Goal: Information Seeking & Learning: Check status

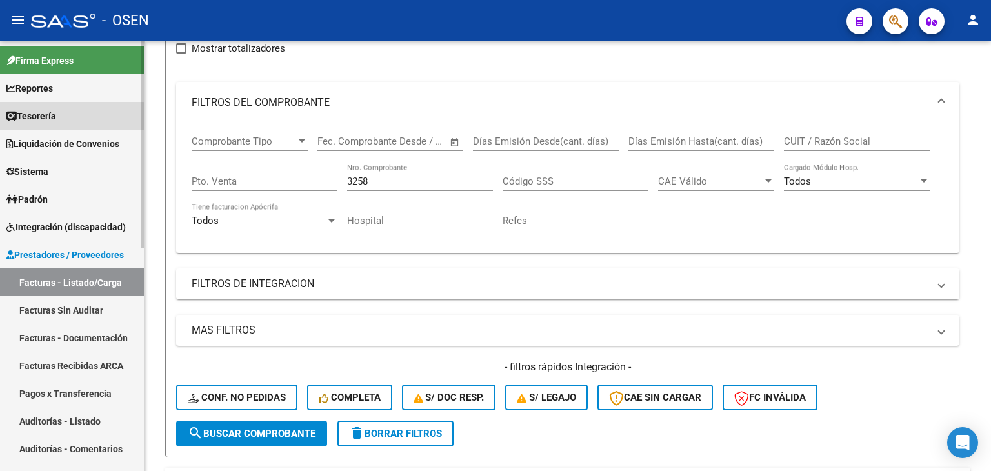
click at [49, 117] on span "Tesorería" at bounding box center [31, 116] width 50 height 14
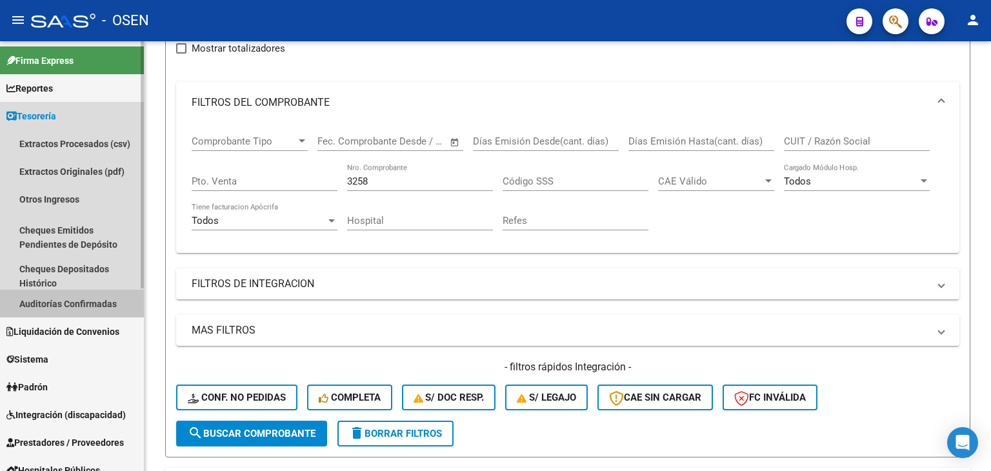
click at [78, 310] on link "Auditorías Confirmadas" at bounding box center [72, 304] width 144 height 28
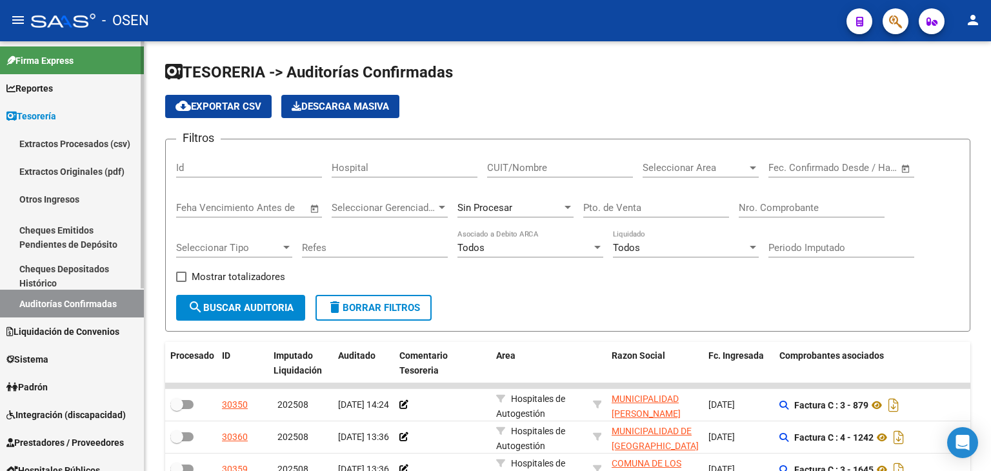
click at [52, 303] on link "Auditorías Confirmadas" at bounding box center [72, 304] width 144 height 28
click at [77, 305] on link "Auditorías Confirmadas" at bounding box center [72, 304] width 144 height 28
click at [898, 168] on span "Open calendar" at bounding box center [906, 168] width 31 height 31
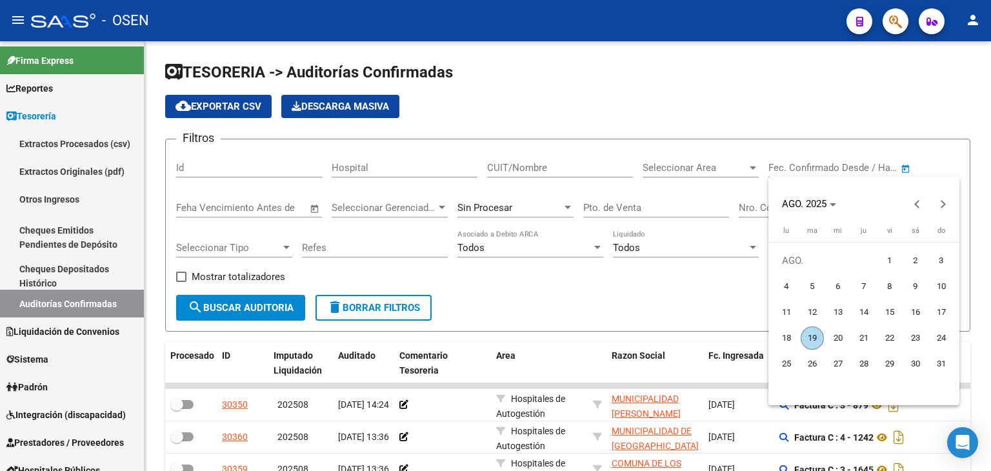
click at [893, 285] on span "8" at bounding box center [889, 286] width 23 height 23
type input "[DATE]"
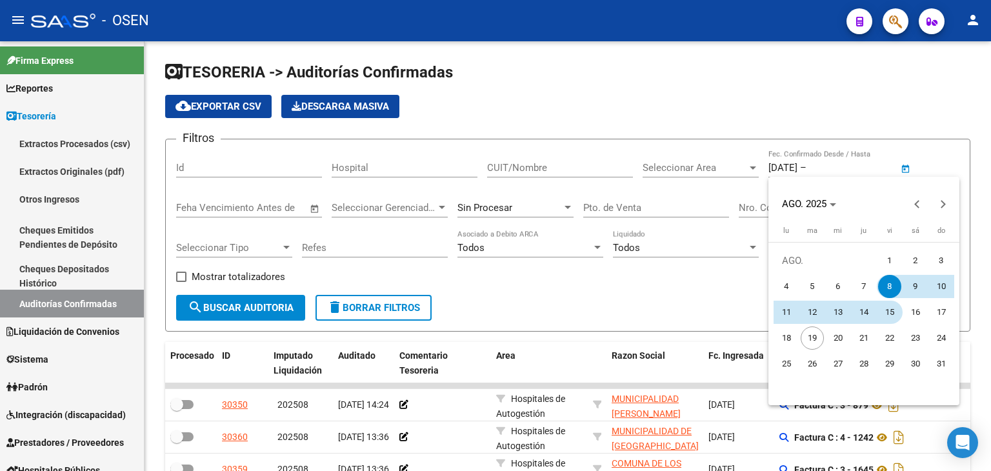
click at [888, 314] on span "15" at bounding box center [889, 312] width 23 height 23
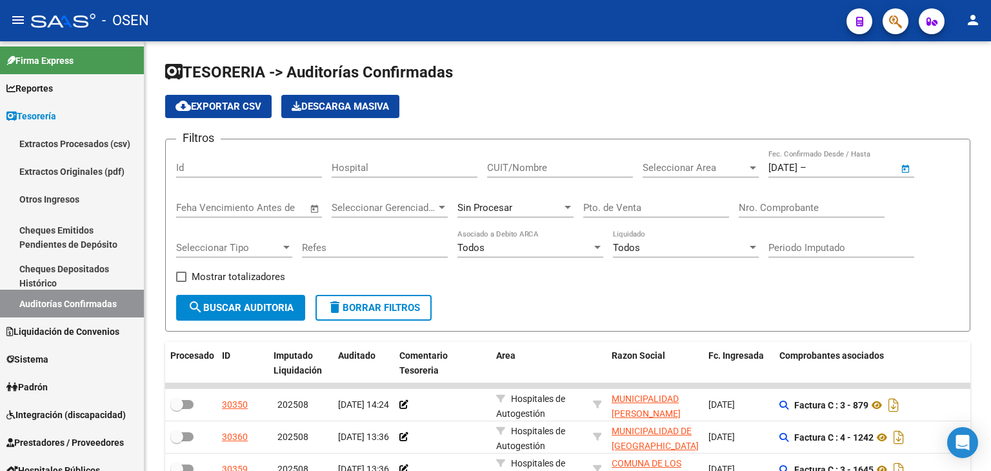
type input "[DATE]"
click at [705, 172] on span "Seleccionar Area" at bounding box center [695, 168] width 105 height 12
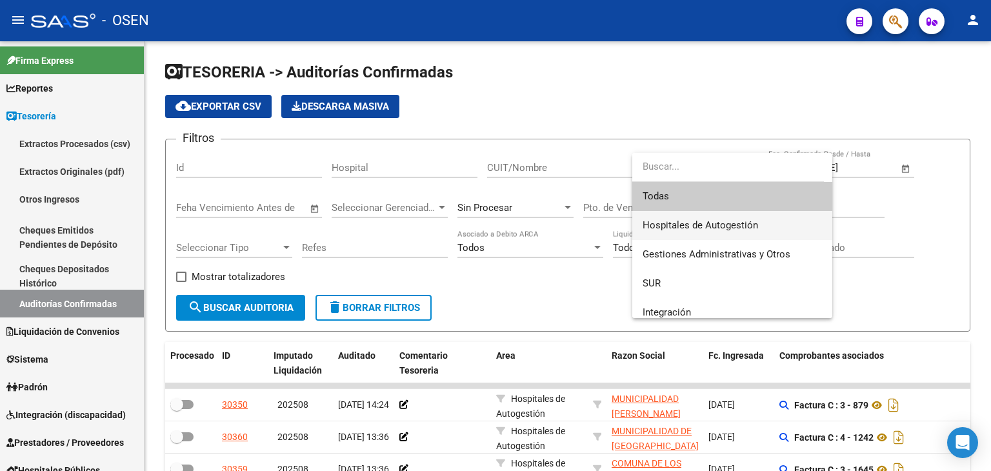
click at [674, 218] on span "Hospitales de Autogestión" at bounding box center [732, 225] width 179 height 29
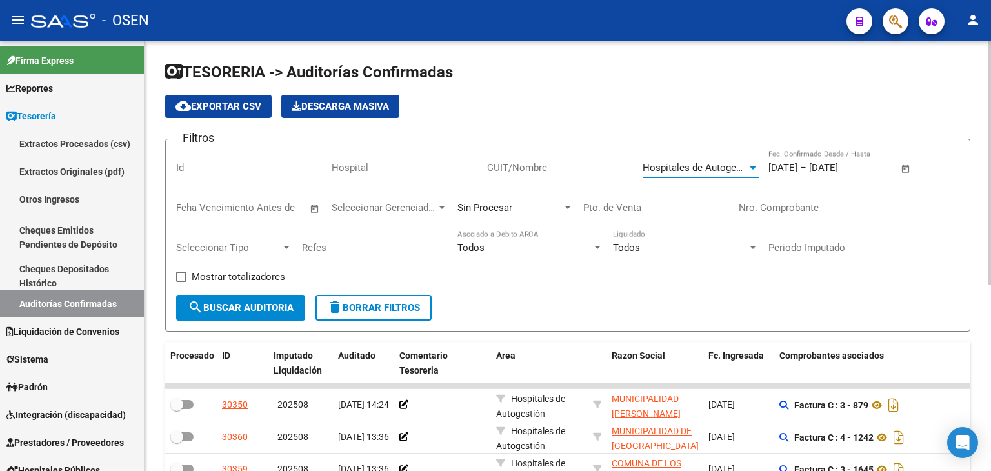
click at [247, 318] on form "Filtros Id Hospital CUIT/Nombre Hospitales de Autogestión Seleccionar Area 8/8/…" at bounding box center [567, 235] width 805 height 193
click at [247, 317] on button "search Buscar Auditoria" at bounding box center [240, 308] width 129 height 26
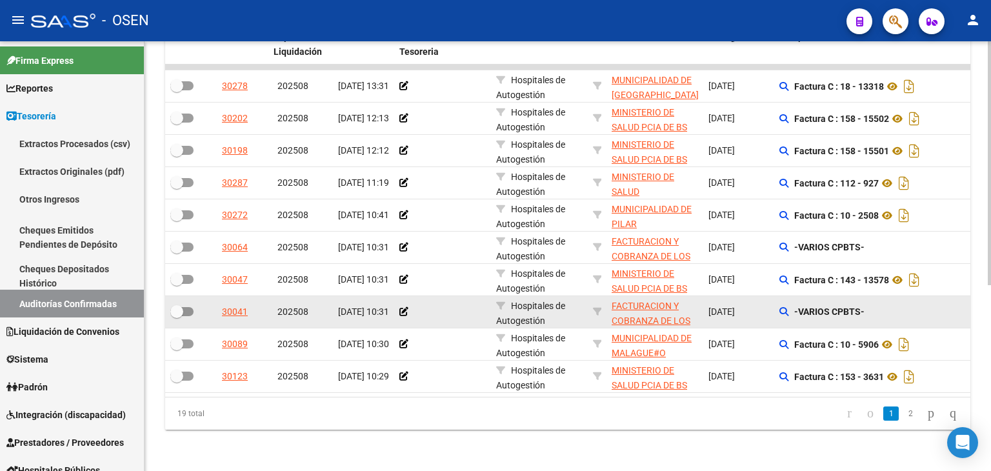
scroll to position [2, 0]
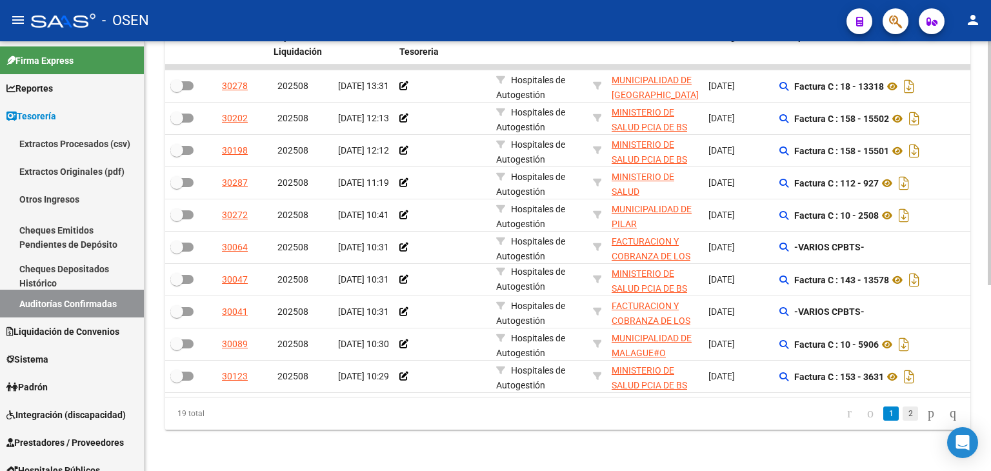
click at [903, 421] on link "2" at bounding box center [910, 414] width 15 height 14
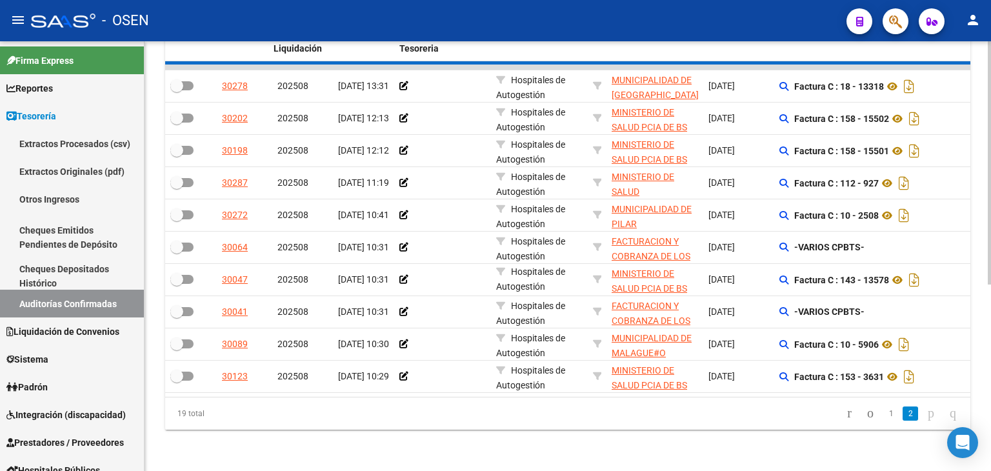
scroll to position [294, 0]
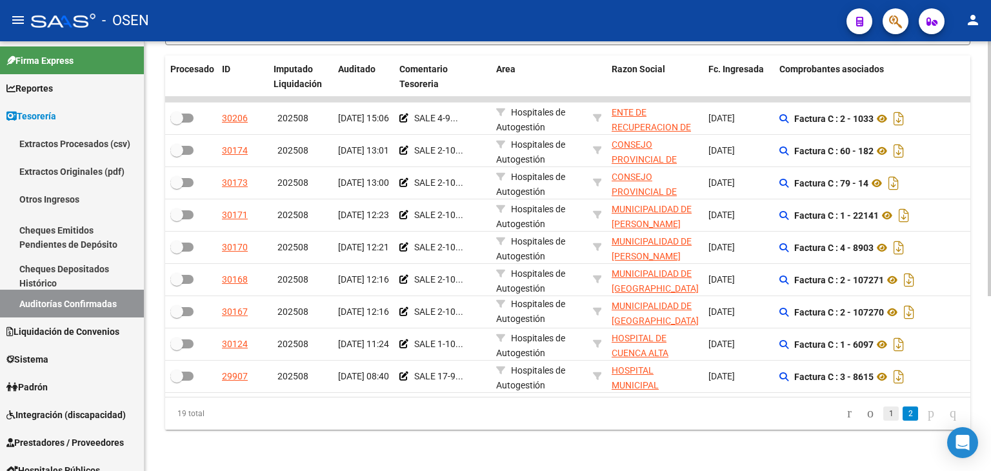
click at [884, 412] on link "1" at bounding box center [891, 414] width 15 height 14
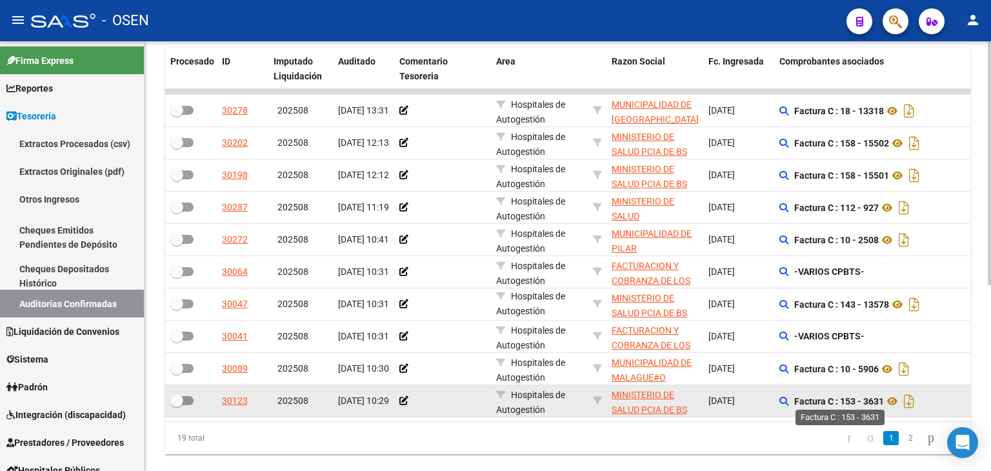
click at [849, 401] on strong "Factura C : 153 - 3631" at bounding box center [839, 401] width 90 height 10
click at [848, 401] on strong "Factura C : 153 - 3631" at bounding box center [839, 401] width 90 height 10
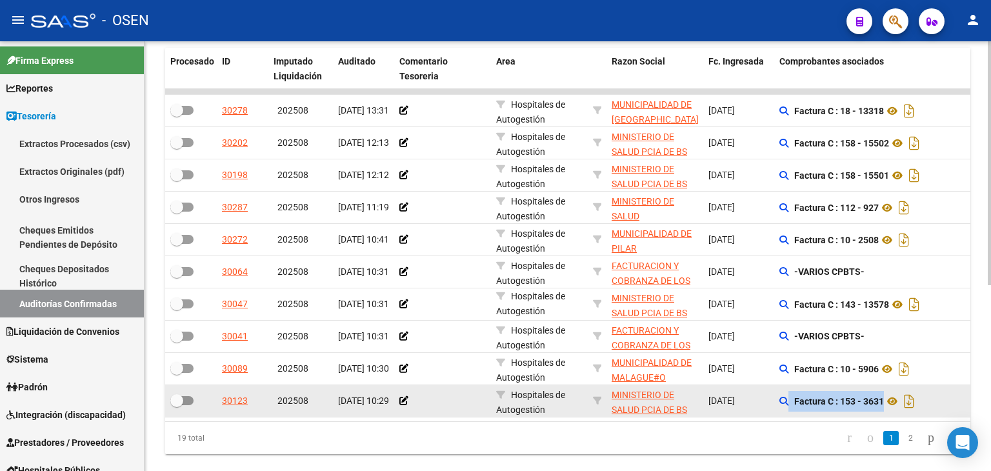
click at [848, 401] on strong "Factura C : 153 - 3631" at bounding box center [839, 401] width 90 height 10
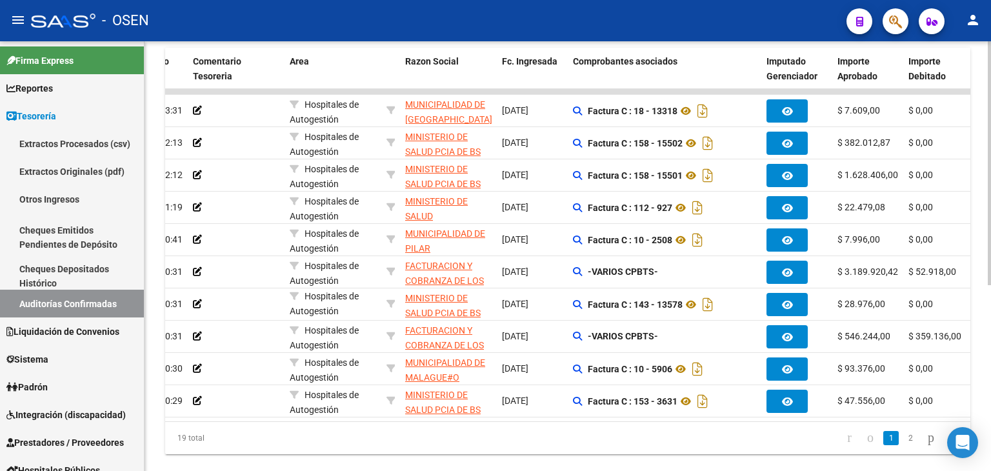
scroll to position [0, 204]
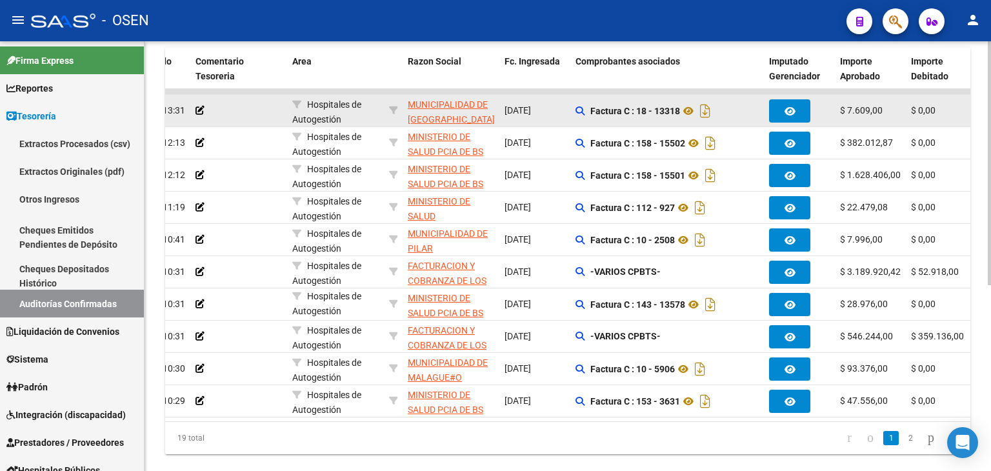
click at [204, 105] on app-comentario-tesoreria at bounding box center [200, 110] width 9 height 10
click at [199, 110] on icon at bounding box center [200, 110] width 9 height 9
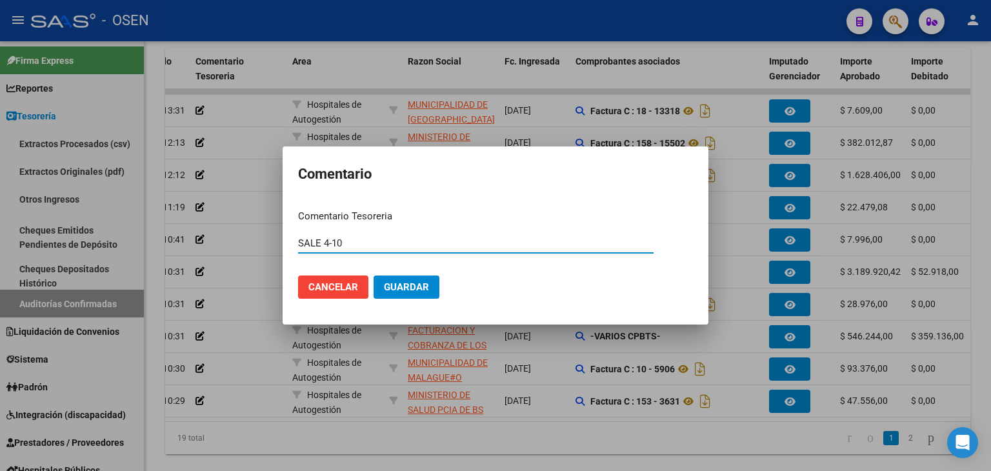
click at [325, 245] on input "SALE 4-10" at bounding box center [476, 244] width 356 height 12
type input "SALE 3-10"
click at [407, 295] on button "Guardar" at bounding box center [407, 287] width 66 height 23
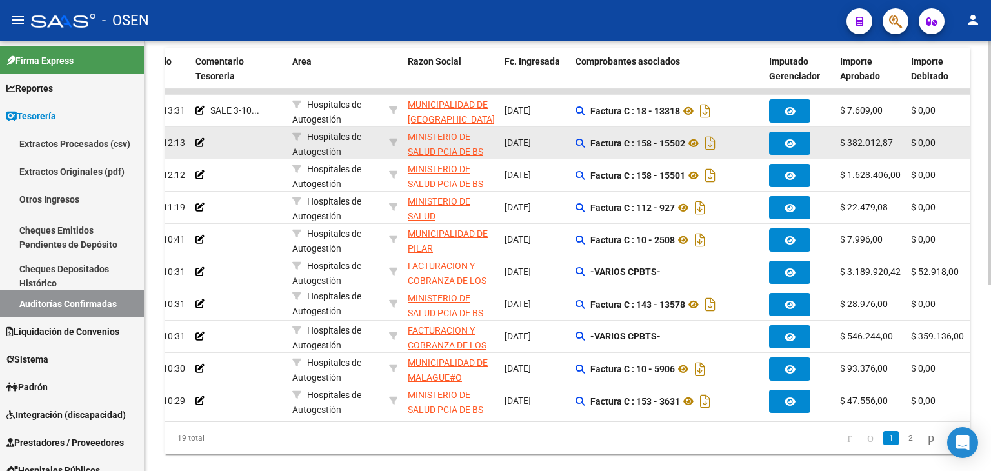
click at [248, 143] on div at bounding box center [239, 143] width 86 height 15
click at [200, 144] on icon at bounding box center [200, 142] width 9 height 9
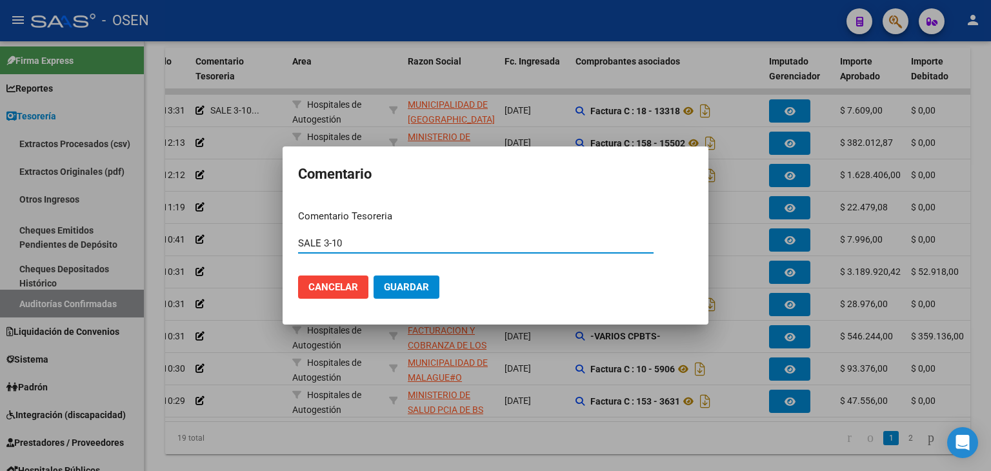
type input "SALE 3-10"
click at [374, 276] on button "Guardar" at bounding box center [407, 287] width 66 height 23
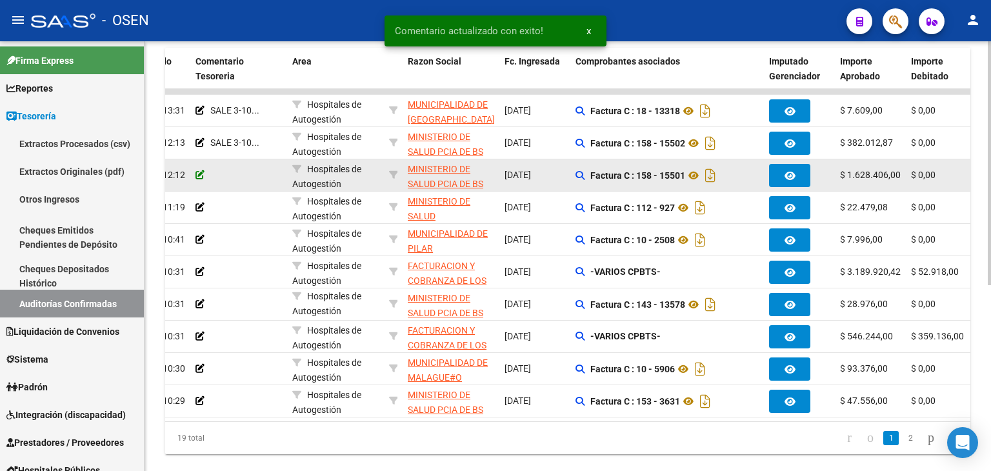
click at [198, 170] on icon at bounding box center [200, 174] width 9 height 9
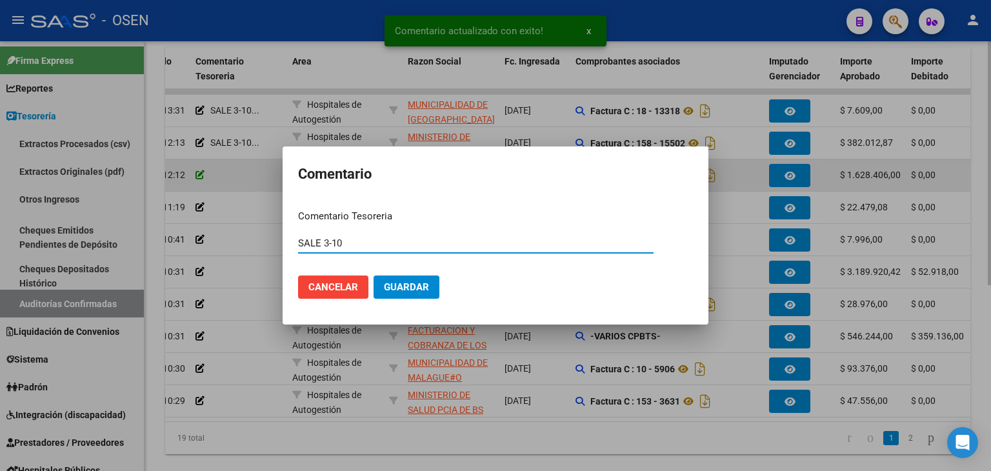
type input "SALE 3-10"
click at [374, 276] on button "Guardar" at bounding box center [407, 287] width 66 height 23
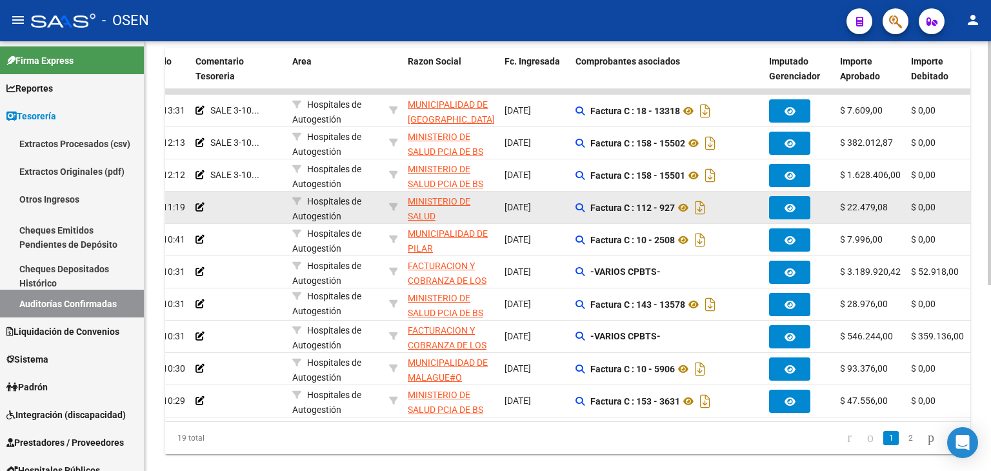
click at [230, 205] on div at bounding box center [239, 207] width 86 height 15
click at [199, 207] on icon at bounding box center [200, 207] width 9 height 9
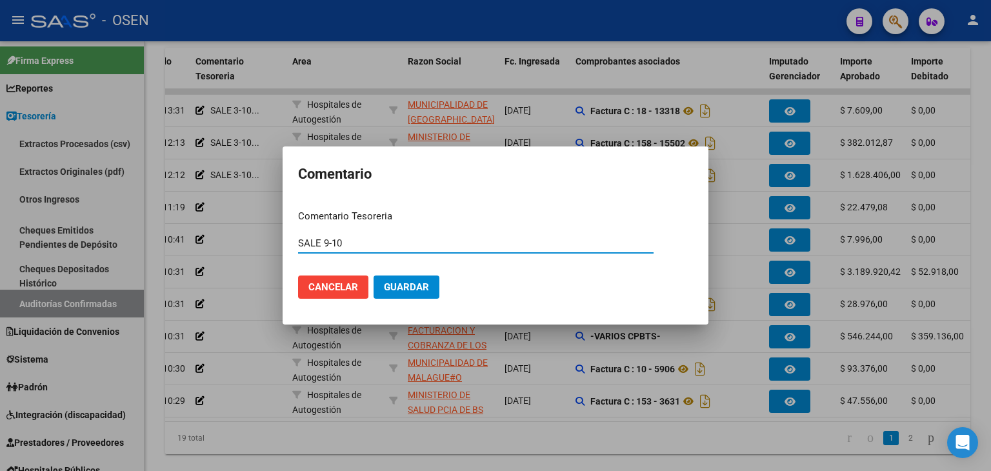
type input "SALE 9-10"
click at [407, 290] on span "Guardar" at bounding box center [406, 287] width 45 height 12
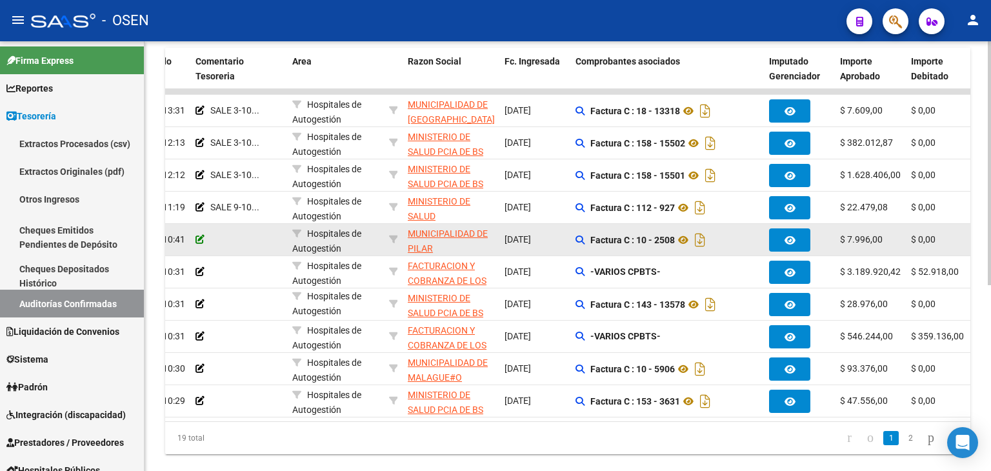
click at [201, 242] on icon at bounding box center [200, 239] width 9 height 9
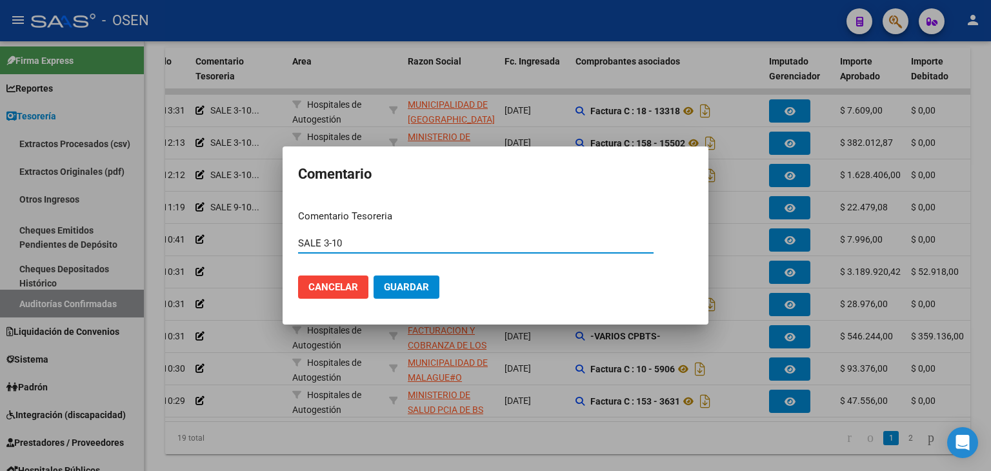
type input "SALE 3-10"
click at [374, 276] on button "Guardar" at bounding box center [407, 287] width 66 height 23
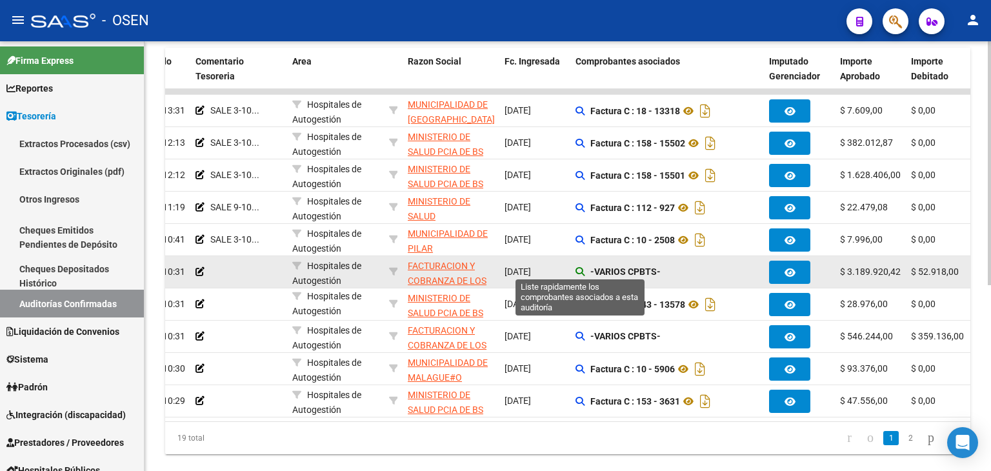
click at [581, 268] on icon at bounding box center [580, 271] width 9 height 9
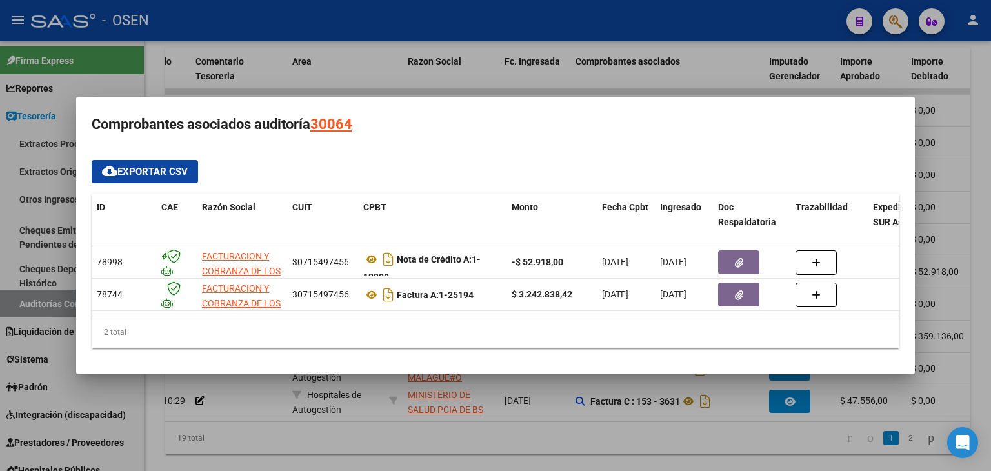
click at [497, 447] on div at bounding box center [495, 235] width 991 height 471
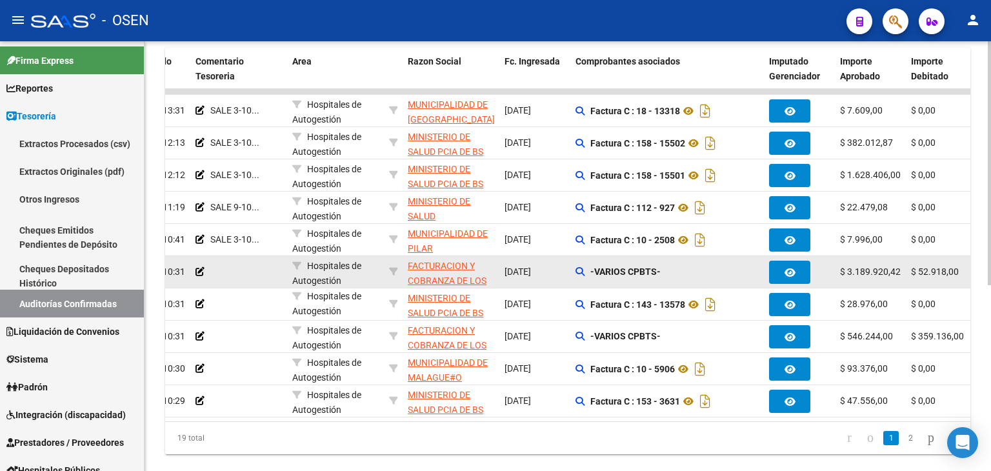
click at [249, 277] on div at bounding box center [239, 272] width 86 height 15
click at [194, 267] on datatable-body-cell at bounding box center [238, 272] width 97 height 32
click at [199, 269] on icon at bounding box center [200, 271] width 9 height 9
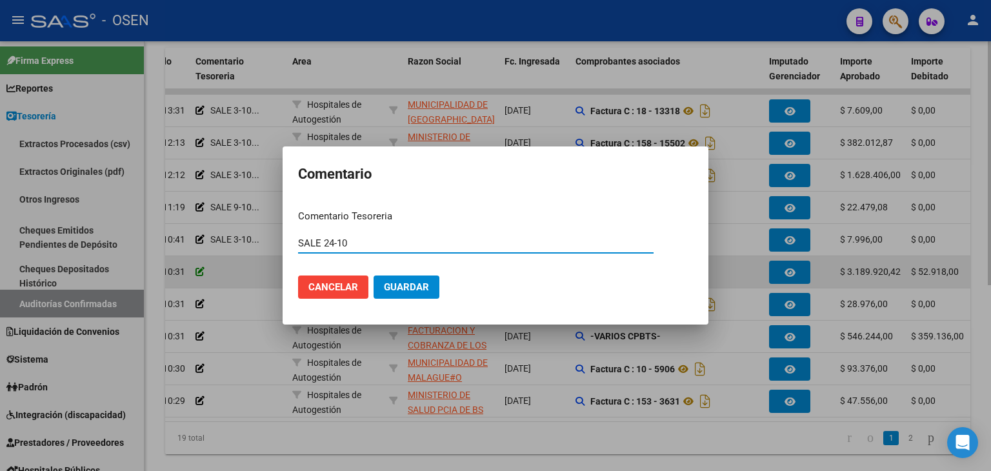
type input "SALE 24-10"
click at [374, 276] on button "Guardar" at bounding box center [407, 287] width 66 height 23
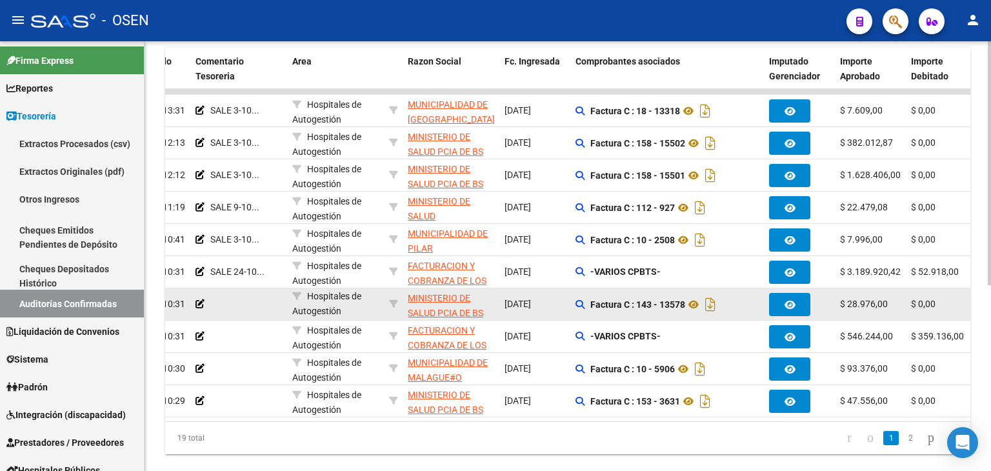
click at [205, 302] on div at bounding box center [239, 304] width 86 height 15
click at [203, 301] on icon at bounding box center [200, 303] width 9 height 9
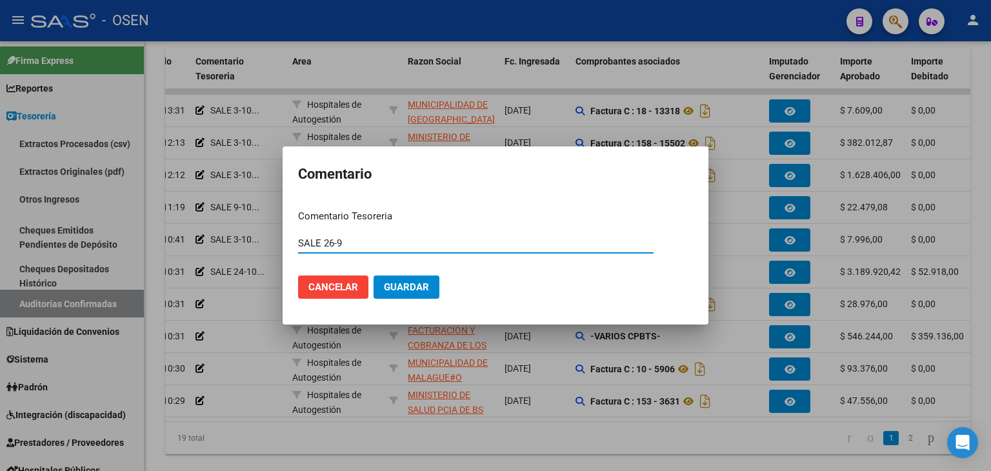
type input "SALE 26-9"
click at [374, 276] on button "Guardar" at bounding box center [407, 287] width 66 height 23
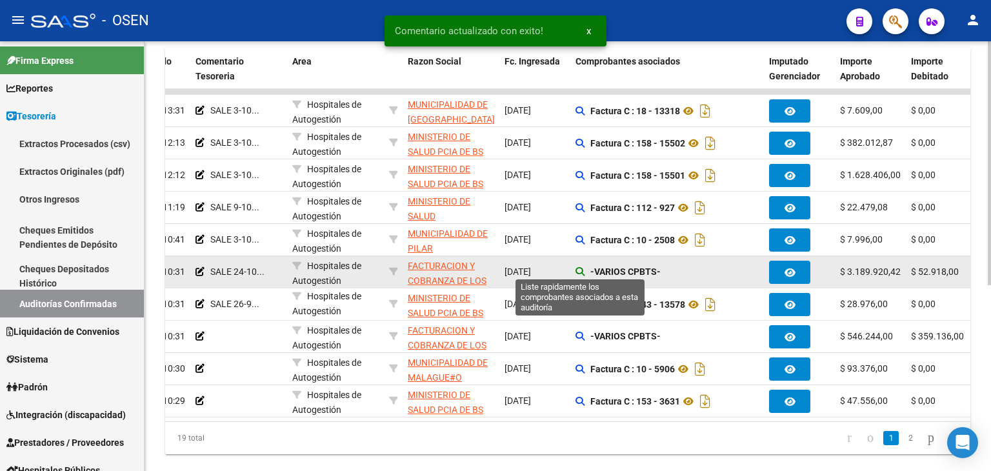
click at [576, 269] on icon at bounding box center [580, 271] width 9 height 9
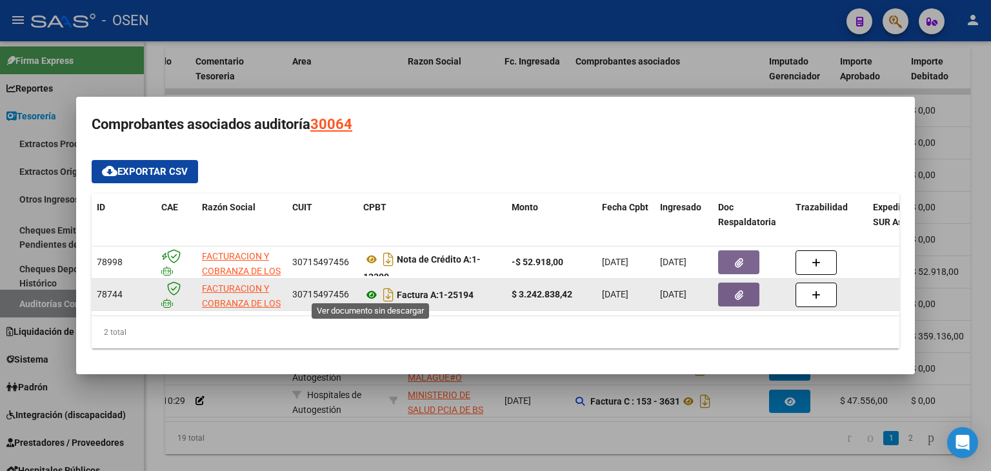
click at [370, 290] on icon at bounding box center [371, 294] width 17 height 15
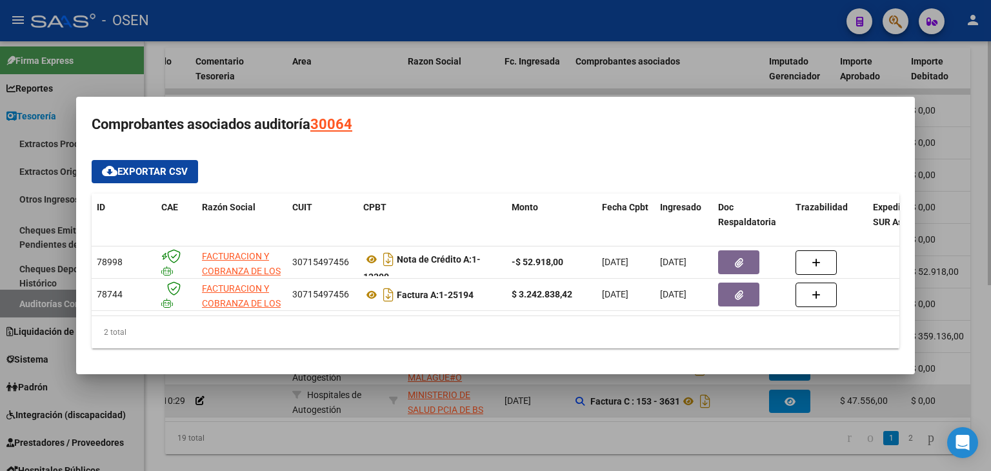
drag, startPoint x: 334, startPoint y: 442, endPoint x: 310, endPoint y: 390, distance: 57.5
click at [333, 442] on div at bounding box center [495, 235] width 991 height 471
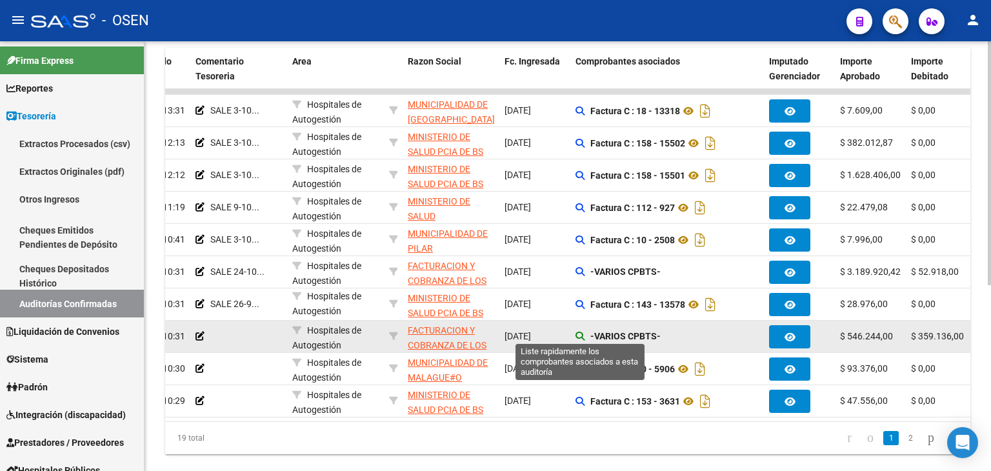
click at [580, 339] on icon at bounding box center [580, 336] width 9 height 9
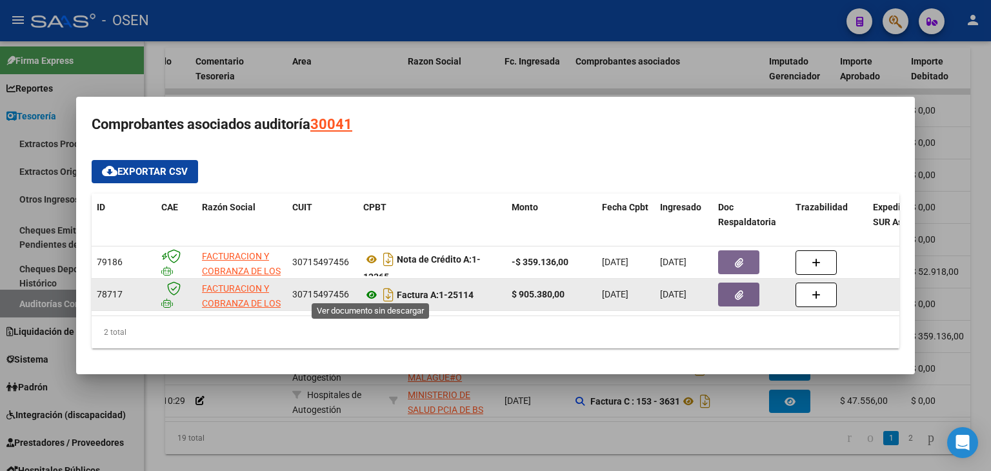
click at [373, 292] on icon at bounding box center [371, 294] width 17 height 15
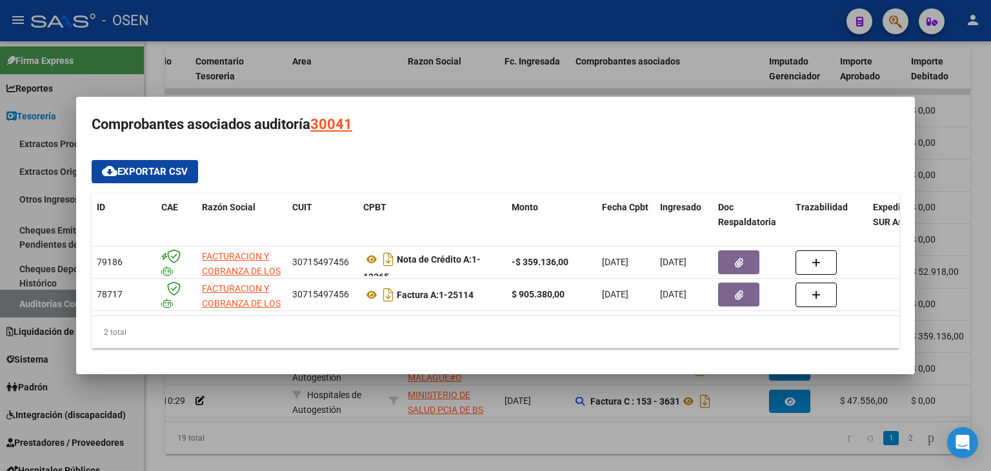
click at [312, 442] on div at bounding box center [495, 235] width 991 height 471
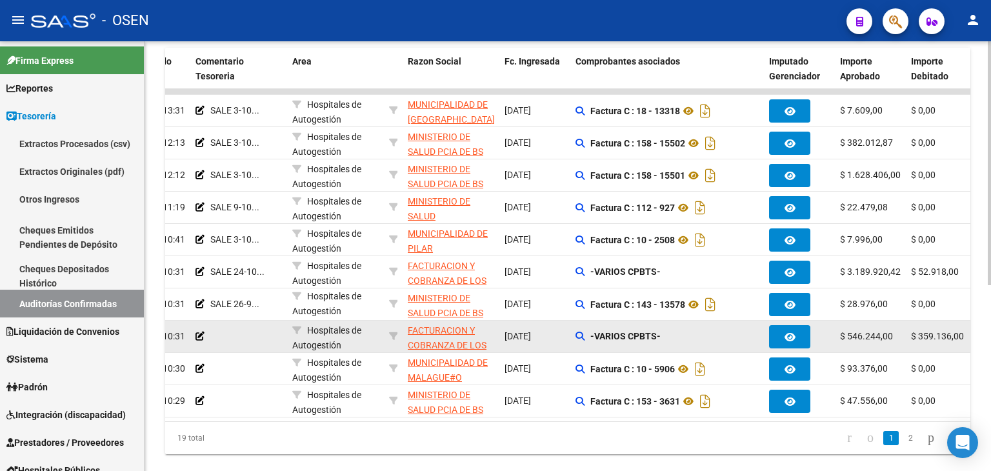
click at [203, 326] on datatable-body-cell at bounding box center [238, 337] width 97 height 32
click at [201, 332] on icon at bounding box center [200, 336] width 9 height 9
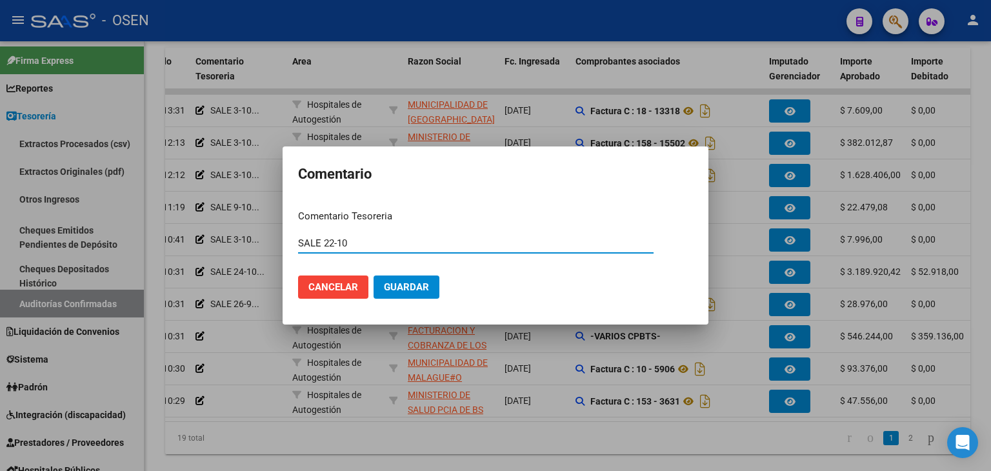
type input "SALE 22-10"
click at [374, 276] on button "Guardar" at bounding box center [407, 287] width 66 height 23
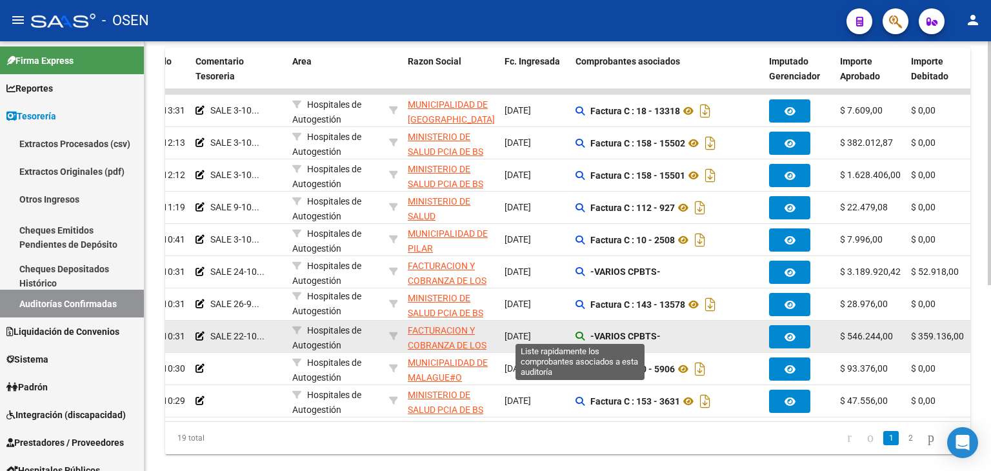
click at [578, 338] on icon at bounding box center [580, 336] width 9 height 9
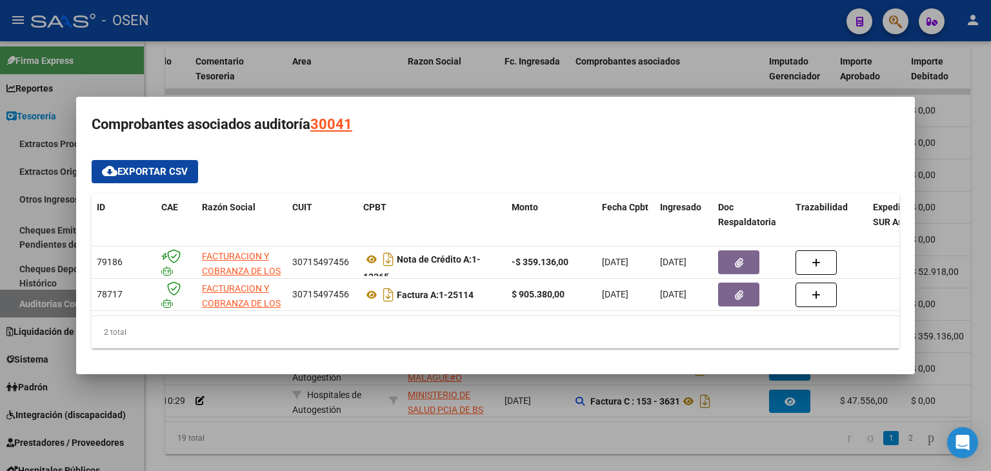
click at [573, 437] on div at bounding box center [495, 235] width 991 height 471
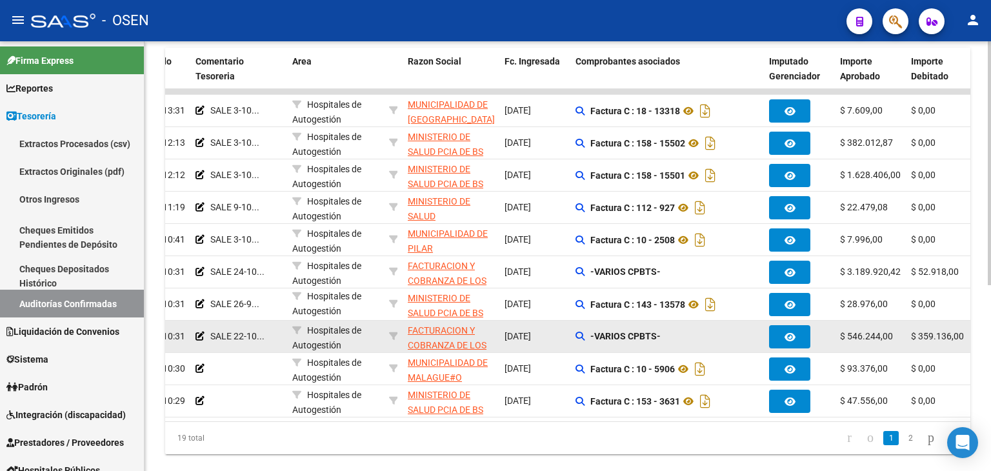
click at [580, 339] on div "-VARIOS CPBTS-" at bounding box center [667, 336] width 183 height 15
click at [580, 335] on icon at bounding box center [580, 336] width 9 height 9
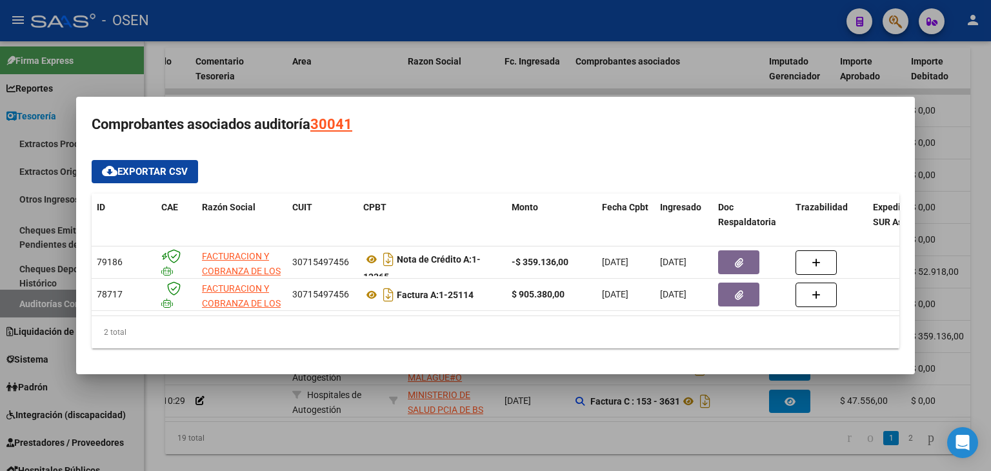
click at [563, 379] on div at bounding box center [495, 235] width 991 height 471
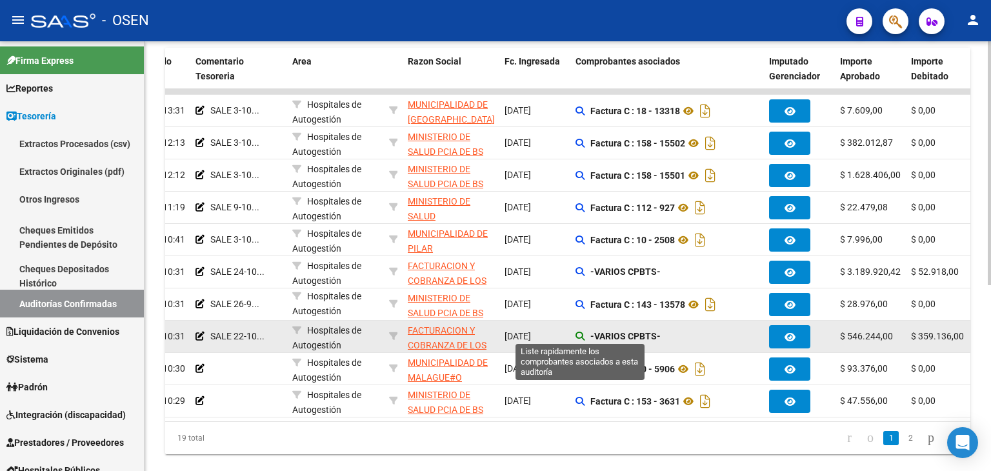
click at [579, 338] on icon at bounding box center [580, 336] width 9 height 9
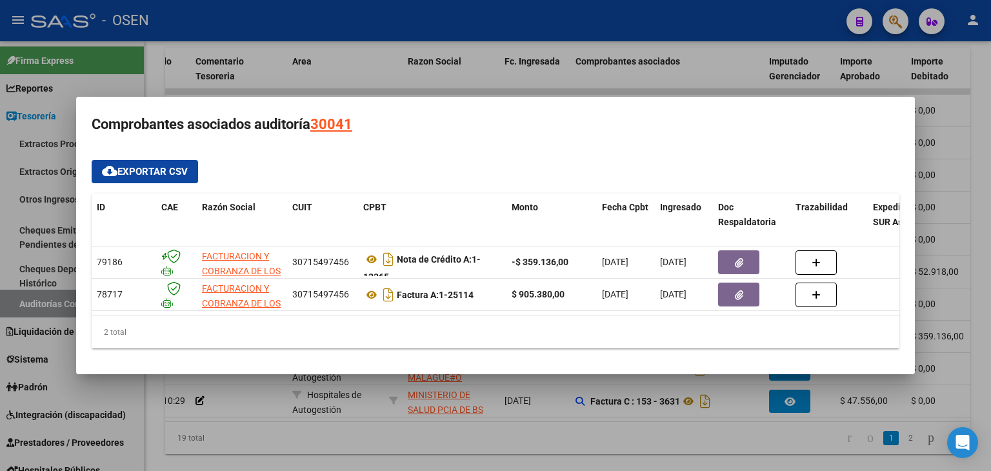
click at [565, 406] on div at bounding box center [495, 235] width 991 height 471
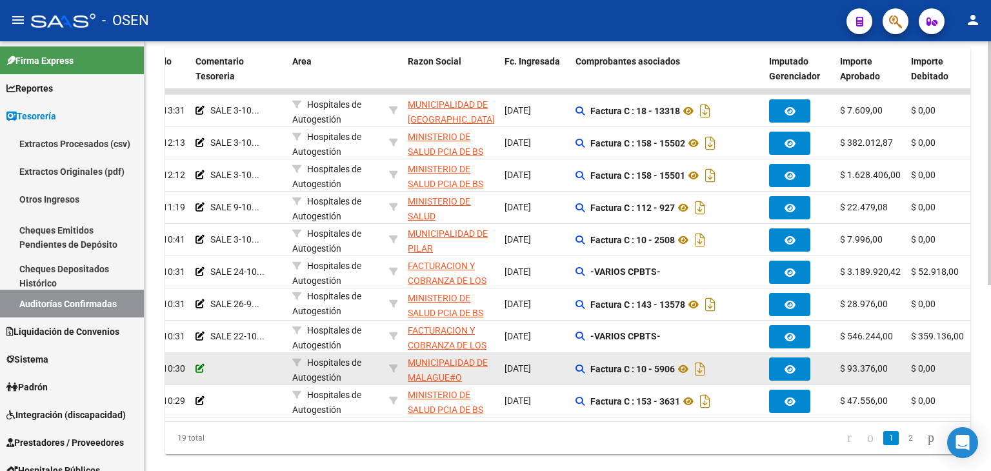
click at [201, 368] on icon at bounding box center [200, 368] width 9 height 9
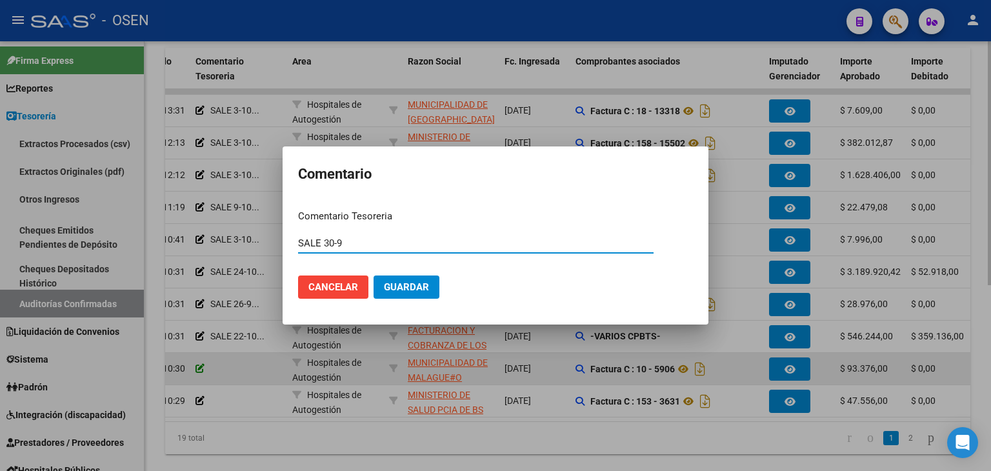
type input "SALE 30-9"
click at [374, 276] on button "Guardar" at bounding box center [407, 287] width 66 height 23
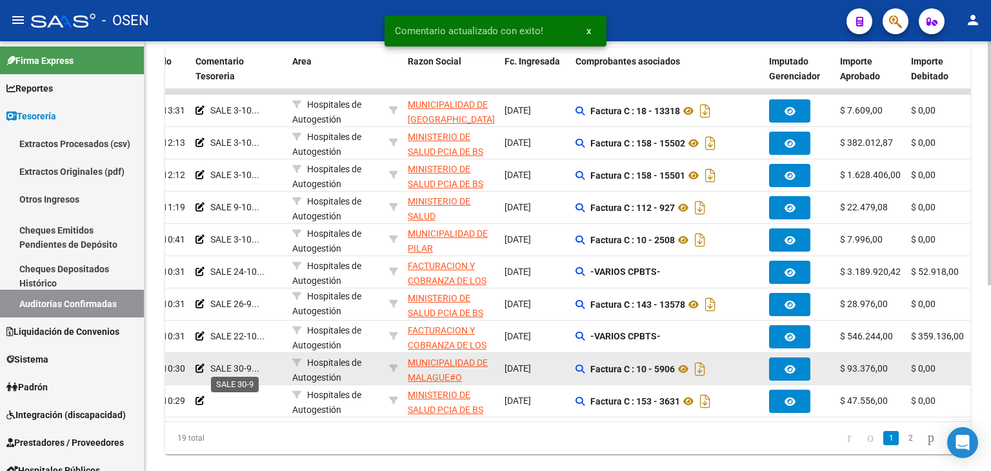
click at [223, 364] on span "SALE 30-9..." at bounding box center [234, 368] width 49 height 10
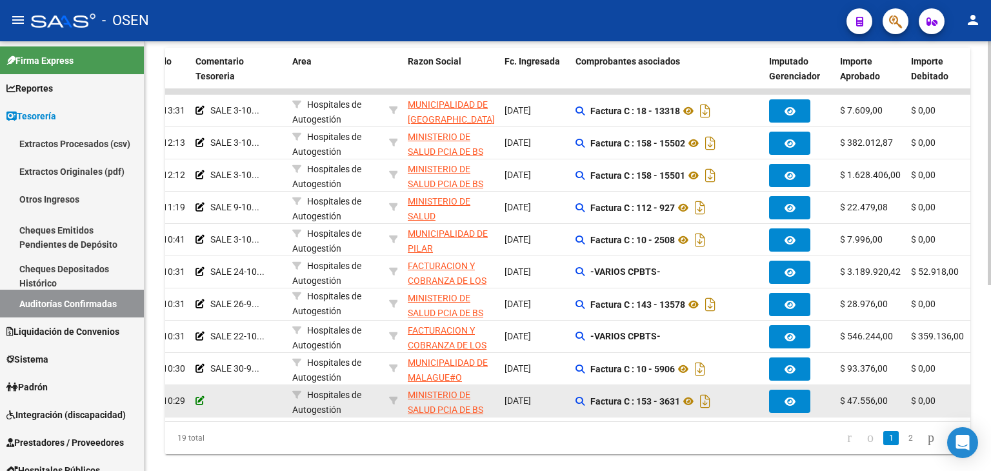
click at [201, 396] on icon at bounding box center [200, 400] width 9 height 9
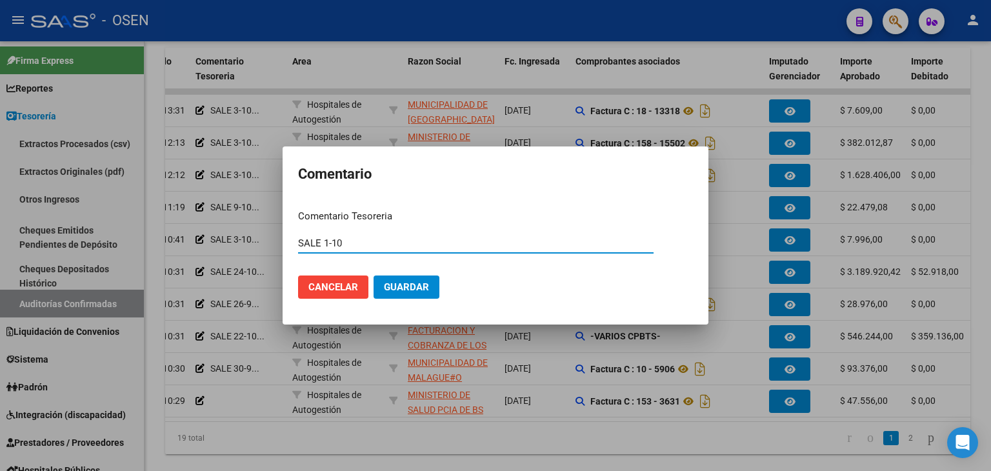
type input "SALE 1-10"
click at [374, 276] on button "Guardar" at bounding box center [407, 287] width 66 height 23
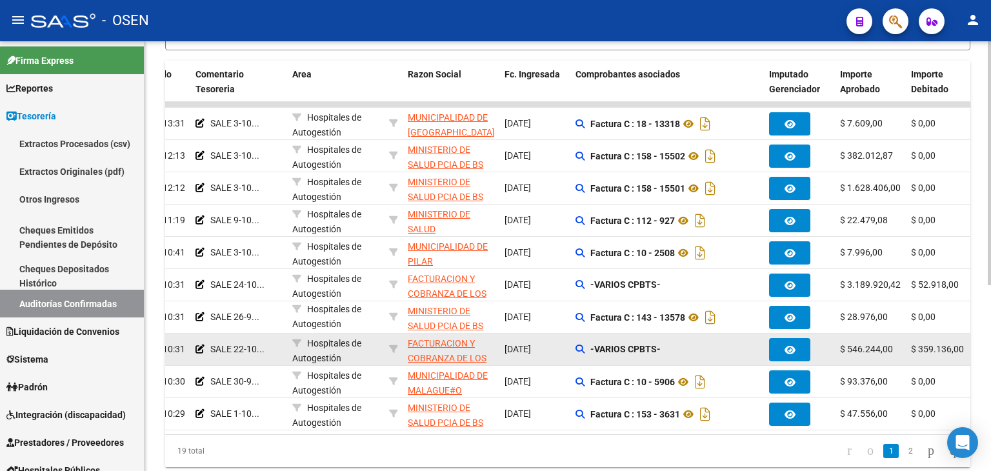
scroll to position [294, 0]
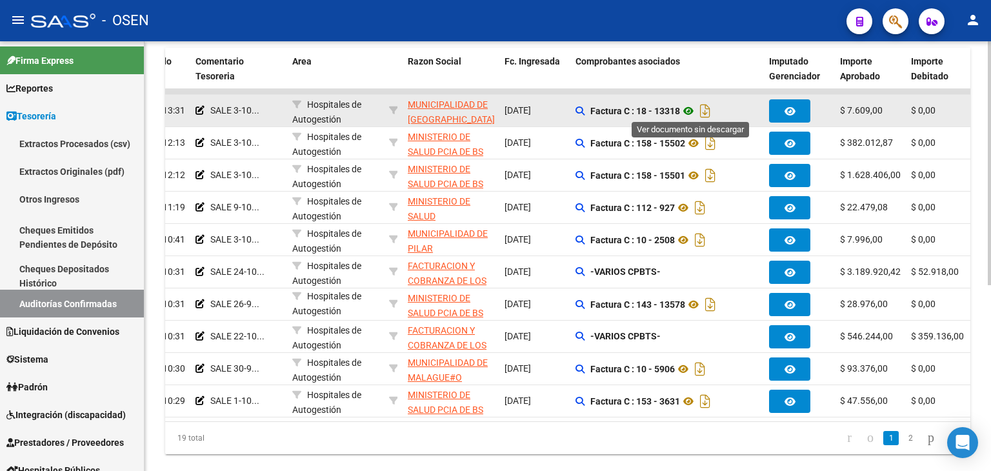
click at [687, 107] on icon at bounding box center [688, 110] width 17 height 15
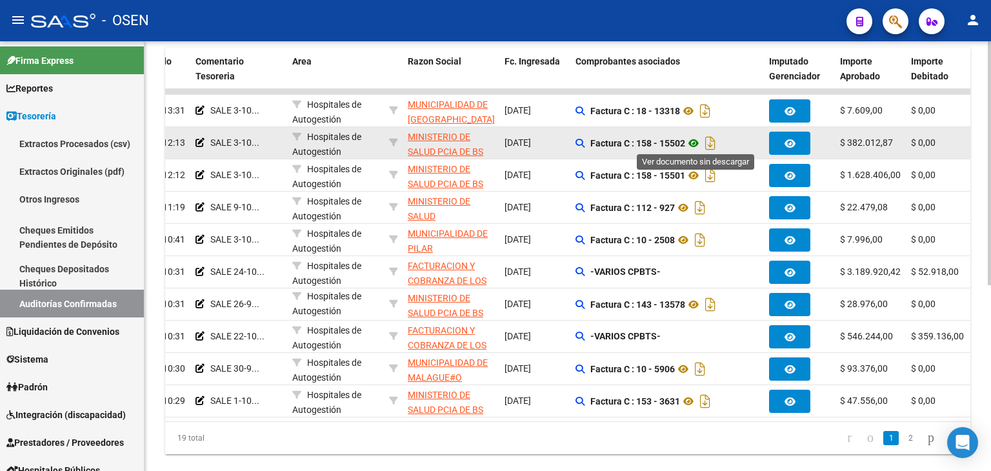
click at [701, 140] on icon at bounding box center [693, 143] width 17 height 15
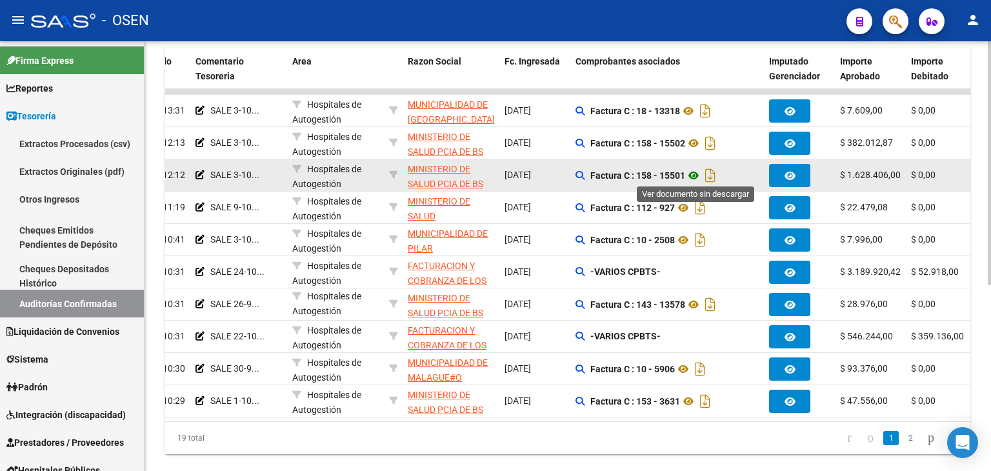
click at [697, 179] on icon at bounding box center [693, 175] width 17 height 15
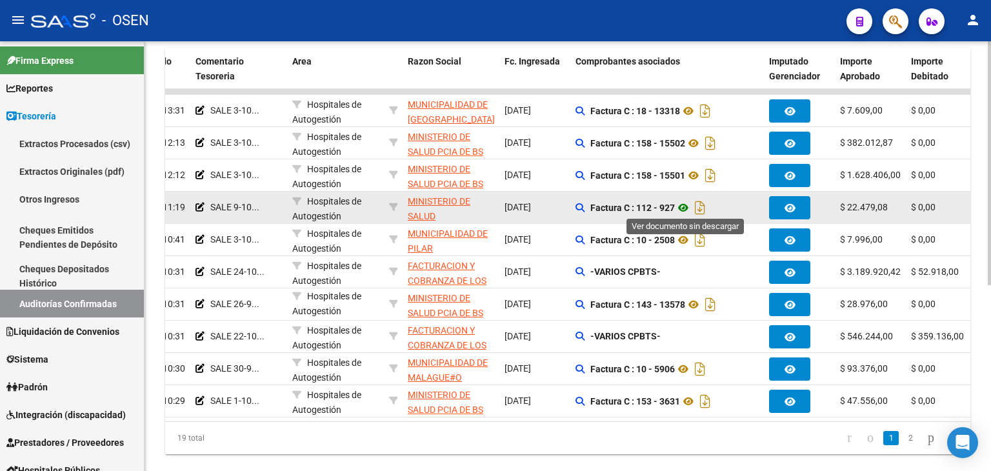
click at [682, 207] on icon at bounding box center [683, 207] width 17 height 15
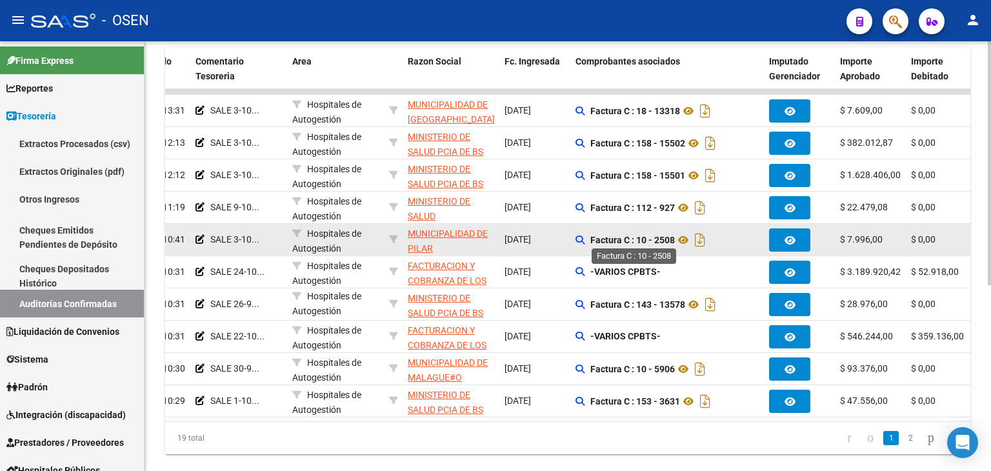
click at [661, 241] on strong "Factura C : 10 - 2508" at bounding box center [633, 240] width 85 height 10
click at [687, 240] on icon at bounding box center [683, 239] width 17 height 15
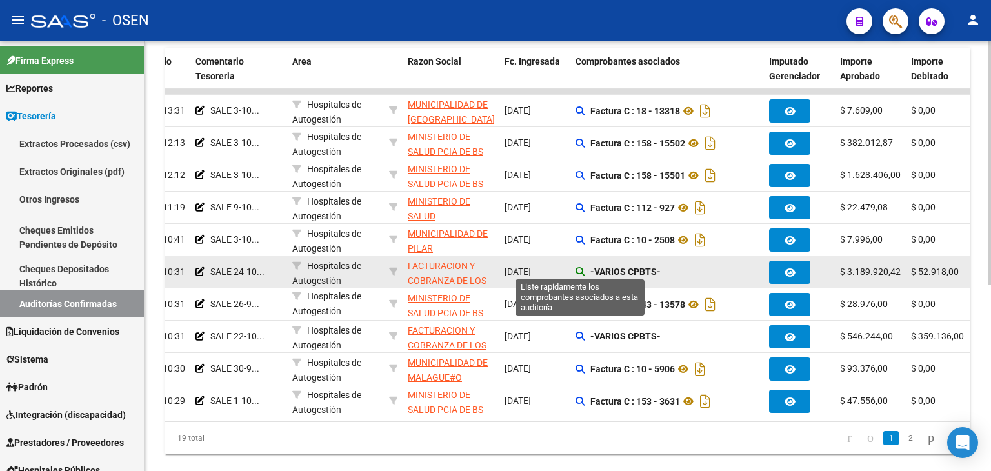
click at [579, 267] on icon at bounding box center [580, 271] width 9 height 9
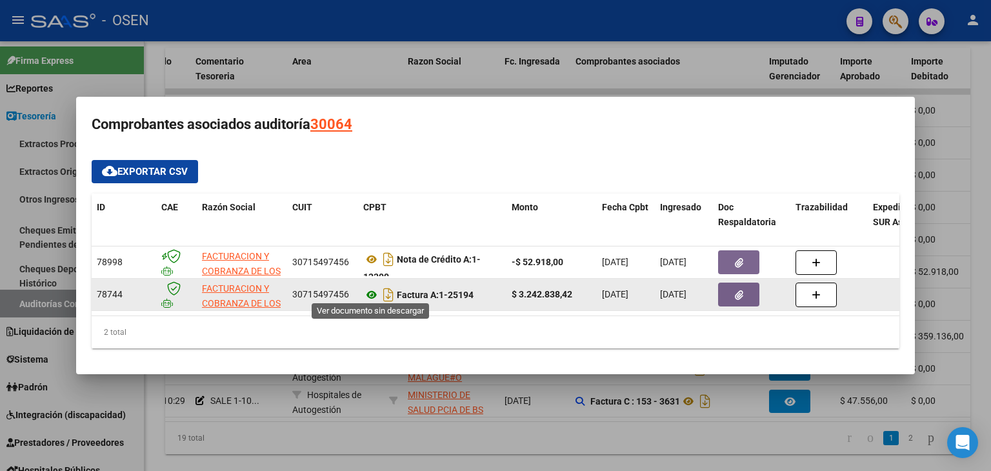
click at [374, 288] on icon at bounding box center [371, 294] width 17 height 15
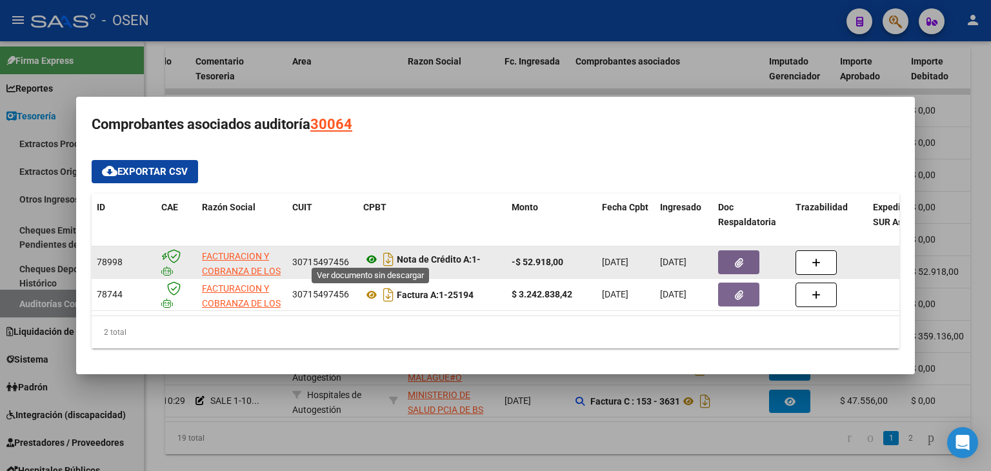
click at [369, 260] on icon at bounding box center [371, 259] width 17 height 15
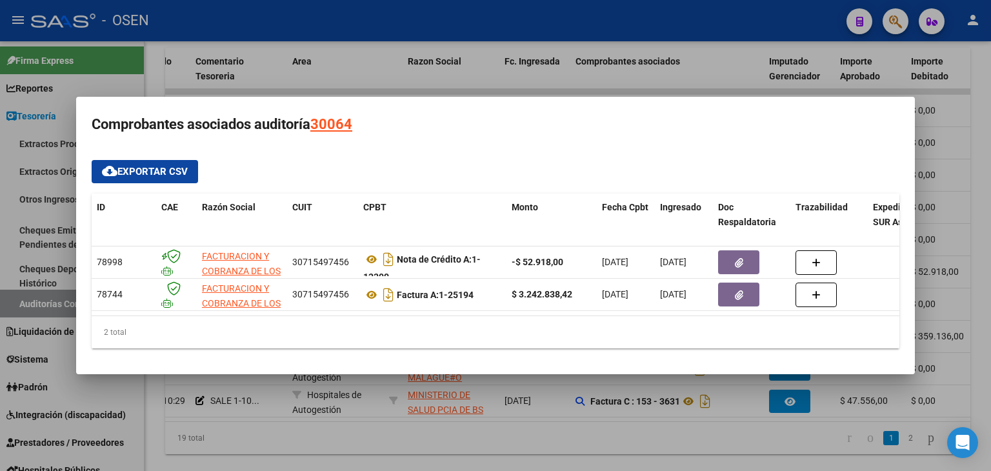
click at [283, 429] on div at bounding box center [495, 235] width 991 height 471
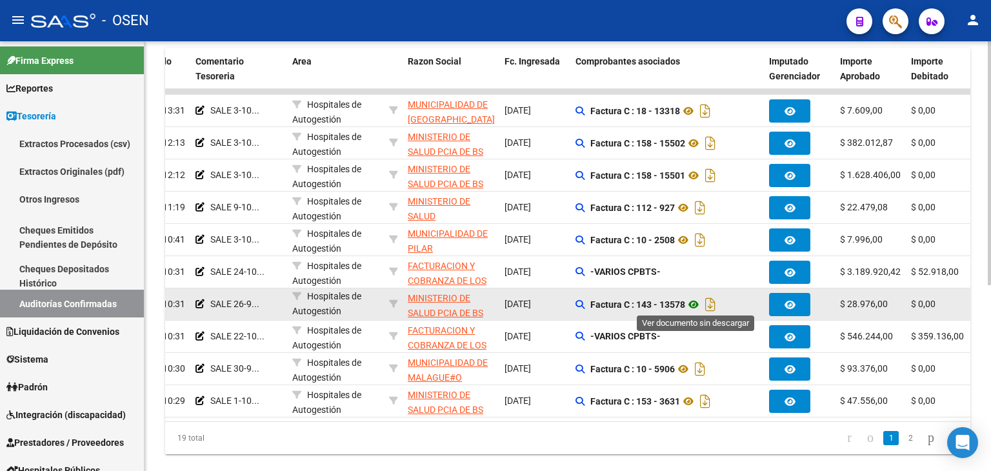
click at [700, 301] on icon at bounding box center [693, 304] width 17 height 15
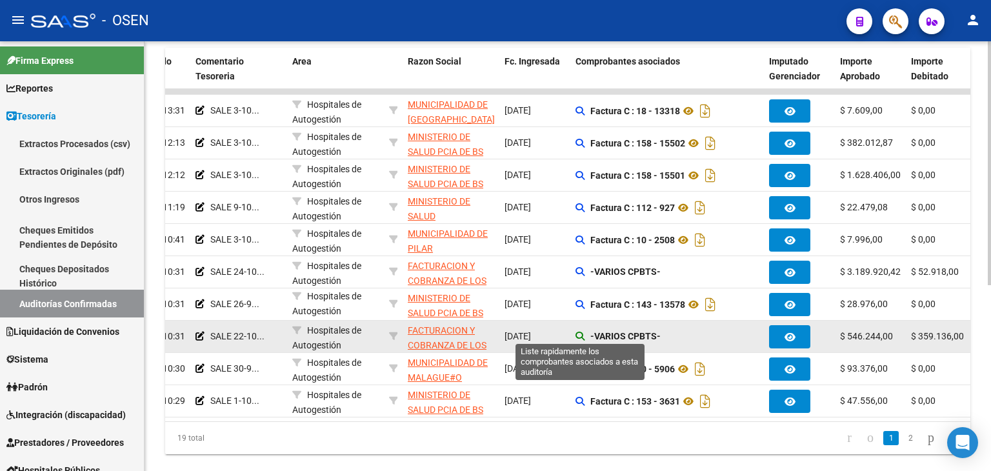
click at [582, 334] on icon at bounding box center [580, 336] width 9 height 9
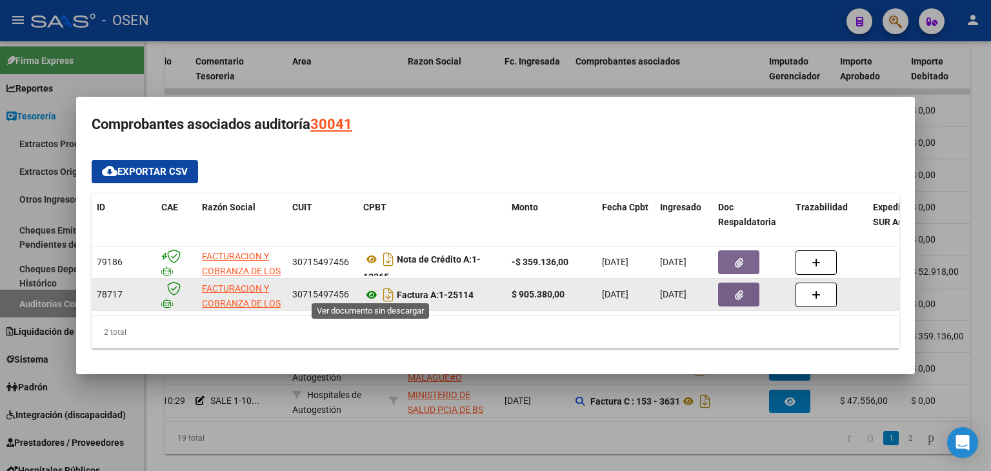
click at [377, 292] on icon at bounding box center [371, 294] width 17 height 15
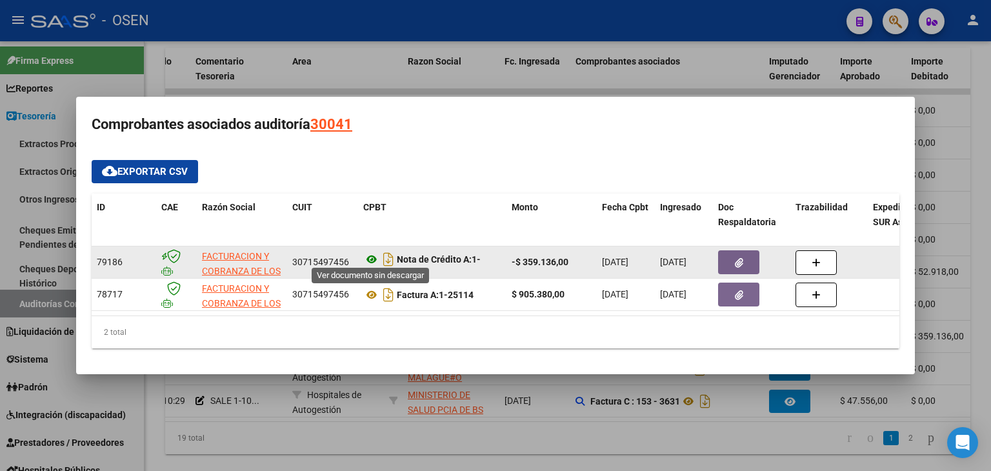
click at [372, 252] on icon at bounding box center [371, 259] width 17 height 15
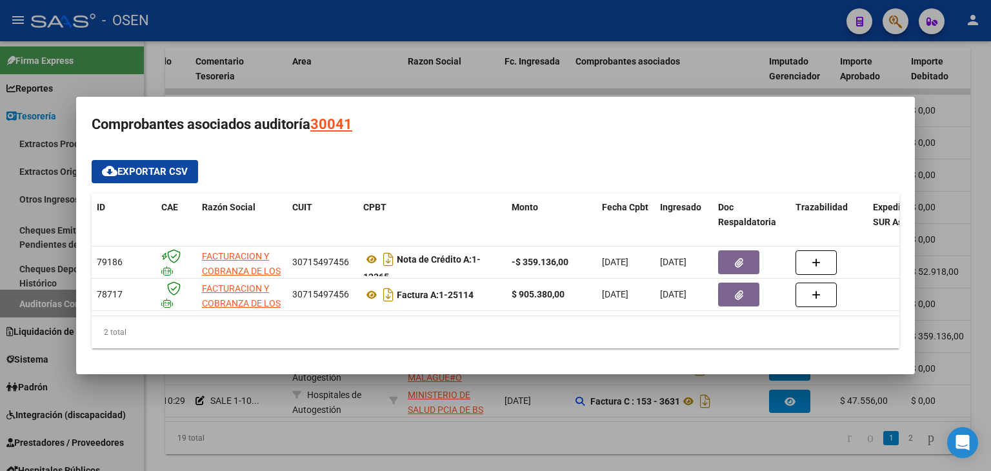
click at [367, 450] on div at bounding box center [495, 235] width 991 height 471
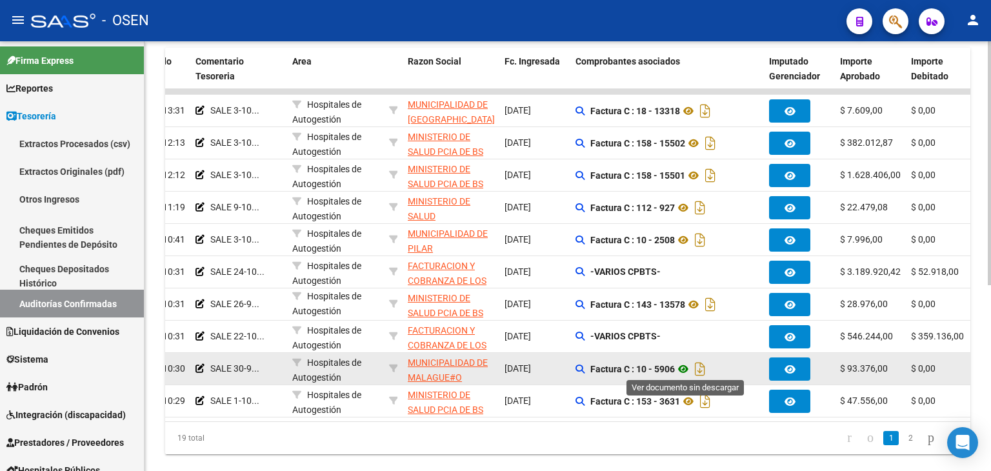
click at [682, 367] on icon at bounding box center [683, 368] width 17 height 15
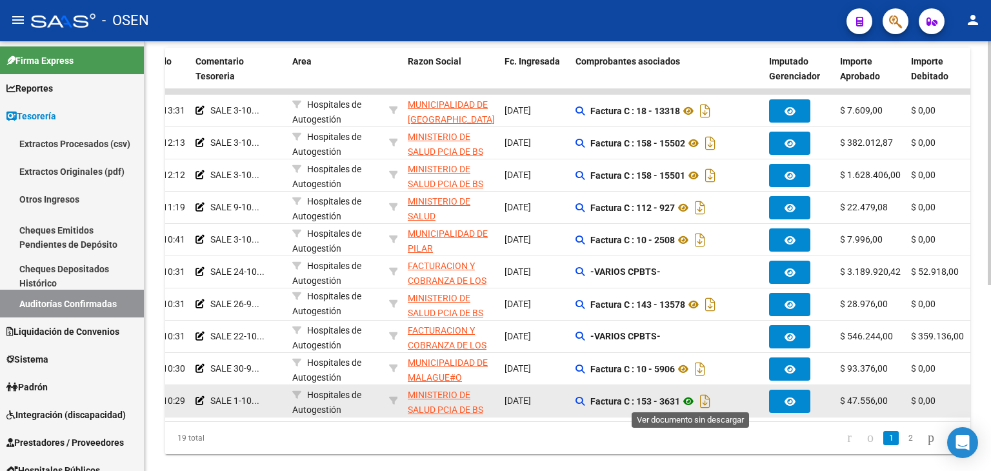
click at [687, 403] on icon at bounding box center [688, 401] width 17 height 15
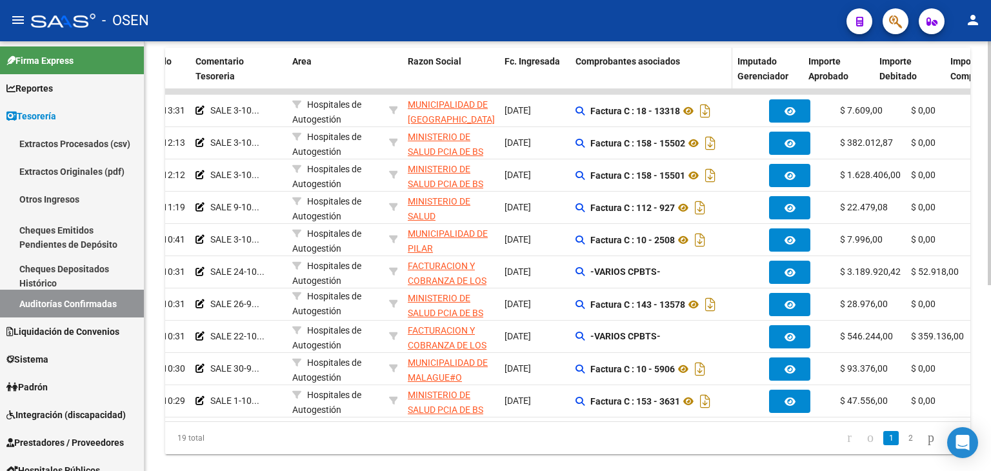
drag, startPoint x: 762, startPoint y: 71, endPoint x: 730, endPoint y: 68, distance: 31.8
click at [730, 68] on span at bounding box center [730, 69] width 6 height 43
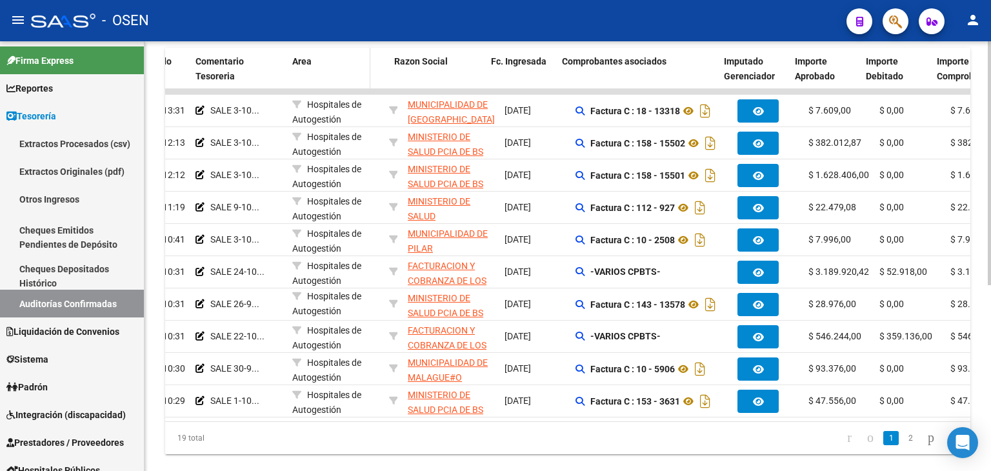
drag, startPoint x: 381, startPoint y: 66, endPoint x: 368, endPoint y: 65, distance: 13.6
click at [368, 65] on span at bounding box center [368, 69] width 6 height 43
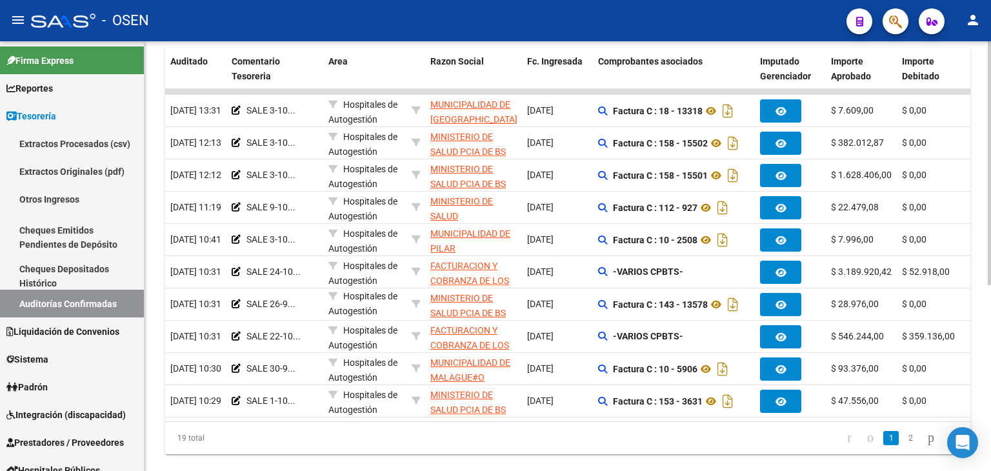
scroll to position [0, 170]
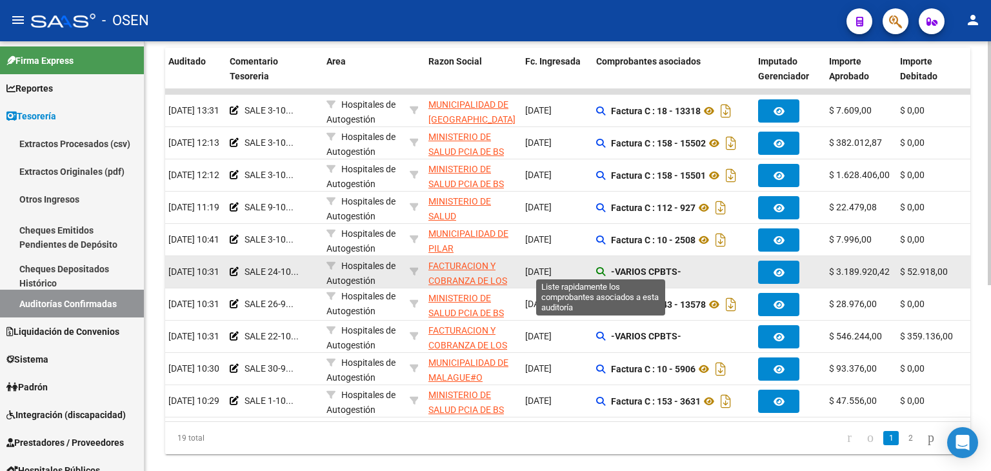
click at [599, 267] on icon at bounding box center [600, 271] width 9 height 9
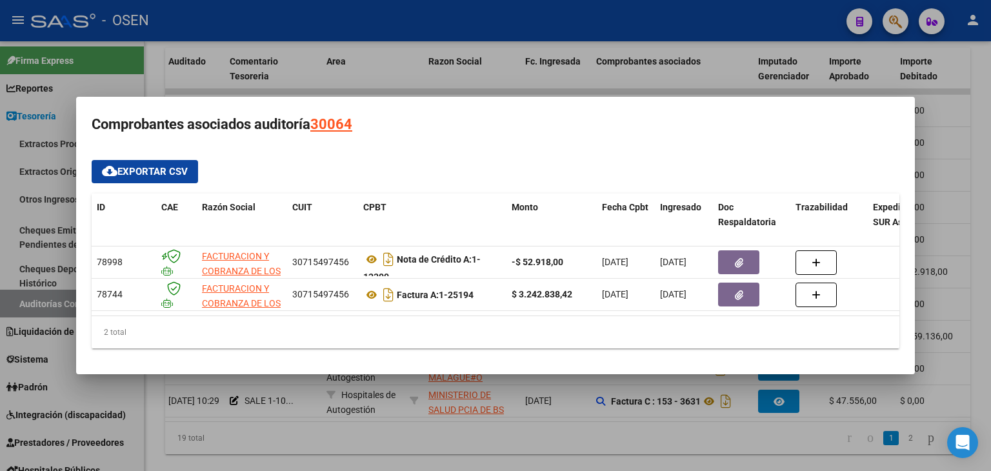
click at [470, 436] on div at bounding box center [495, 235] width 991 height 471
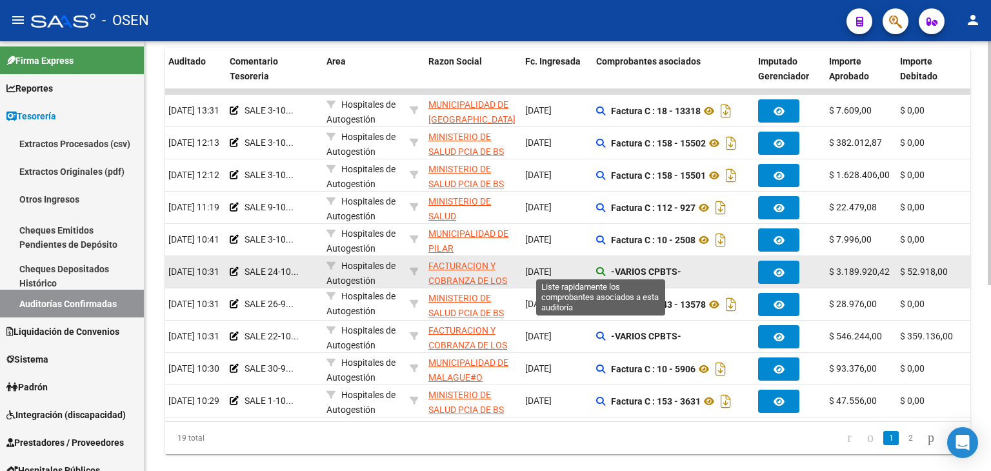
click at [598, 271] on icon at bounding box center [600, 271] width 9 height 9
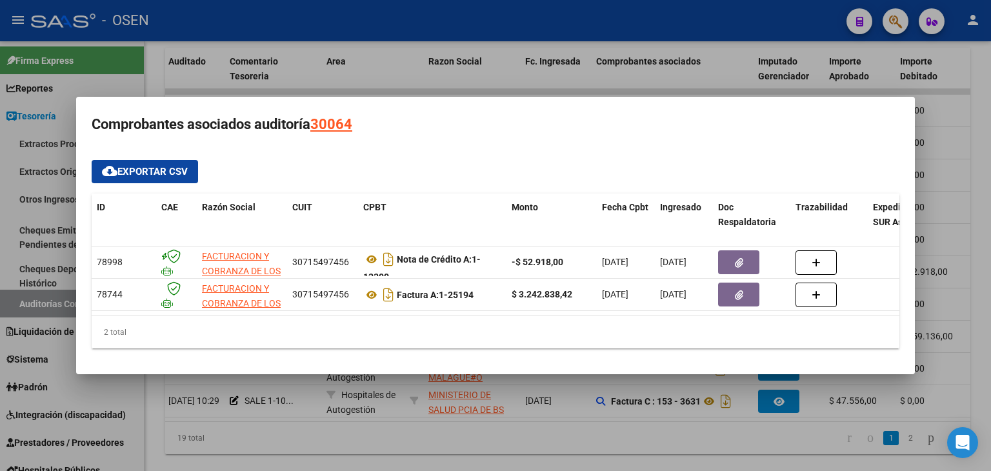
click at [323, 430] on div at bounding box center [495, 235] width 991 height 471
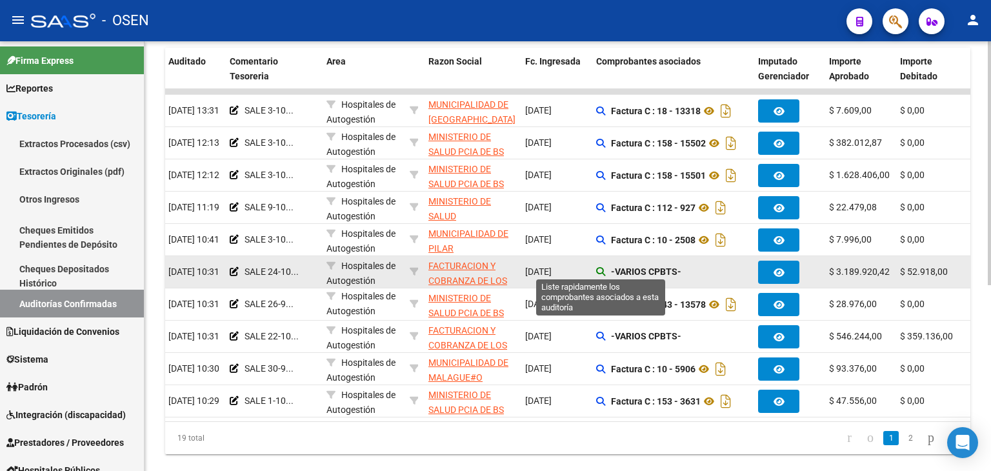
click at [603, 267] on icon at bounding box center [600, 271] width 9 height 9
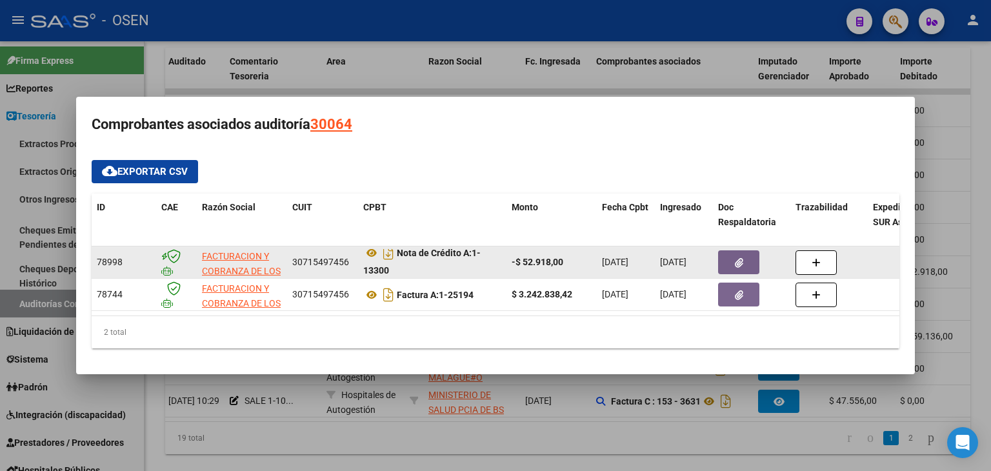
scroll to position [8, 0]
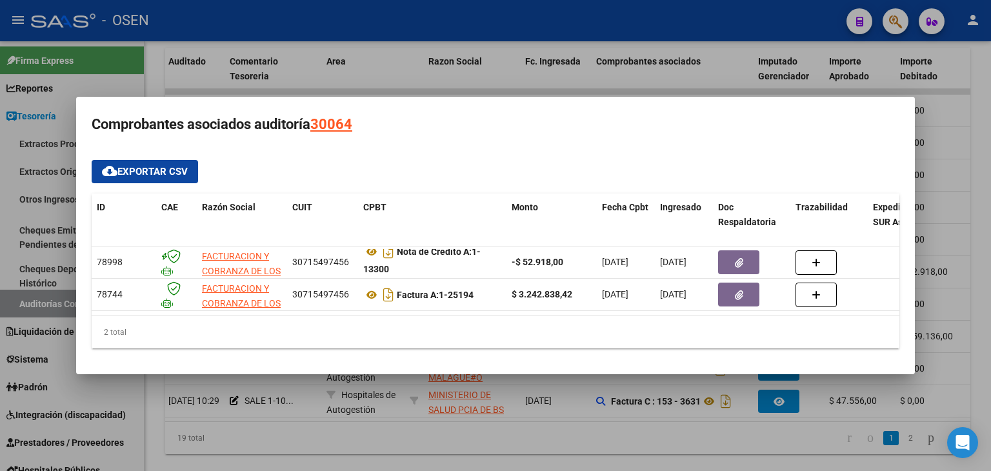
click at [559, 419] on div at bounding box center [495, 235] width 991 height 471
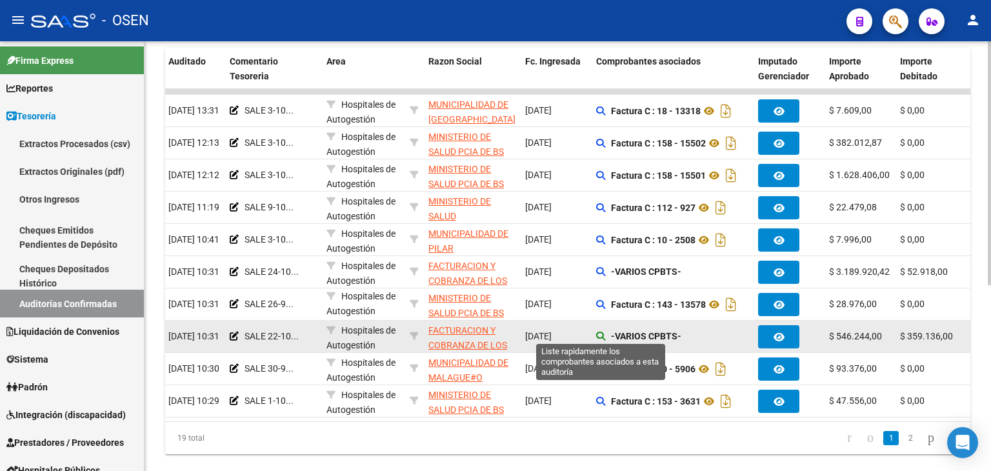
click at [603, 336] on icon at bounding box center [600, 336] width 9 height 9
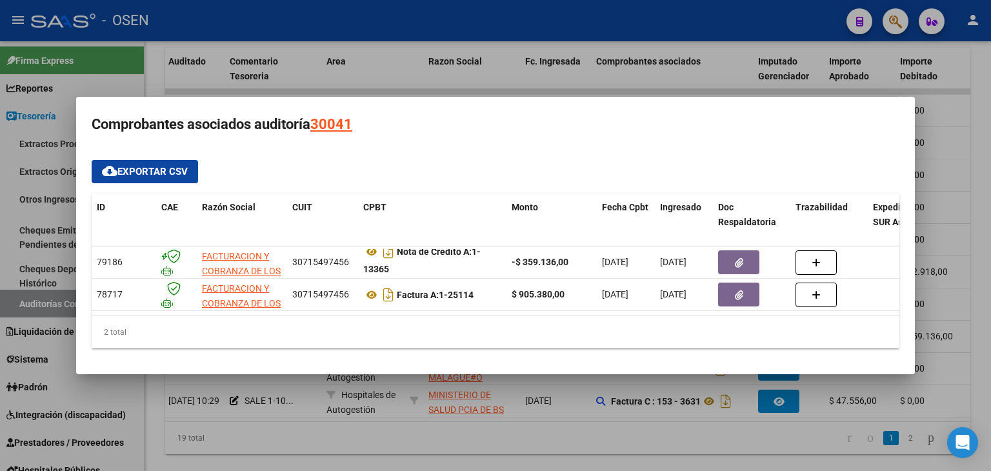
click at [492, 445] on div at bounding box center [495, 235] width 991 height 471
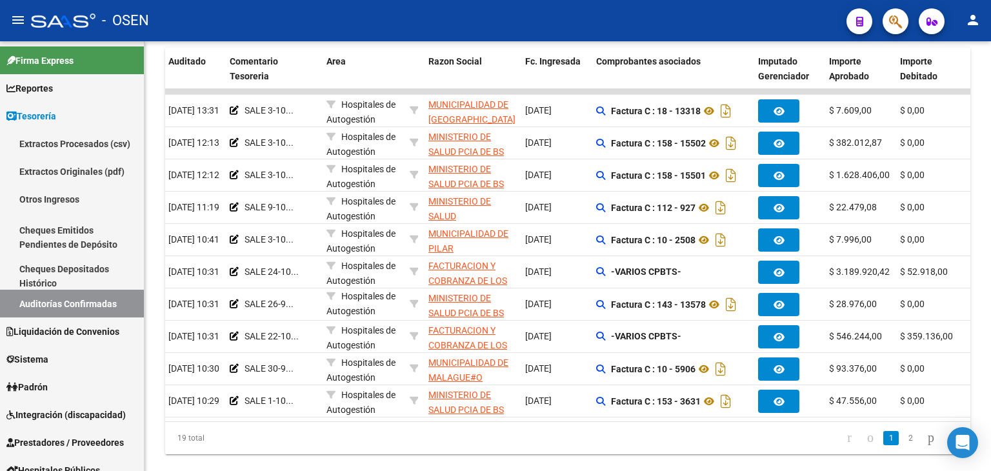
click at [903, 445] on link "2" at bounding box center [910, 438] width 15 height 14
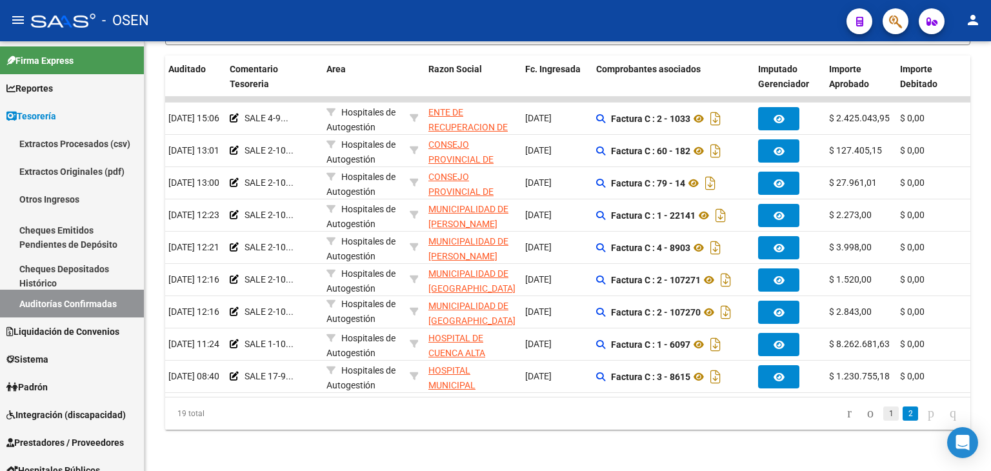
click at [884, 407] on link "1" at bounding box center [891, 414] width 15 height 14
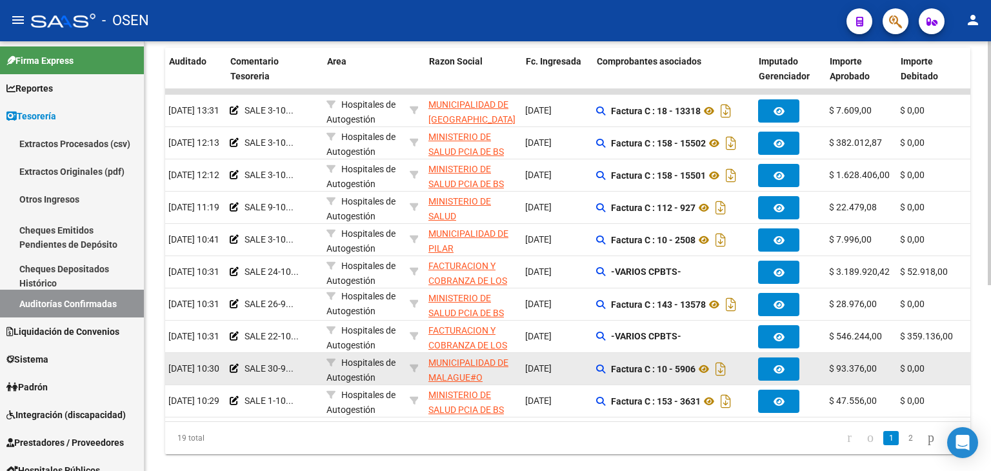
scroll to position [0, 0]
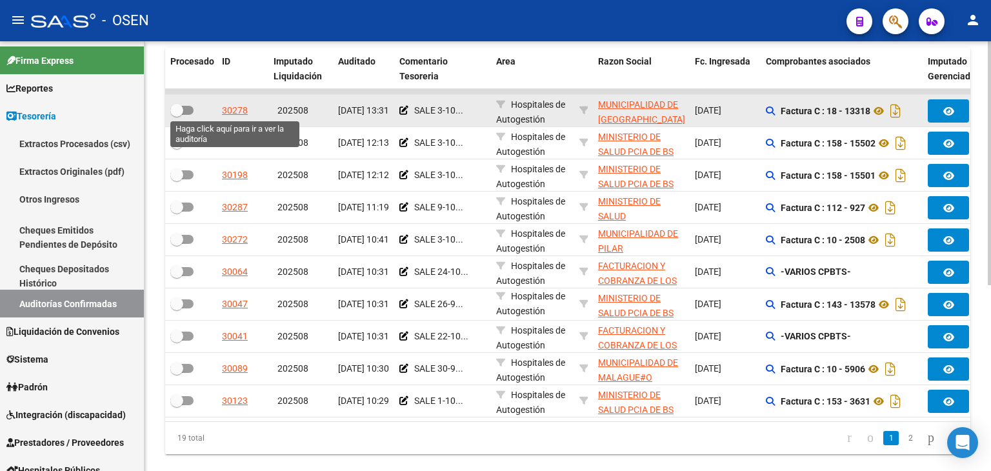
click at [230, 114] on div "30278" at bounding box center [235, 110] width 26 height 15
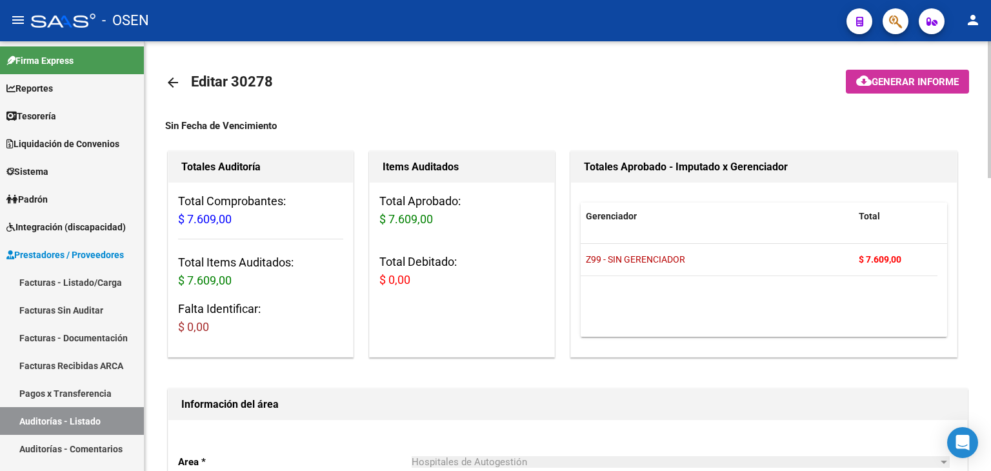
click at [177, 84] on mat-icon "arrow_back" at bounding box center [172, 82] width 15 height 15
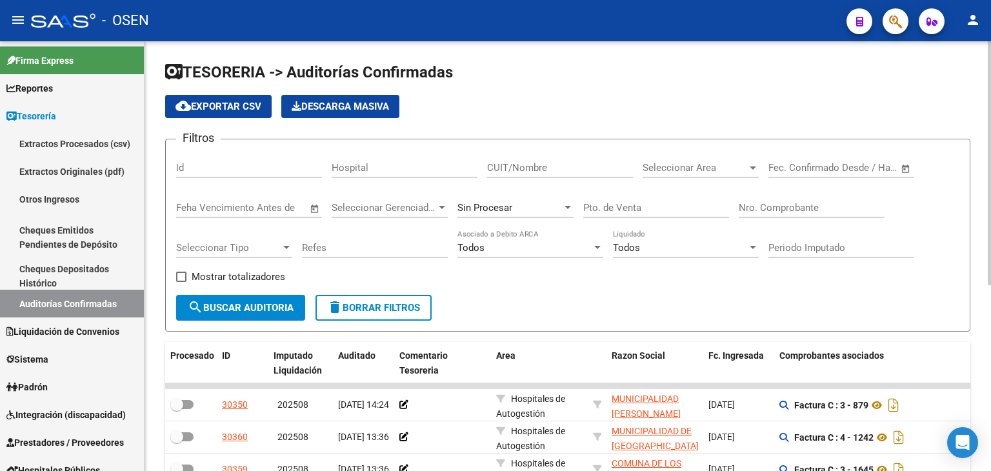
click at [919, 166] on span "Open calendar" at bounding box center [906, 168] width 31 height 31
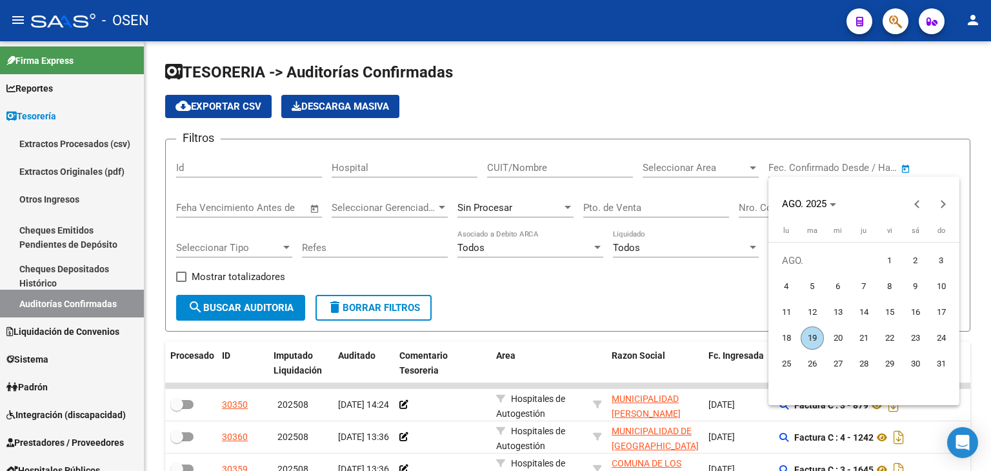
click at [836, 314] on span "13" at bounding box center [838, 312] width 23 height 23
type input "13/8/2025"
click at [836, 314] on span "13" at bounding box center [838, 312] width 23 height 23
type input "13/8/2025"
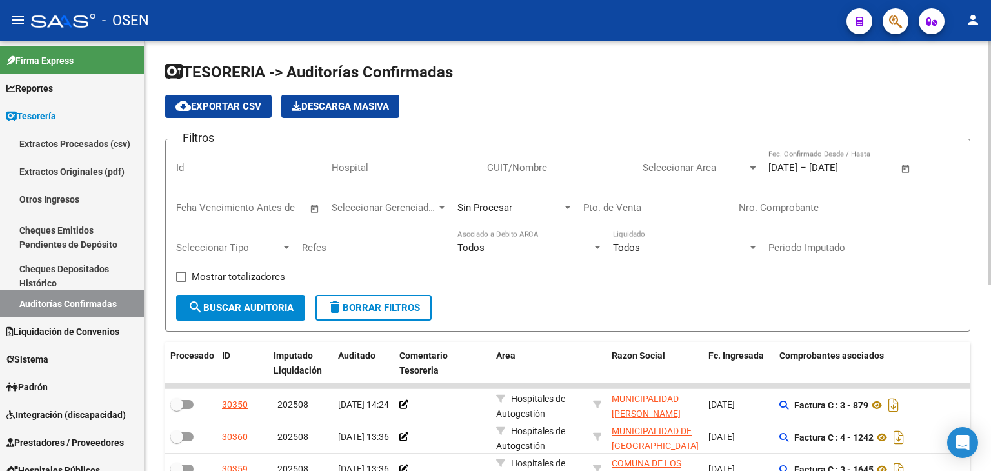
click at [679, 170] on span "Seleccionar Area" at bounding box center [695, 168] width 105 height 12
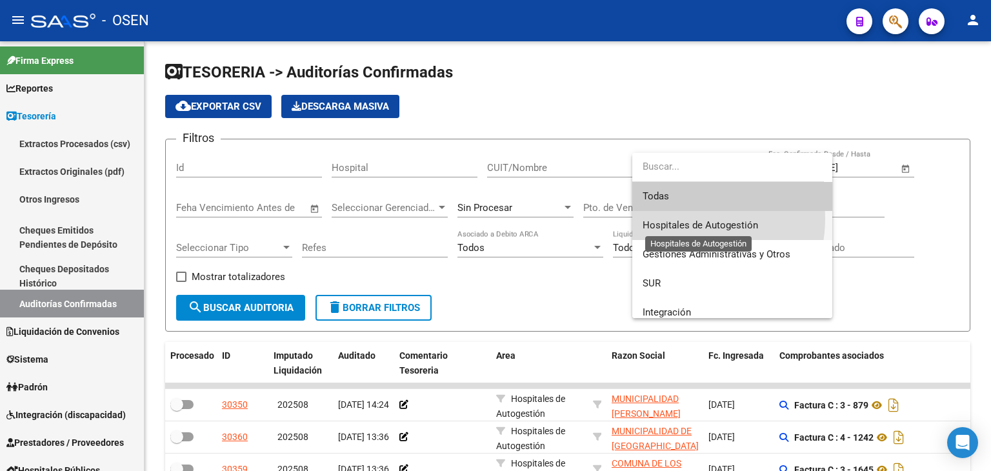
click at [683, 219] on span "Hospitales de Autogestión" at bounding box center [701, 225] width 116 height 12
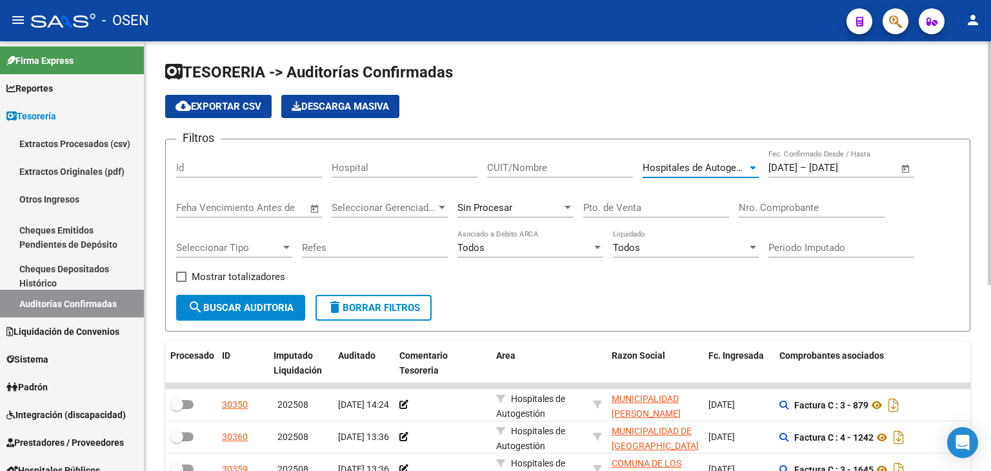
click at [268, 314] on button "search Buscar Auditoria" at bounding box center [240, 308] width 129 height 26
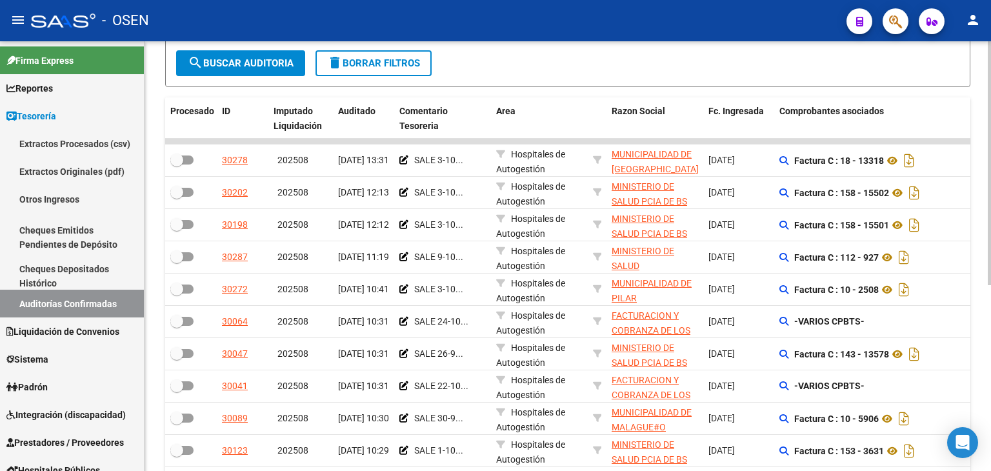
scroll to position [258, 0]
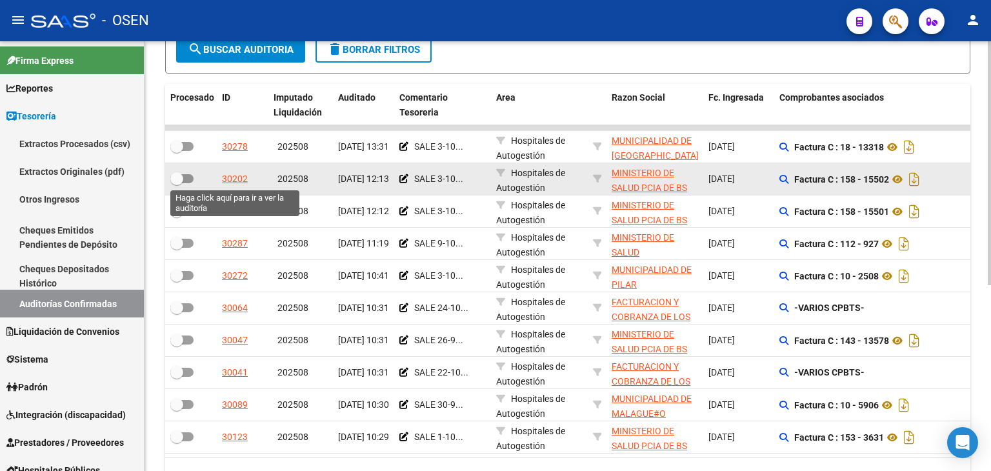
click at [235, 181] on div "30202" at bounding box center [235, 179] width 26 height 15
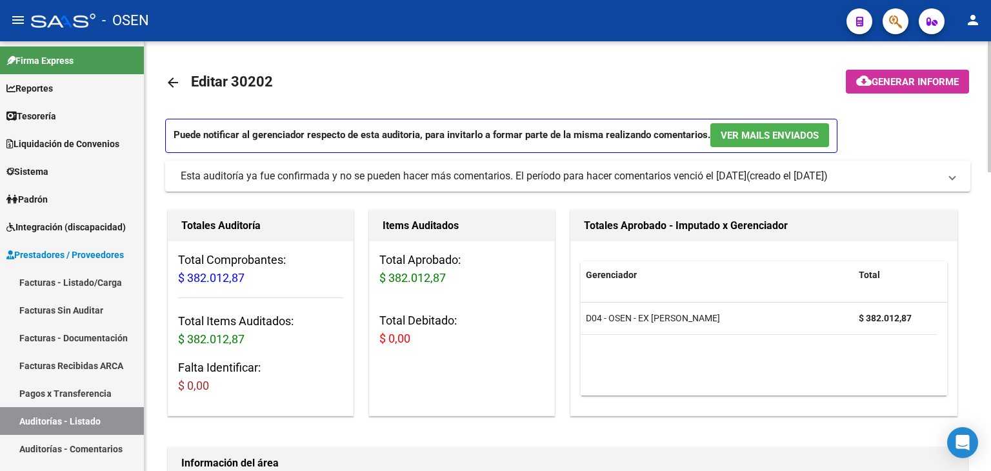
click at [178, 85] on mat-icon "arrow_back" at bounding box center [172, 82] width 15 height 15
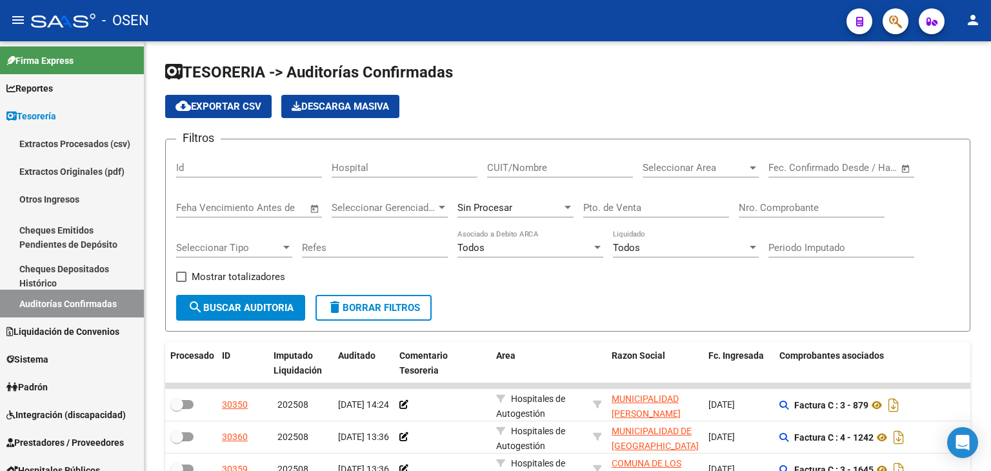
click at [902, 168] on span "Open calendar" at bounding box center [906, 168] width 31 height 31
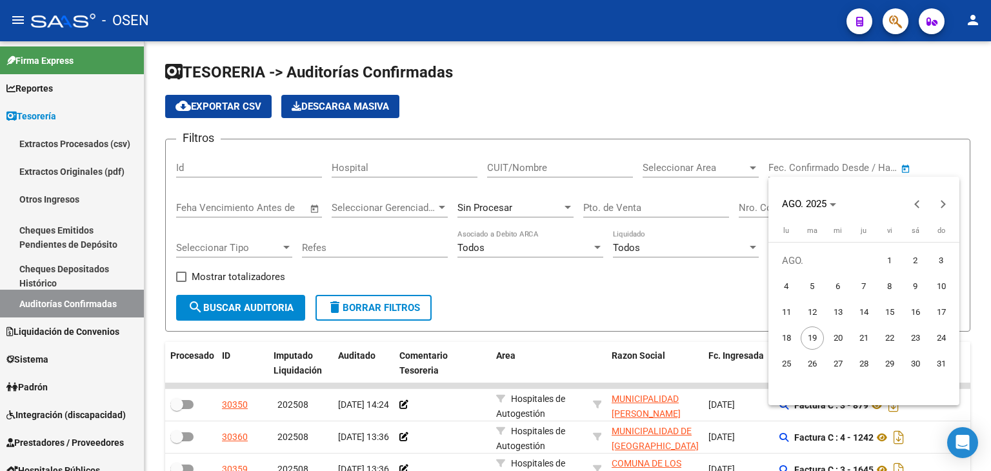
click at [843, 314] on span "13" at bounding box center [838, 312] width 23 height 23
type input "13/8/2025"
click at [843, 314] on span "13" at bounding box center [838, 312] width 23 height 23
type input "13/8/2025"
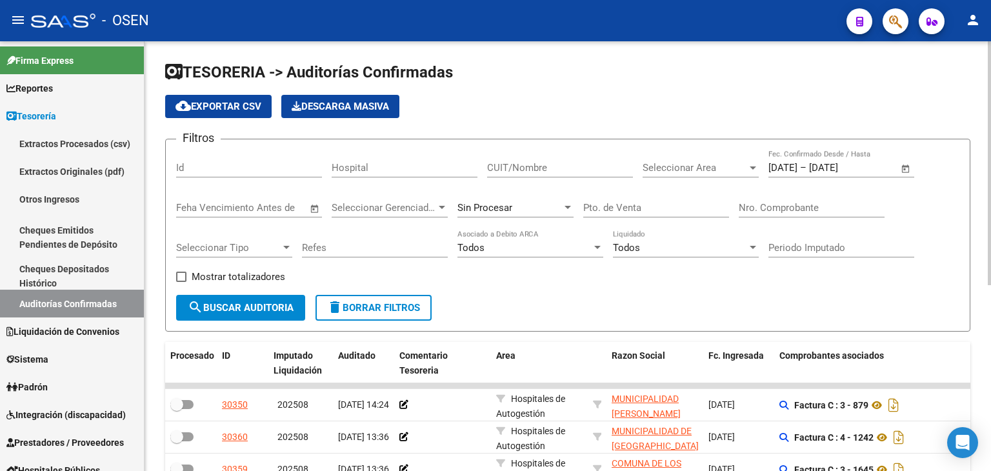
click at [736, 167] on span "Seleccionar Area" at bounding box center [695, 168] width 105 height 12
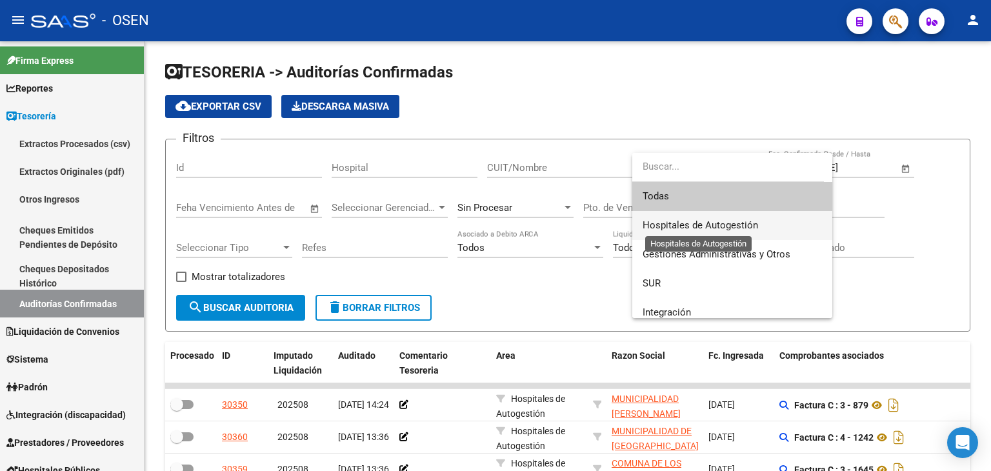
click at [697, 223] on span "Hospitales de Autogestión" at bounding box center [701, 225] width 116 height 12
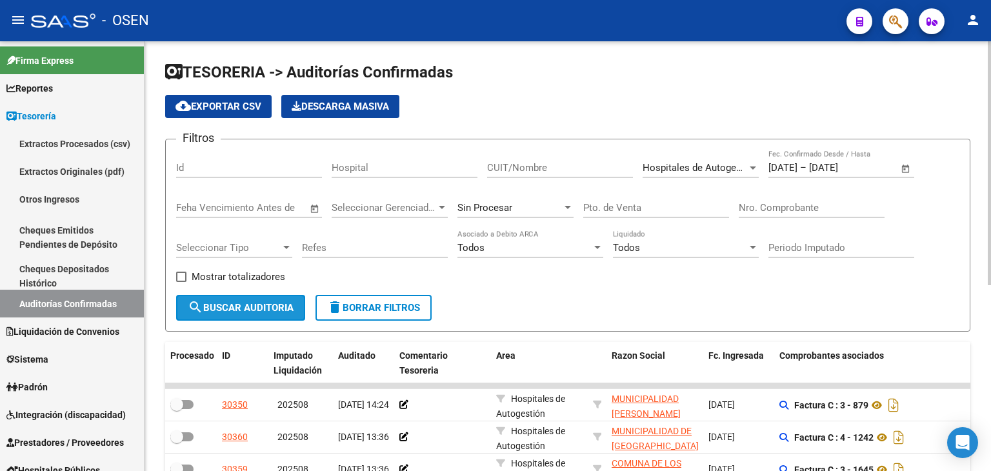
click at [234, 308] on span "search Buscar Auditoria" at bounding box center [241, 308] width 106 height 12
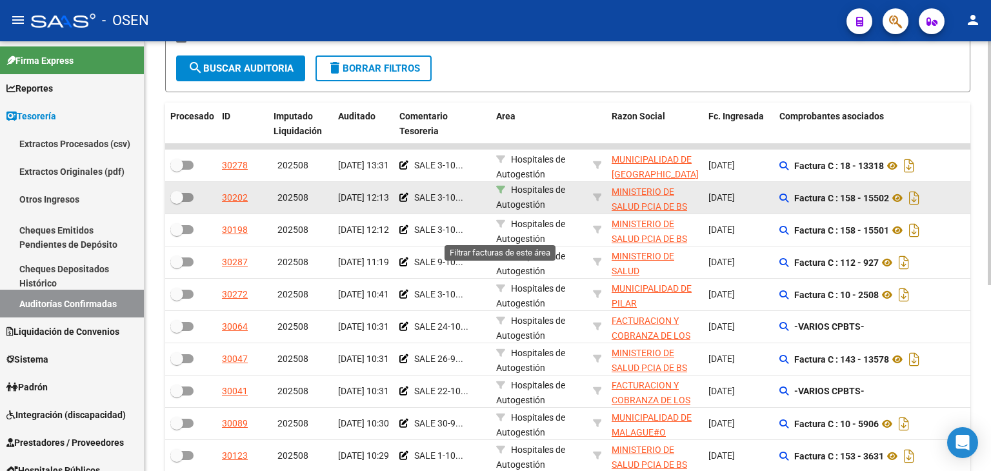
scroll to position [258, 0]
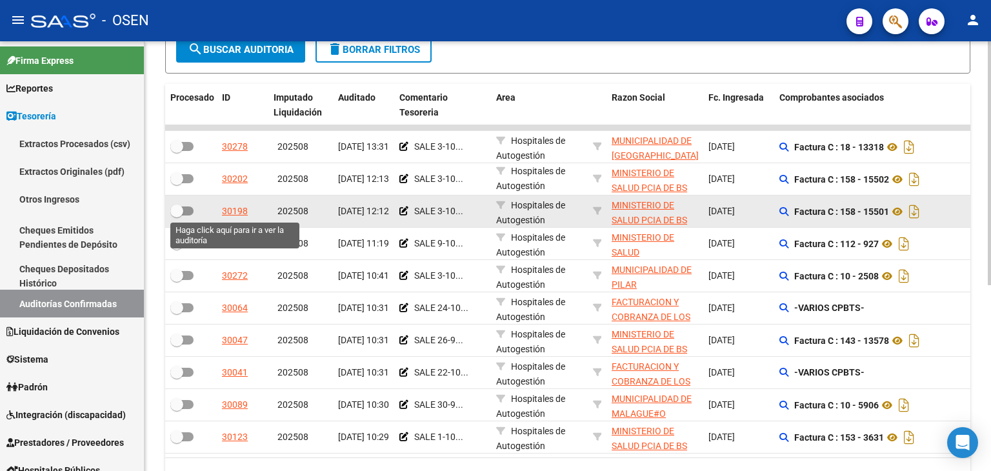
click at [245, 210] on div "30198" at bounding box center [235, 211] width 26 height 15
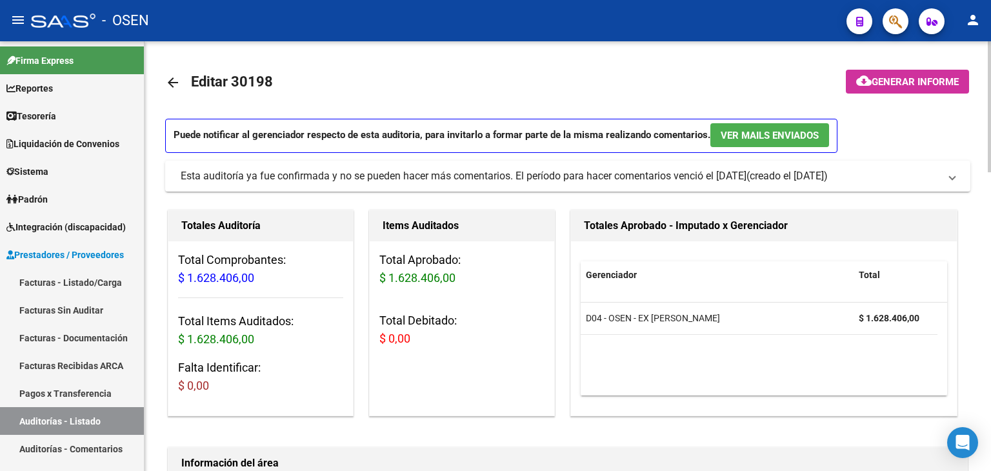
click at [177, 87] on mat-icon "arrow_back" at bounding box center [172, 82] width 15 height 15
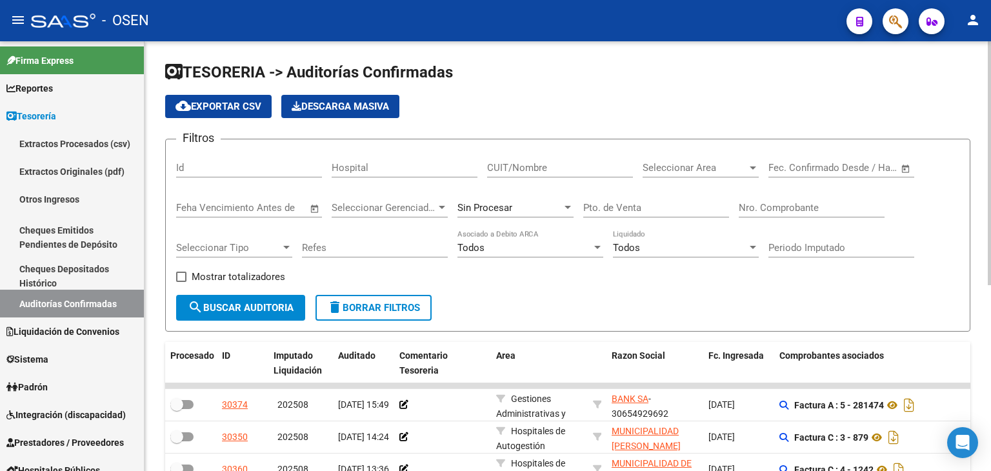
click at [909, 172] on span "Open calendar" at bounding box center [906, 168] width 31 height 31
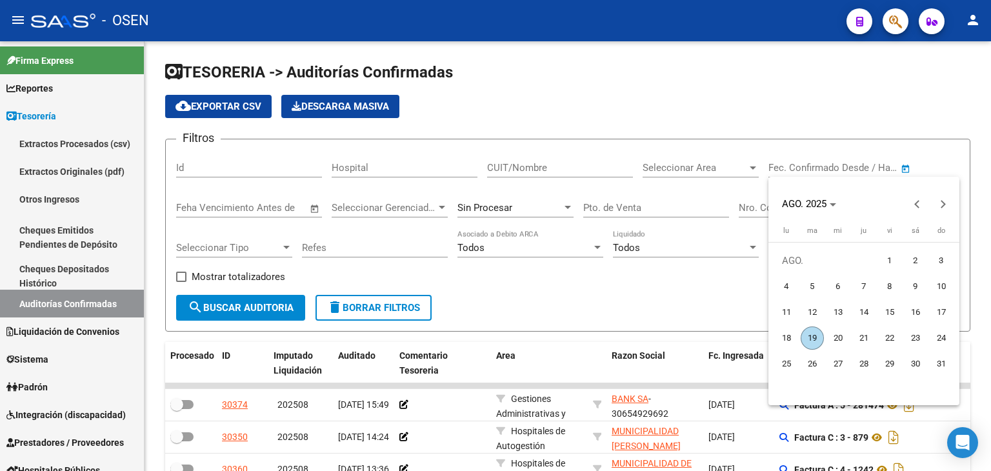
click at [834, 318] on span "13" at bounding box center [838, 312] width 23 height 23
type input "13/8/2025"
click at [834, 318] on span "13" at bounding box center [838, 312] width 23 height 23
type input "13/8/2025"
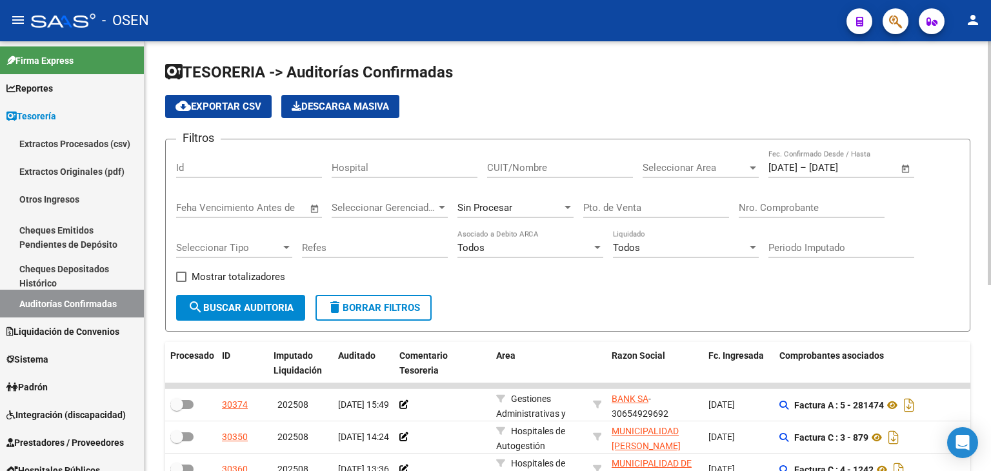
click at [689, 175] on div "Seleccionar Area Seleccionar Area" at bounding box center [701, 164] width 116 height 28
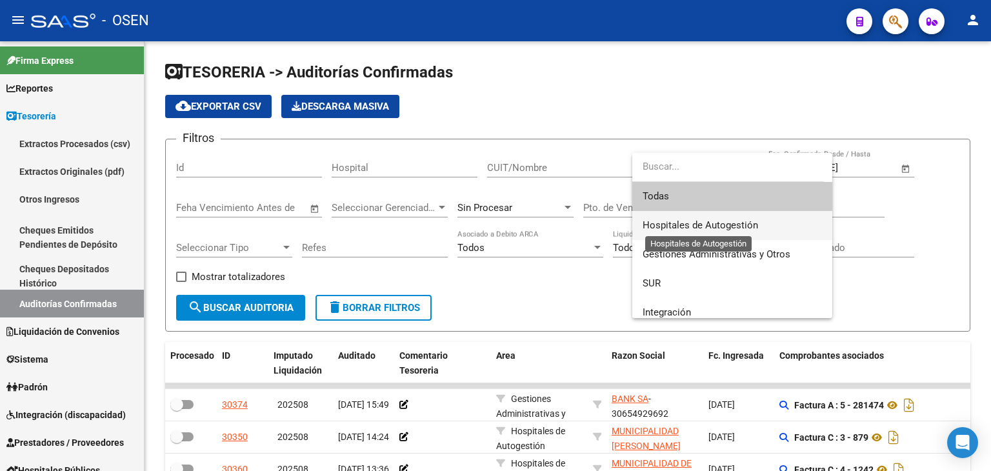
click at [665, 220] on span "Hospitales de Autogestión" at bounding box center [701, 225] width 116 height 12
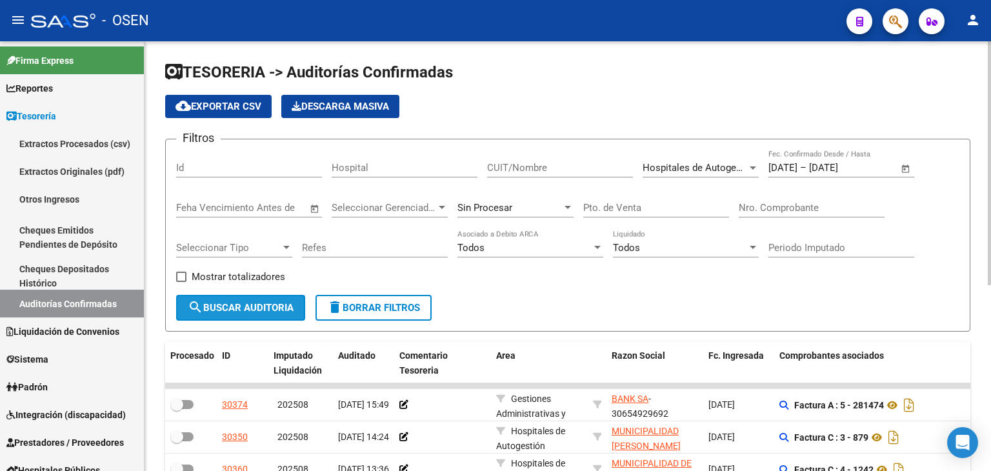
click at [284, 305] on span "search Buscar Auditoria" at bounding box center [241, 308] width 106 height 12
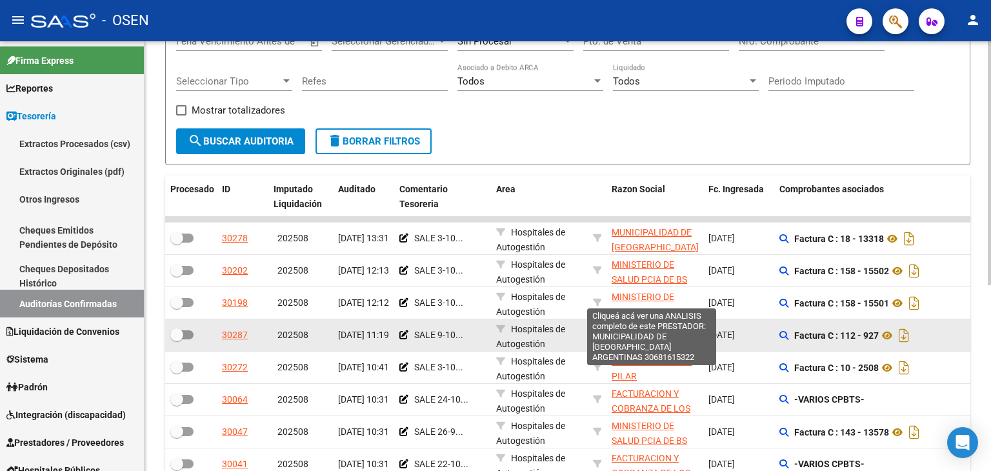
scroll to position [258, 0]
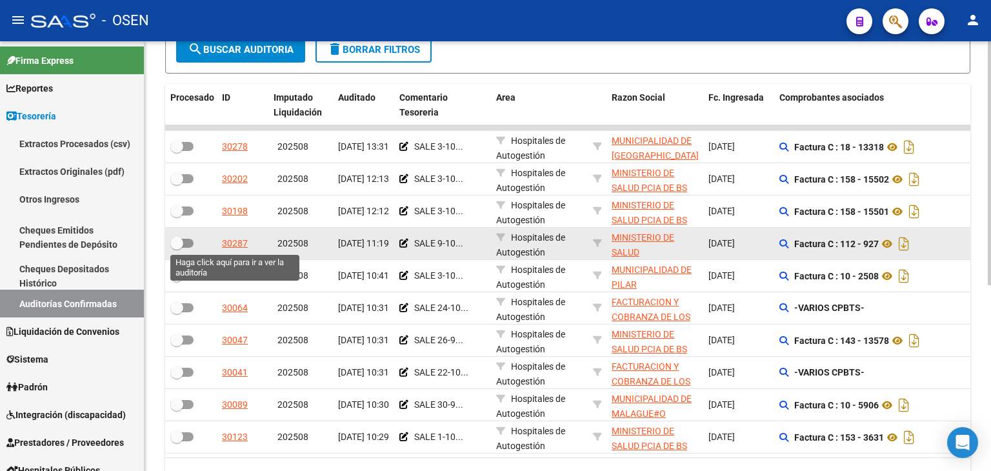
click at [245, 248] on div "30287" at bounding box center [235, 243] width 26 height 15
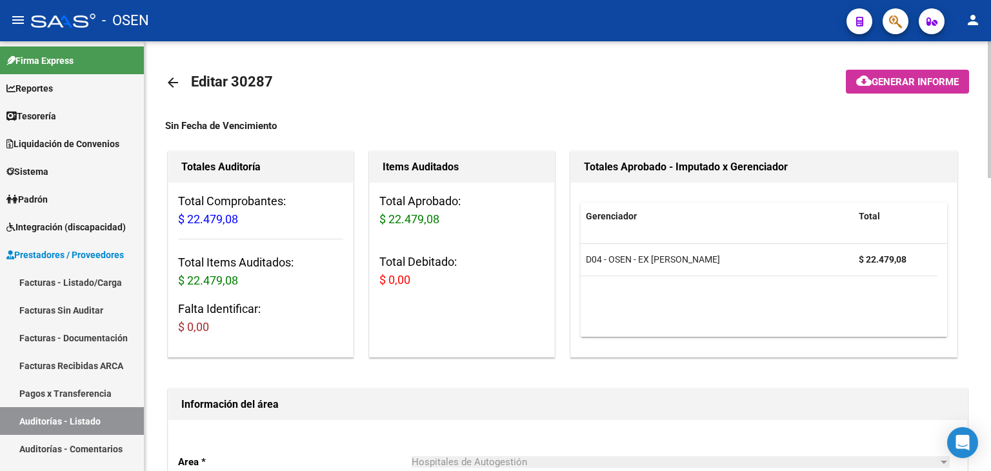
click at [169, 81] on mat-icon "arrow_back" at bounding box center [172, 82] width 15 height 15
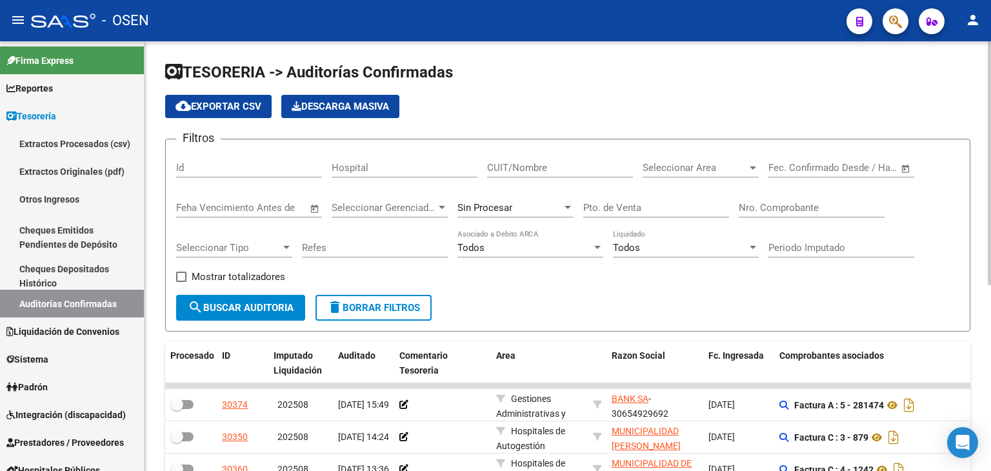
click at [904, 169] on span "Open calendar" at bounding box center [906, 168] width 31 height 31
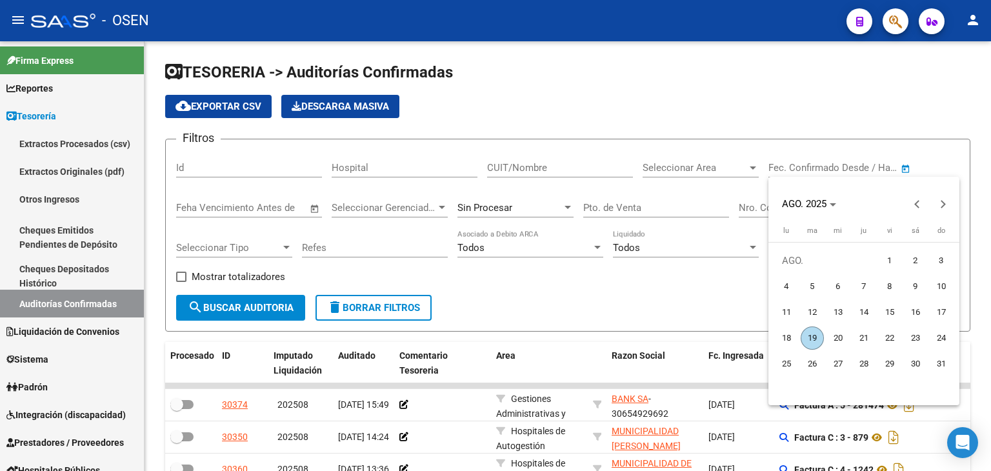
click at [847, 316] on span "13" at bounding box center [838, 312] width 23 height 23
type input "13/8/2025"
click at [847, 316] on span "13" at bounding box center [838, 312] width 23 height 23
type input "13/8/2025"
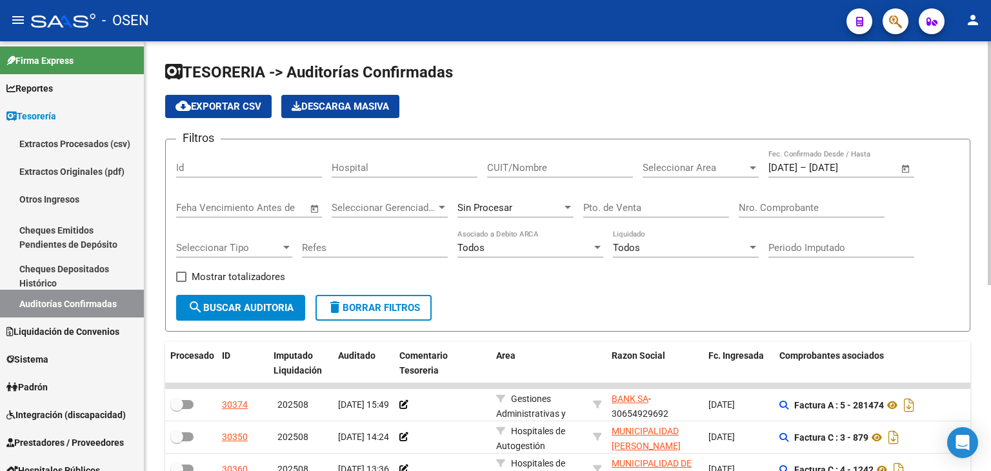
click at [663, 165] on span "Seleccionar Area" at bounding box center [695, 168] width 105 height 12
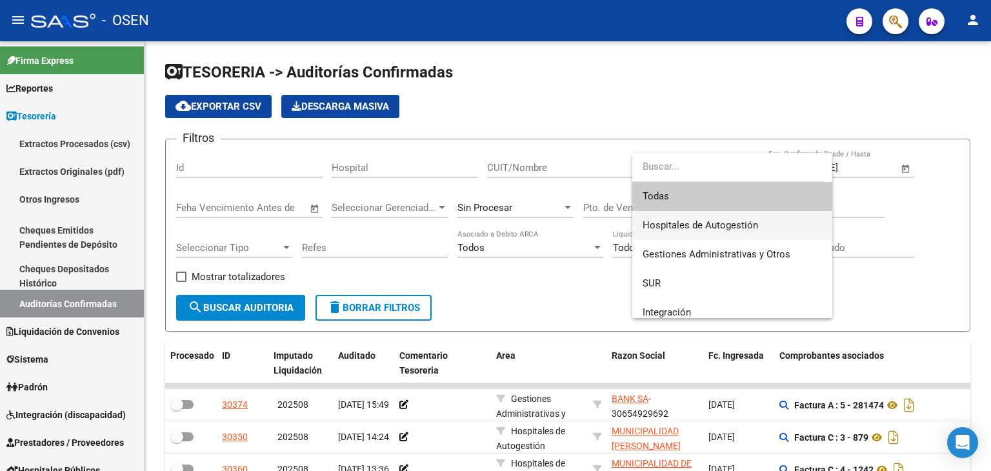
click at [674, 230] on span "Hospitales de Autogestión" at bounding box center [701, 225] width 116 height 12
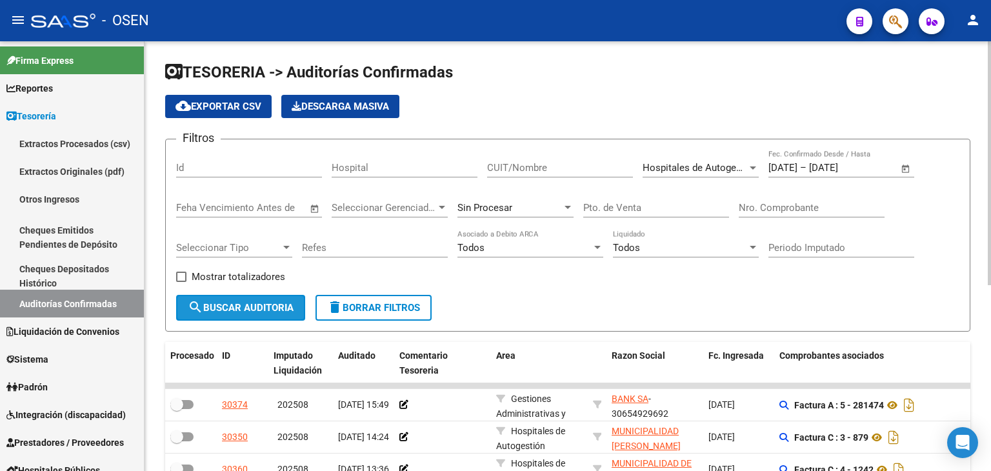
click at [263, 310] on span "search Buscar Auditoria" at bounding box center [241, 308] width 106 height 12
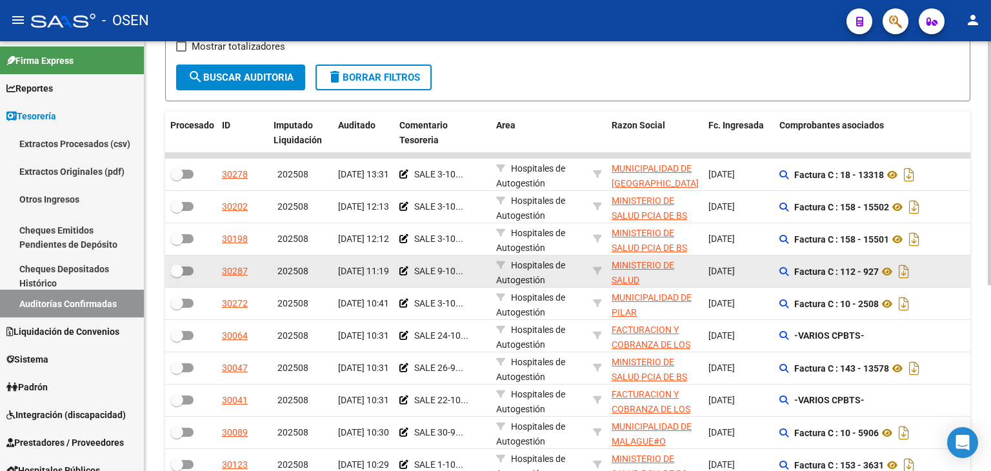
scroll to position [258, 0]
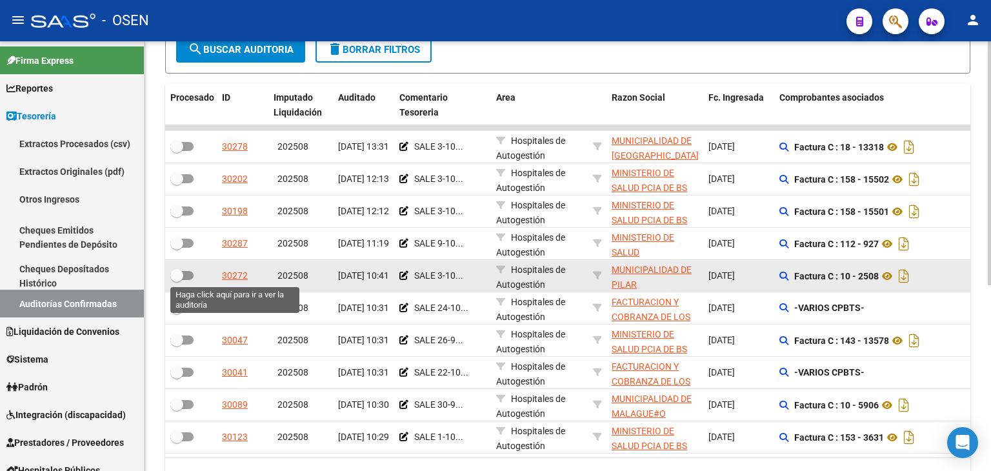
click at [242, 274] on div "30272" at bounding box center [235, 275] width 26 height 15
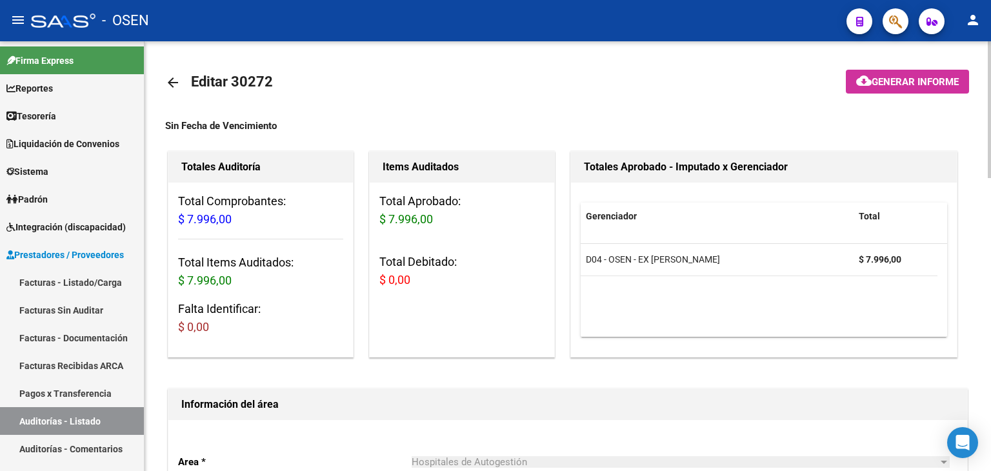
click at [177, 81] on mat-icon "arrow_back" at bounding box center [172, 82] width 15 height 15
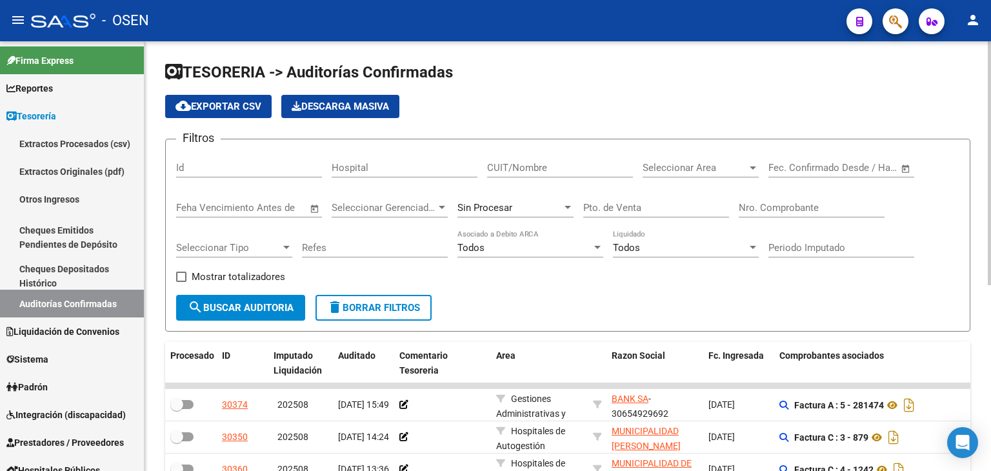
click at [908, 167] on span "Open calendar" at bounding box center [906, 168] width 31 height 31
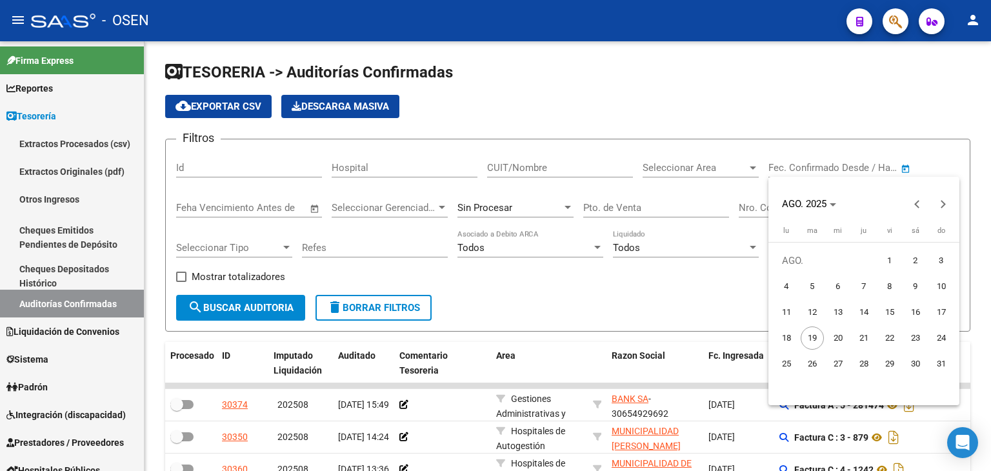
click at [842, 308] on span "13" at bounding box center [838, 312] width 23 height 23
type input "13/8/2025"
click at [842, 308] on span "13" at bounding box center [838, 312] width 23 height 23
type input "13/8/2025"
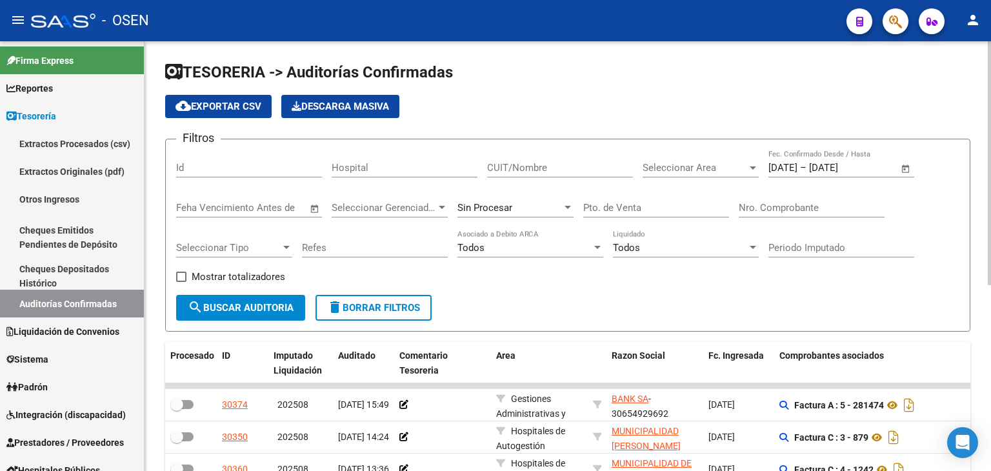
click at [697, 173] on div "Seleccionar Area Seleccionar Area" at bounding box center [701, 164] width 116 height 28
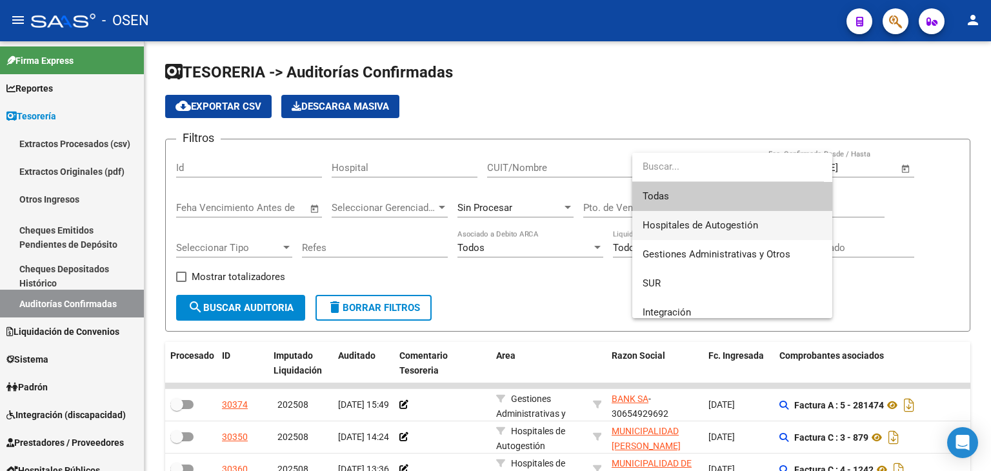
click at [685, 231] on span "Hospitales de Autogestión" at bounding box center [732, 225] width 179 height 29
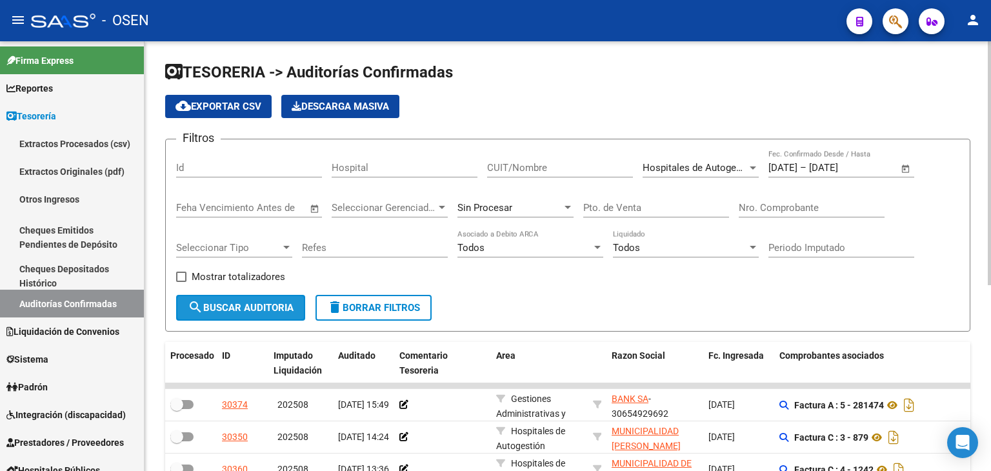
click at [201, 311] on mat-icon "search" at bounding box center [195, 306] width 15 height 15
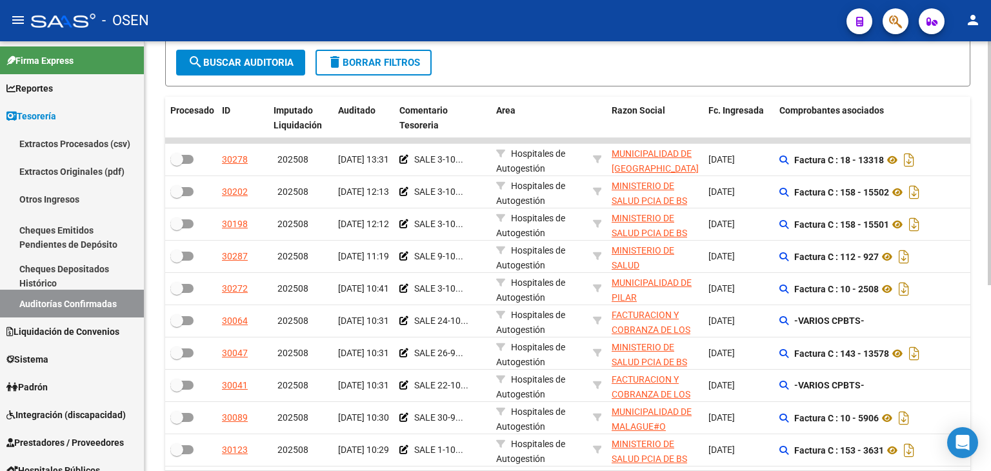
scroll to position [258, 0]
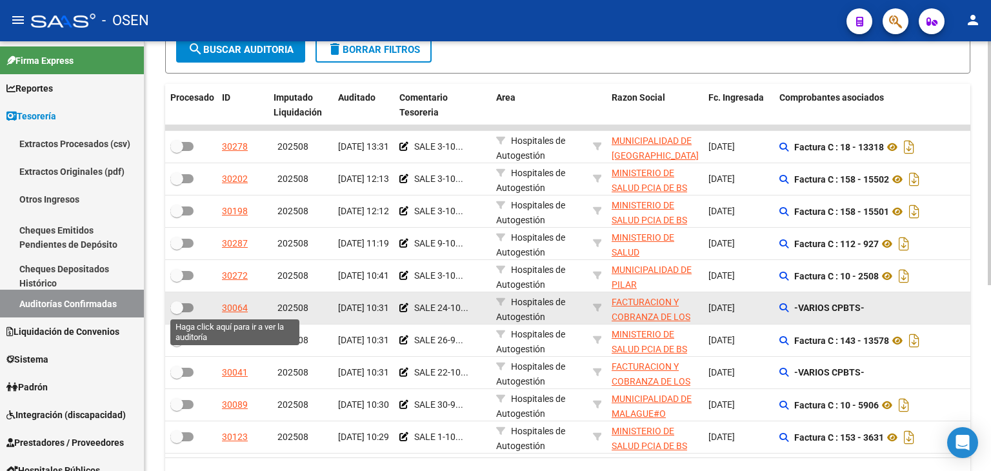
click at [243, 310] on div "30064" at bounding box center [235, 308] width 26 height 15
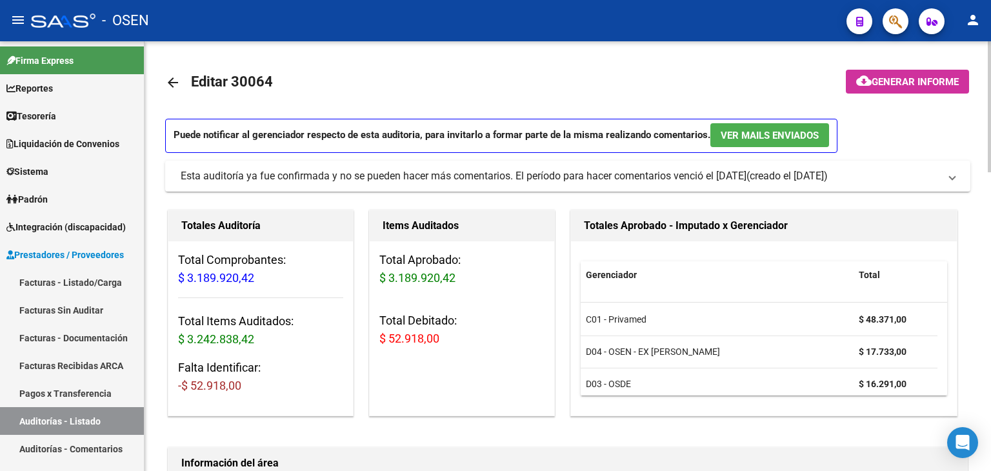
scroll to position [39, 0]
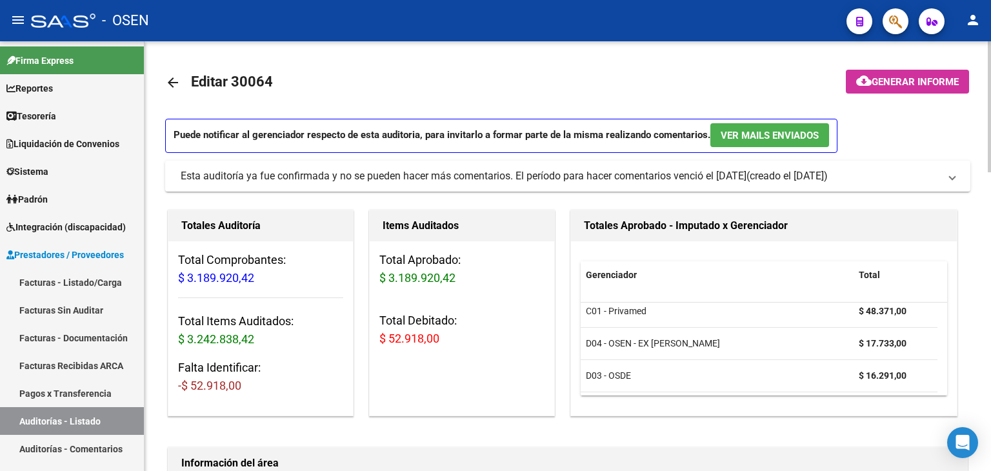
click at [168, 83] on mat-icon "arrow_back" at bounding box center [172, 82] width 15 height 15
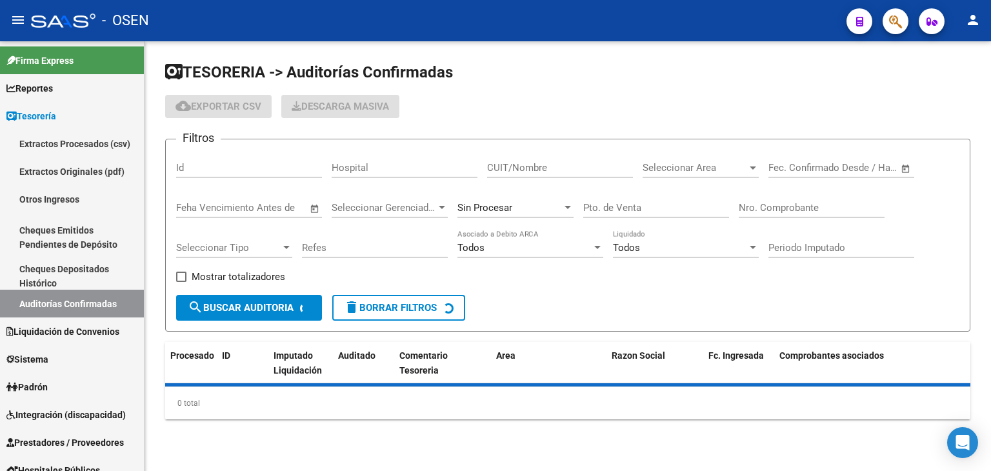
click at [895, 166] on span "Open calendar" at bounding box center [906, 168] width 31 height 31
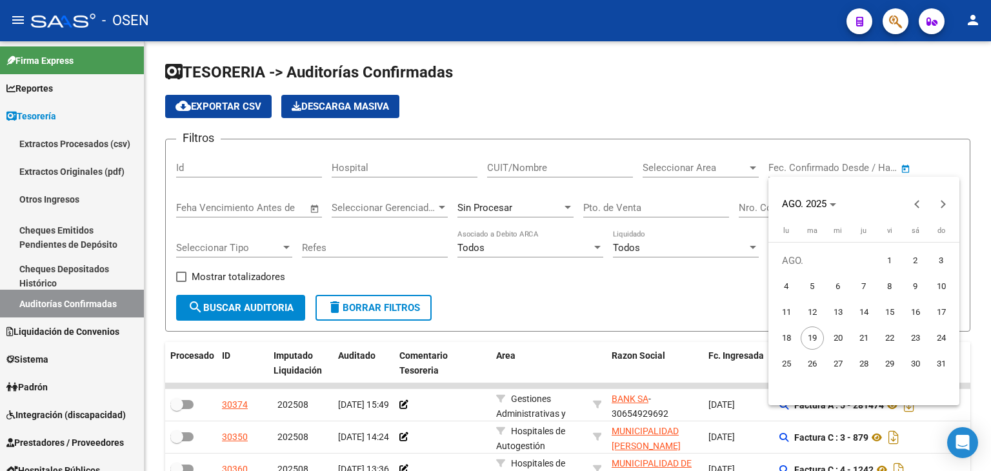
click at [842, 312] on span "13" at bounding box center [838, 312] width 23 height 23
type input "13/8/2025"
click at [842, 312] on span "13" at bounding box center [838, 312] width 23 height 23
type input "13/8/2025"
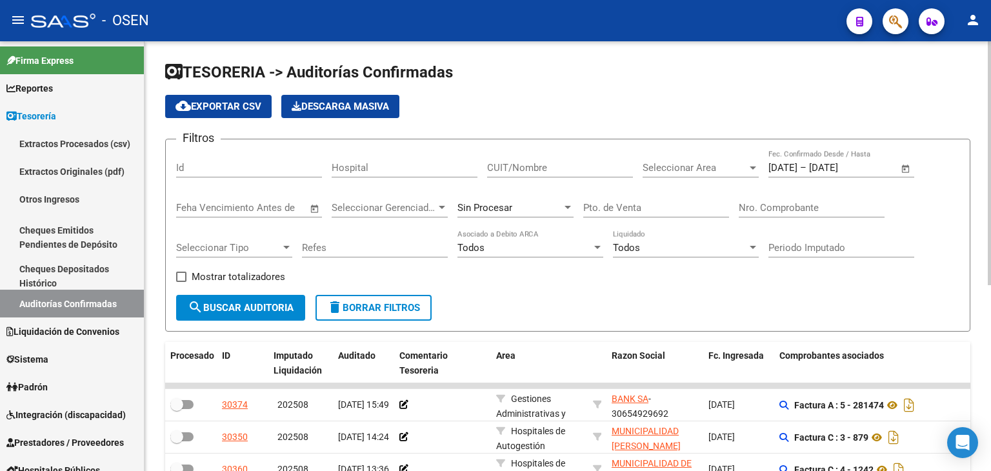
click at [663, 162] on span "Seleccionar Area" at bounding box center [695, 168] width 105 height 12
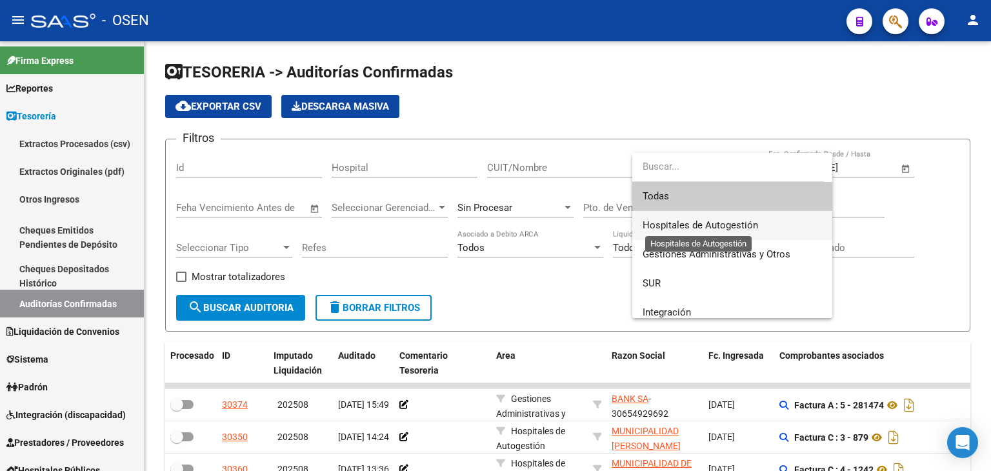
click at [671, 228] on span "Hospitales de Autogestión" at bounding box center [701, 225] width 116 height 12
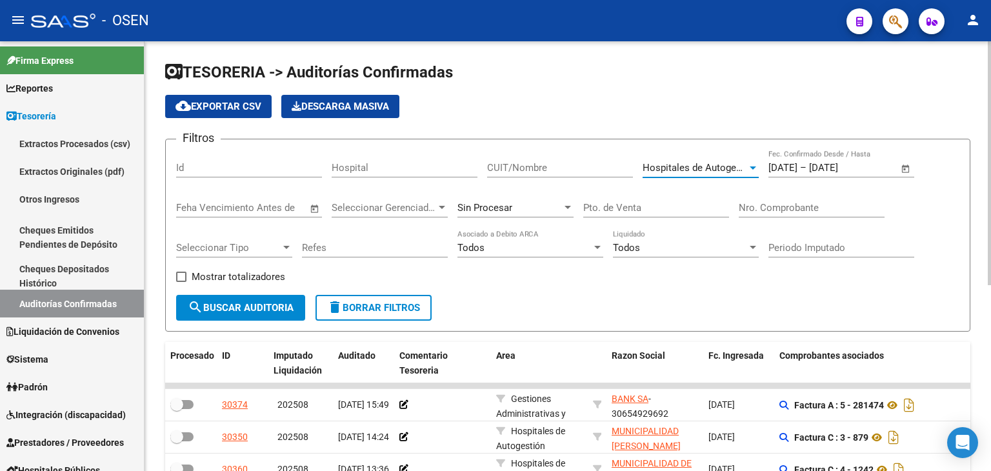
click at [271, 315] on button "search Buscar Auditoria" at bounding box center [240, 308] width 129 height 26
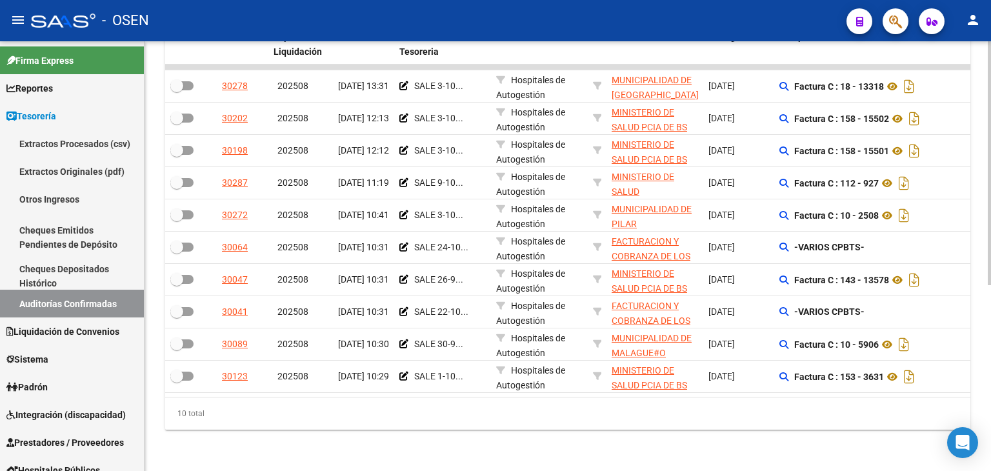
scroll to position [327, 0]
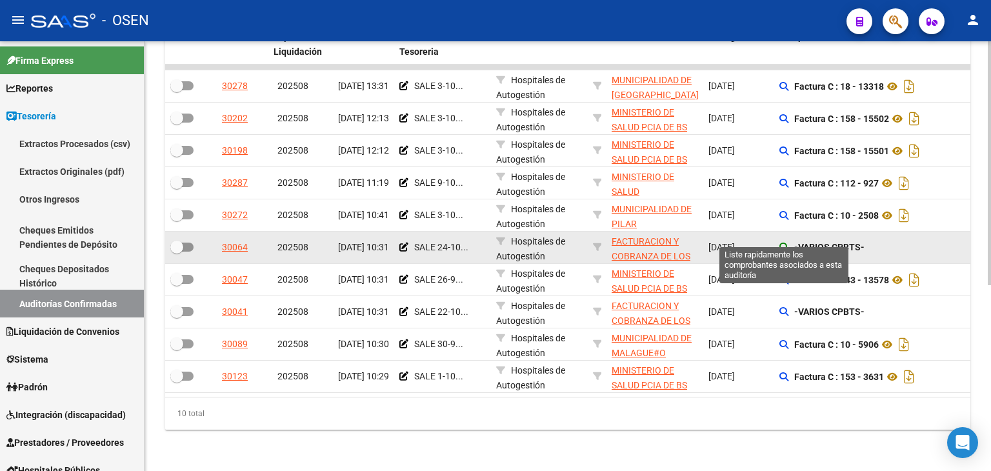
click at [786, 243] on icon at bounding box center [784, 247] width 9 height 9
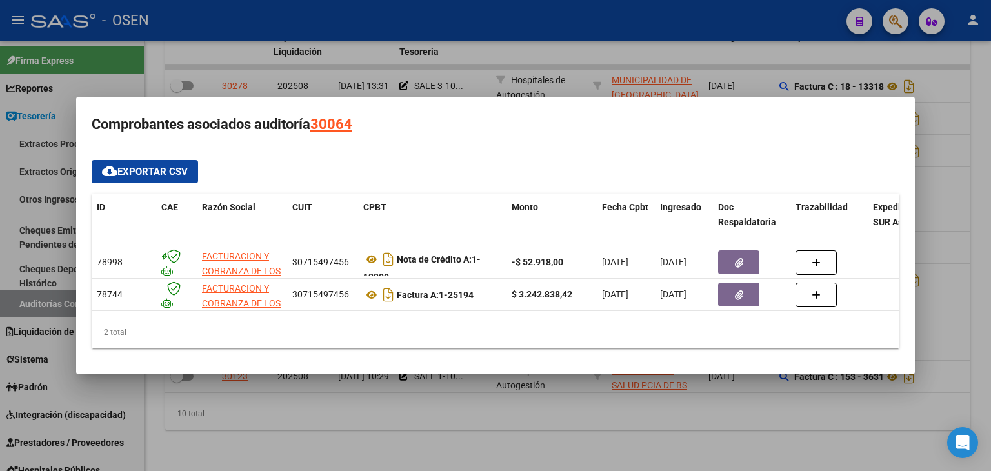
click at [730, 397] on div at bounding box center [495, 235] width 991 height 471
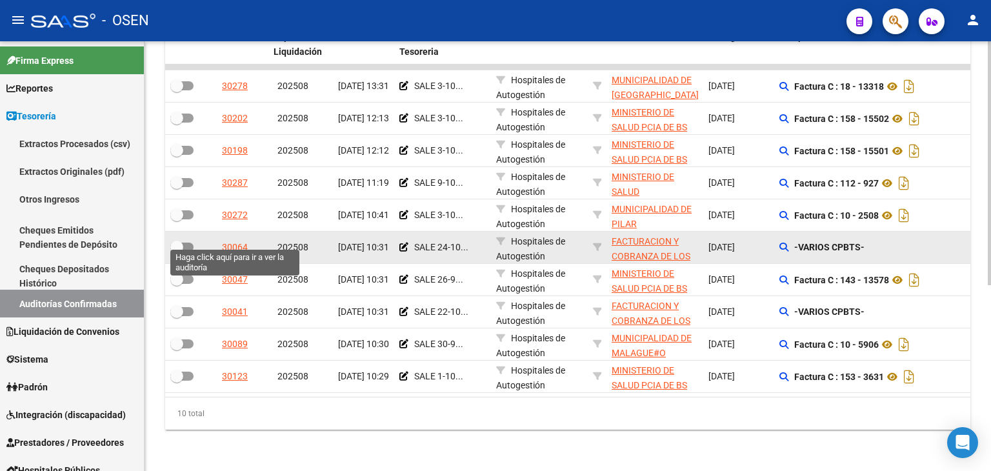
click at [243, 240] on div "30064" at bounding box center [235, 247] width 26 height 15
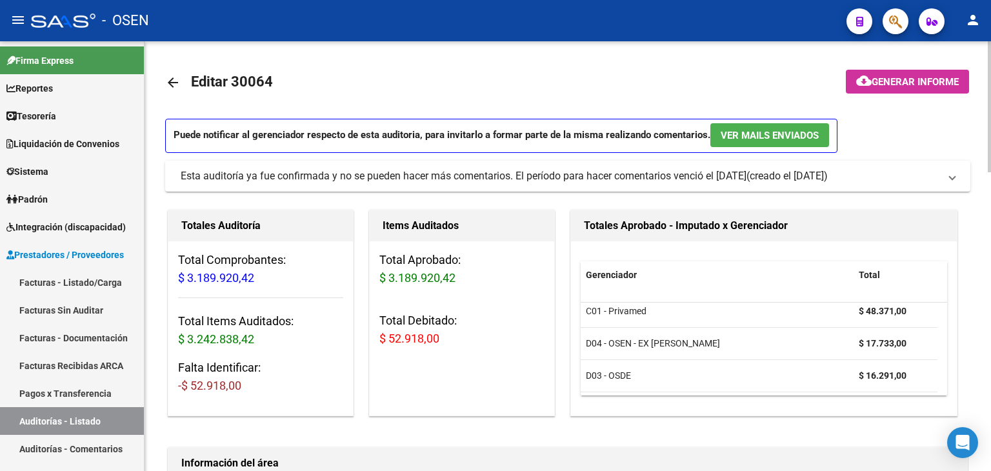
click at [171, 83] on mat-icon "arrow_back" at bounding box center [172, 82] width 15 height 15
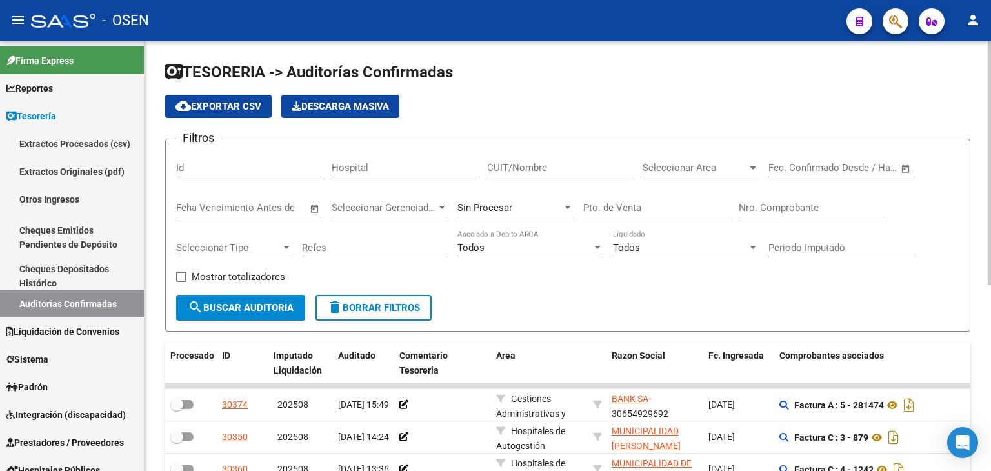
click at [905, 167] on span "Open calendar" at bounding box center [906, 168] width 31 height 31
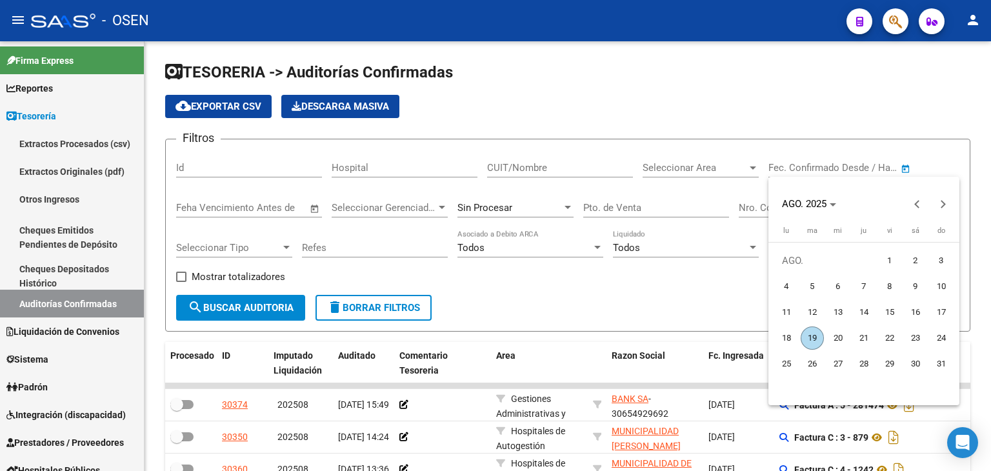
click at [831, 309] on span "13" at bounding box center [838, 312] width 23 height 23
type input "13/8/2025"
click at [831, 309] on span "13" at bounding box center [838, 312] width 23 height 23
type input "13/8/2025"
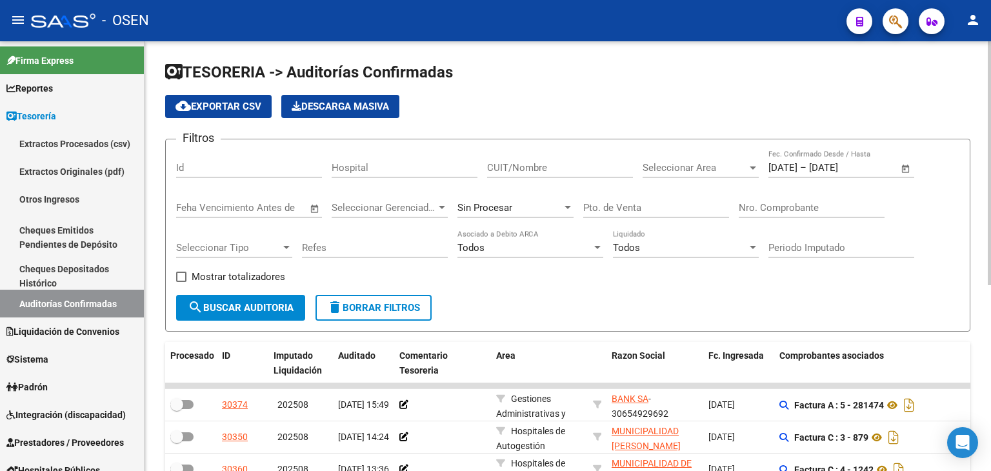
click at [718, 165] on span "Seleccionar Area" at bounding box center [695, 168] width 105 height 12
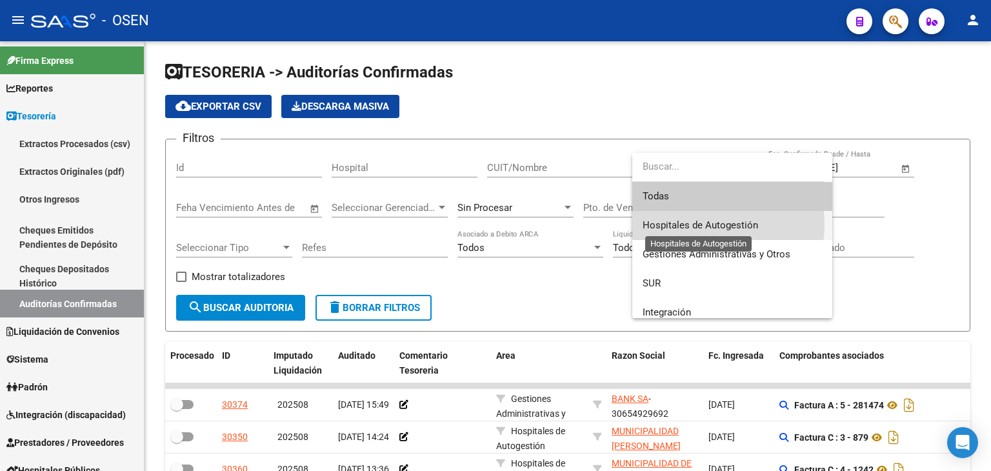
click at [697, 225] on span "Hospitales de Autogestión" at bounding box center [701, 225] width 116 height 12
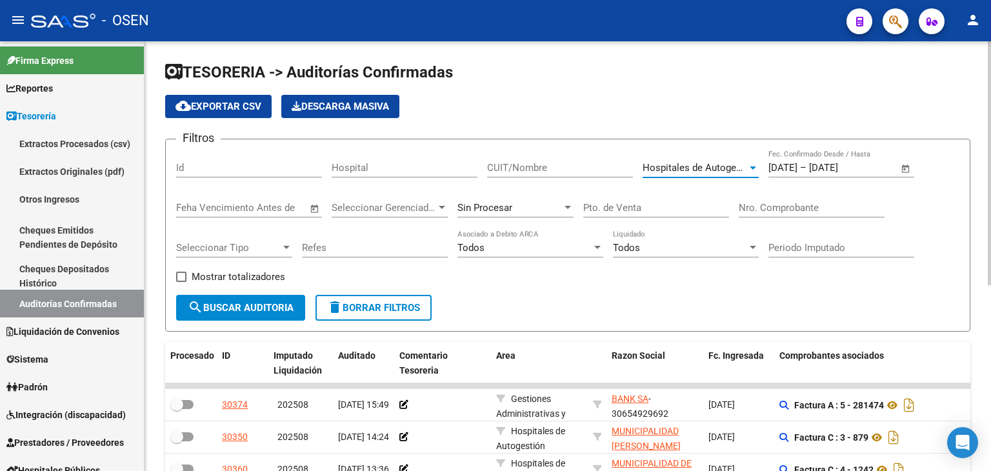
click at [266, 305] on span "search Buscar Auditoria" at bounding box center [241, 308] width 106 height 12
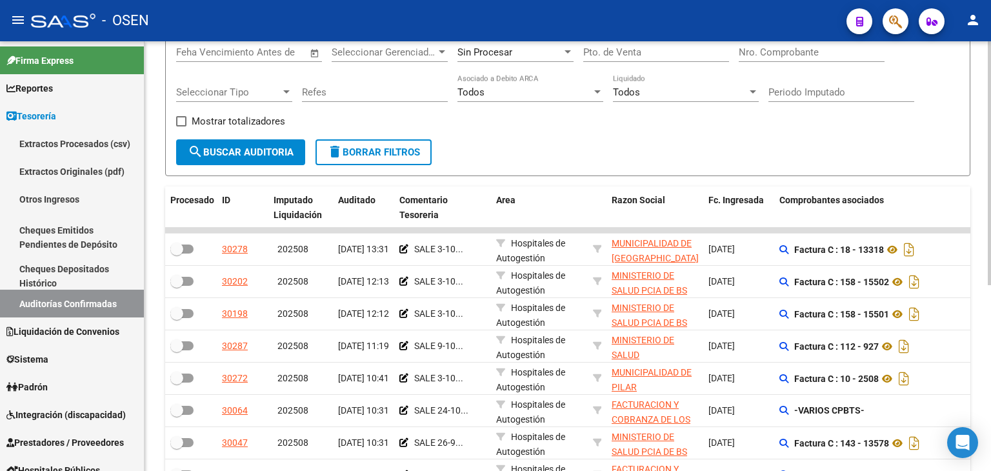
scroll to position [327, 0]
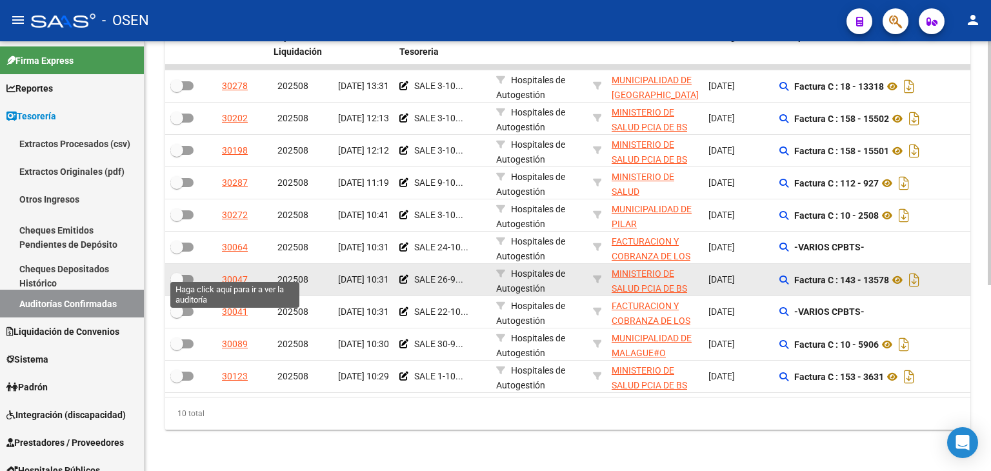
click at [244, 272] on div "30047" at bounding box center [235, 279] width 26 height 15
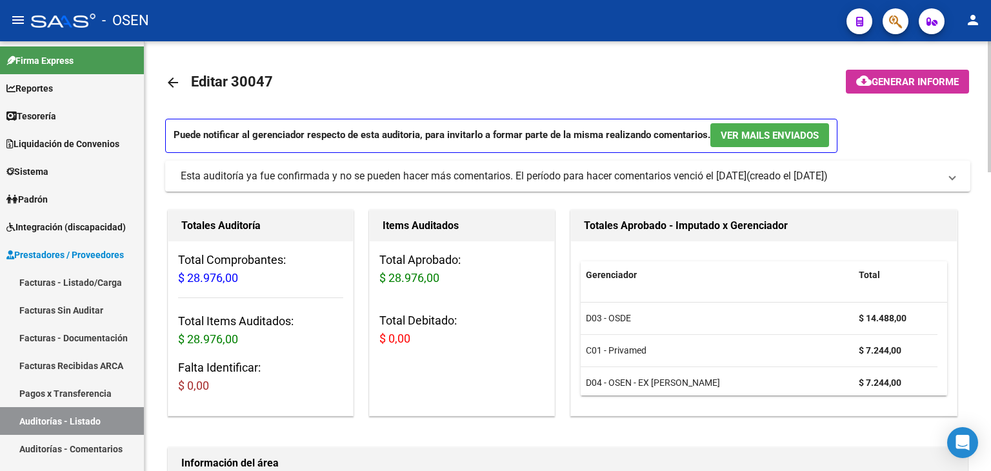
click at [179, 85] on mat-icon "arrow_back" at bounding box center [172, 82] width 15 height 15
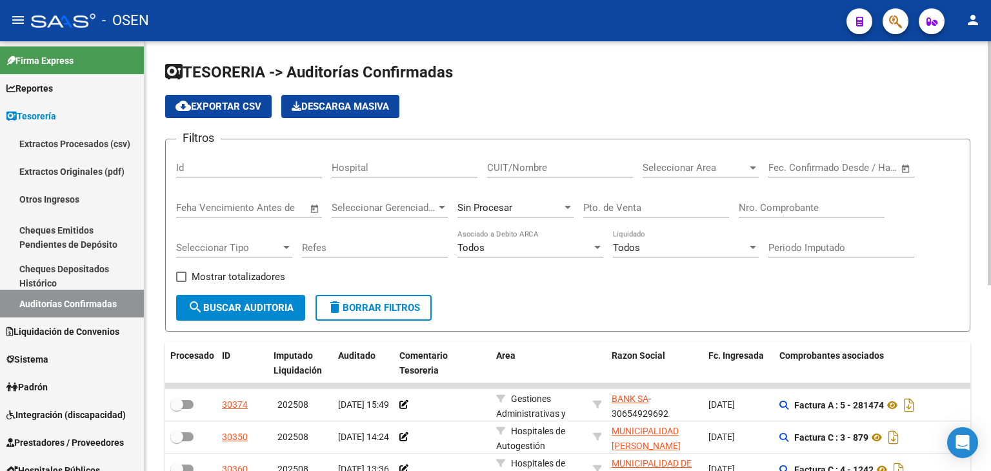
click at [905, 172] on span "Open calendar" at bounding box center [906, 168] width 31 height 31
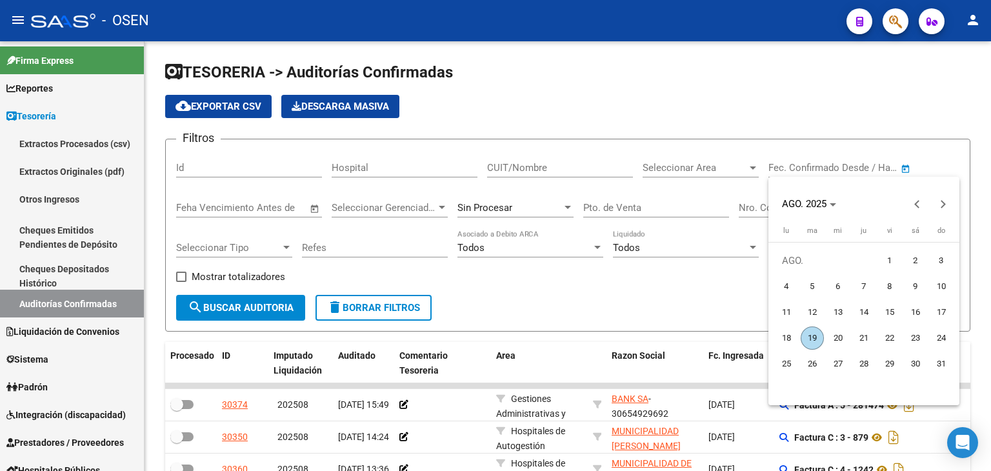
click at [844, 312] on span "13" at bounding box center [838, 312] width 23 height 23
type input "13/8/2025"
click at [844, 312] on span "13" at bounding box center [838, 312] width 23 height 23
type input "13/8/2025"
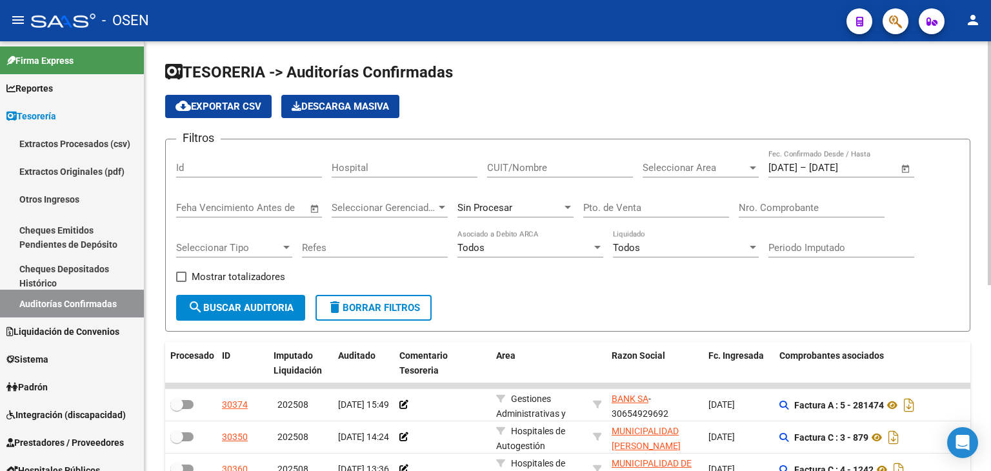
click at [707, 168] on span "Seleccionar Area" at bounding box center [695, 168] width 105 height 12
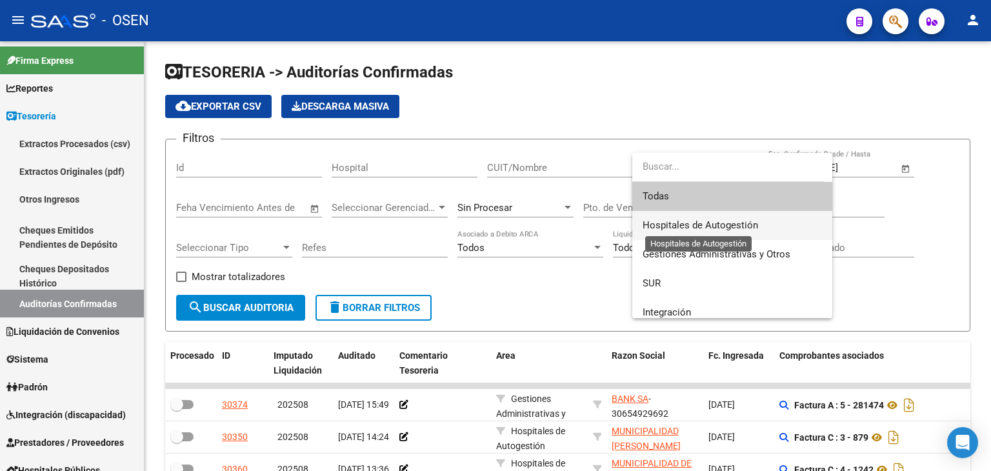
click at [696, 220] on span "Hospitales de Autogestión" at bounding box center [701, 225] width 116 height 12
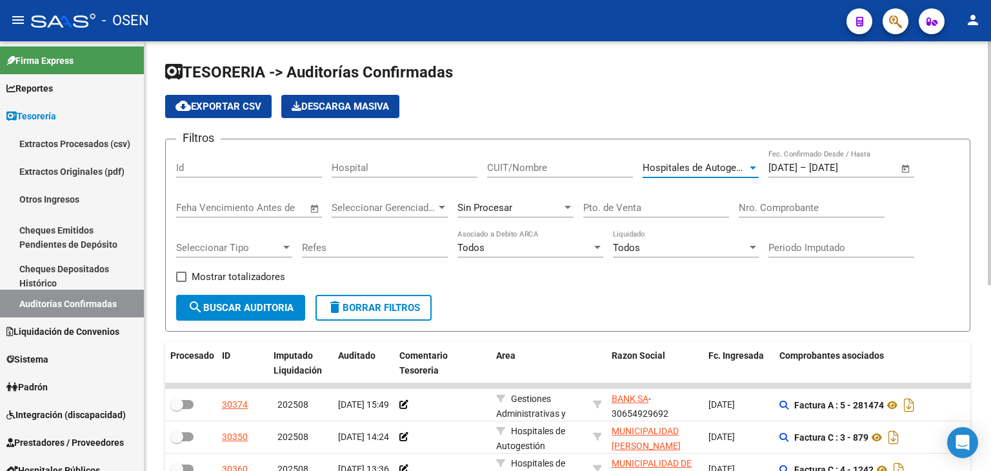
click at [250, 310] on span "search Buscar Auditoria" at bounding box center [241, 308] width 106 height 12
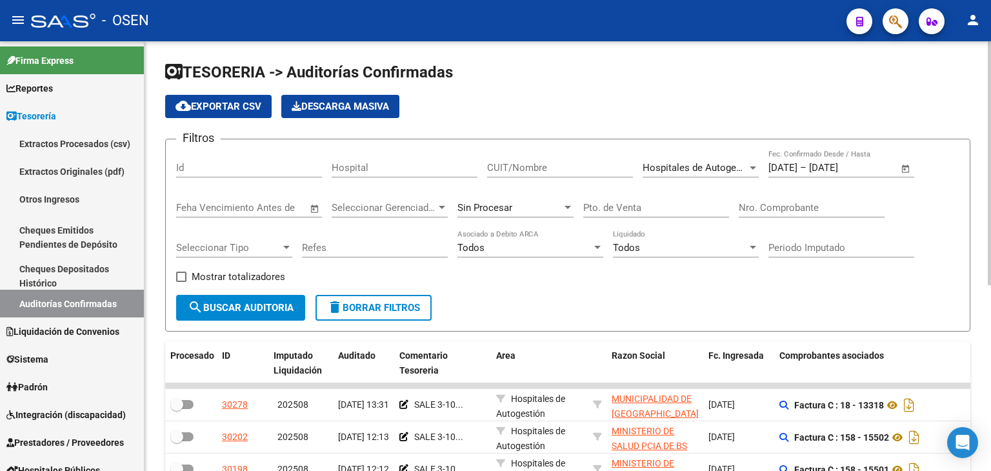
scroll to position [327, 0]
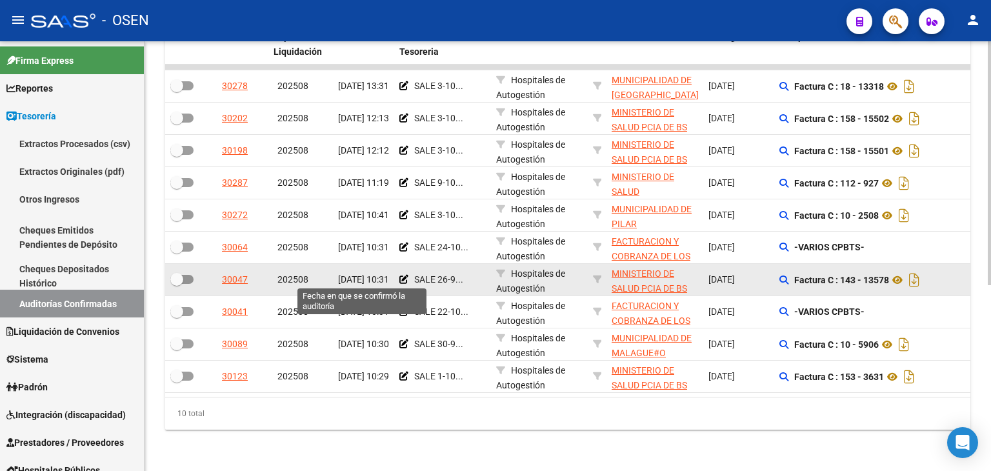
click at [361, 274] on span "[DATE] 10:31" at bounding box center [363, 279] width 51 height 10
click at [559, 268] on span "Hospitales de Autogestión" at bounding box center [530, 280] width 69 height 25
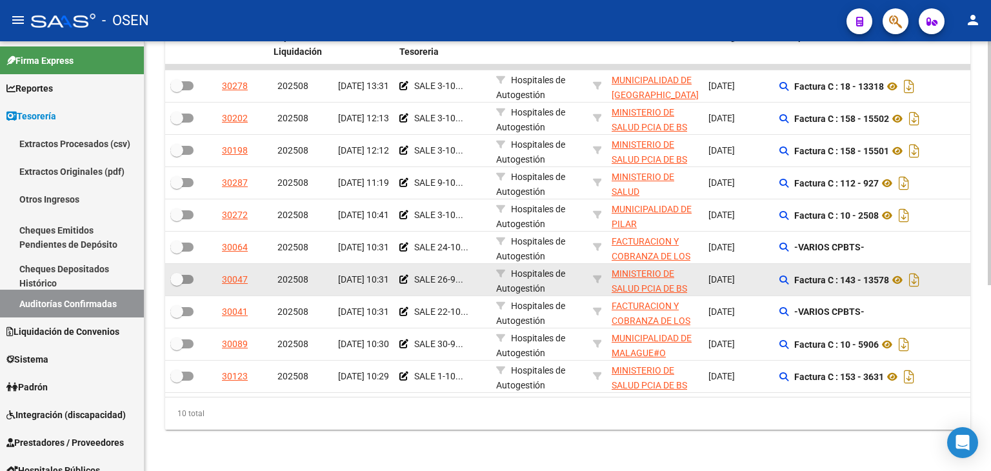
click at [559, 268] on span "Hospitales de Autogestión" at bounding box center [530, 280] width 69 height 25
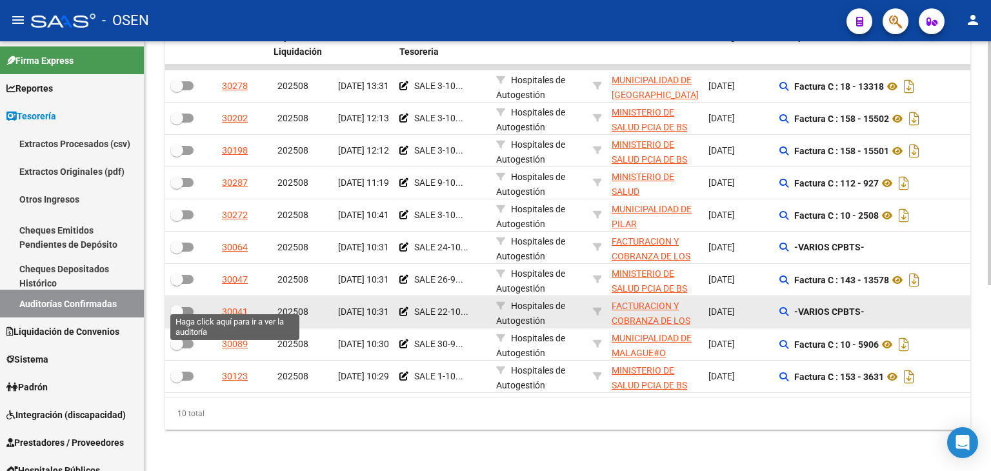
click at [245, 305] on div "30041" at bounding box center [235, 312] width 26 height 15
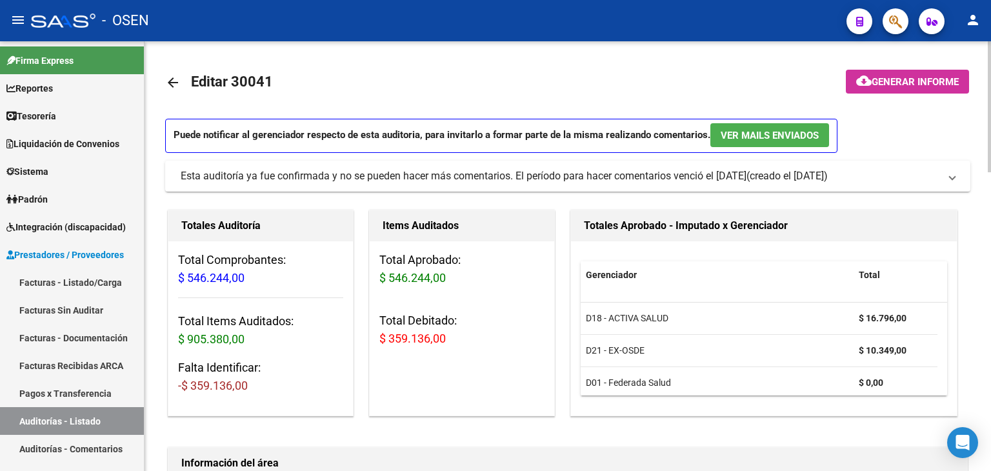
scroll to position [168, 0]
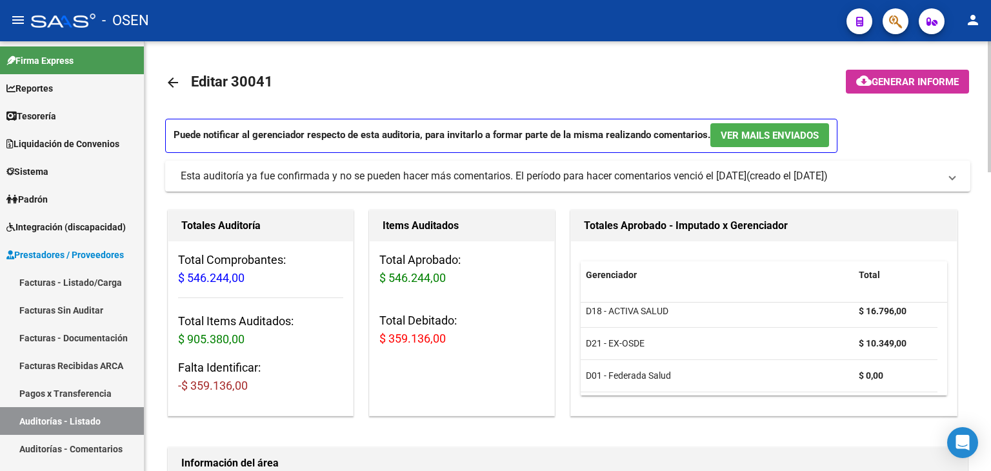
click at [186, 76] on link "arrow_back" at bounding box center [178, 82] width 26 height 30
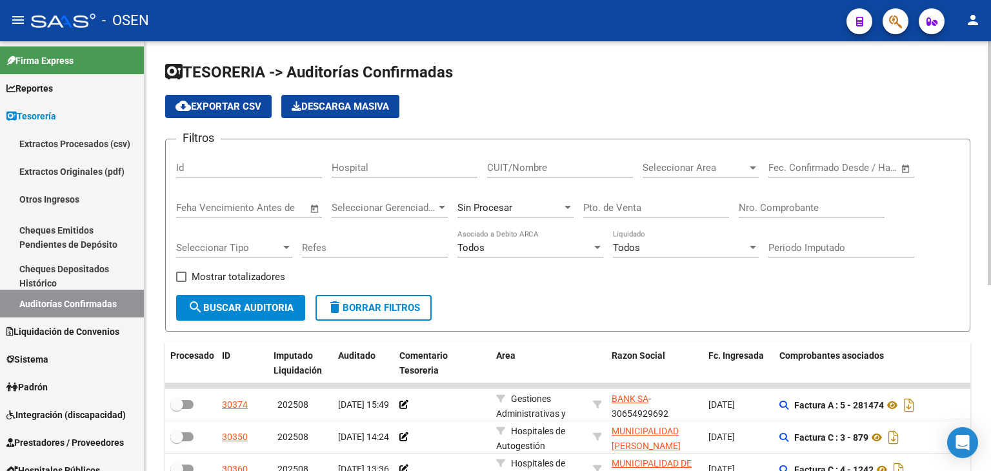
click at [904, 170] on span "Open calendar" at bounding box center [906, 168] width 31 height 31
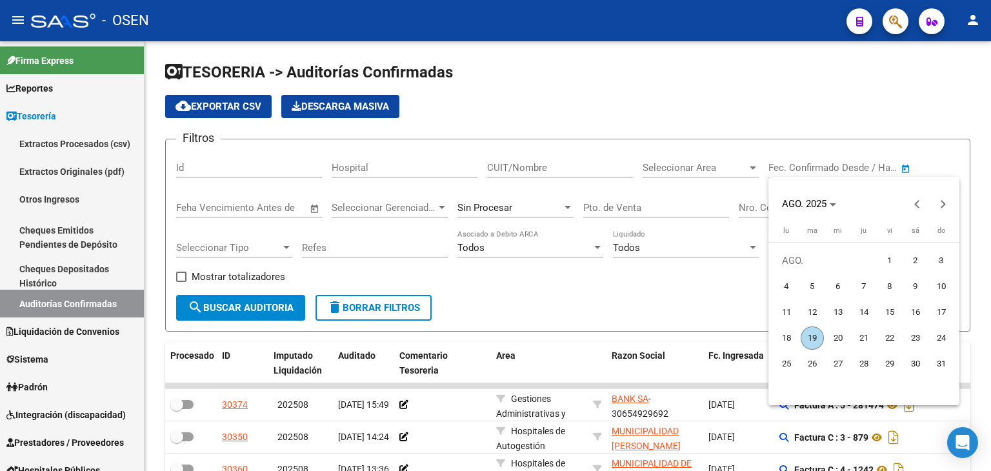
click at [835, 314] on span "13" at bounding box center [838, 312] width 23 height 23
type input "13/8/2025"
click at [835, 314] on span "13" at bounding box center [838, 312] width 23 height 23
type input "13/8/2025"
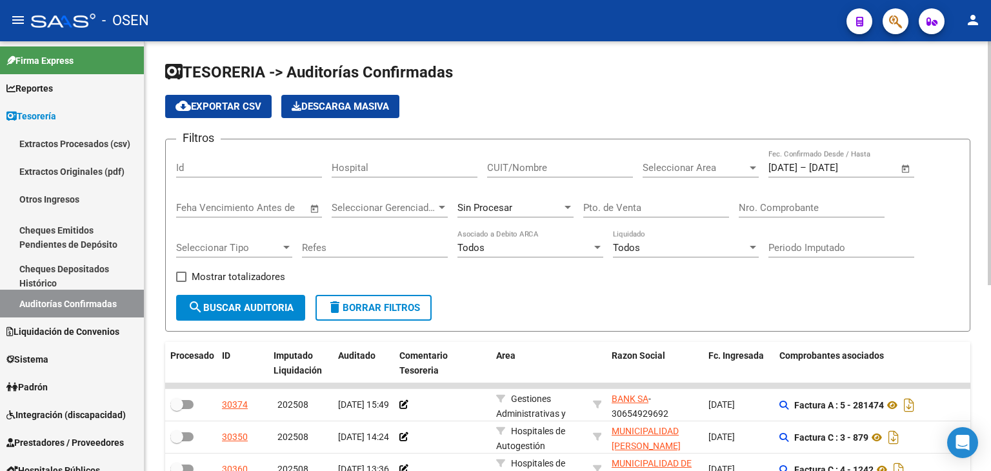
click at [711, 162] on span "Seleccionar Area" at bounding box center [695, 168] width 105 height 12
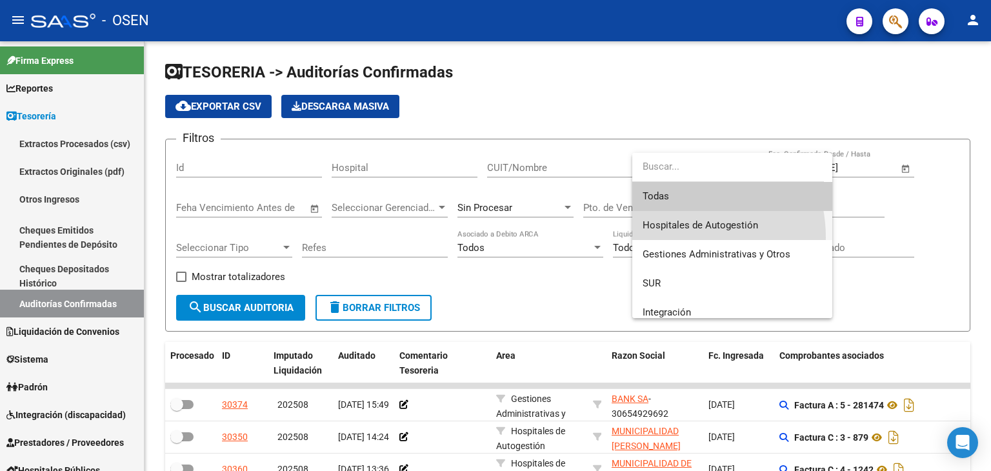
click at [669, 238] on span "Hospitales de Autogestión" at bounding box center [732, 225] width 179 height 29
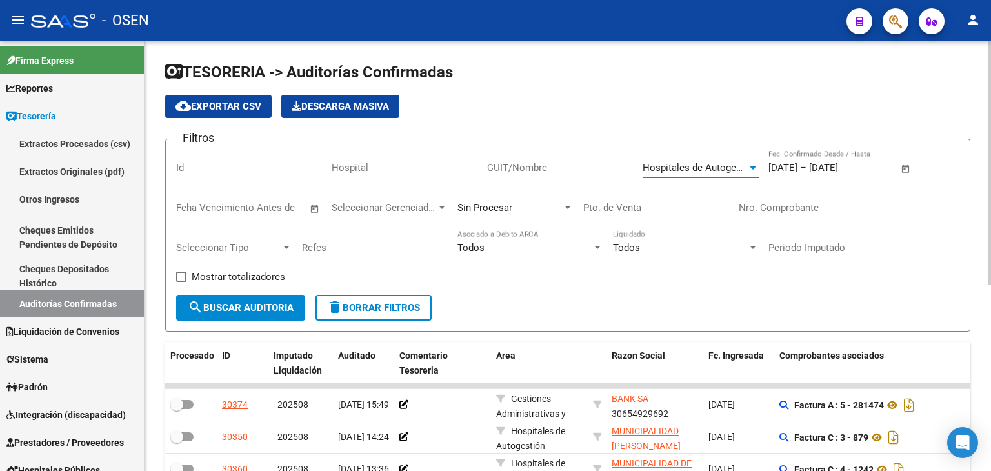
click at [234, 295] on button "search Buscar Auditoria" at bounding box center [240, 308] width 129 height 26
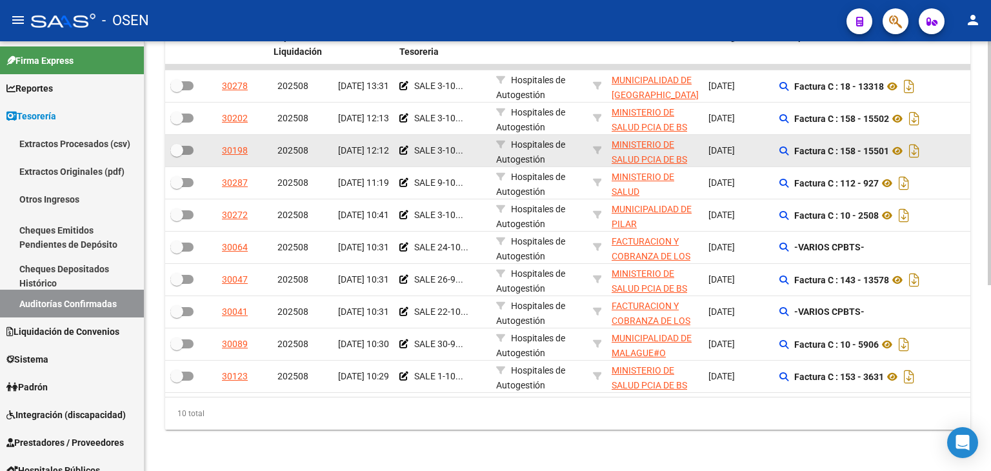
scroll to position [327, 0]
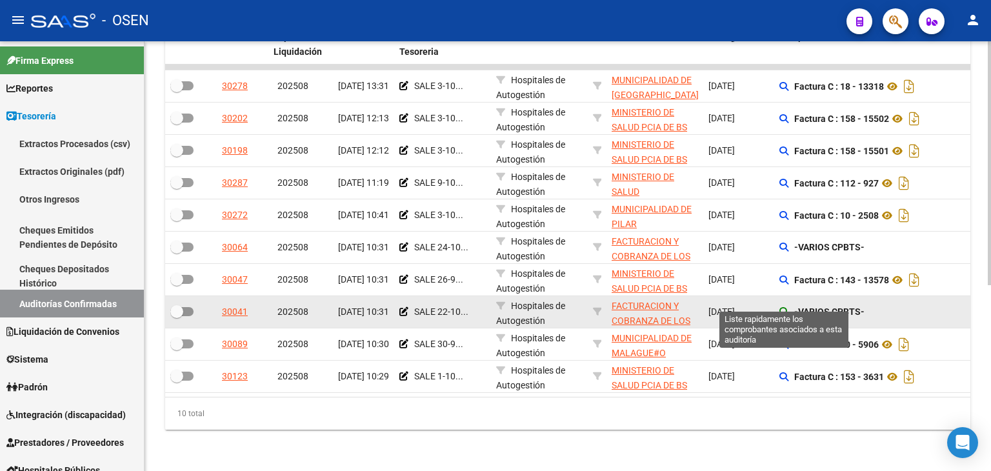
click at [782, 307] on icon at bounding box center [784, 311] width 9 height 9
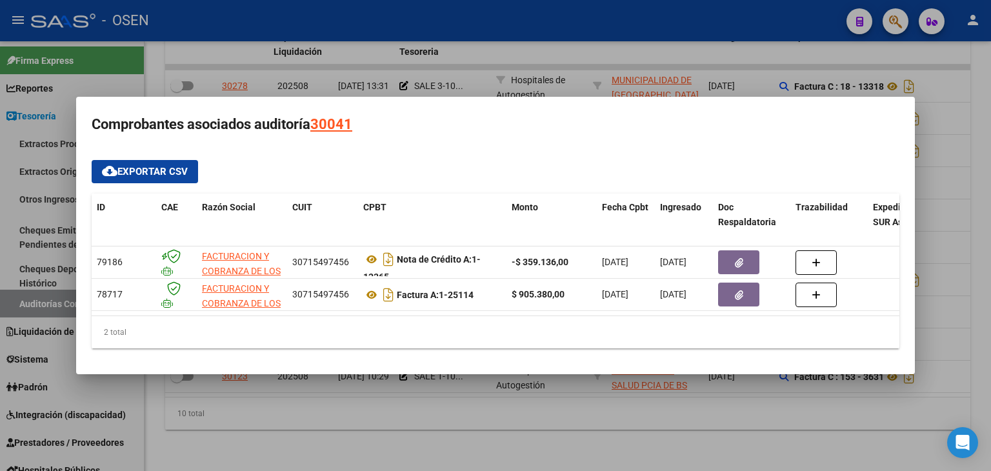
click at [482, 418] on div at bounding box center [495, 235] width 991 height 471
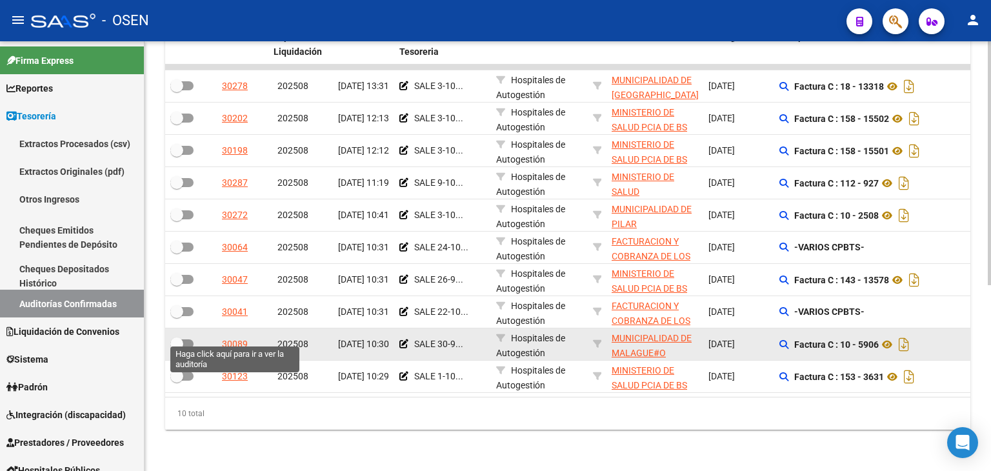
click at [238, 337] on div "30089" at bounding box center [235, 344] width 26 height 15
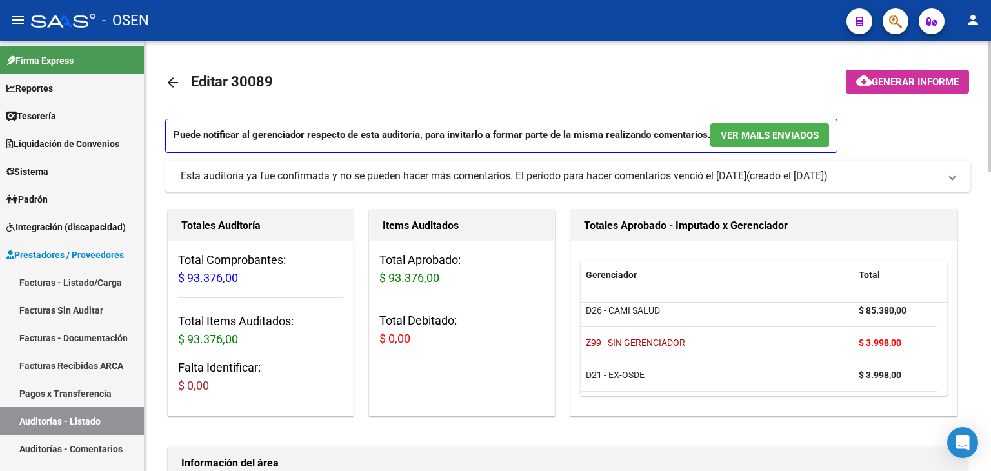
click at [176, 83] on mat-icon "arrow_back" at bounding box center [172, 82] width 15 height 15
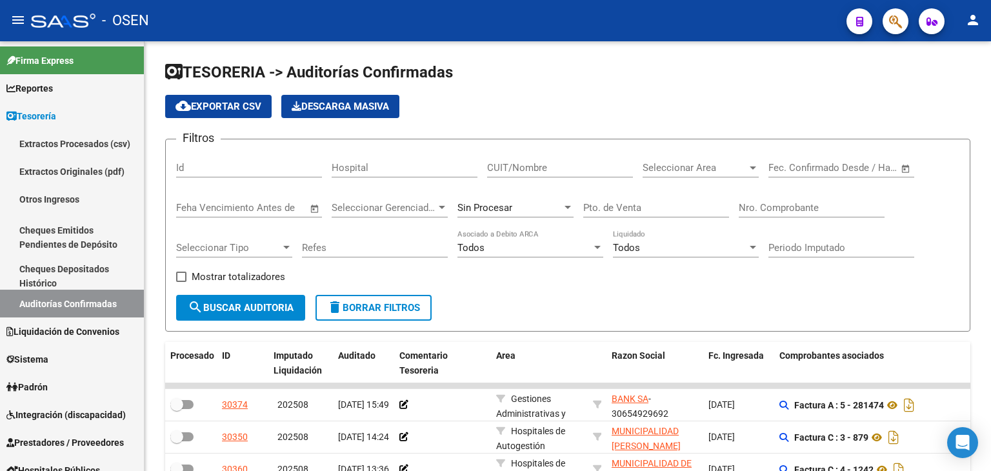
click at [904, 164] on span "Open calendar" at bounding box center [906, 168] width 31 height 31
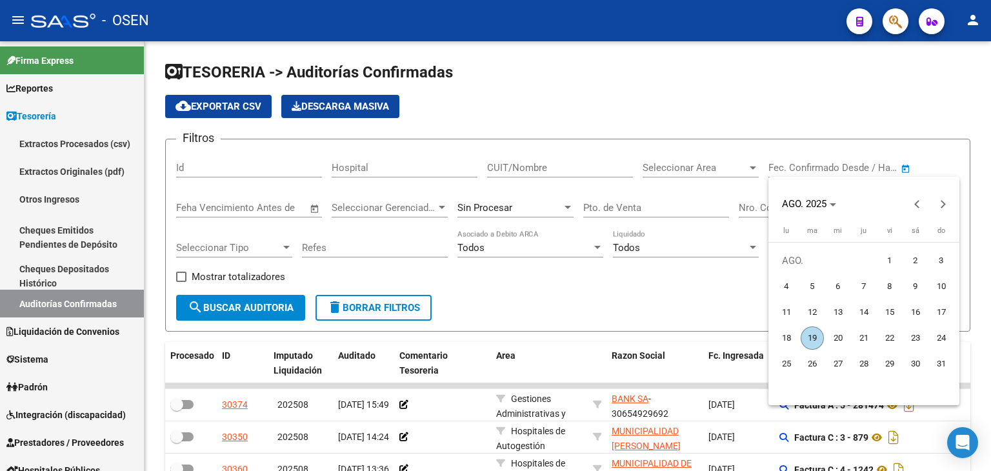
click at [836, 313] on span "13" at bounding box center [838, 312] width 23 height 23
type input "13/8/2025"
drag, startPoint x: 836, startPoint y: 313, endPoint x: 820, endPoint y: 311, distance: 16.9
click at [835, 313] on span "13" at bounding box center [838, 312] width 23 height 23
type input "13/8/2025"
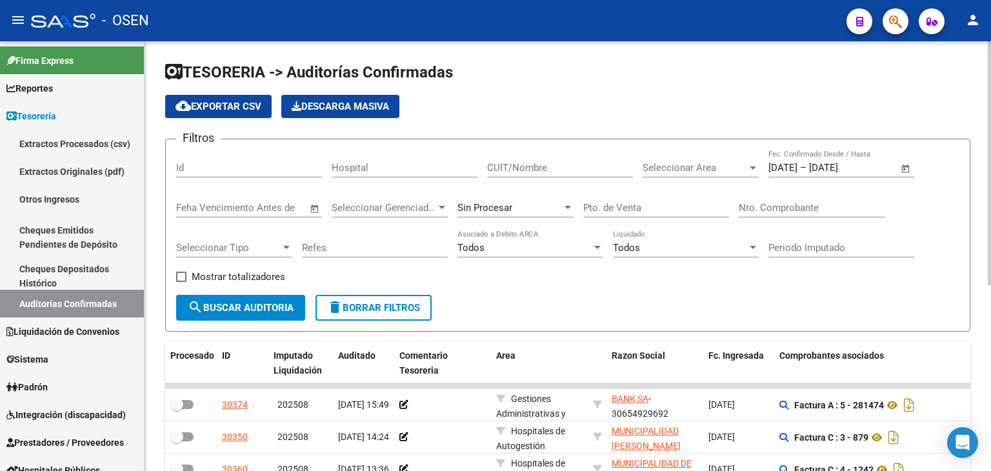
click at [669, 162] on span "Seleccionar Area" at bounding box center [695, 168] width 105 height 12
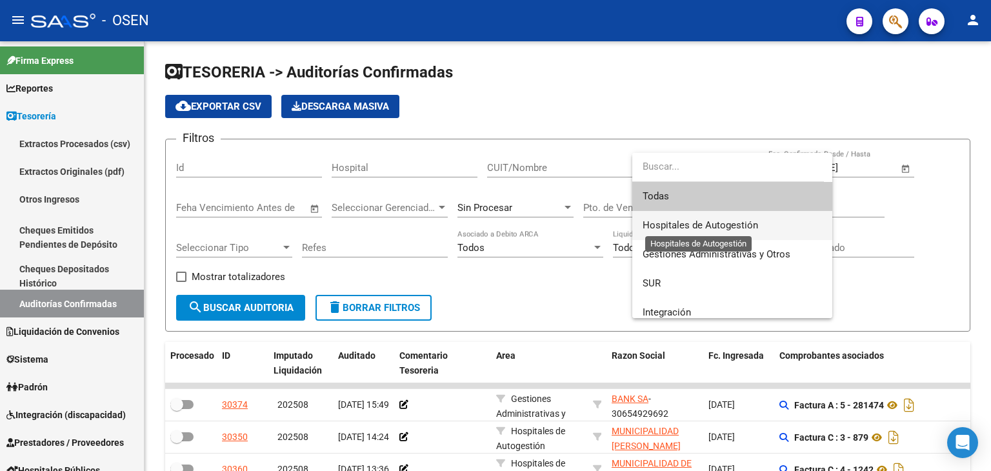
click at [658, 221] on span "Hospitales de Autogestión" at bounding box center [701, 225] width 116 height 12
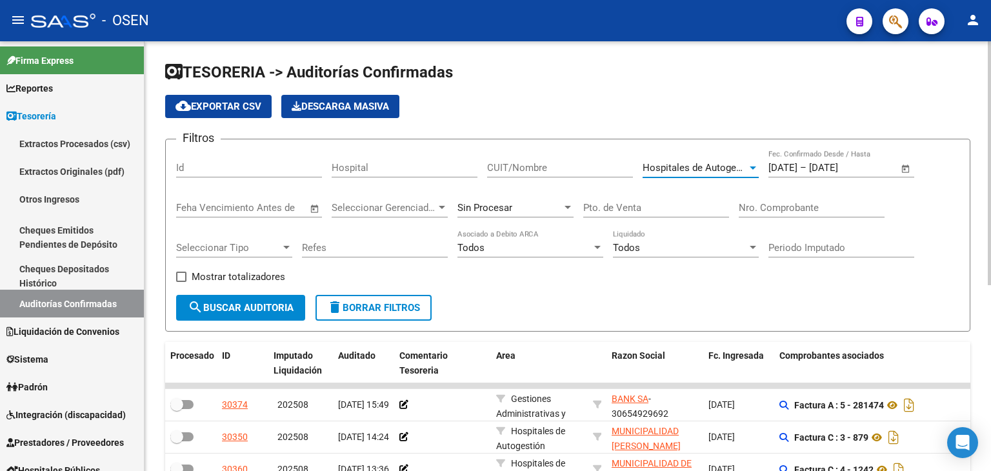
click at [225, 308] on span "search Buscar Auditoria" at bounding box center [241, 308] width 106 height 12
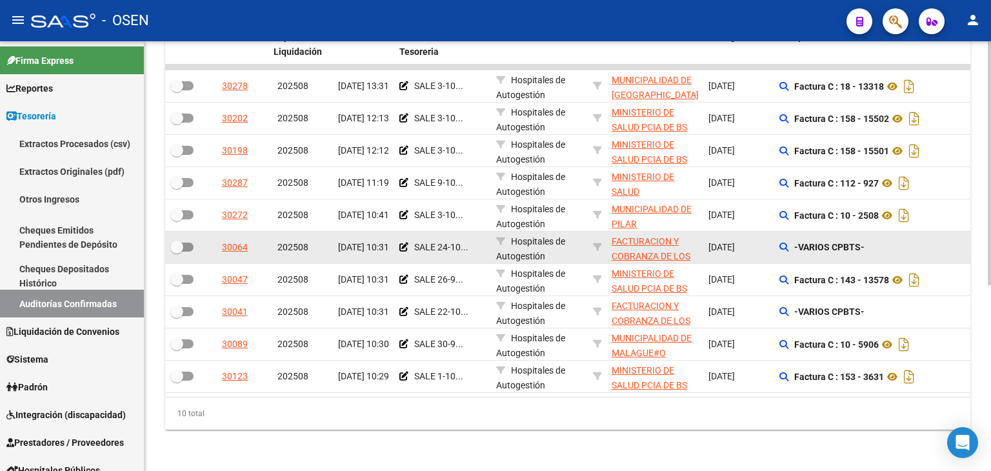
scroll to position [327, 0]
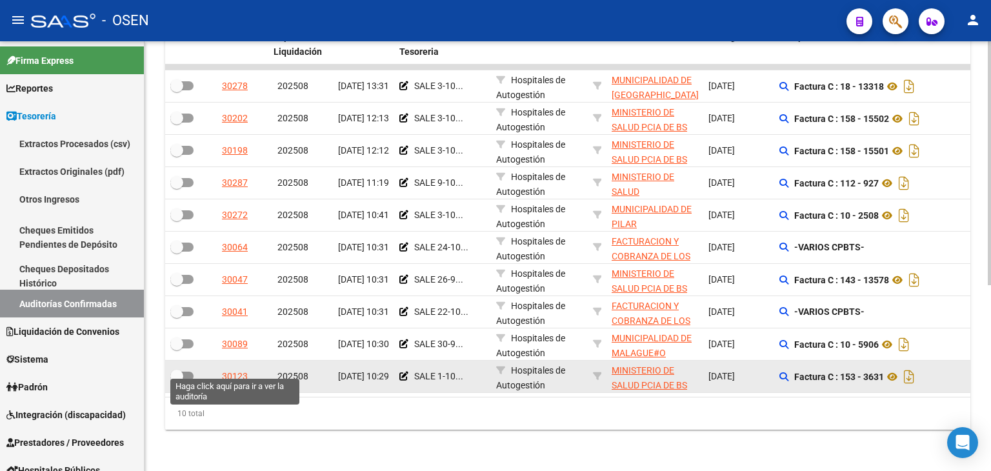
click at [230, 369] on div "30123" at bounding box center [235, 376] width 26 height 15
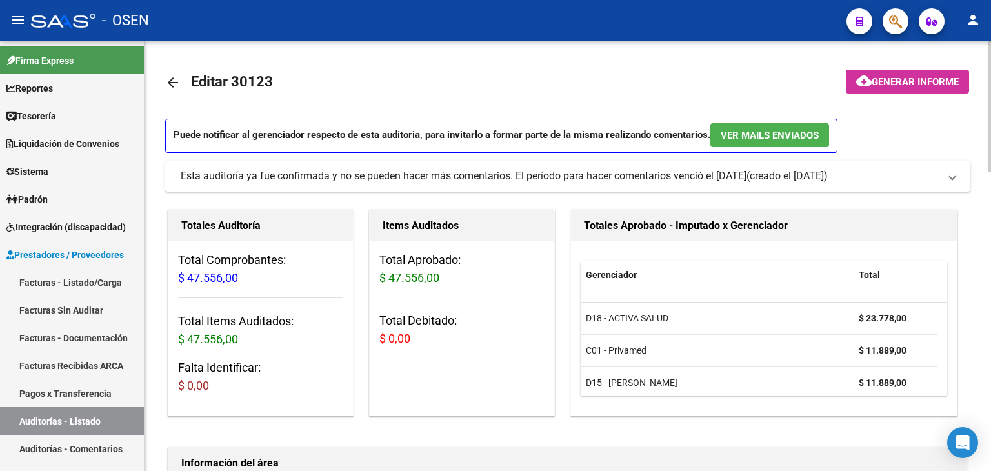
click at [183, 83] on link "arrow_back" at bounding box center [178, 82] width 26 height 30
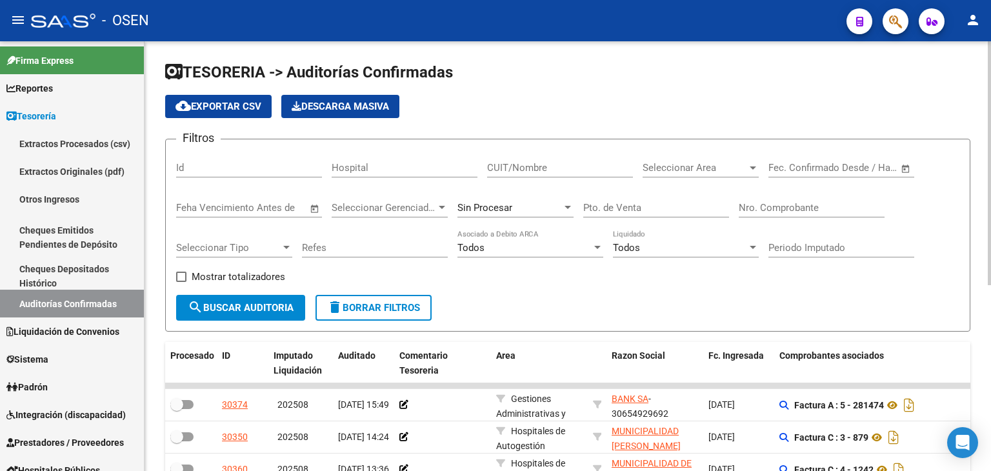
click at [907, 171] on span "Open calendar" at bounding box center [906, 168] width 31 height 31
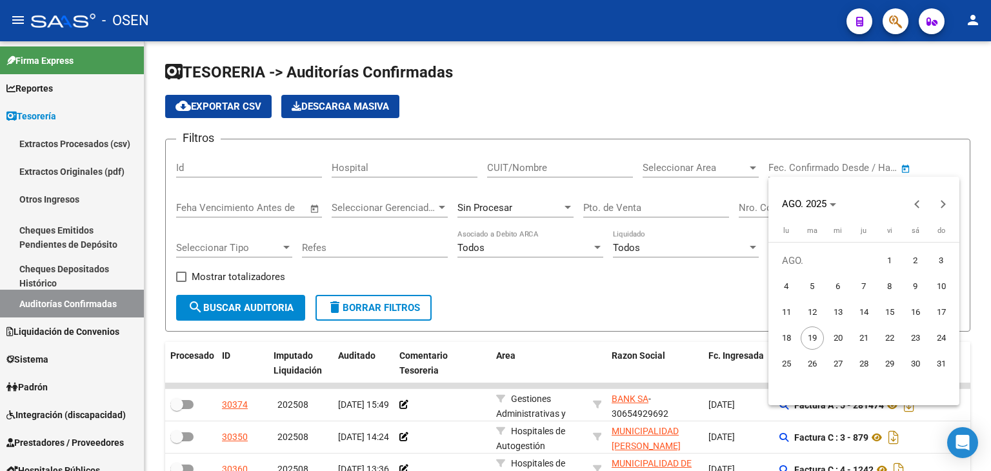
click at [893, 288] on span "8" at bounding box center [889, 286] width 23 height 23
type input "[DATE]"
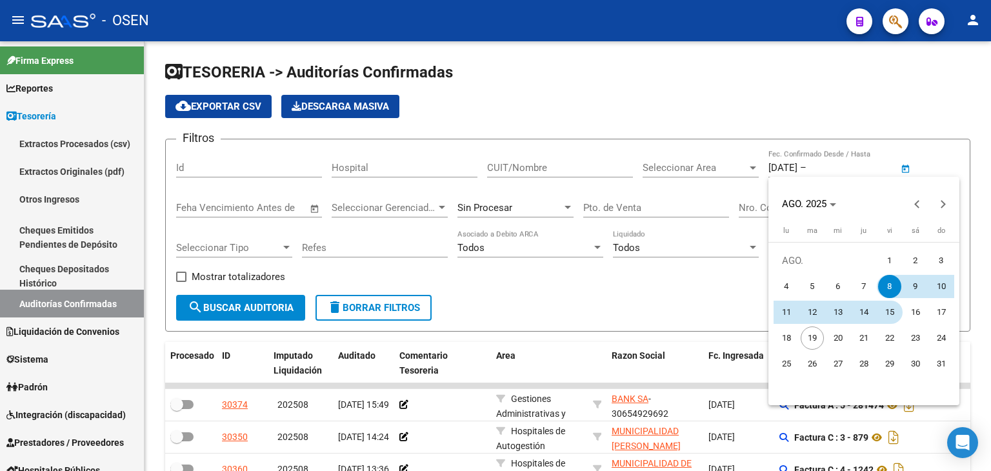
click at [887, 313] on span "15" at bounding box center [889, 312] width 23 height 23
type input "[DATE]"
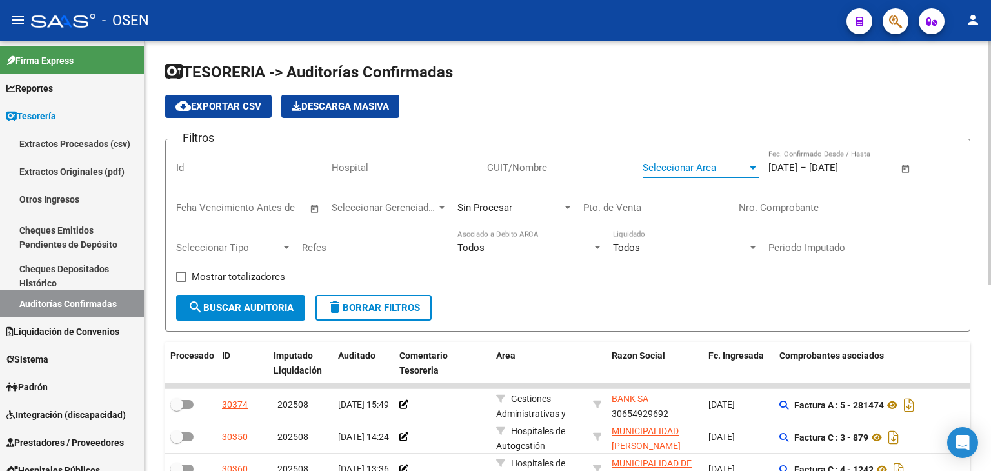
click at [715, 165] on span "Seleccionar Area" at bounding box center [695, 168] width 105 height 12
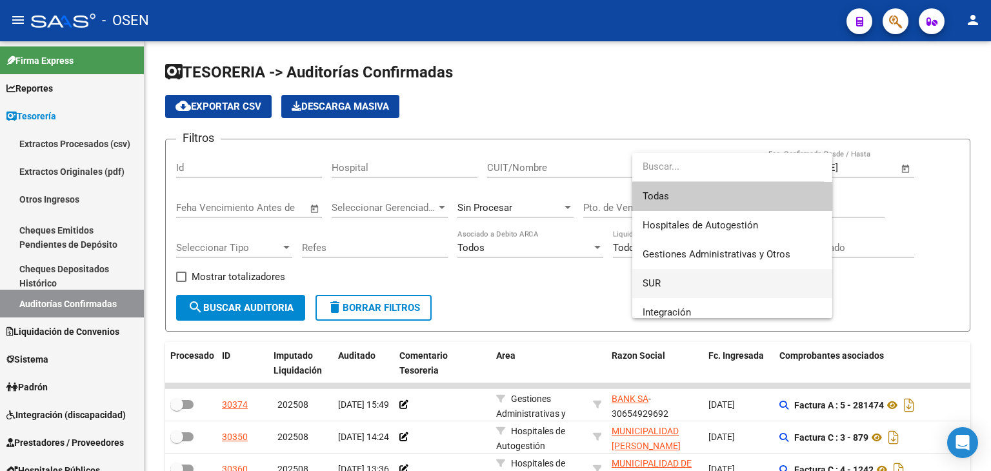
click at [680, 290] on span "SUR" at bounding box center [732, 283] width 179 height 29
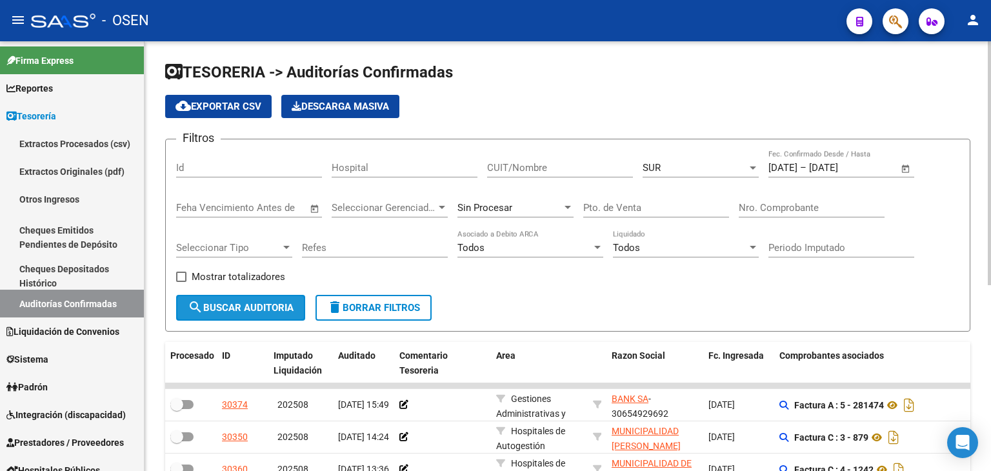
click at [286, 302] on span "search Buscar Auditoria" at bounding box center [241, 308] width 106 height 12
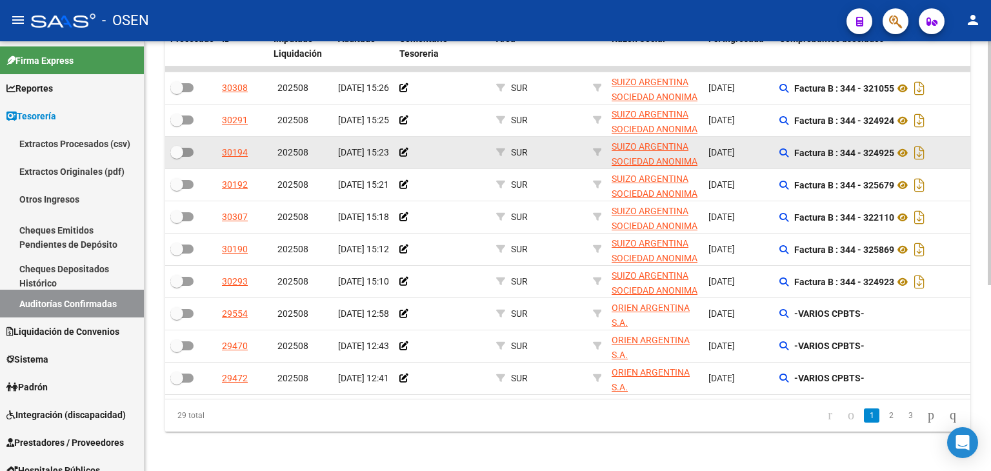
scroll to position [323, 0]
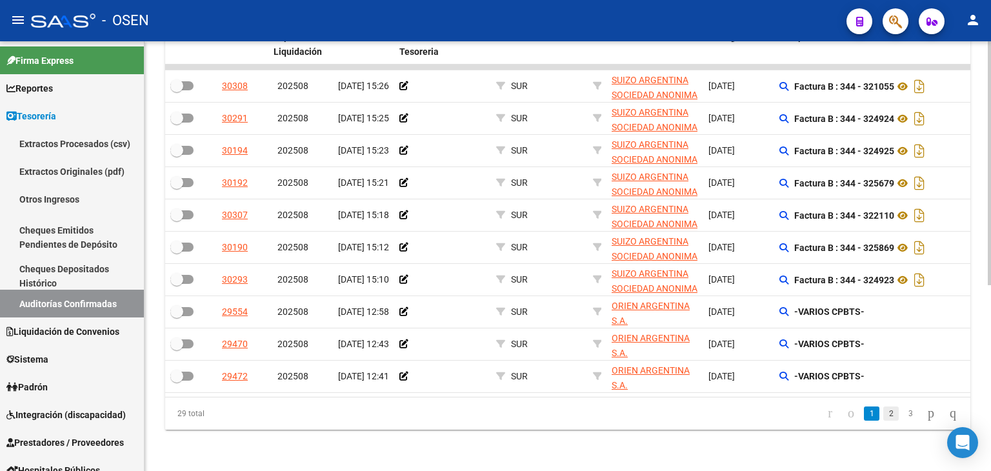
click at [884, 414] on link "2" at bounding box center [891, 414] width 15 height 14
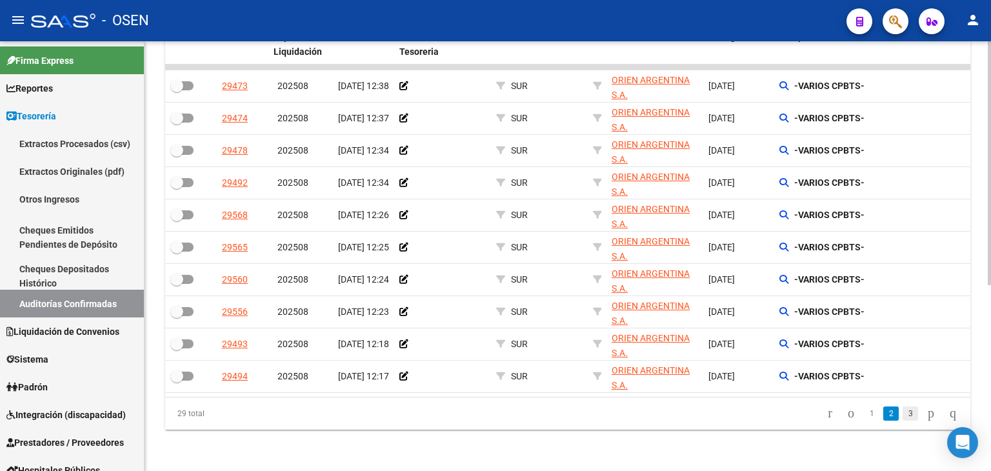
click at [903, 416] on link "3" at bounding box center [910, 414] width 15 height 14
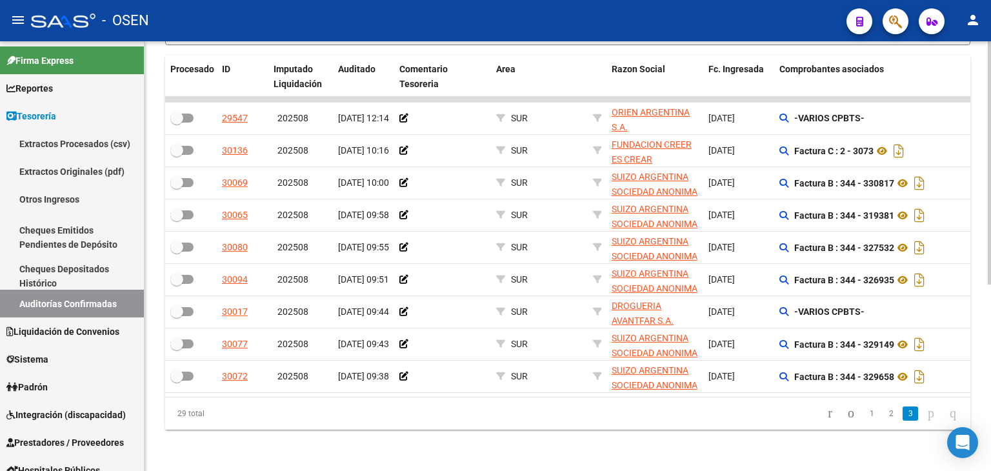
scroll to position [294, 0]
click at [864, 415] on link "1" at bounding box center [871, 414] width 15 height 14
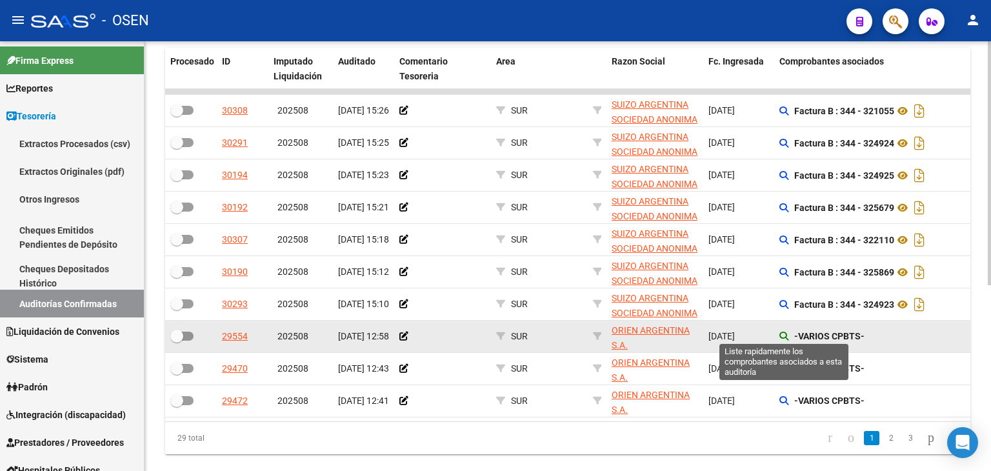
click at [782, 335] on icon at bounding box center [784, 336] width 9 height 9
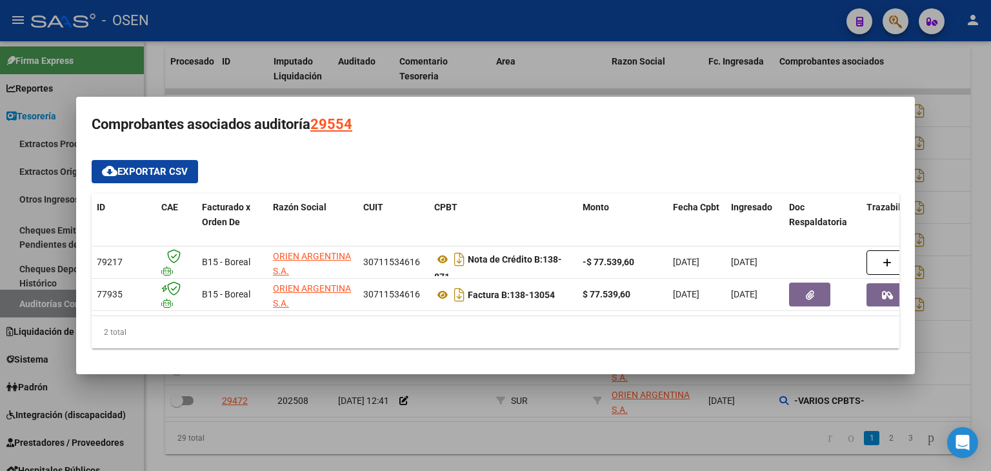
click at [760, 388] on div at bounding box center [495, 235] width 991 height 471
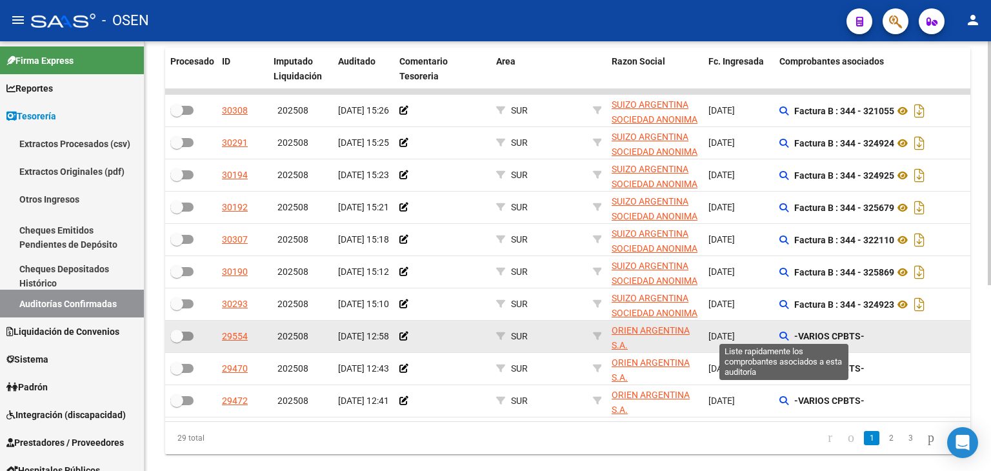
click at [789, 333] on div "-VARIOS CPBTS-" at bounding box center [871, 336] width 183 height 15
click at [782, 332] on icon at bounding box center [784, 336] width 9 height 9
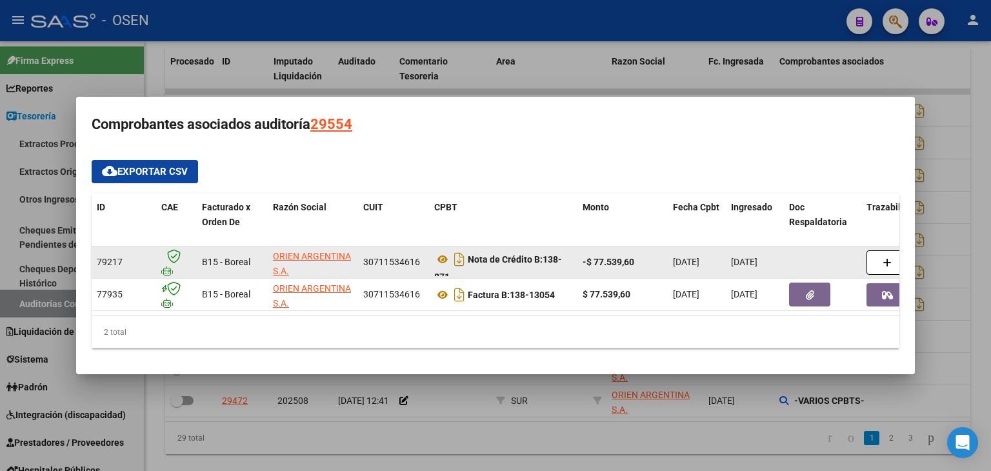
scroll to position [8, 0]
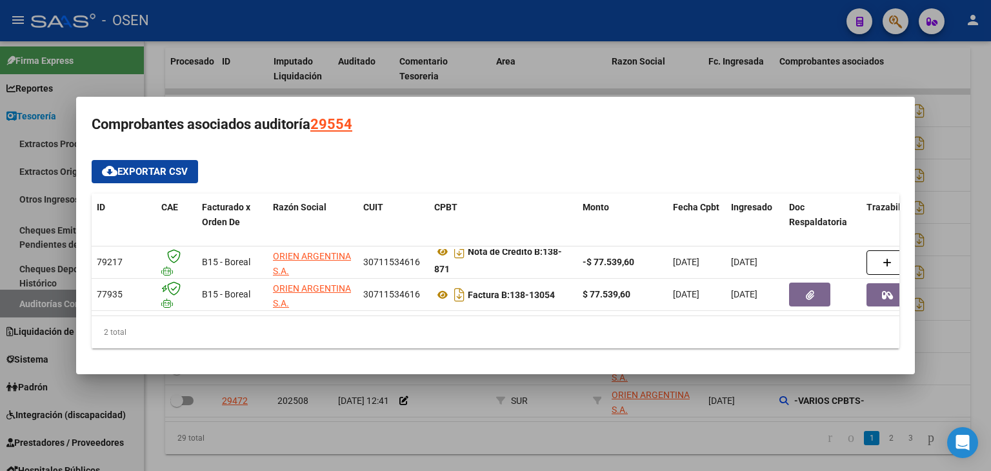
click at [574, 443] on div at bounding box center [495, 235] width 991 height 471
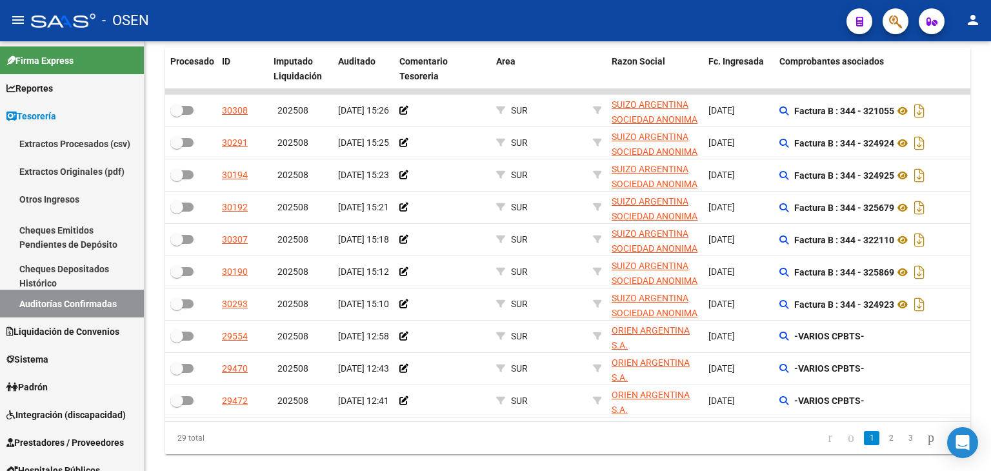
click at [883, 449] on li "2" at bounding box center [891, 438] width 19 height 22
click at [884, 445] on link "2" at bounding box center [891, 438] width 15 height 14
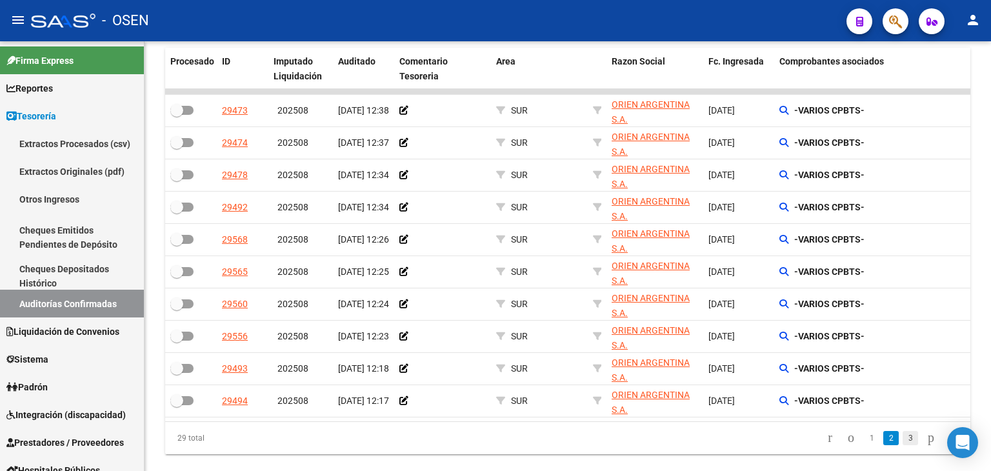
click at [903, 445] on link "3" at bounding box center [910, 438] width 15 height 14
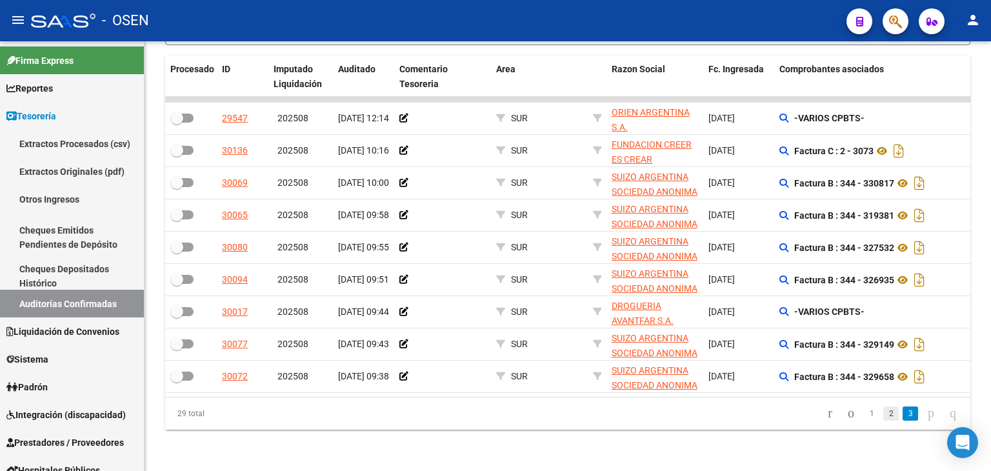
click at [884, 414] on link "2" at bounding box center [891, 414] width 15 height 14
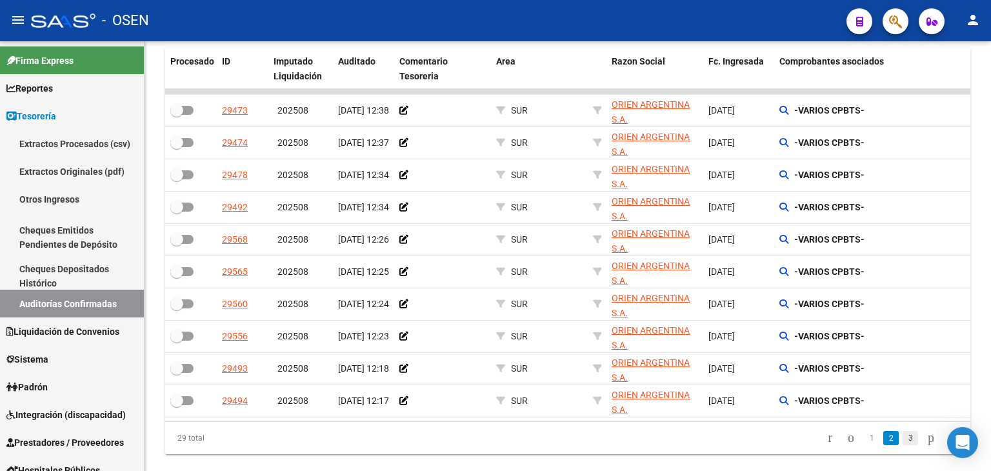
click at [903, 445] on link "3" at bounding box center [910, 438] width 15 height 14
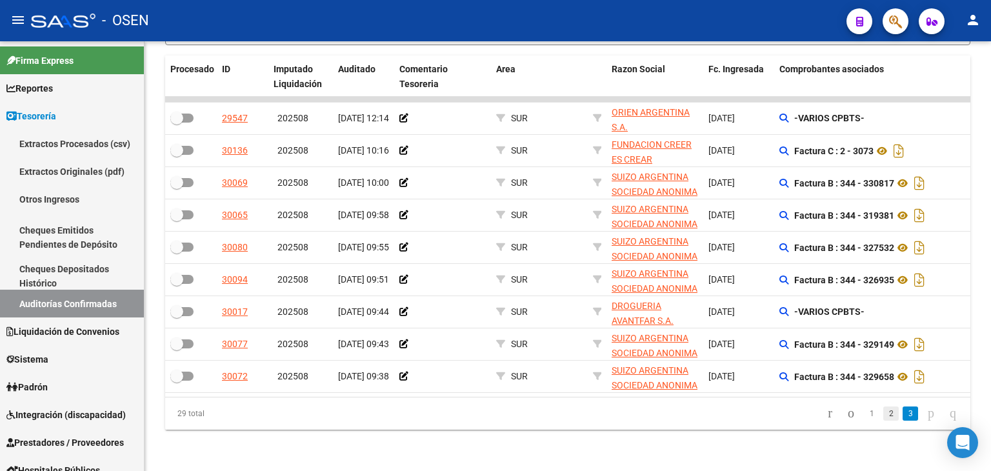
click at [884, 409] on link "2" at bounding box center [891, 414] width 15 height 14
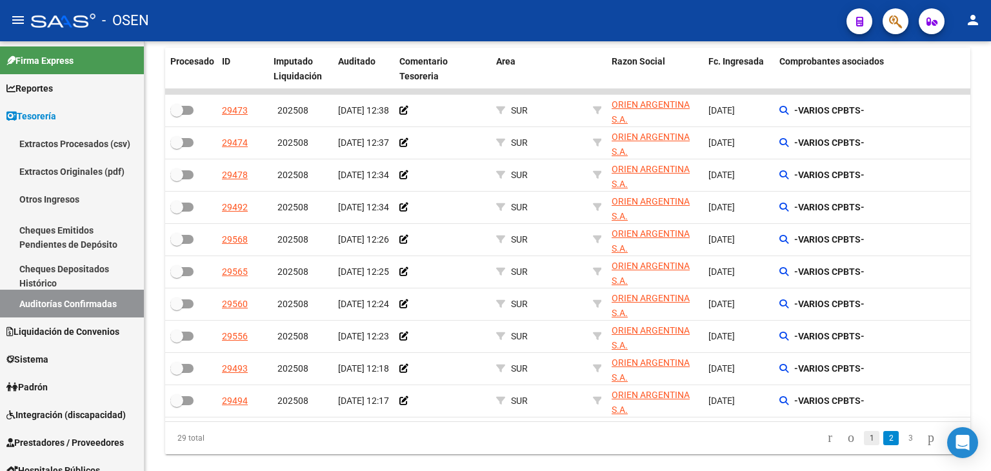
click at [865, 444] on link "1" at bounding box center [871, 438] width 15 height 14
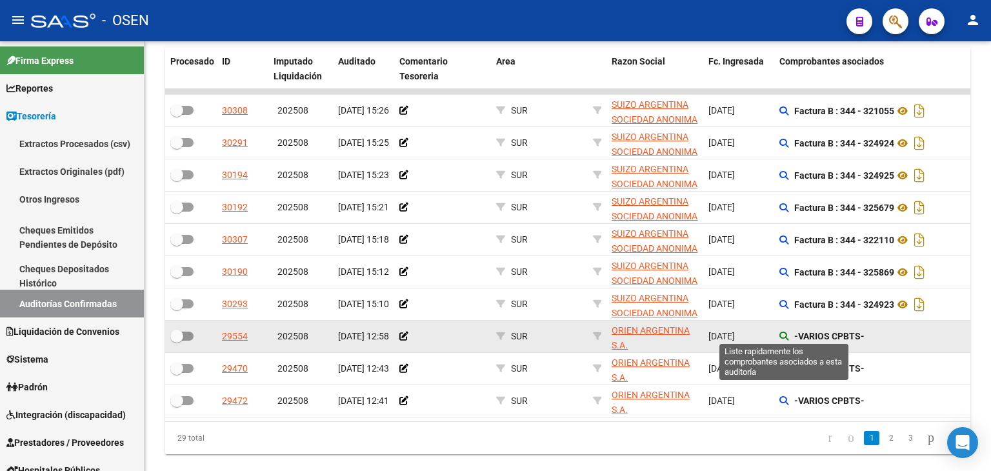
click at [787, 339] on icon at bounding box center [784, 336] width 9 height 9
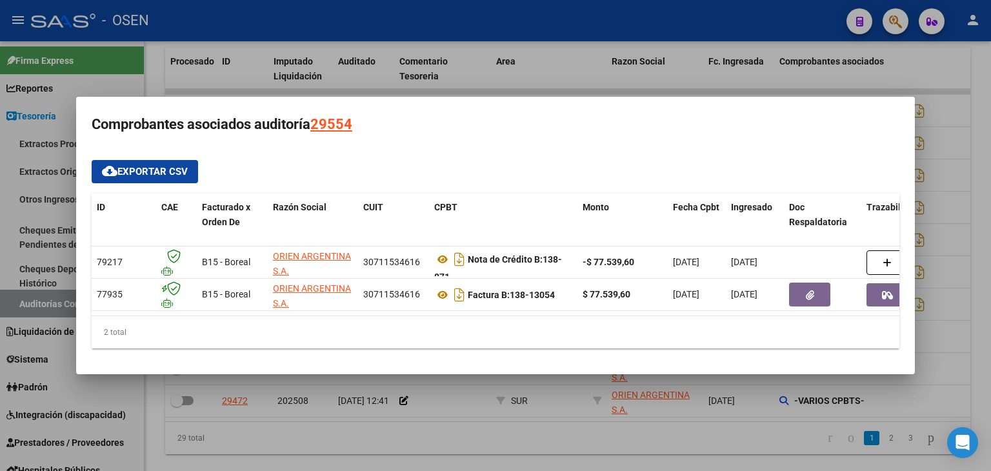
click at [567, 439] on div at bounding box center [495, 235] width 991 height 471
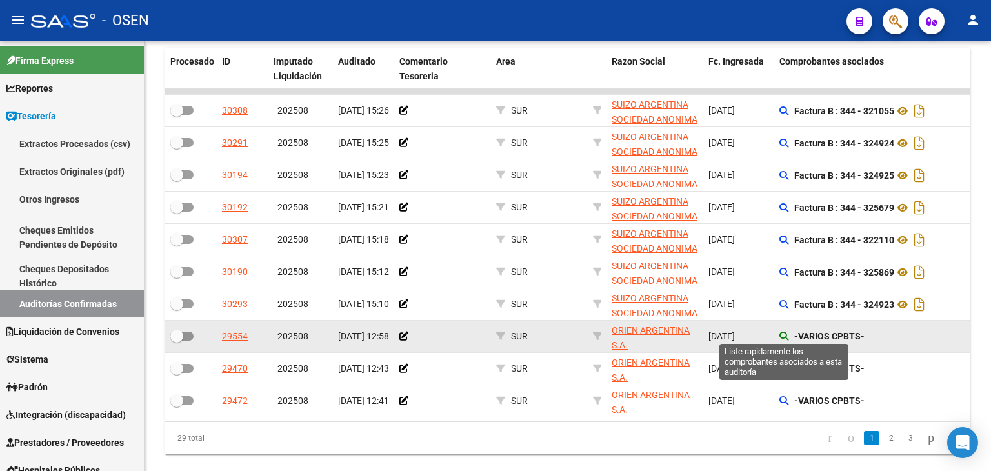
click at [782, 334] on icon at bounding box center [784, 336] width 9 height 9
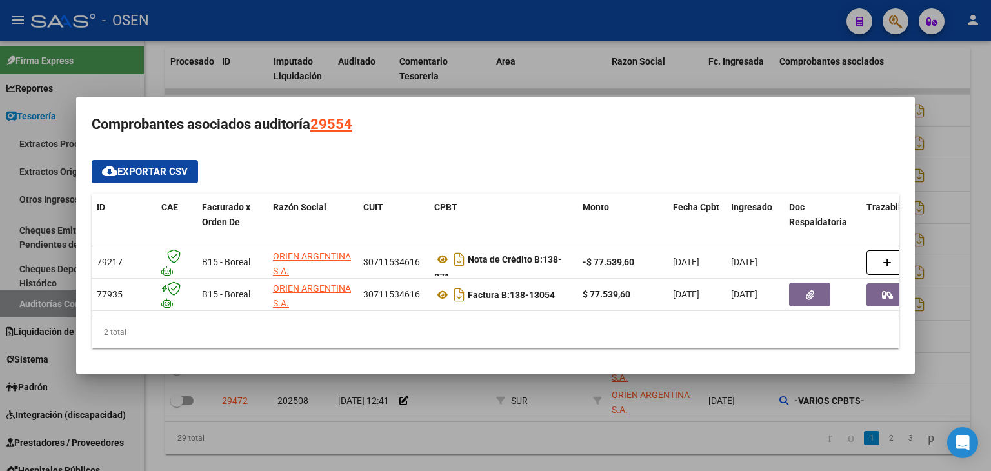
click at [771, 450] on div at bounding box center [495, 235] width 991 height 471
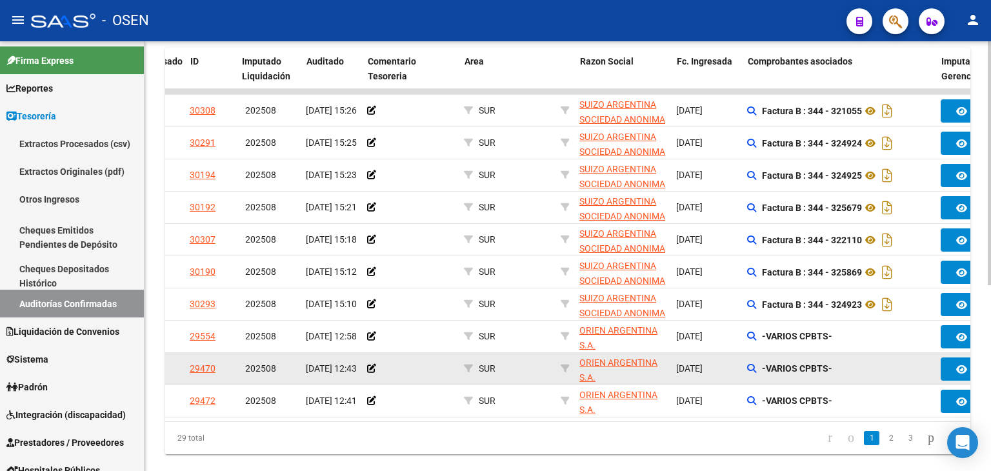
scroll to position [0, 31]
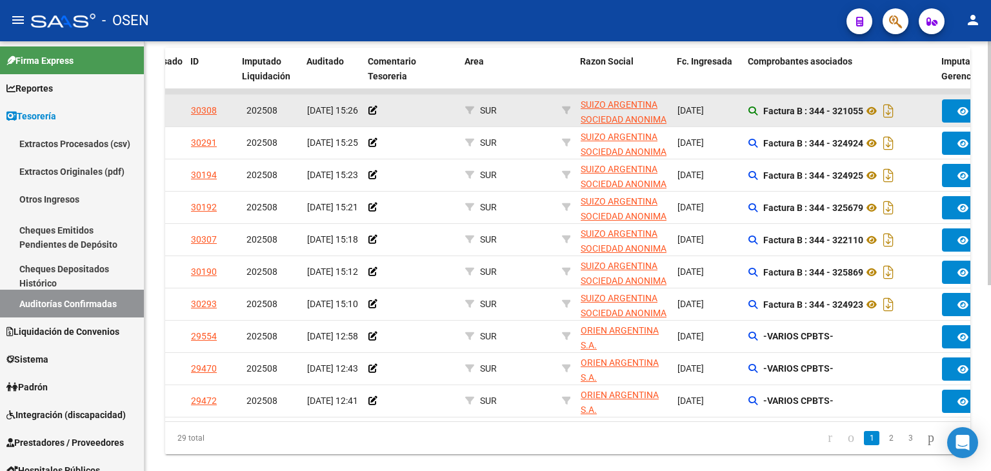
click at [749, 106] on icon at bounding box center [753, 110] width 9 height 9
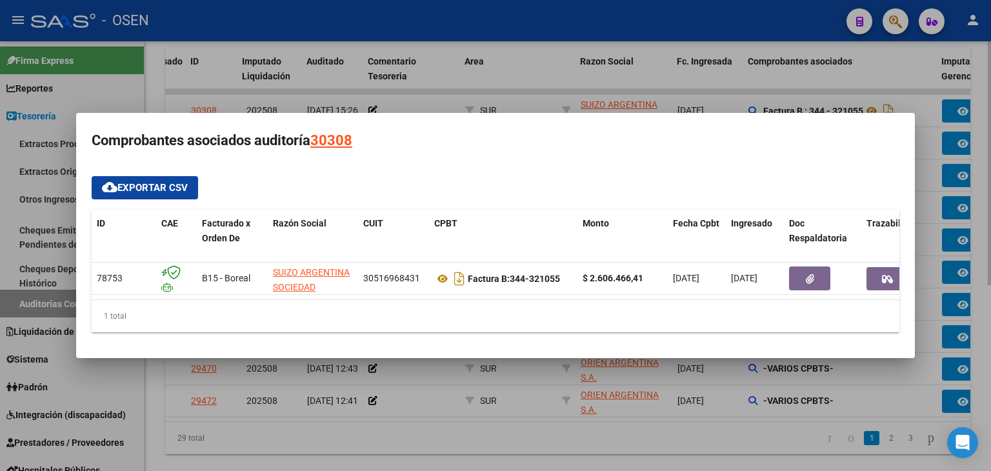
click at [736, 432] on div at bounding box center [495, 235] width 991 height 471
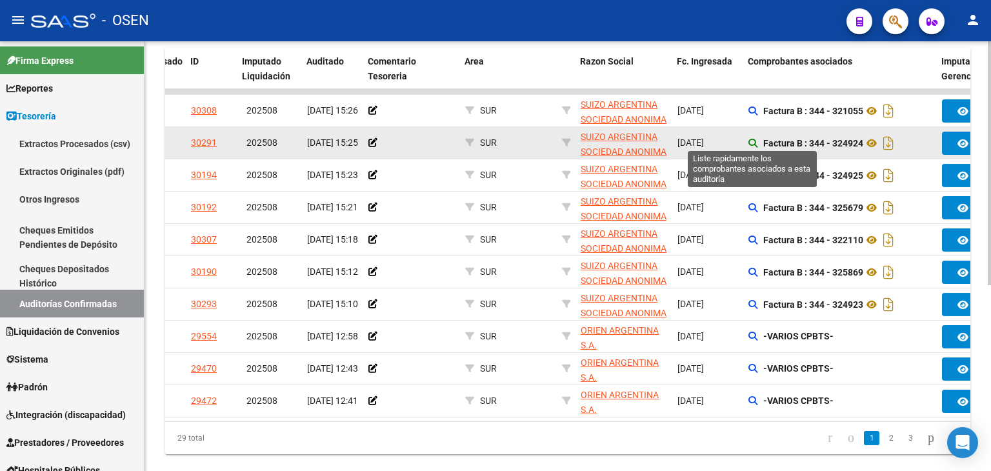
click at [752, 143] on icon at bounding box center [753, 143] width 9 height 9
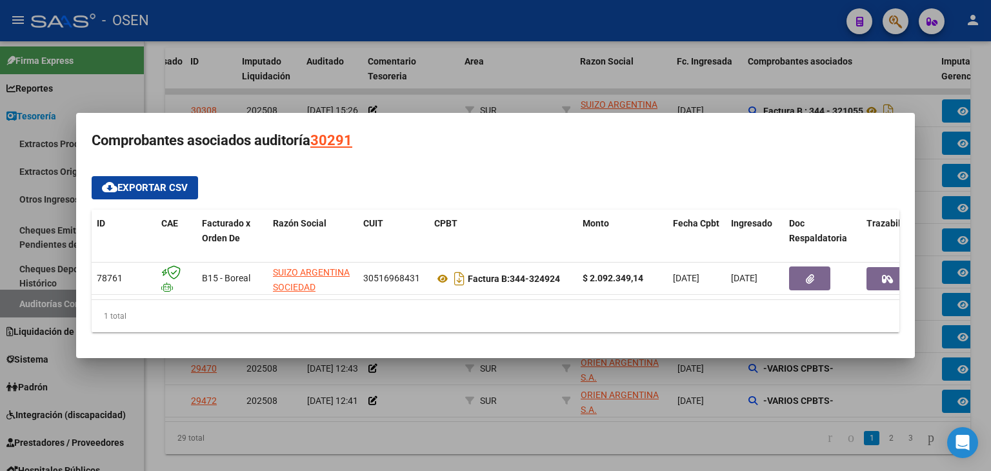
click at [689, 445] on div at bounding box center [495, 235] width 991 height 471
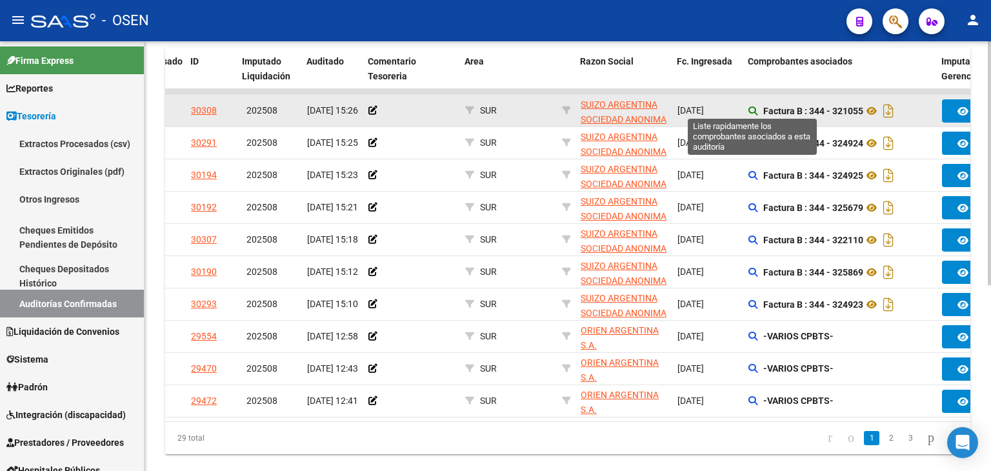
click at [751, 106] on icon at bounding box center [753, 110] width 9 height 9
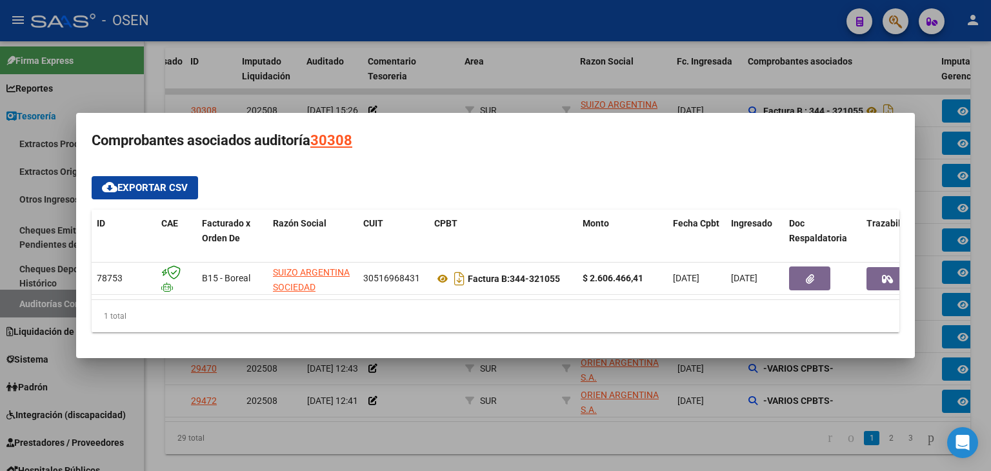
drag, startPoint x: 643, startPoint y: 427, endPoint x: 679, endPoint y: 296, distance: 135.9
click at [643, 424] on div at bounding box center [495, 235] width 991 height 471
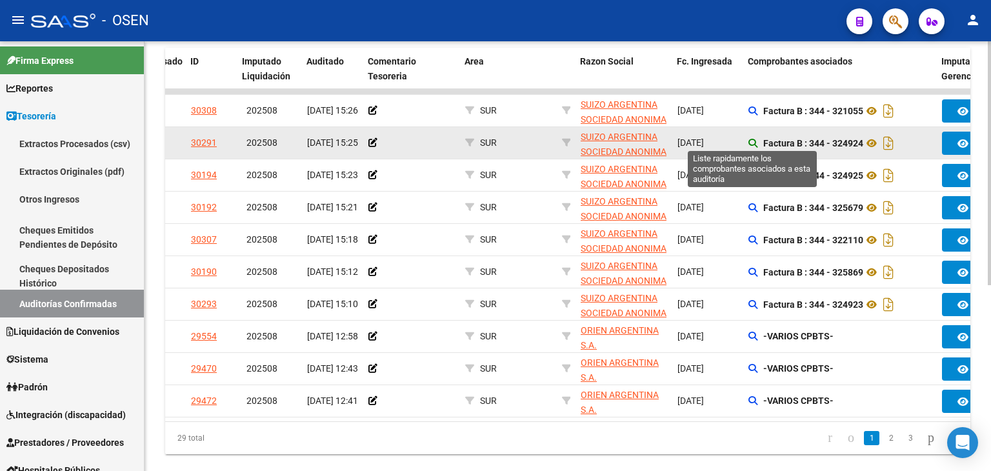
click at [755, 143] on icon at bounding box center [753, 143] width 9 height 9
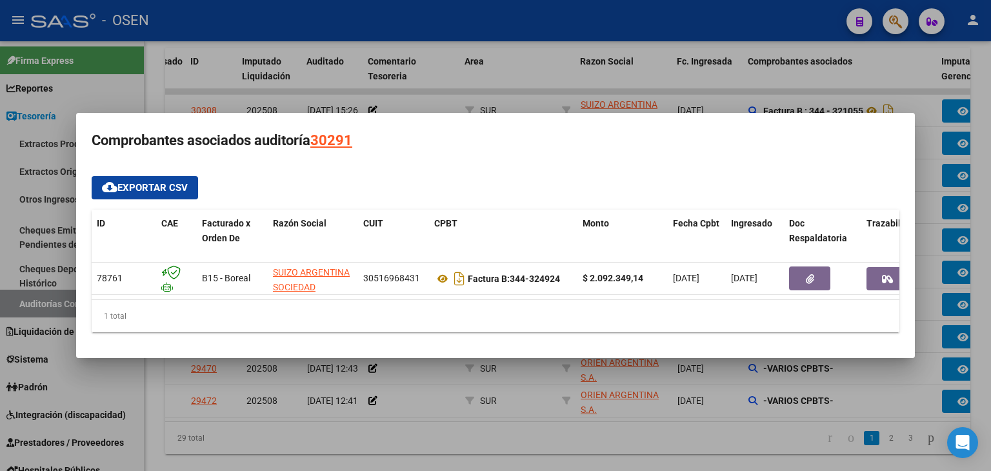
click at [645, 424] on div at bounding box center [495, 235] width 991 height 471
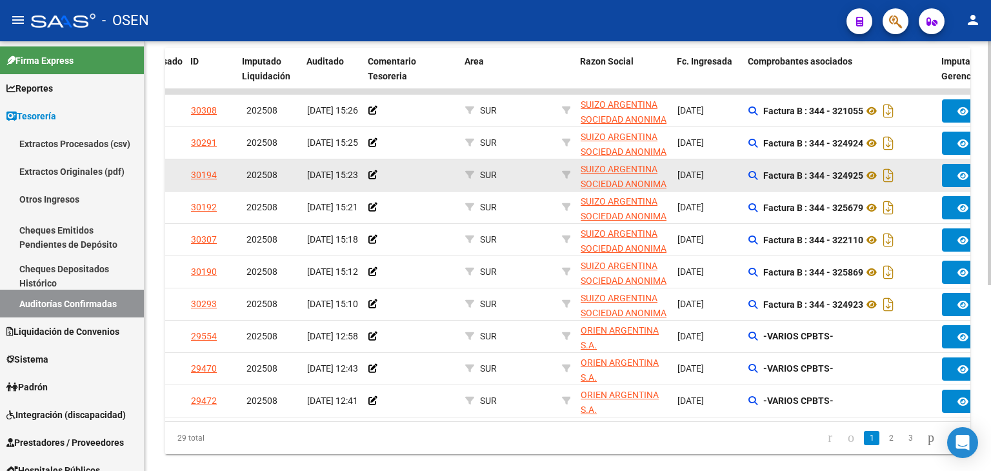
click at [751, 178] on app-auditoria-comprobantes-asociados at bounding box center [753, 175] width 9 height 10
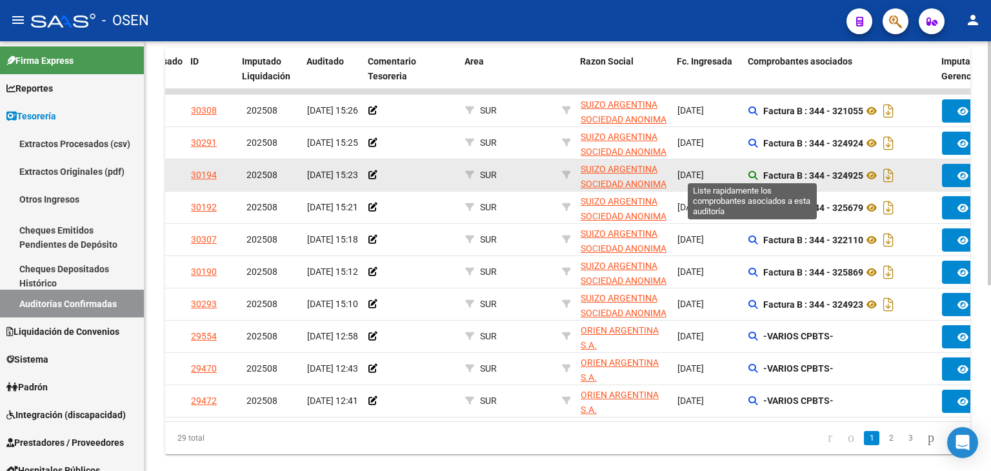
click at [753, 174] on icon at bounding box center [753, 175] width 9 height 9
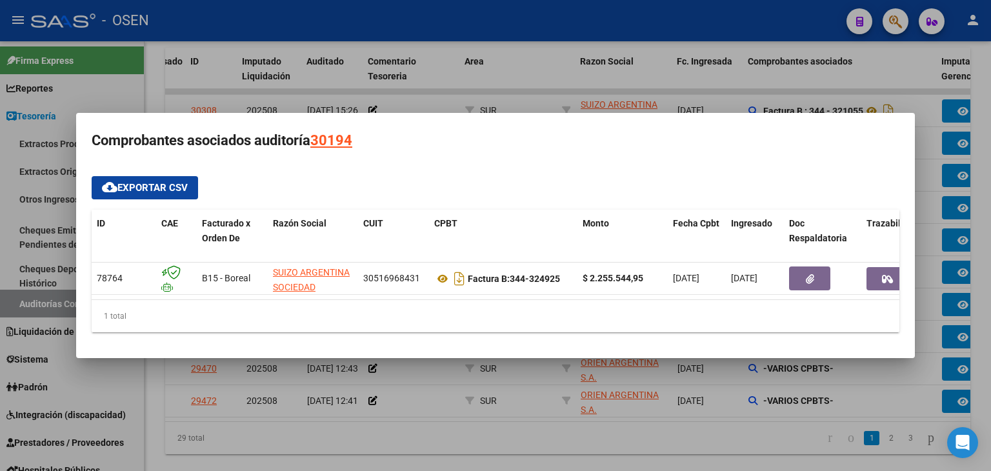
click at [585, 442] on div at bounding box center [495, 235] width 991 height 471
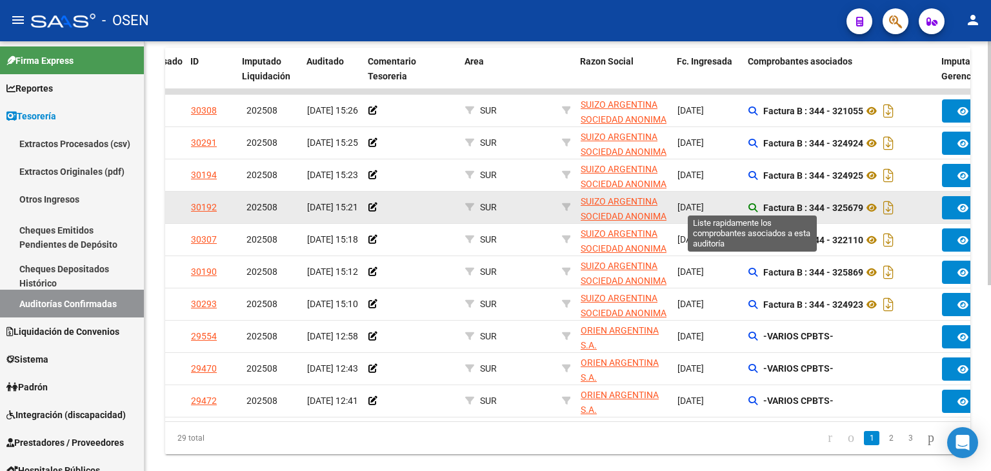
click at [751, 203] on icon at bounding box center [753, 207] width 9 height 9
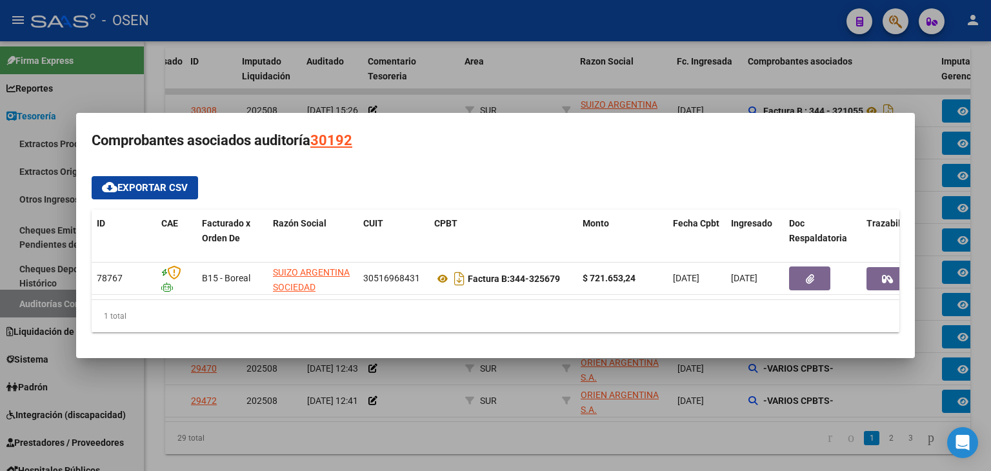
click at [740, 430] on div at bounding box center [495, 235] width 991 height 471
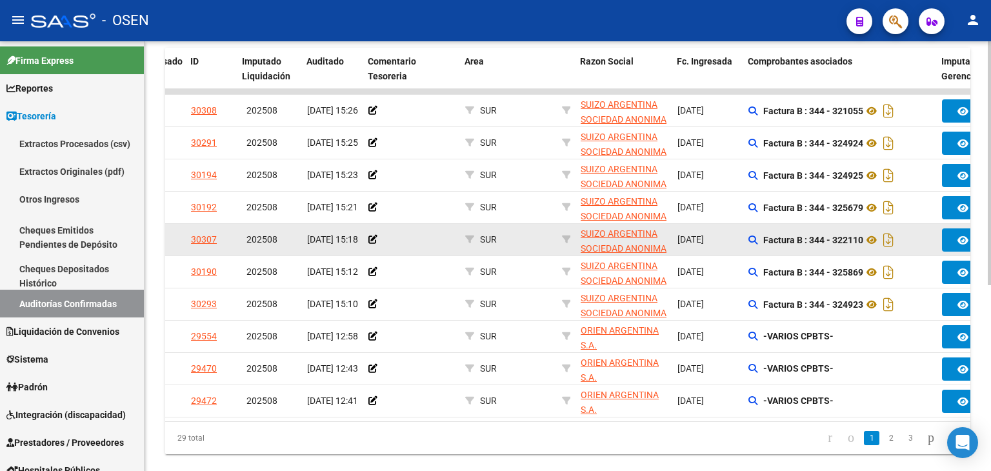
click at [747, 238] on datatable-body-cell "Factura B : 344 - 322110" at bounding box center [841, 240] width 194 height 32
click at [752, 238] on icon at bounding box center [753, 240] width 9 height 9
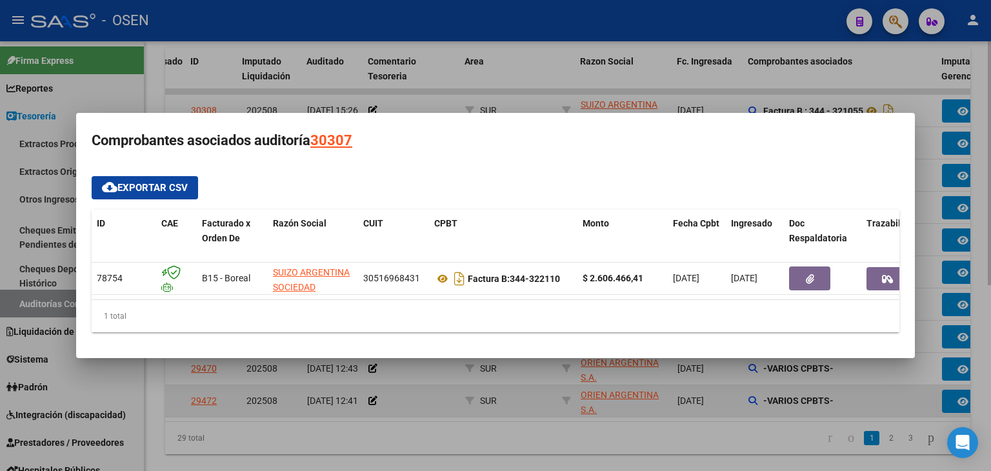
click at [700, 419] on div at bounding box center [495, 235] width 991 height 471
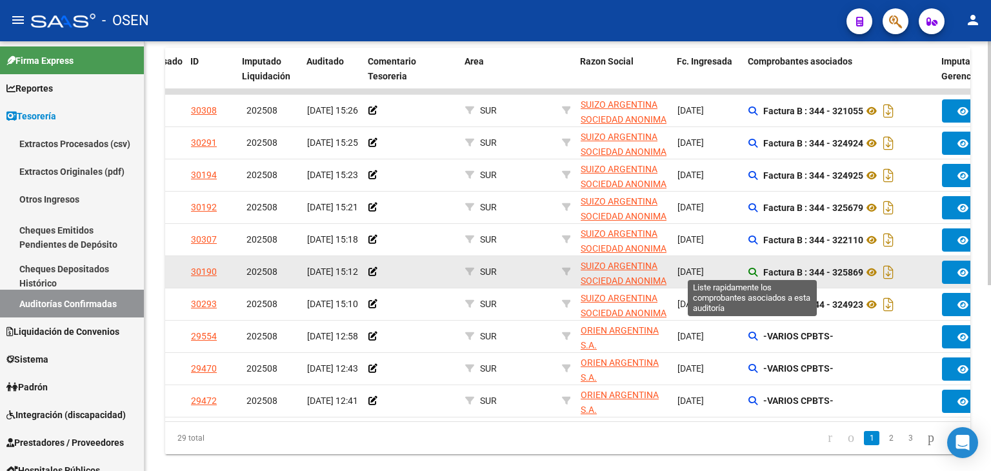
click at [750, 271] on icon at bounding box center [753, 272] width 9 height 9
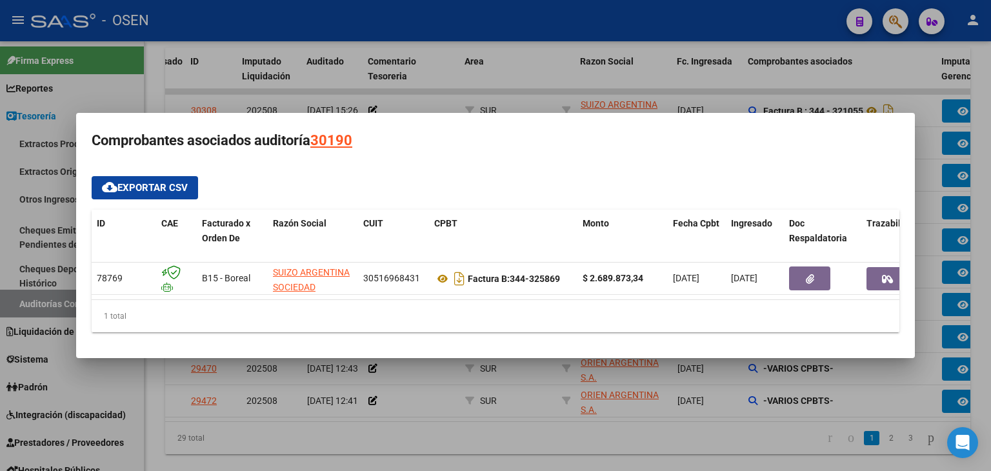
click at [612, 423] on div at bounding box center [495, 235] width 991 height 471
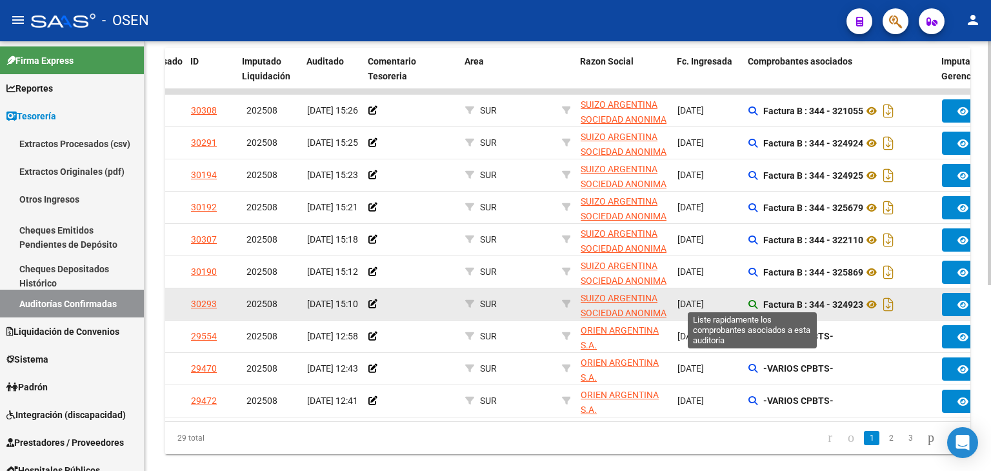
click at [753, 305] on icon at bounding box center [753, 304] width 9 height 9
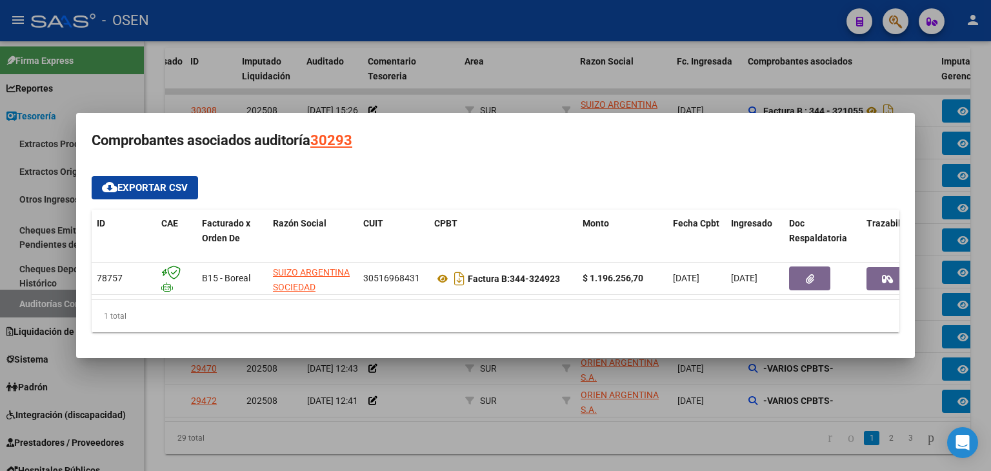
click at [669, 440] on div at bounding box center [495, 235] width 991 height 471
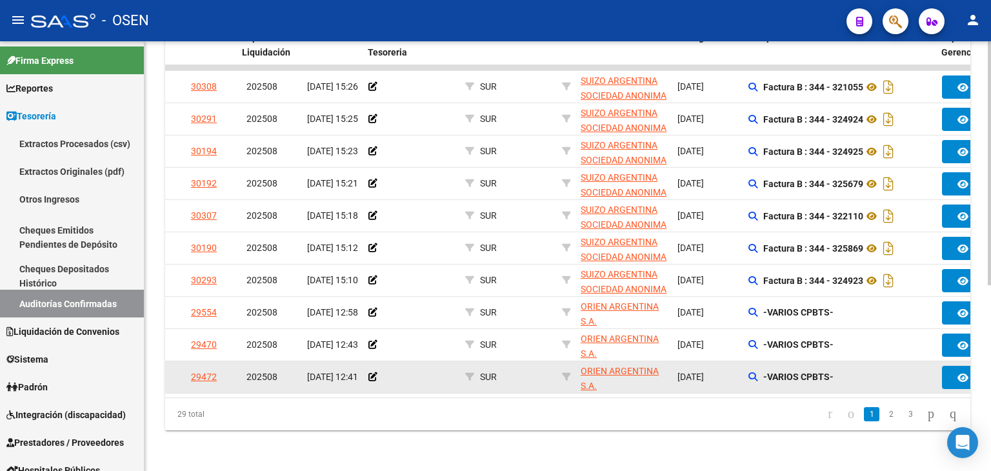
scroll to position [327, 0]
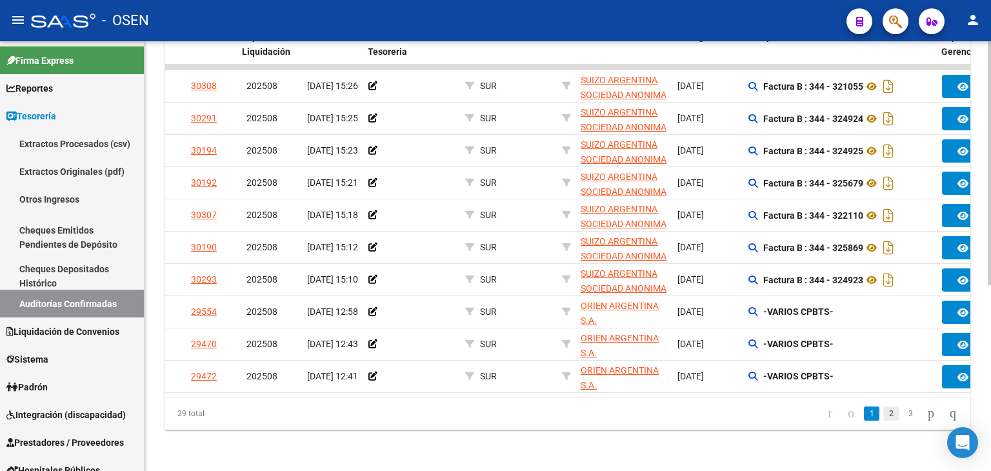
click at [884, 416] on link "2" at bounding box center [891, 414] width 15 height 14
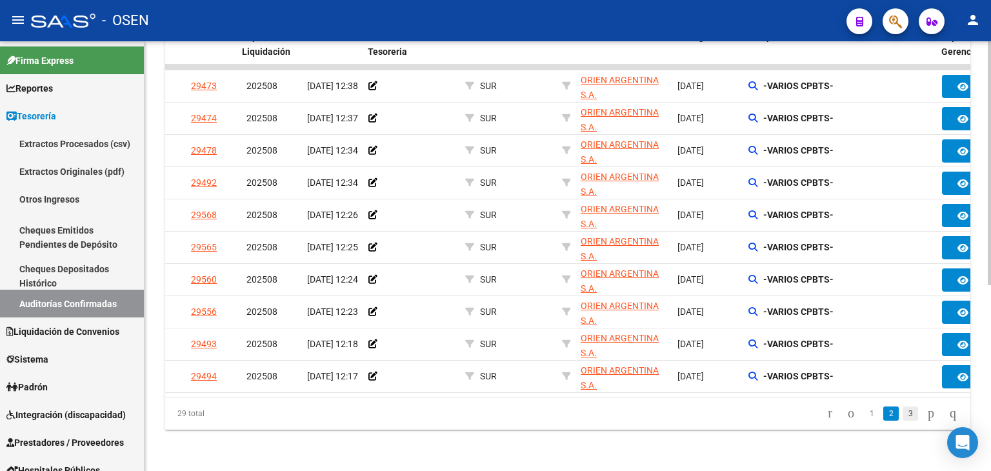
click at [903, 416] on link "3" at bounding box center [910, 414] width 15 height 14
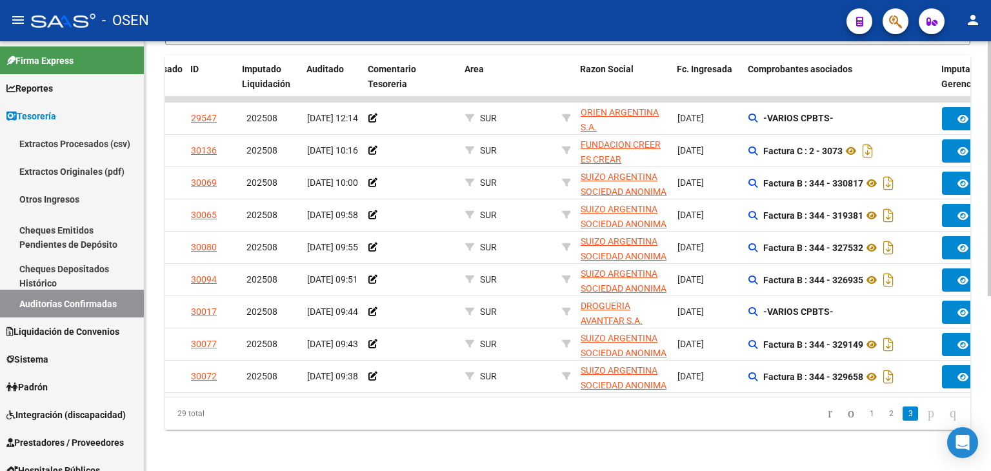
scroll to position [294, 0]
click at [864, 414] on link "1" at bounding box center [871, 414] width 15 height 14
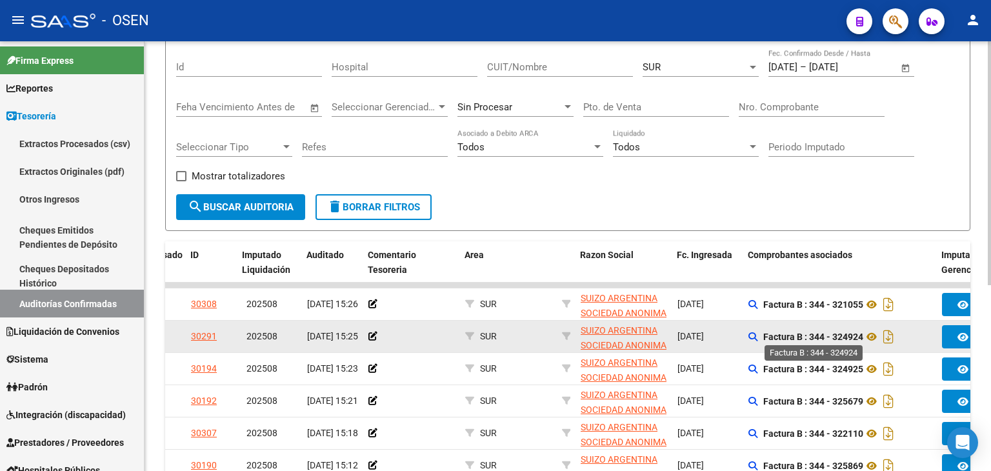
scroll to position [0, 0]
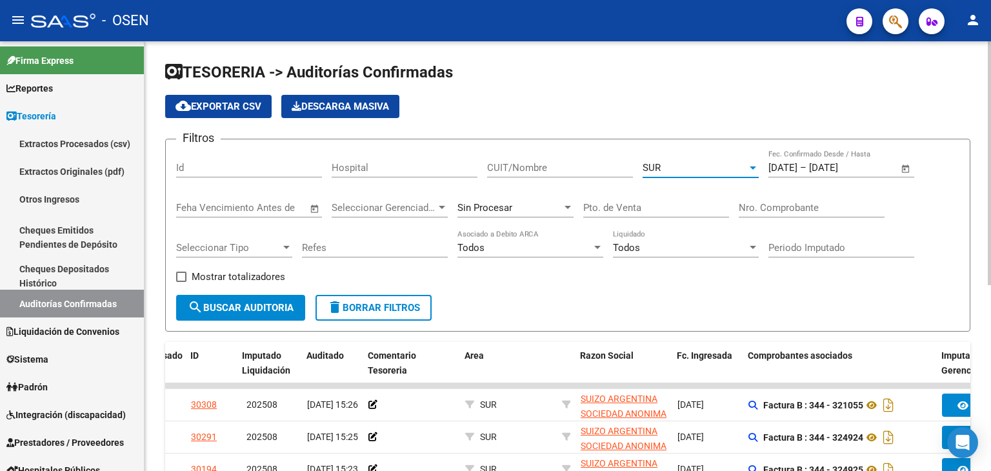
click at [708, 162] on div "SUR" at bounding box center [695, 168] width 105 height 12
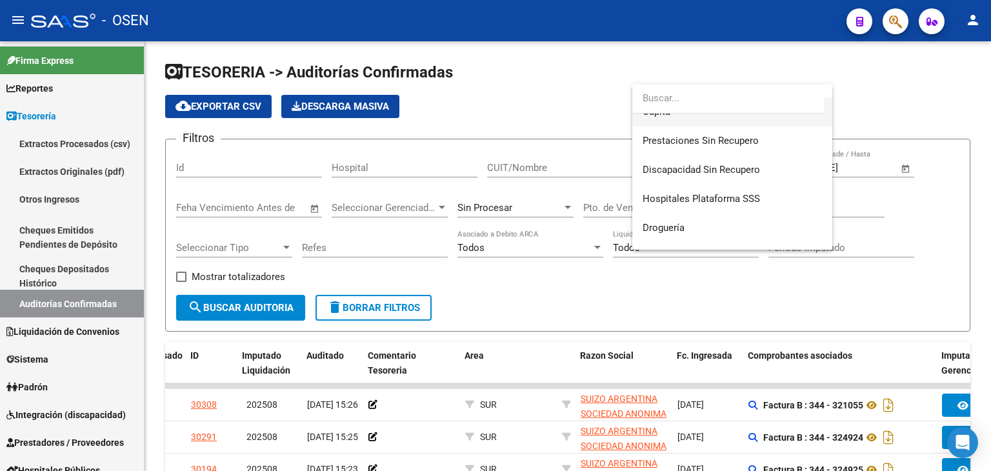
scroll to position [241, 0]
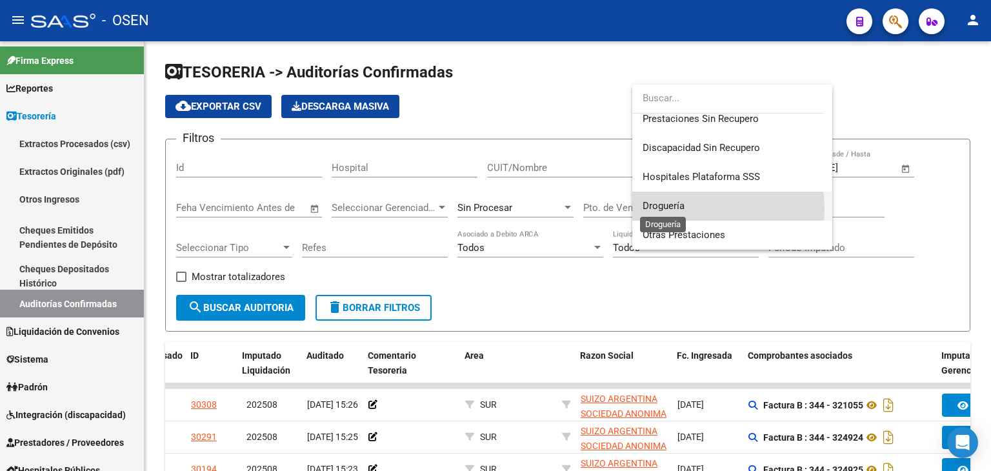
click at [682, 209] on span "Droguería" at bounding box center [664, 206] width 42 height 12
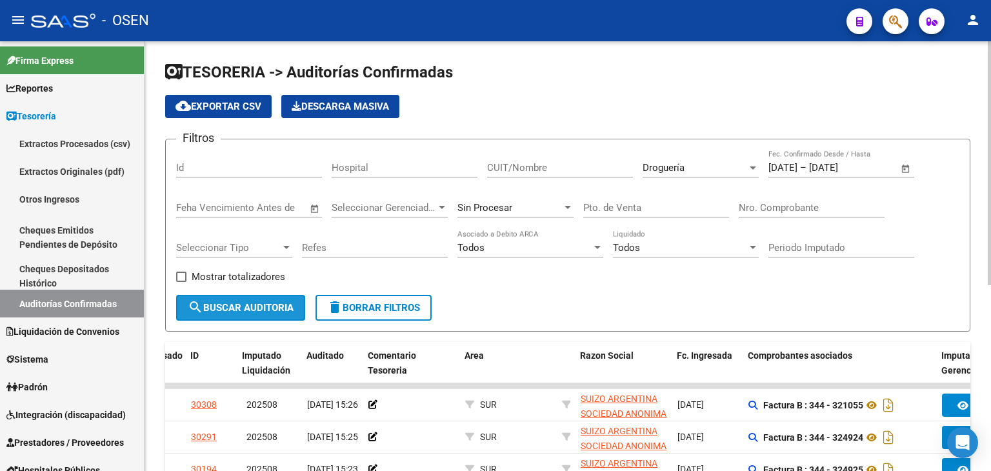
click at [268, 303] on span "search Buscar Auditoria" at bounding box center [241, 308] width 106 height 12
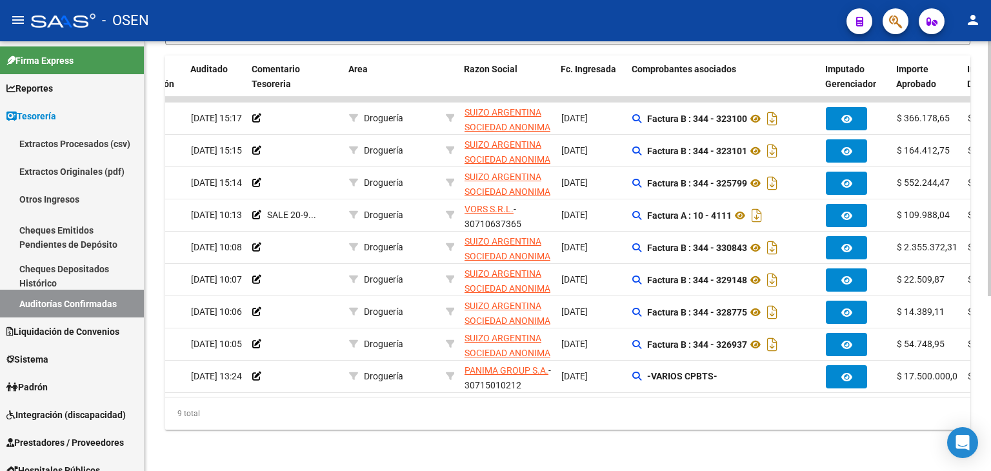
scroll to position [0, 150]
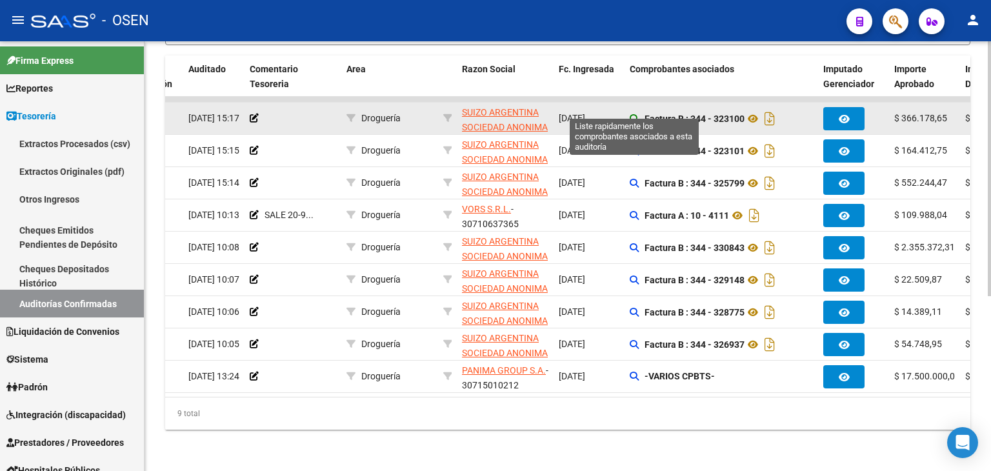
click at [633, 114] on icon at bounding box center [634, 118] width 9 height 9
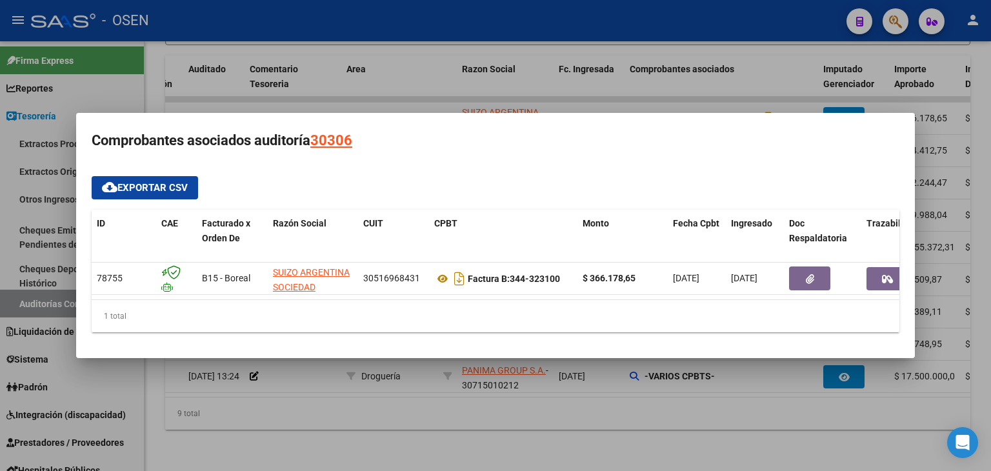
click at [623, 107] on div at bounding box center [495, 235] width 991 height 471
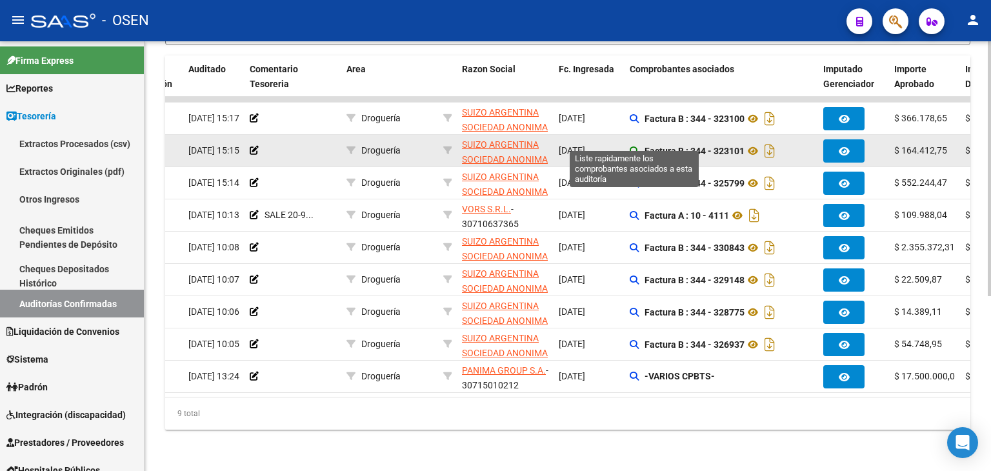
click at [632, 147] on icon at bounding box center [634, 151] width 9 height 9
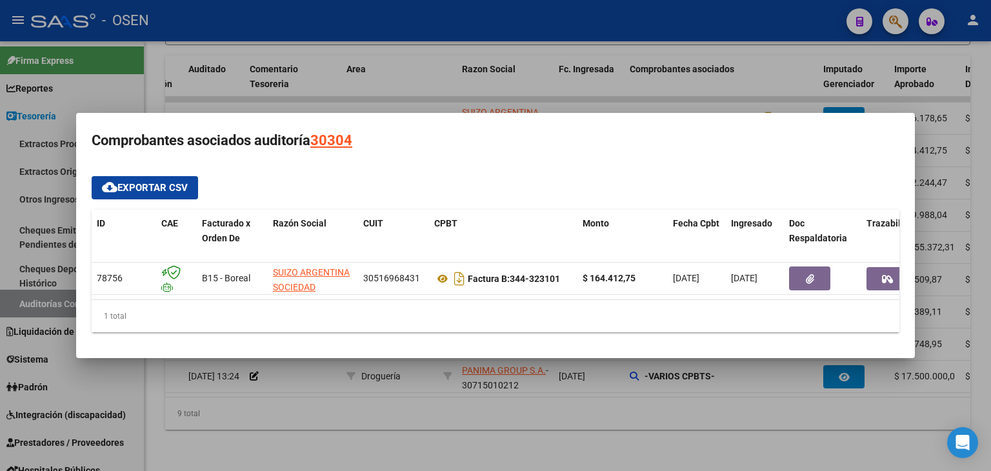
click at [646, 101] on div at bounding box center [495, 235] width 991 height 471
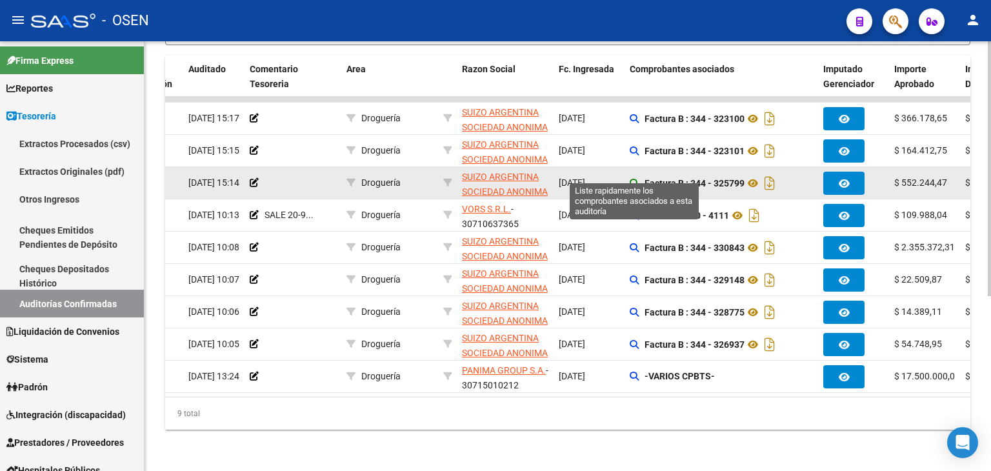
click at [634, 179] on icon at bounding box center [634, 183] width 9 height 9
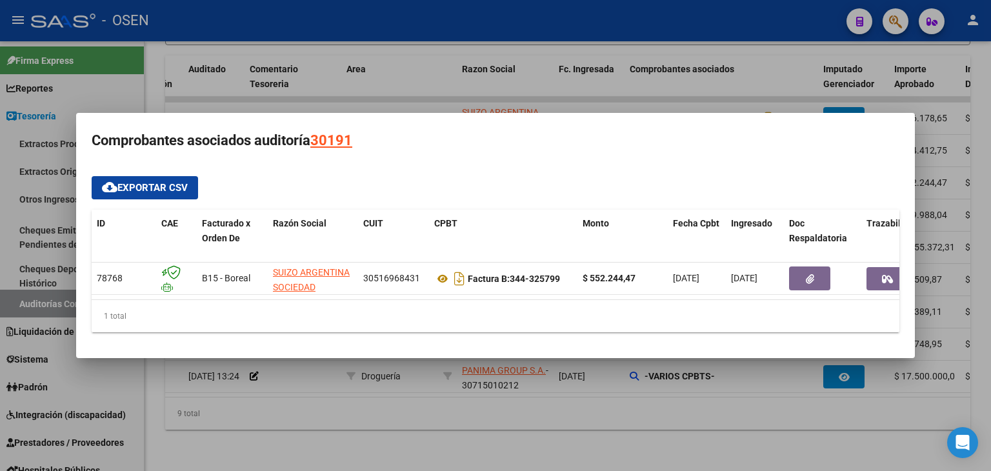
click at [496, 412] on div at bounding box center [495, 235] width 991 height 471
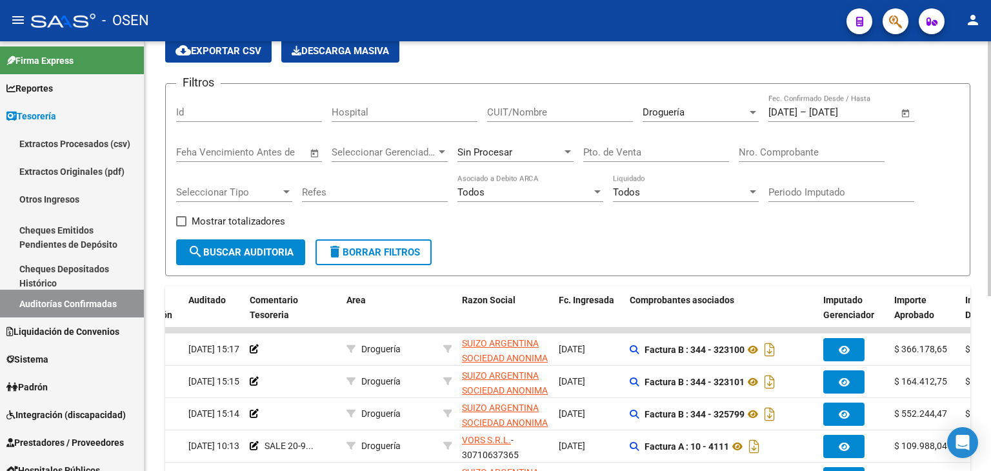
scroll to position [36, 0]
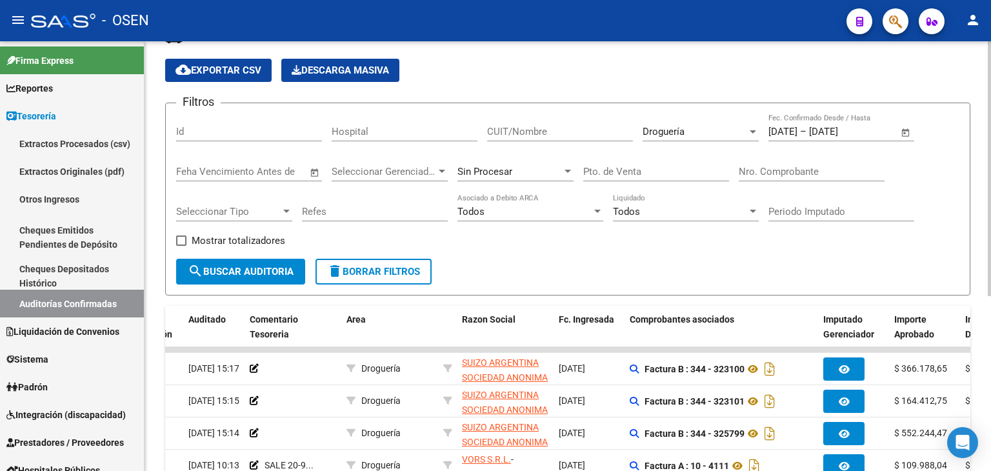
click at [909, 134] on span "Open calendar" at bounding box center [906, 132] width 31 height 31
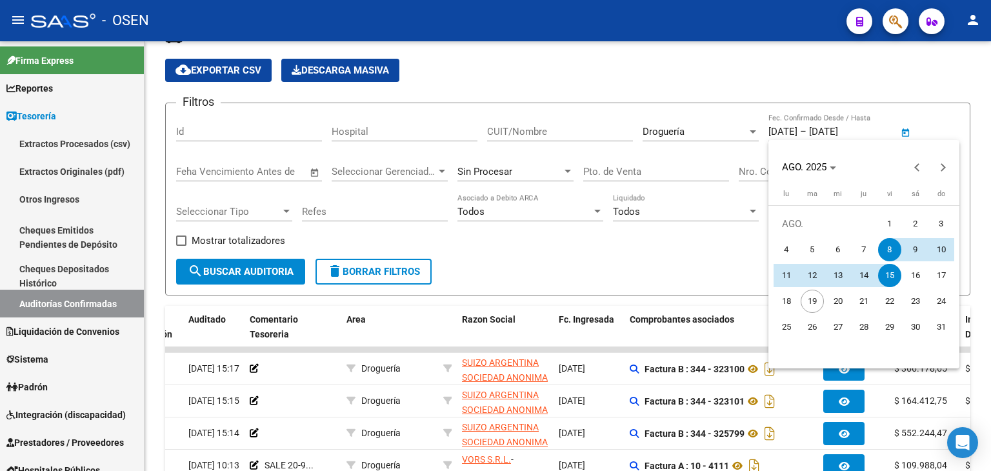
click at [651, 123] on div at bounding box center [495, 235] width 991 height 471
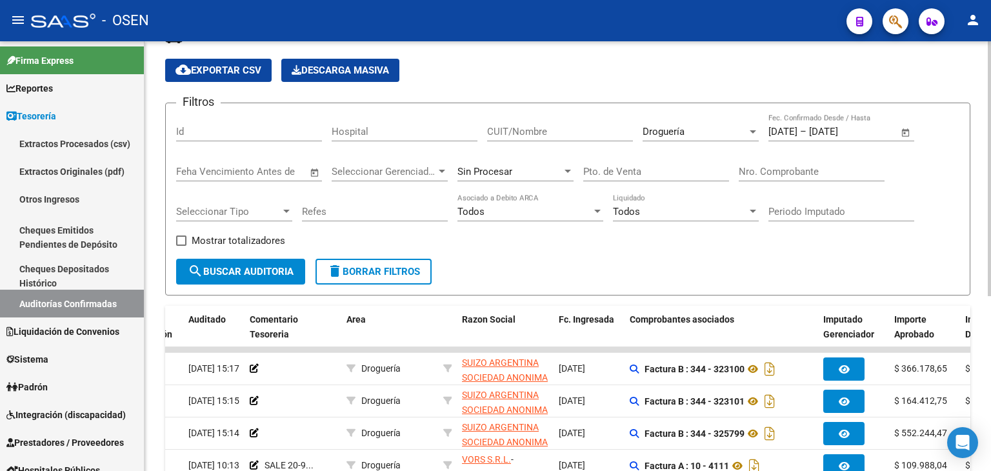
click at [654, 133] on span "Droguería" at bounding box center [664, 132] width 42 height 12
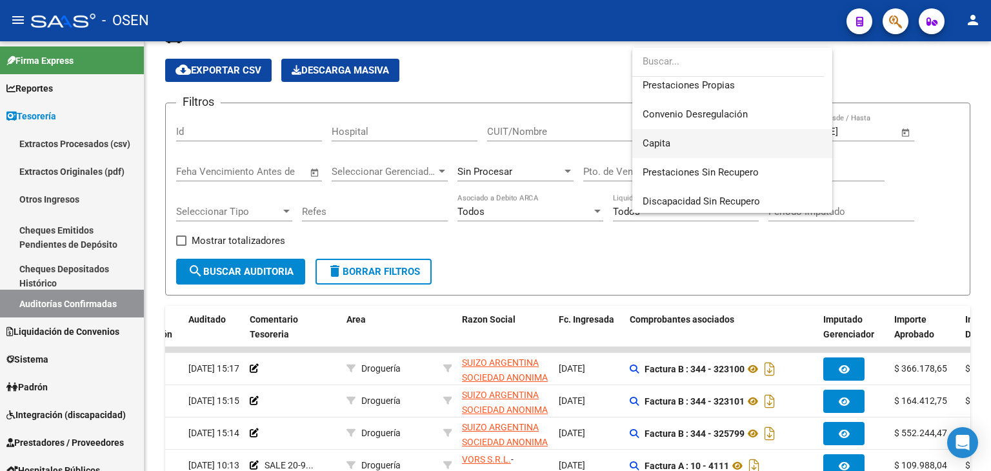
scroll to position [86, 0]
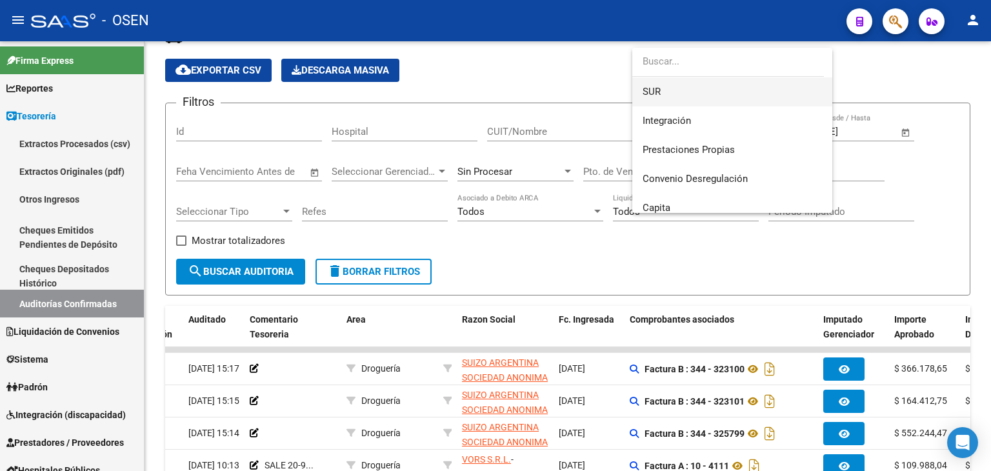
click at [665, 91] on span "SUR" at bounding box center [732, 91] width 179 height 29
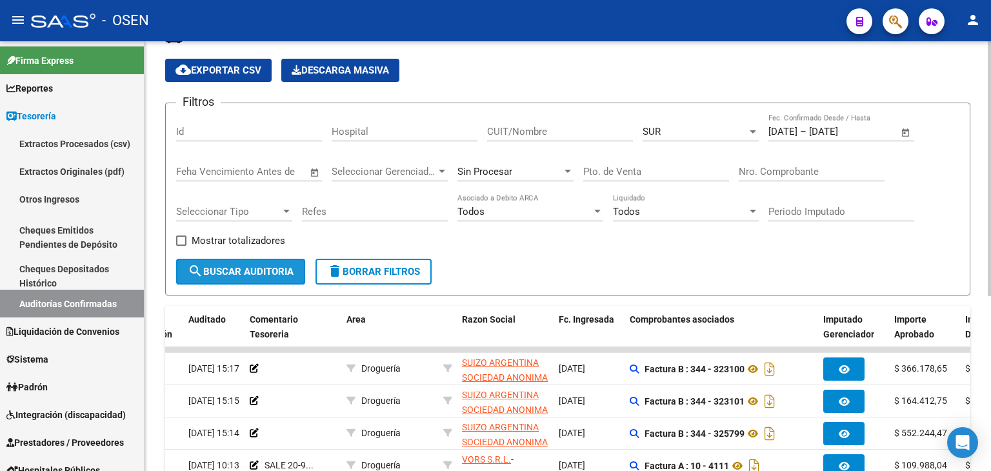
click at [218, 270] on span "search Buscar Auditoria" at bounding box center [241, 272] width 106 height 12
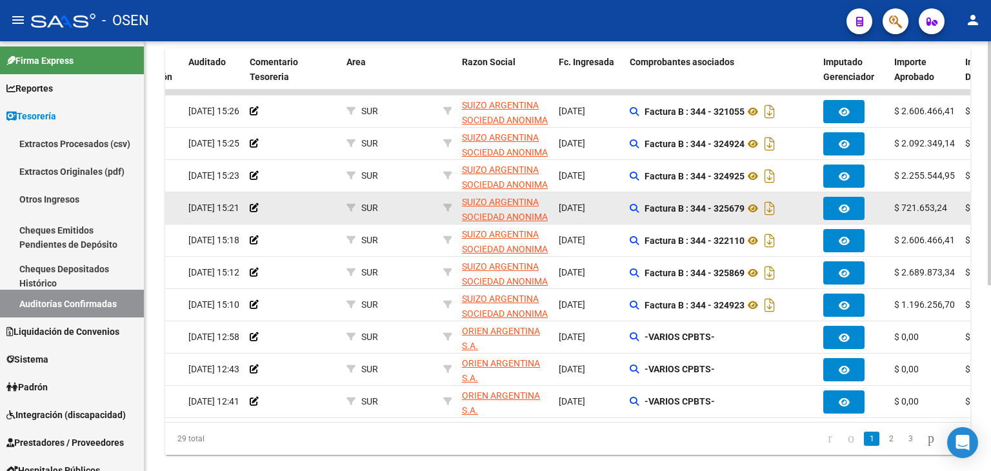
scroll to position [263, 0]
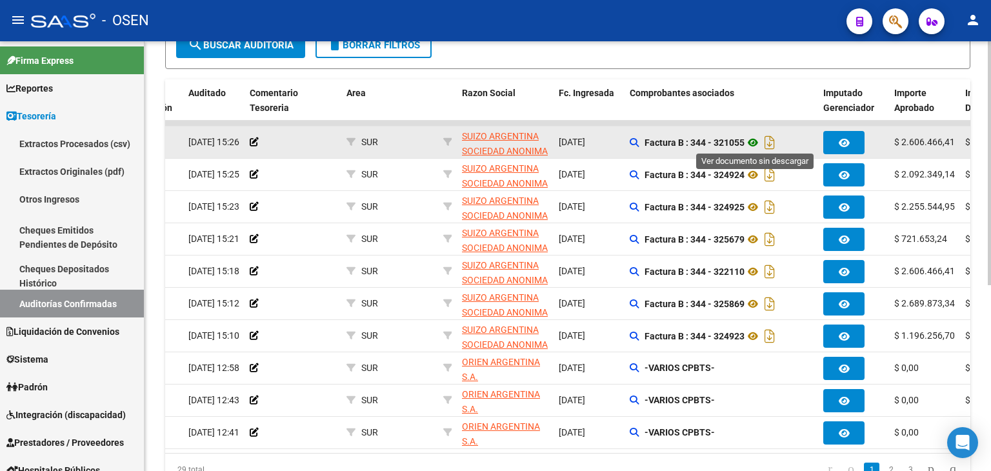
click at [749, 141] on icon at bounding box center [753, 142] width 17 height 15
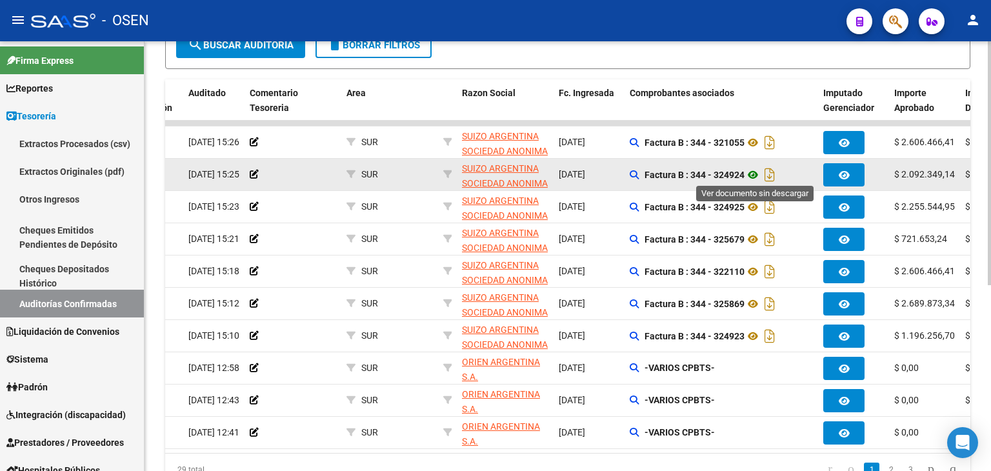
click at [756, 169] on icon at bounding box center [753, 174] width 17 height 15
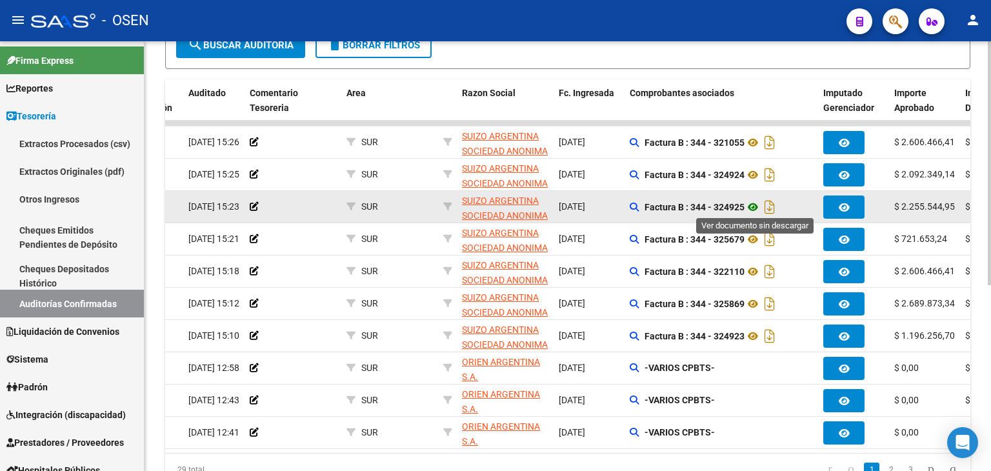
click at [751, 205] on icon at bounding box center [753, 206] width 17 height 15
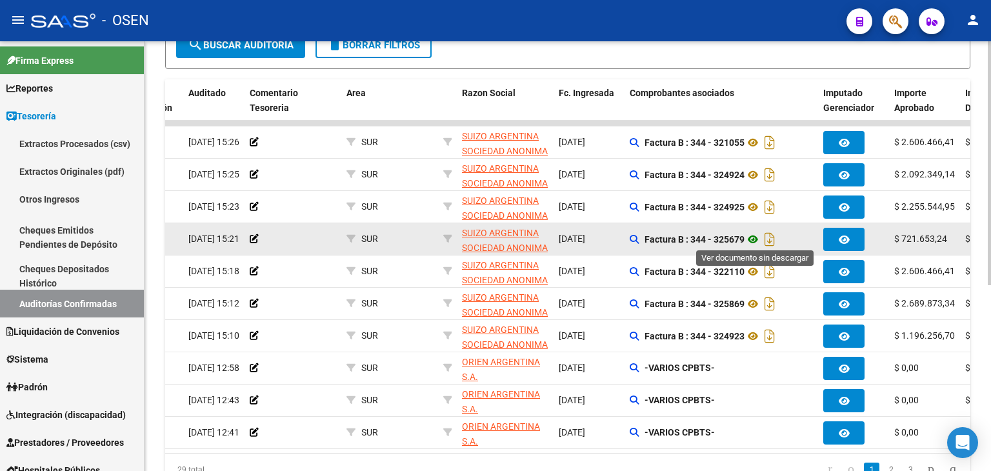
click at [759, 232] on icon at bounding box center [753, 239] width 17 height 15
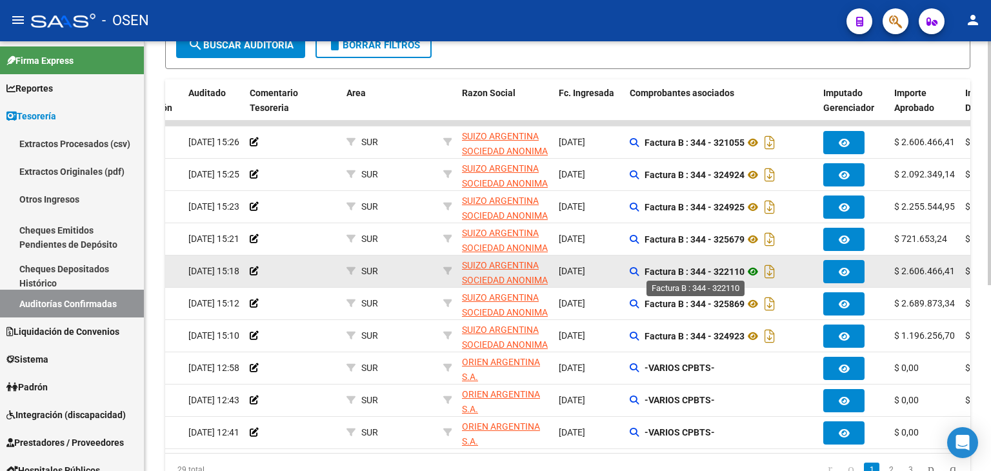
click at [751, 269] on icon at bounding box center [753, 271] width 17 height 15
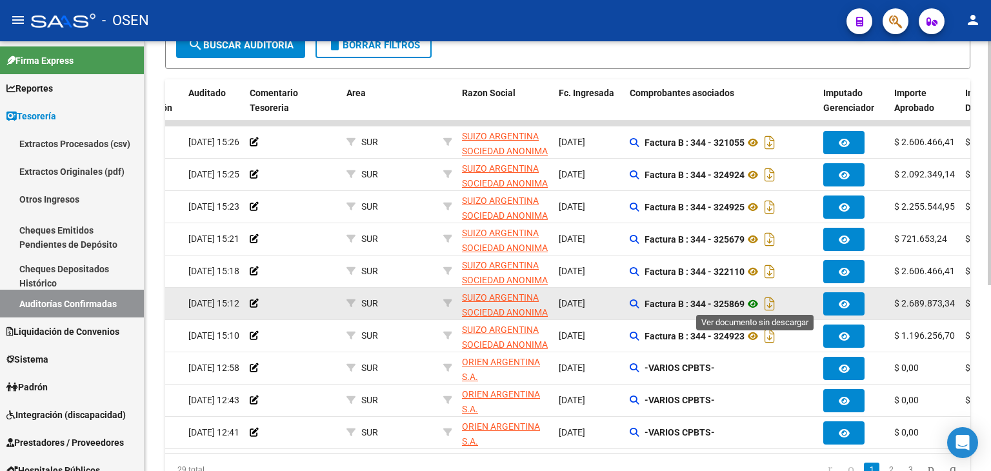
click at [751, 305] on icon at bounding box center [753, 303] width 17 height 15
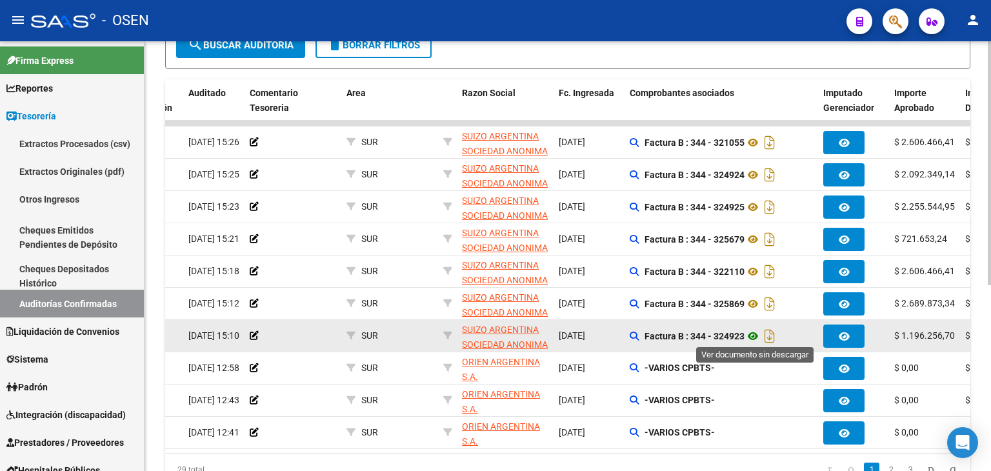
click at [756, 340] on icon at bounding box center [753, 336] width 17 height 15
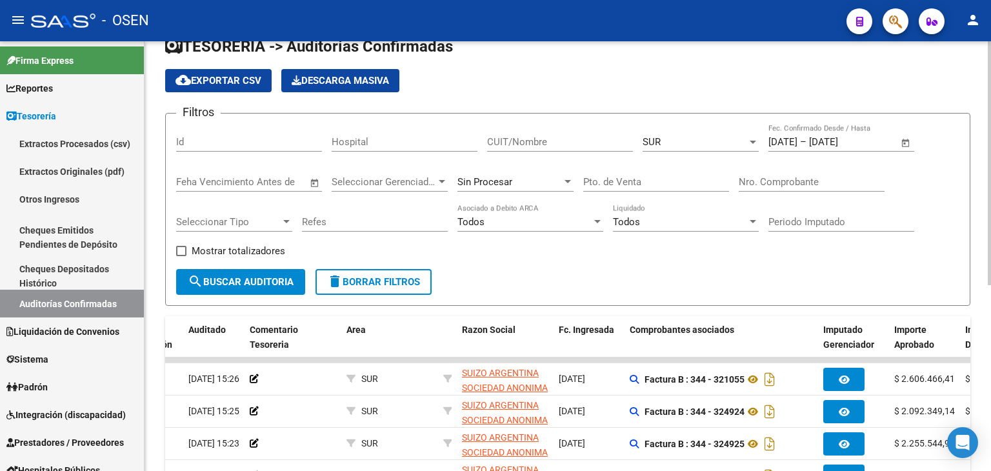
scroll to position [5, 0]
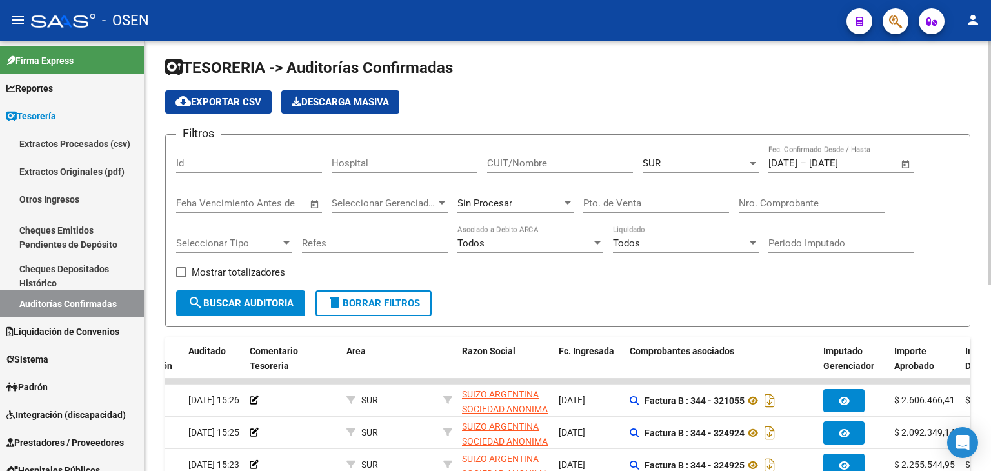
click at [744, 161] on div "SUR" at bounding box center [695, 163] width 105 height 12
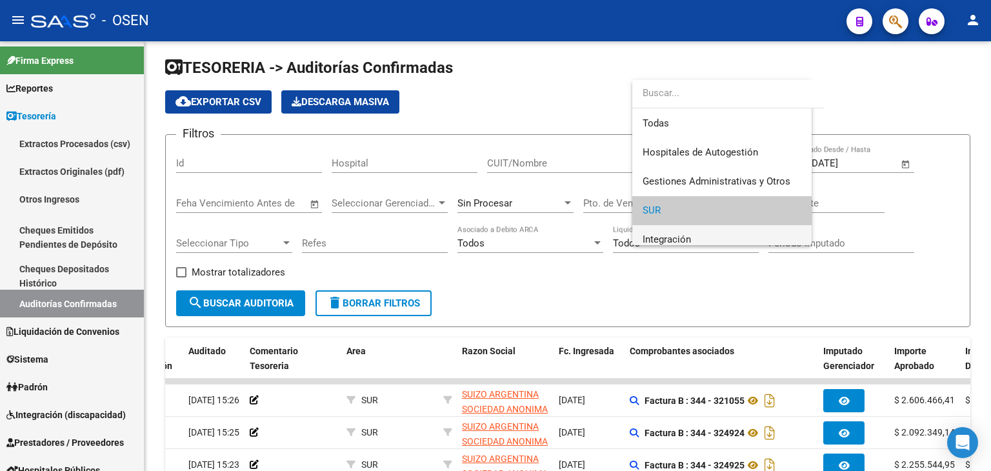
scroll to position [48, 0]
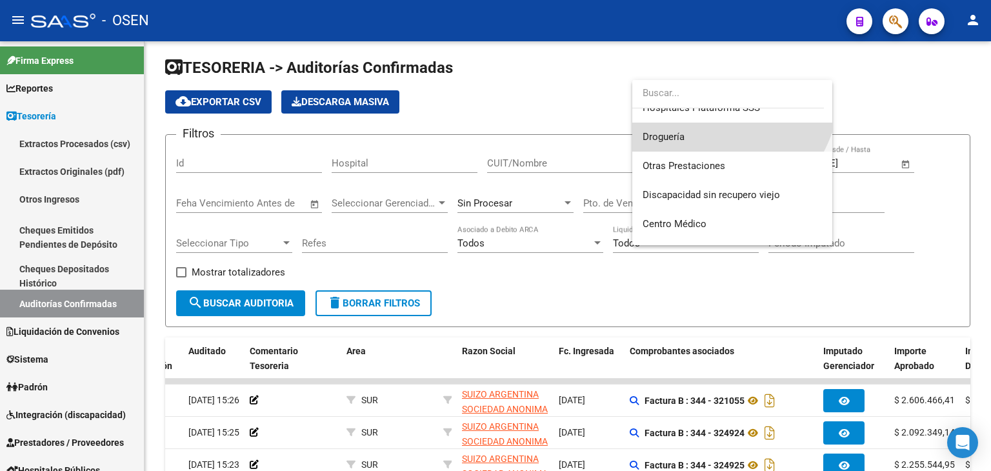
click at [683, 148] on span "Droguería" at bounding box center [732, 137] width 179 height 29
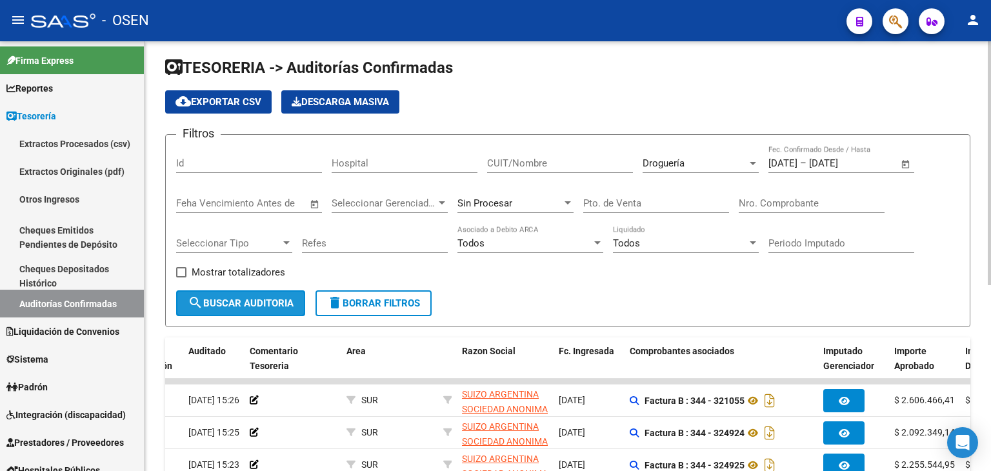
click at [243, 299] on span "search Buscar Auditoria" at bounding box center [241, 304] width 106 height 12
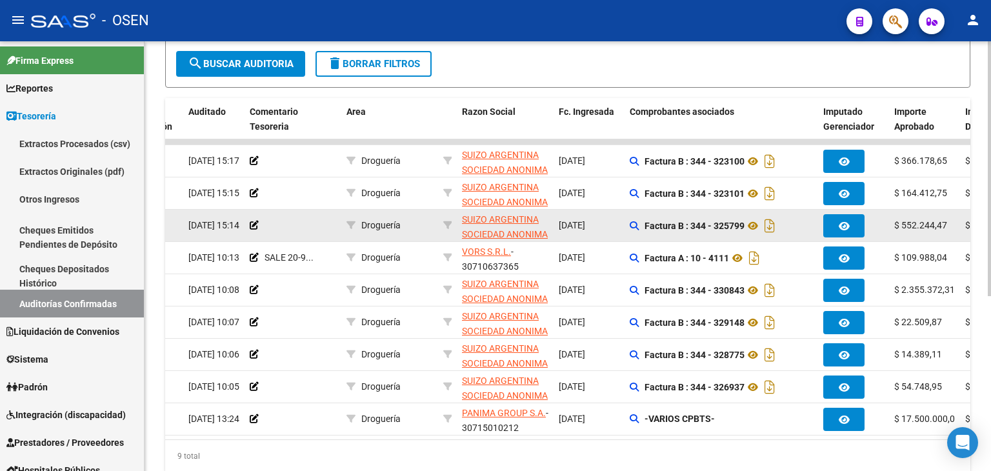
scroll to position [263, 0]
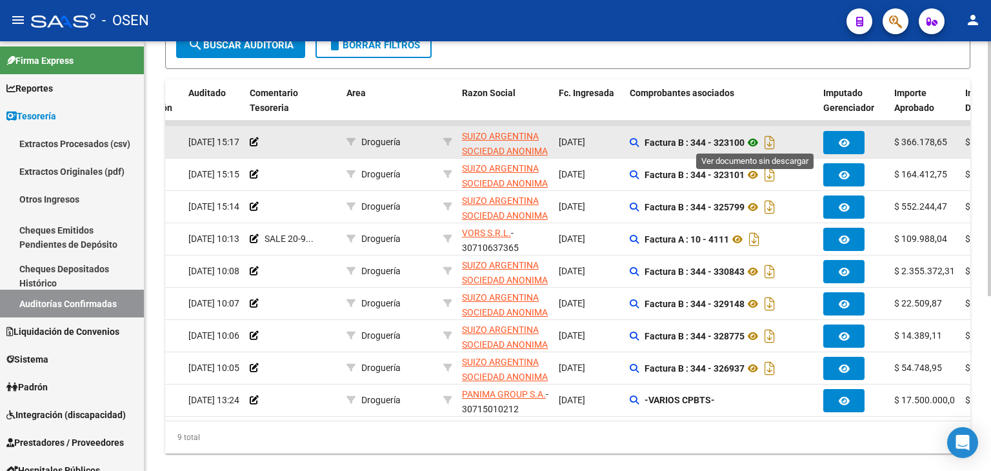
click at [756, 147] on icon at bounding box center [753, 142] width 17 height 15
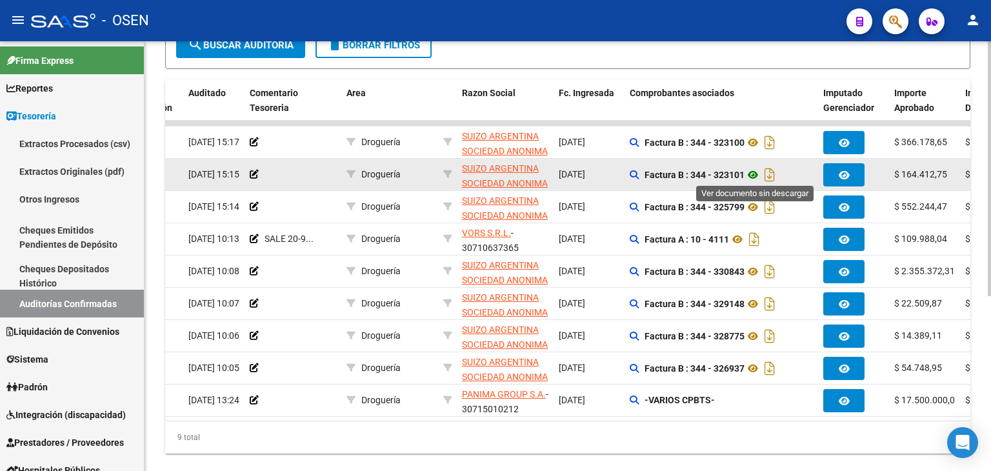
click at [754, 177] on icon at bounding box center [753, 174] width 17 height 15
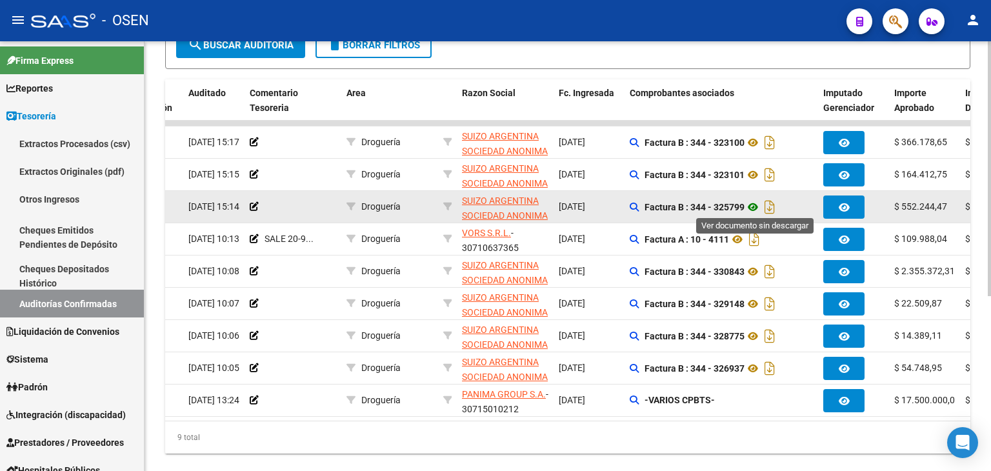
click at [756, 209] on icon at bounding box center [753, 206] width 17 height 15
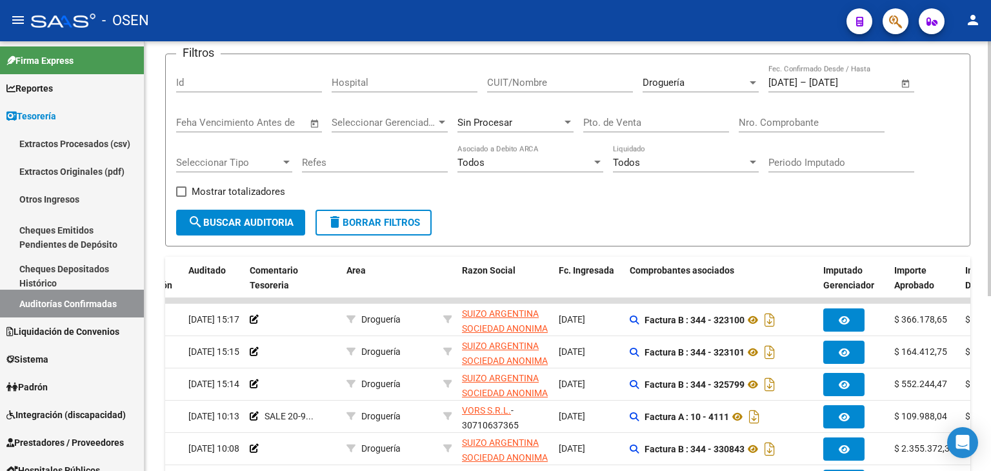
scroll to position [69, 0]
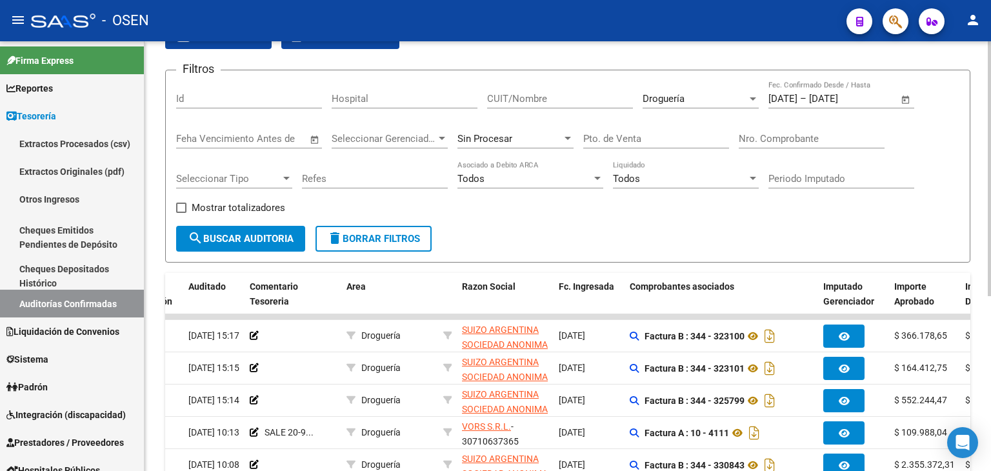
click at [694, 99] on div "Droguería" at bounding box center [695, 99] width 105 height 12
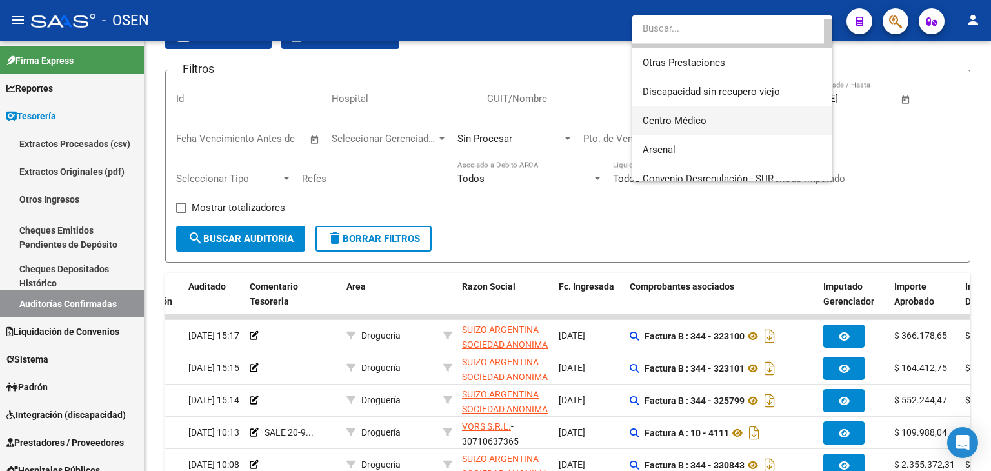
scroll to position [280, 0]
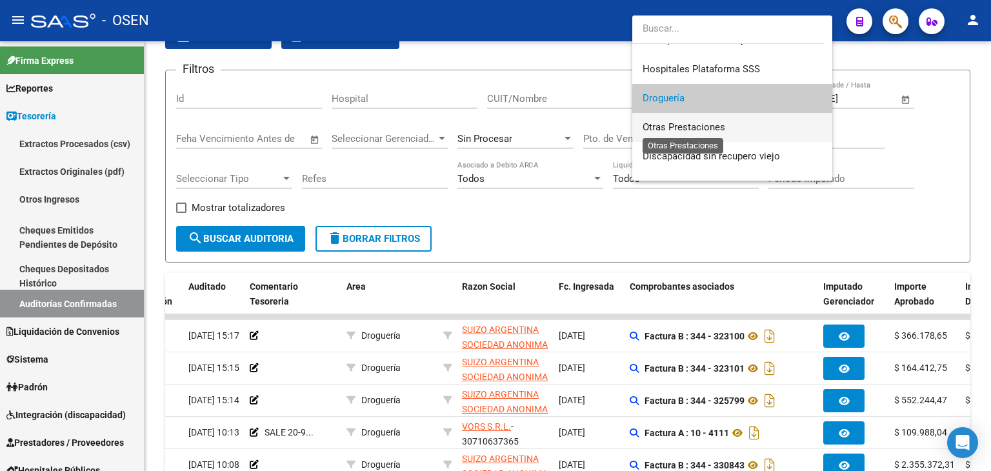
click at [684, 130] on span "Otras Prestaciones" at bounding box center [684, 127] width 83 height 12
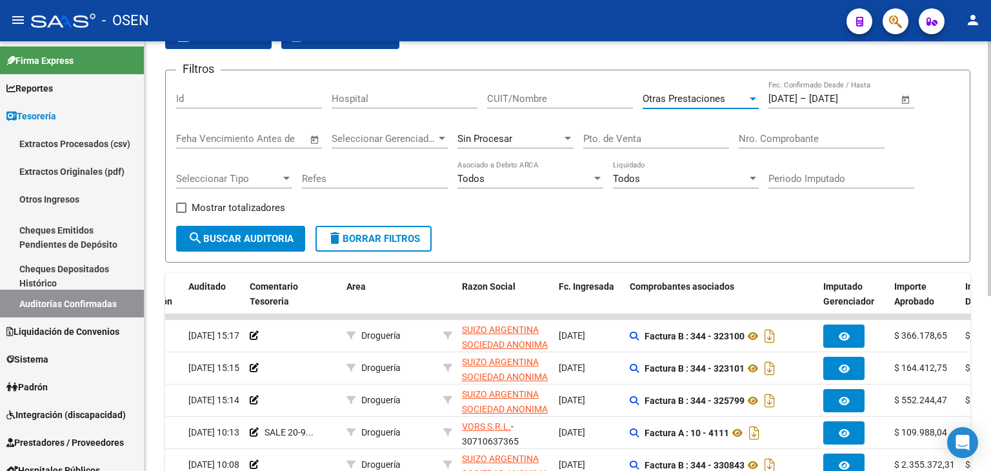
click at [274, 236] on span "search Buscar Auditoria" at bounding box center [241, 239] width 106 height 12
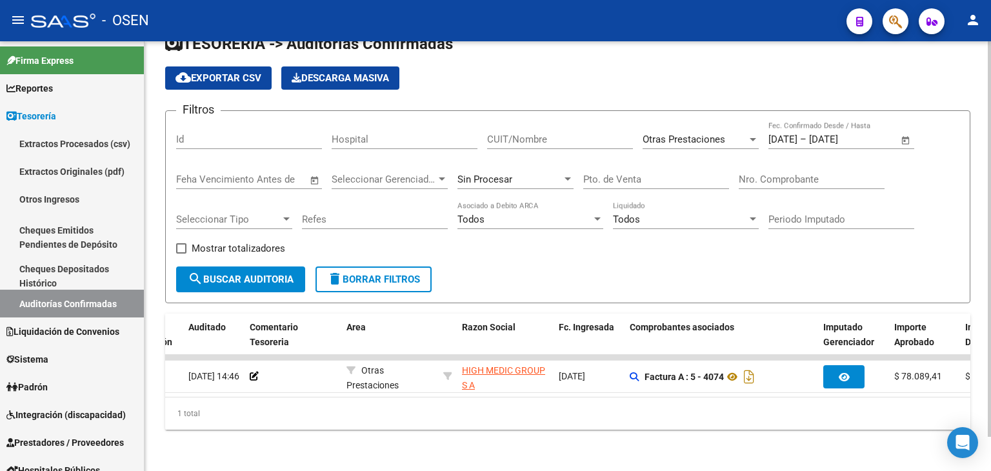
scroll to position [36, 0]
click at [603, 428] on div "1 total" at bounding box center [567, 414] width 805 height 32
click at [723, 134] on span "Otras Prestaciones" at bounding box center [684, 140] width 83 height 12
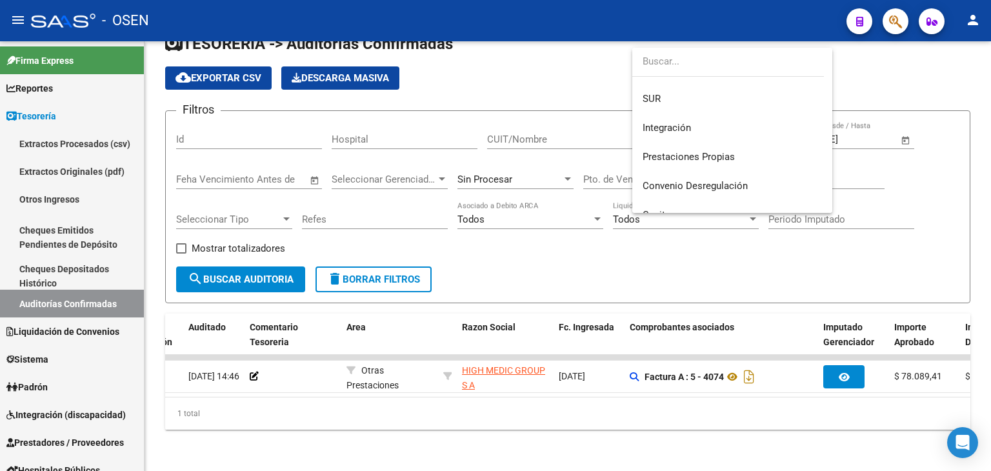
scroll to position [0, 0]
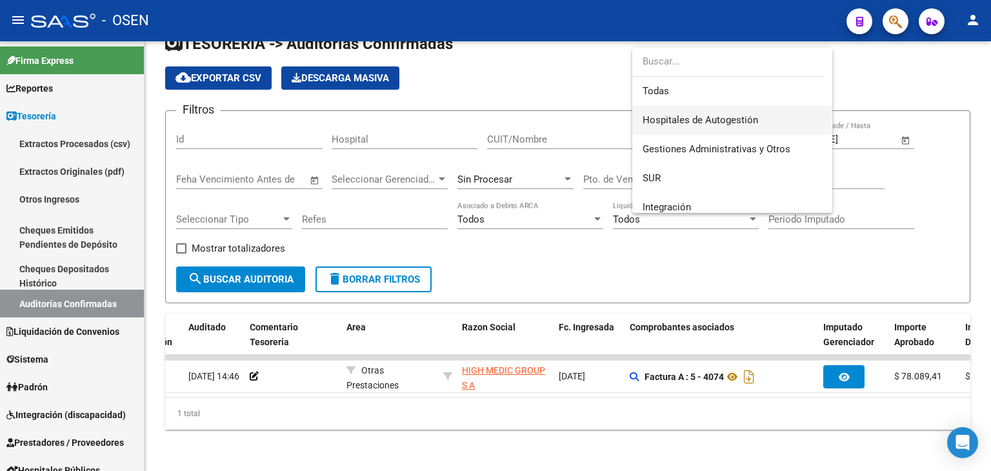
click at [673, 119] on span "Hospitales de Autogestión" at bounding box center [701, 120] width 116 height 12
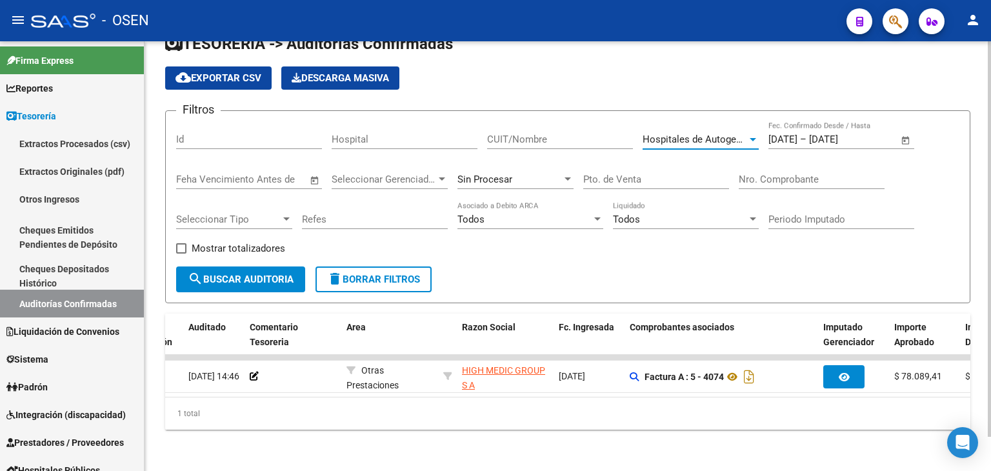
click at [243, 274] on span "search Buscar Auditoria" at bounding box center [241, 280] width 106 height 12
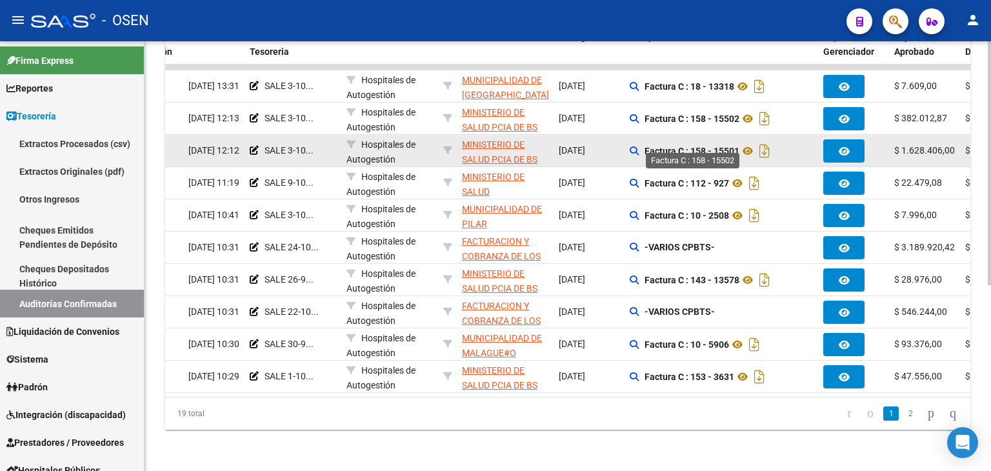
scroll to position [327, 0]
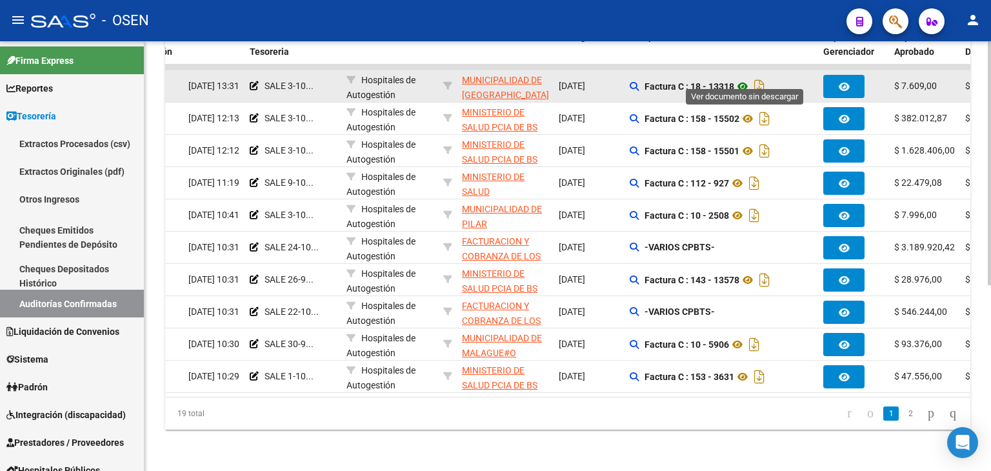
click at [740, 79] on icon at bounding box center [742, 86] width 17 height 15
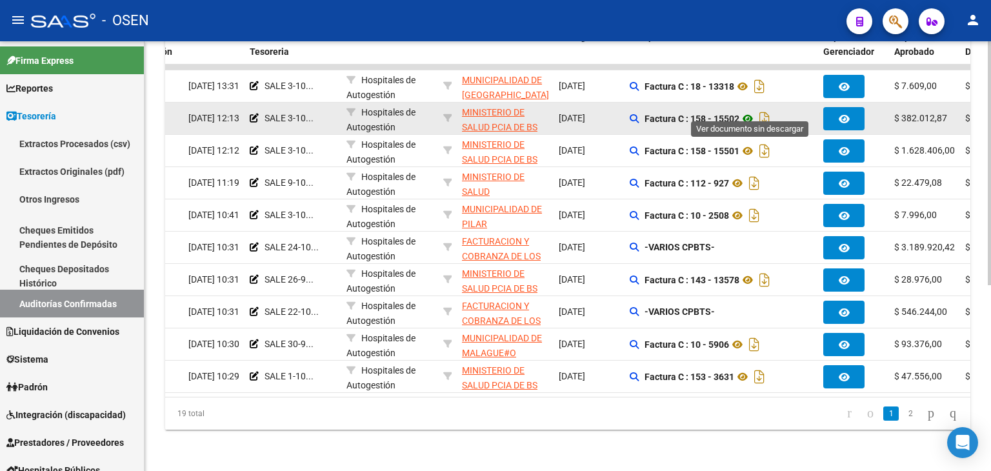
click at [745, 111] on icon at bounding box center [748, 118] width 17 height 15
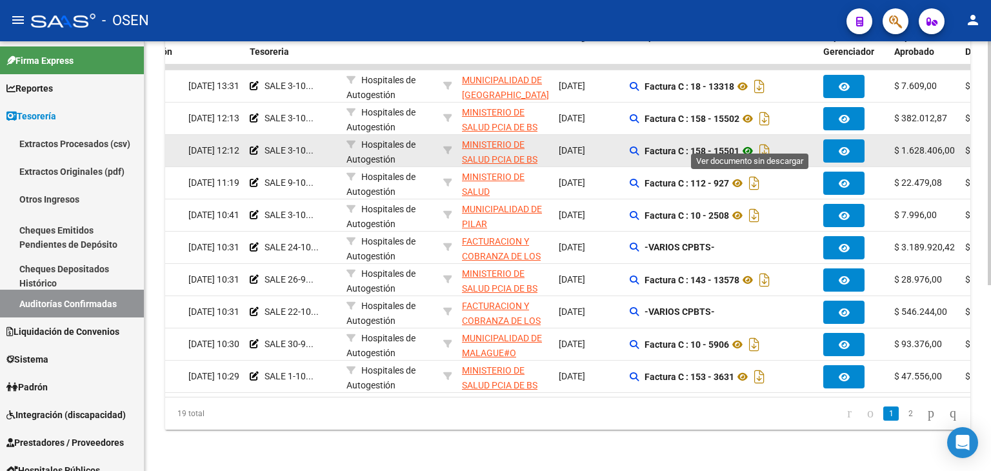
click at [747, 143] on icon at bounding box center [748, 150] width 17 height 15
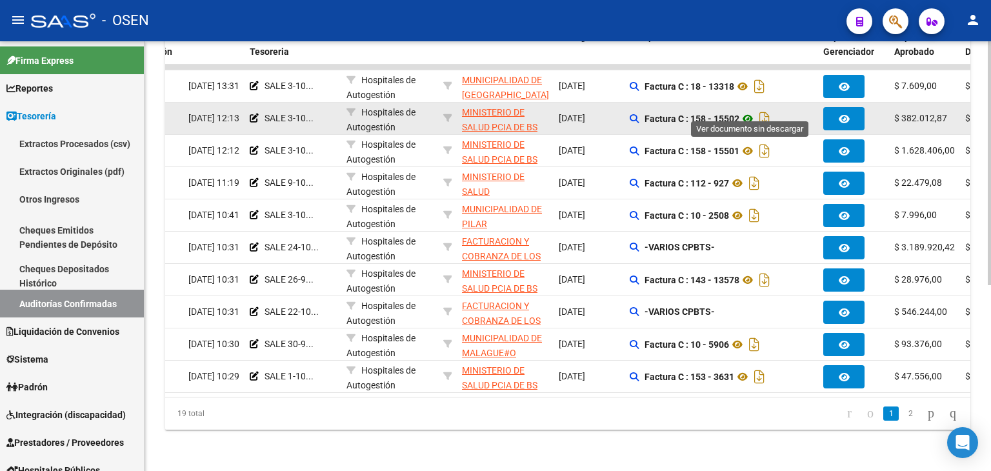
click at [751, 111] on icon at bounding box center [748, 118] width 17 height 15
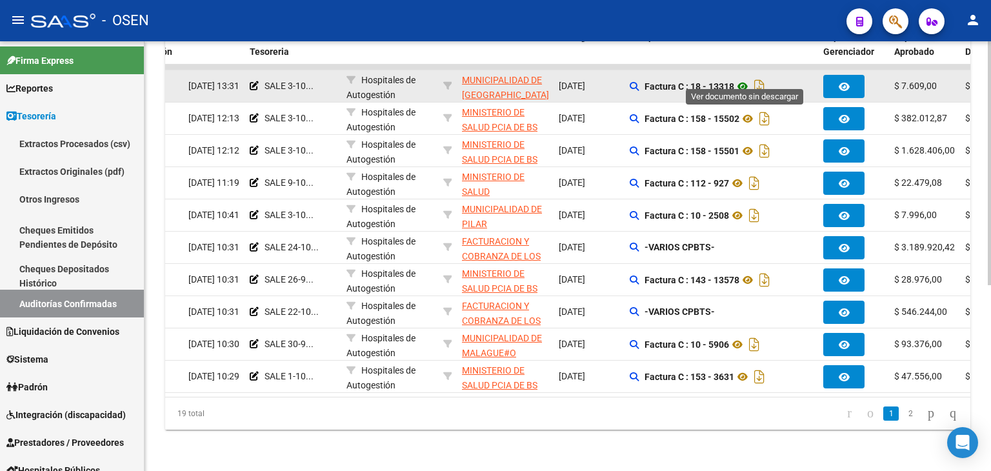
click at [749, 79] on icon at bounding box center [742, 86] width 17 height 15
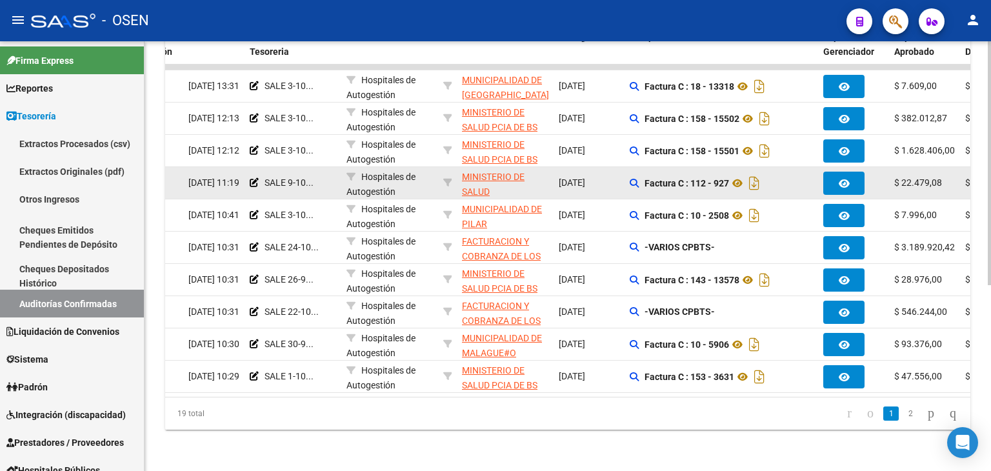
click at [739, 181] on div "Factura C : 112 - 927" at bounding box center [721, 183] width 183 height 21
click at [741, 177] on icon at bounding box center [737, 183] width 17 height 15
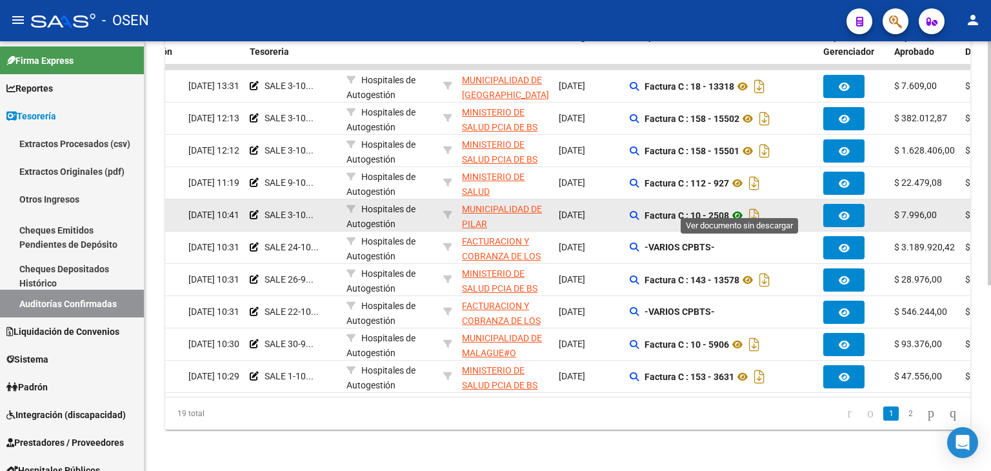
click at [746, 212] on icon at bounding box center [737, 215] width 17 height 15
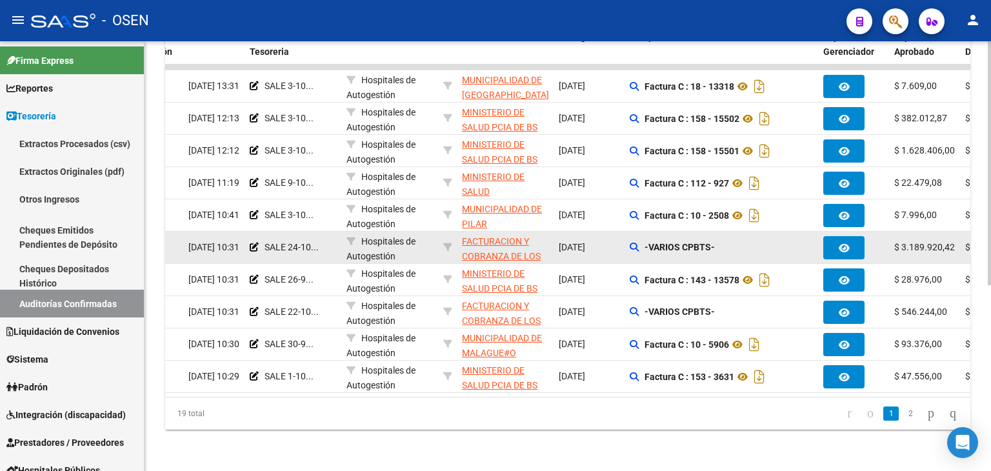
click at [647, 242] on strong "-VARIOS CPBTS-" at bounding box center [680, 247] width 70 height 10
click at [632, 243] on icon at bounding box center [634, 247] width 9 height 9
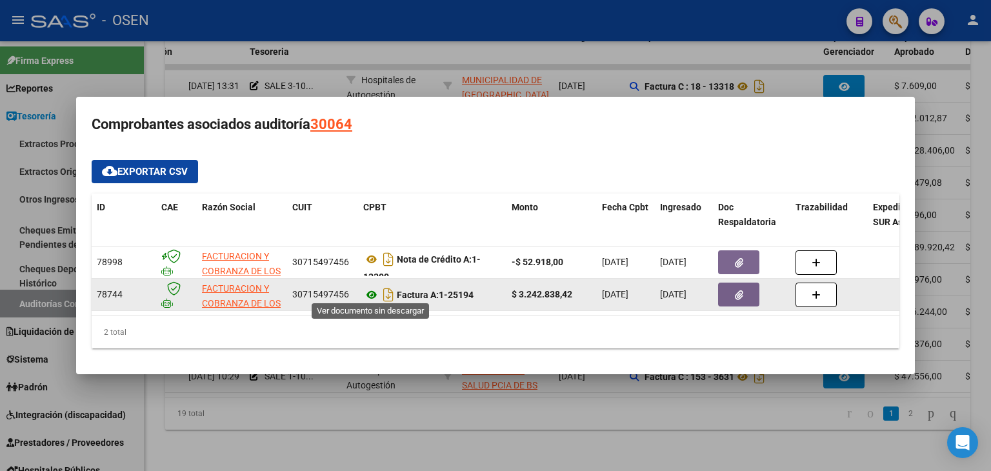
click at [368, 296] on icon at bounding box center [371, 294] width 17 height 15
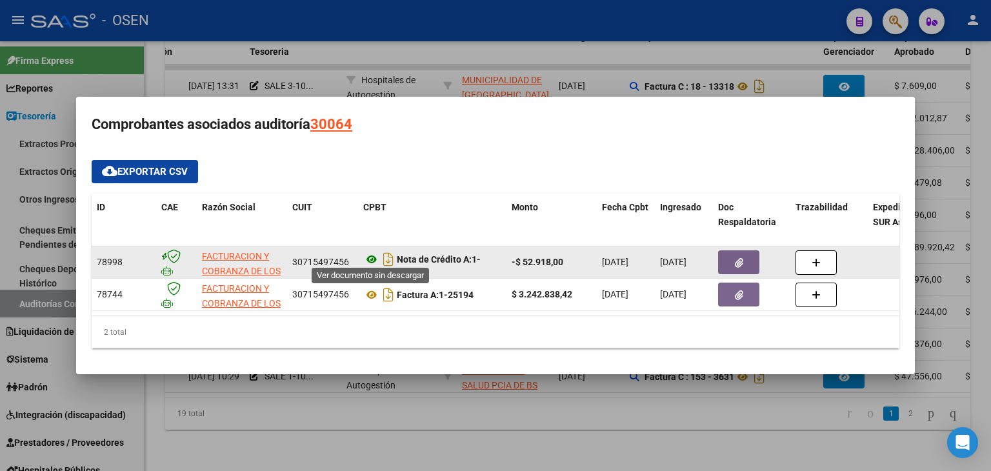
click at [375, 258] on icon at bounding box center [371, 259] width 17 height 15
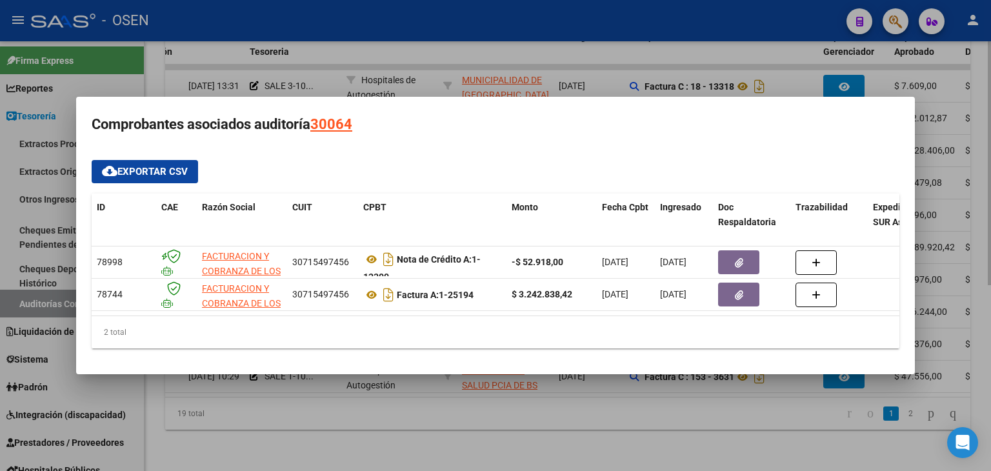
click at [532, 430] on div at bounding box center [495, 235] width 991 height 471
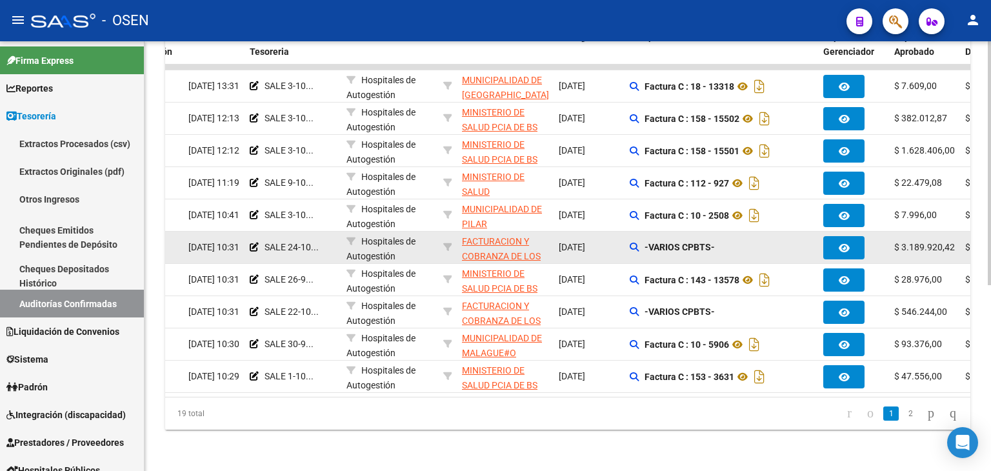
click at [646, 242] on strong "-VARIOS CPBTS-" at bounding box center [680, 247] width 70 height 10
click at [638, 243] on icon at bounding box center [634, 247] width 9 height 9
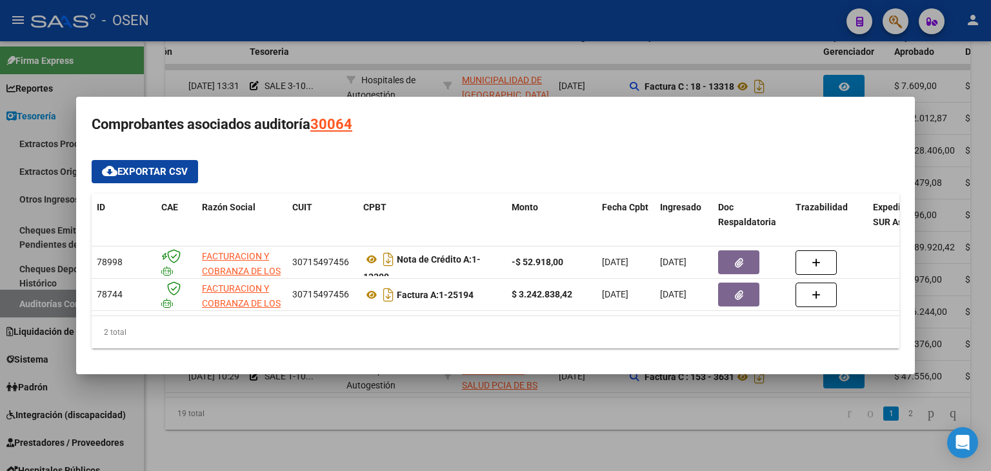
click at [656, 430] on div at bounding box center [495, 235] width 991 height 471
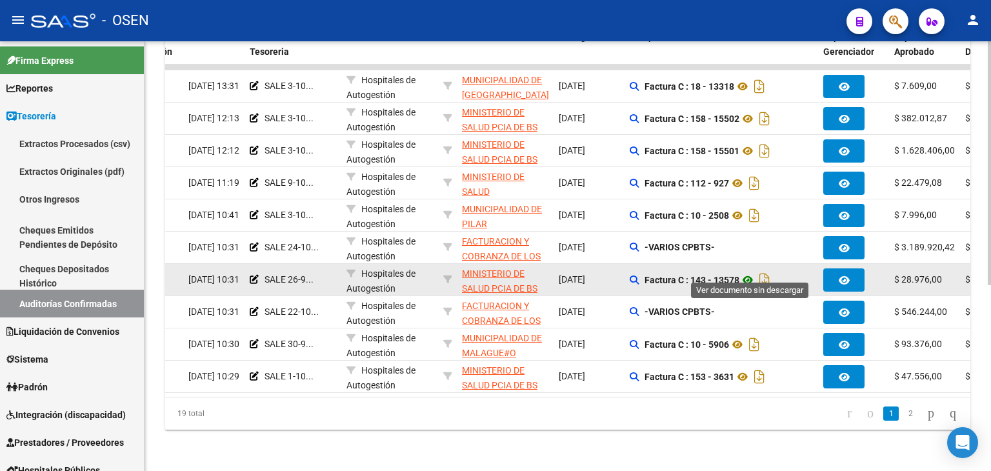
click at [747, 272] on icon at bounding box center [748, 279] width 17 height 15
click at [750, 272] on icon at bounding box center [748, 279] width 17 height 15
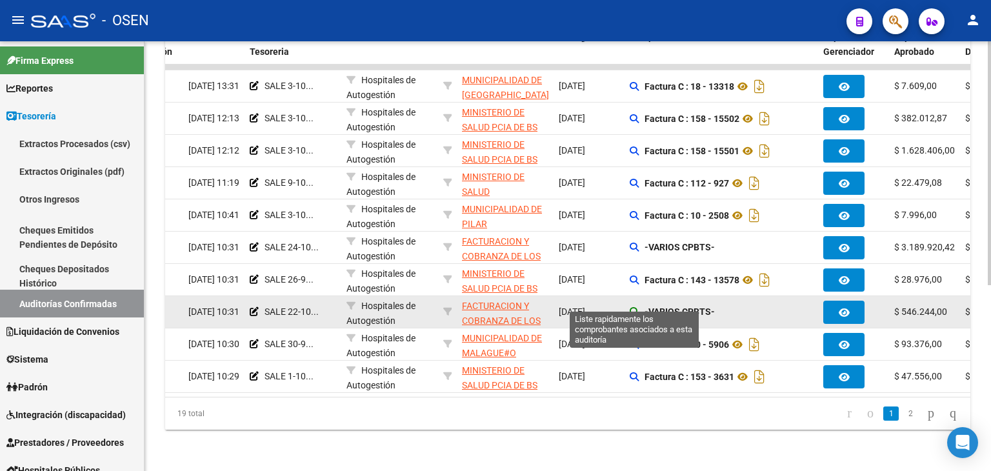
click at [638, 307] on icon at bounding box center [634, 311] width 9 height 9
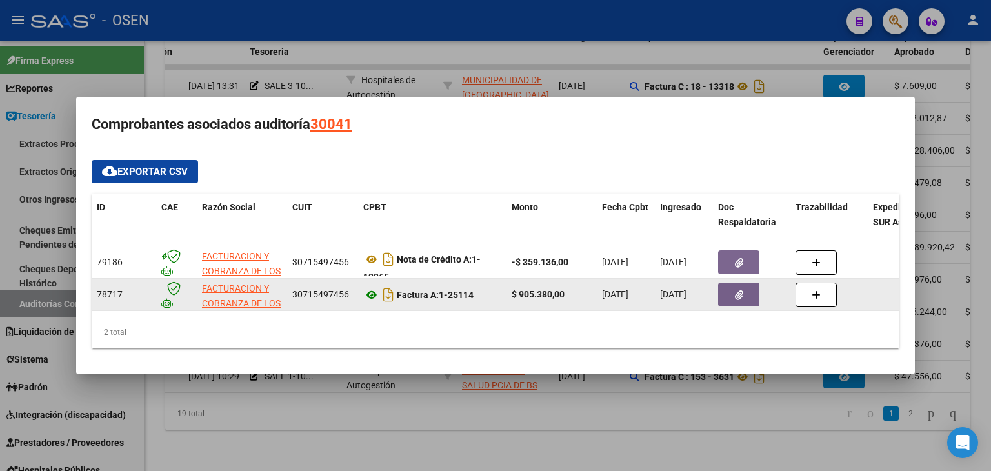
click at [368, 287] on icon at bounding box center [371, 294] width 17 height 15
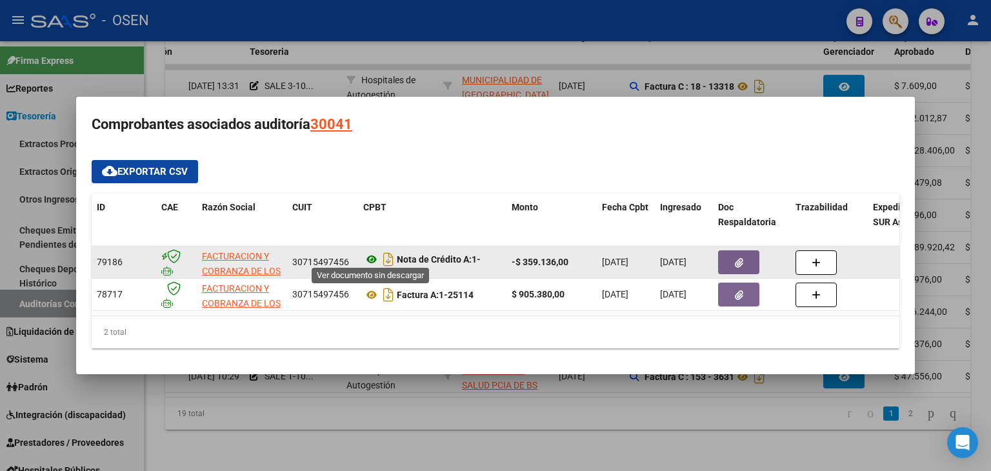
click at [374, 259] on icon at bounding box center [371, 259] width 17 height 15
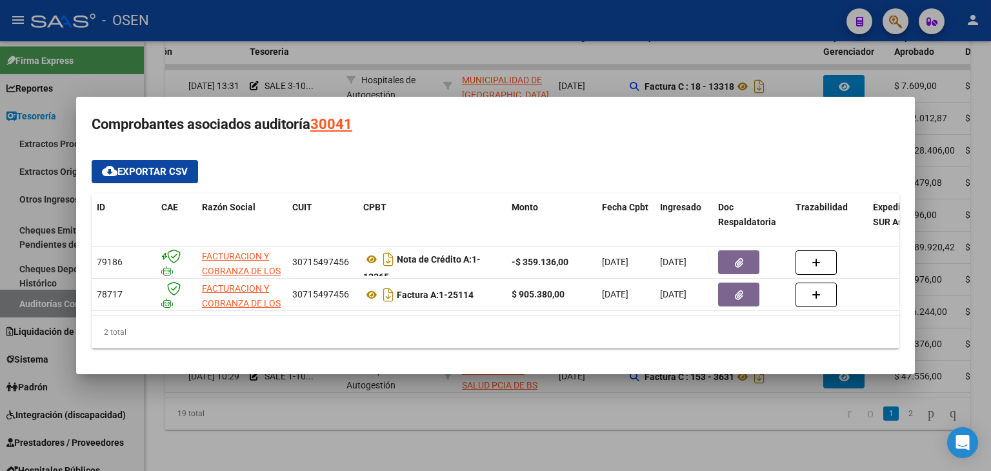
click at [640, 401] on div at bounding box center [495, 235] width 991 height 471
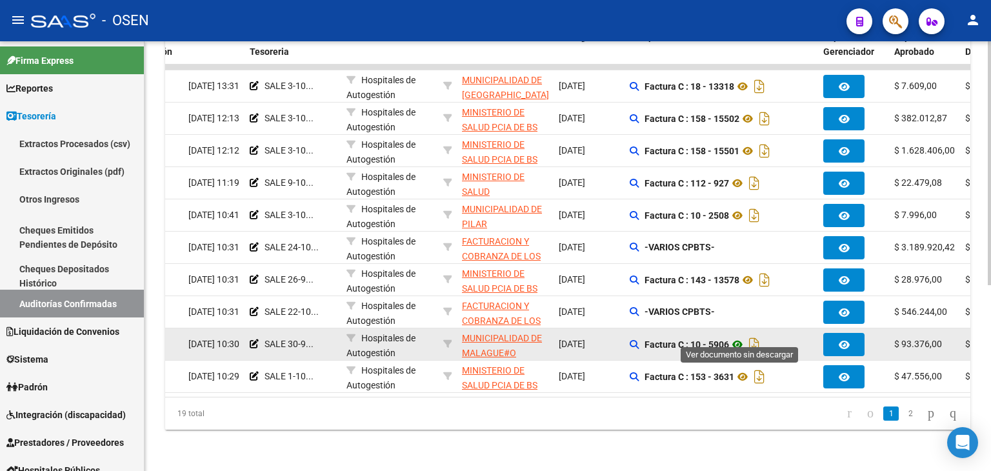
click at [734, 337] on icon at bounding box center [737, 344] width 17 height 15
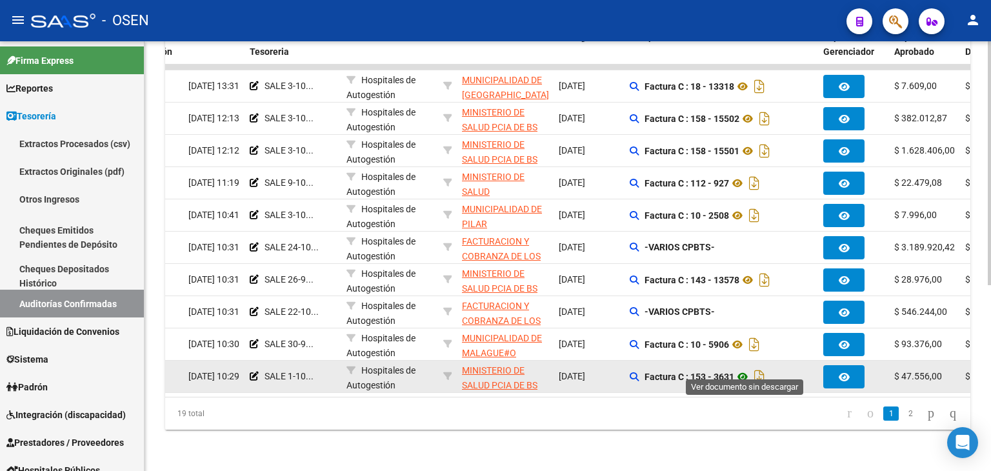
click at [744, 370] on icon at bounding box center [742, 376] width 17 height 15
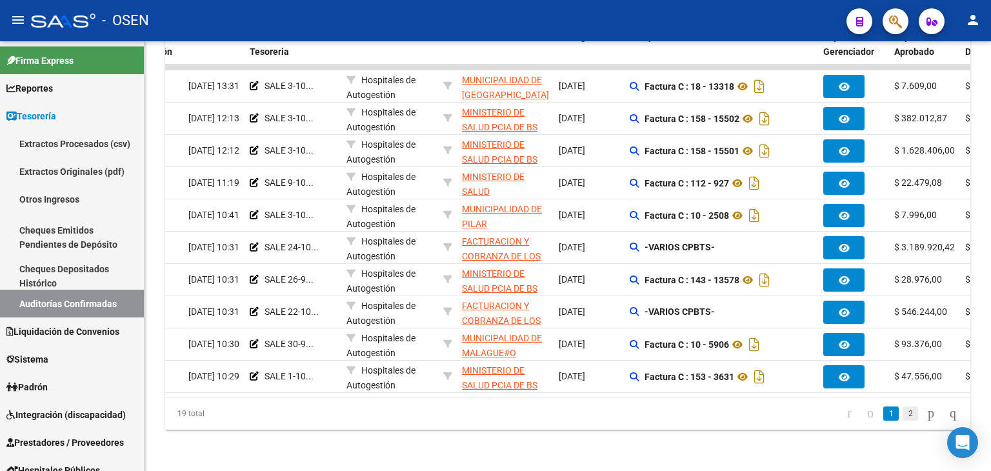
click at [903, 413] on link "2" at bounding box center [910, 414] width 15 height 14
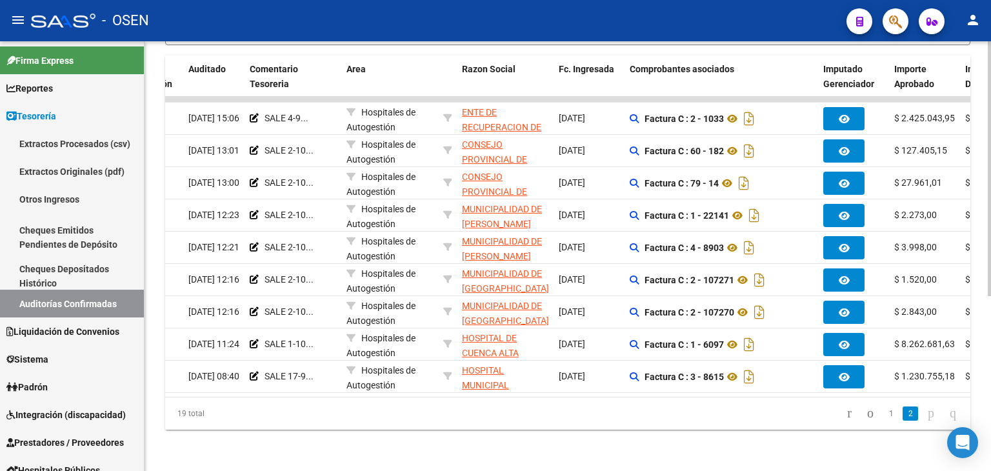
scroll to position [294, 0]
click at [884, 419] on link "1" at bounding box center [891, 414] width 15 height 14
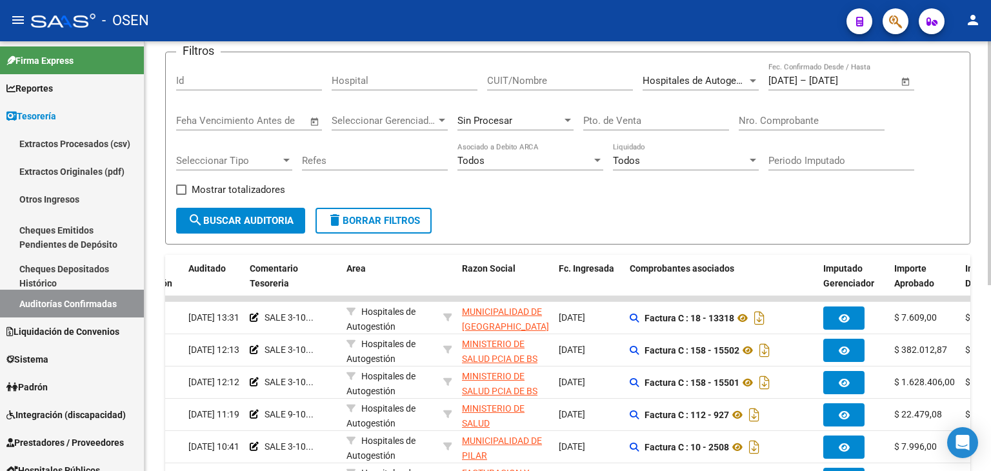
scroll to position [0, 0]
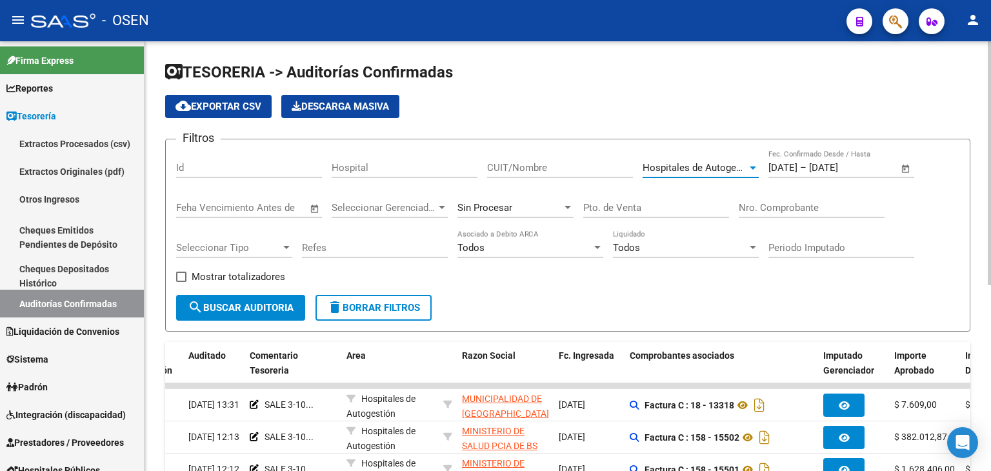
click at [722, 168] on span "Hospitales de Autogestión" at bounding box center [701, 168] width 116 height 12
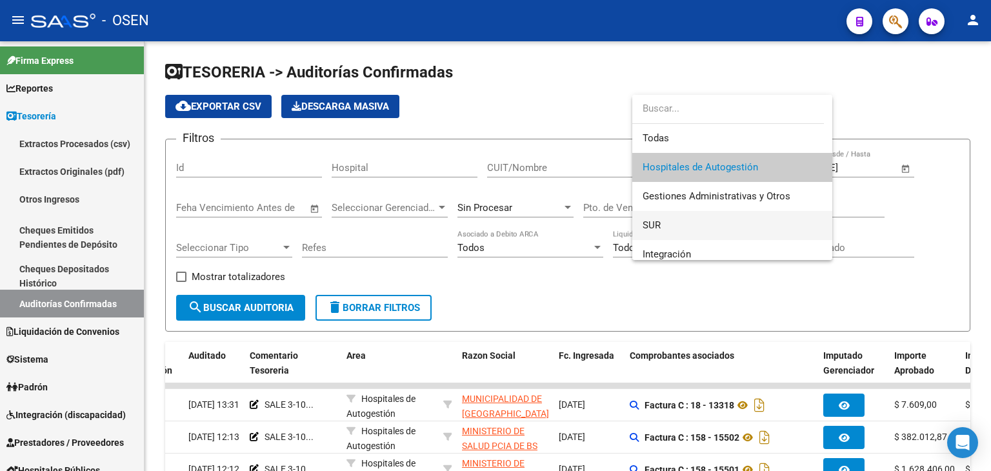
click at [698, 214] on span "SUR" at bounding box center [732, 225] width 179 height 29
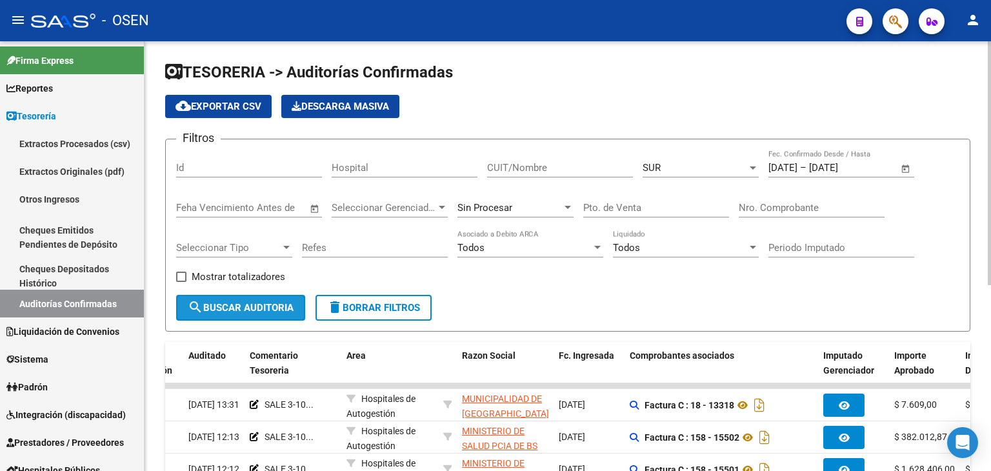
click at [263, 305] on span "search Buscar Auditoria" at bounding box center [241, 308] width 106 height 12
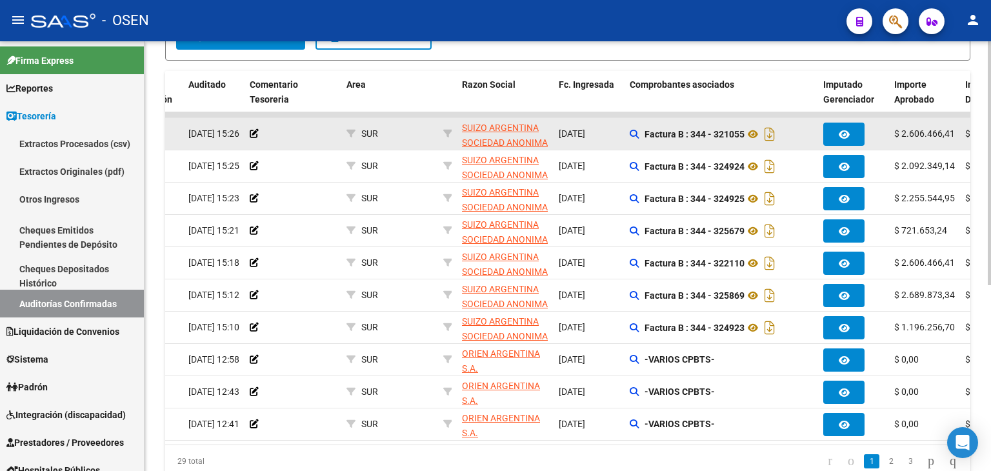
scroll to position [258, 0]
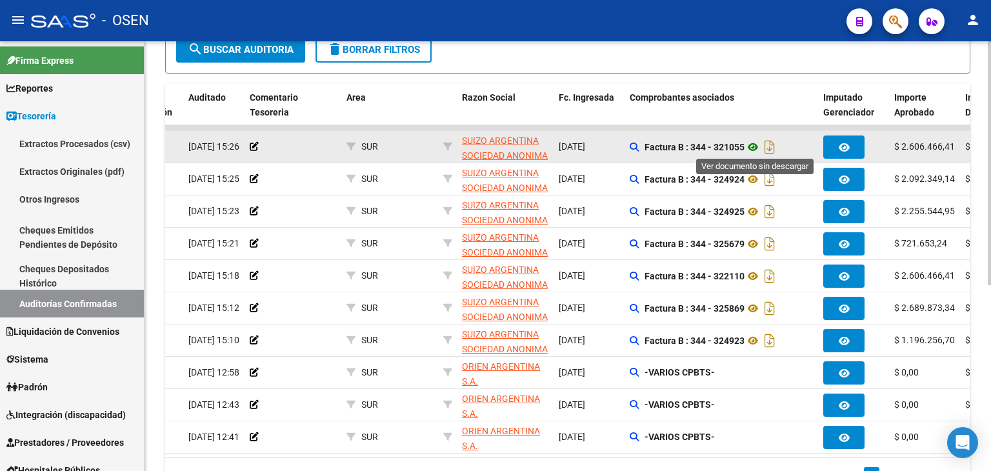
click at [755, 139] on icon at bounding box center [753, 146] width 17 height 15
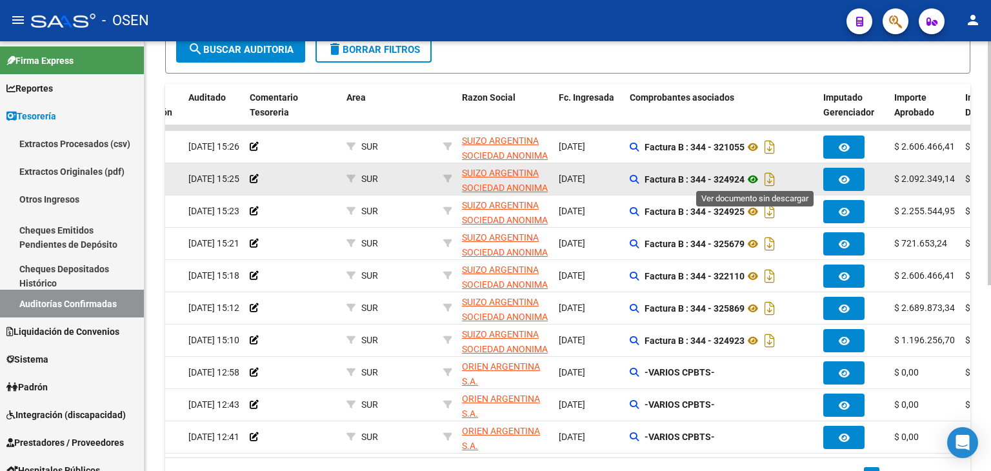
click at [760, 180] on icon at bounding box center [753, 179] width 17 height 15
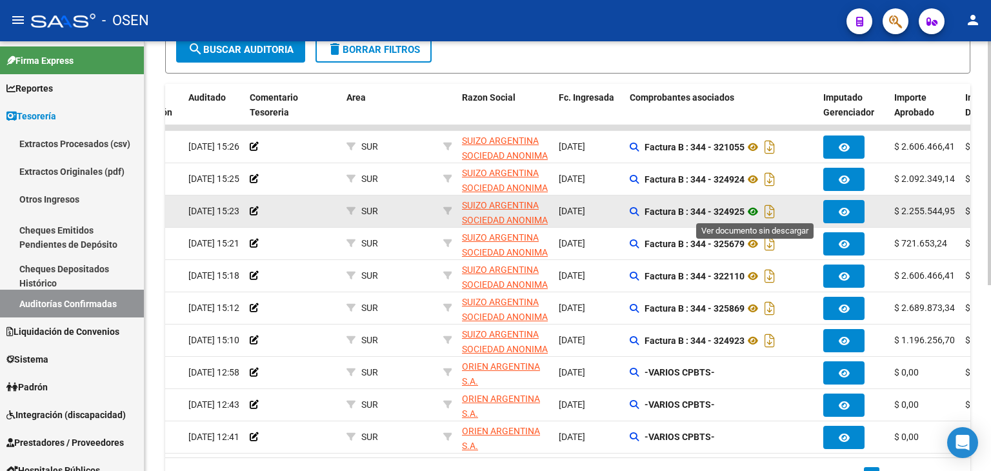
click at [754, 210] on icon at bounding box center [753, 211] width 17 height 15
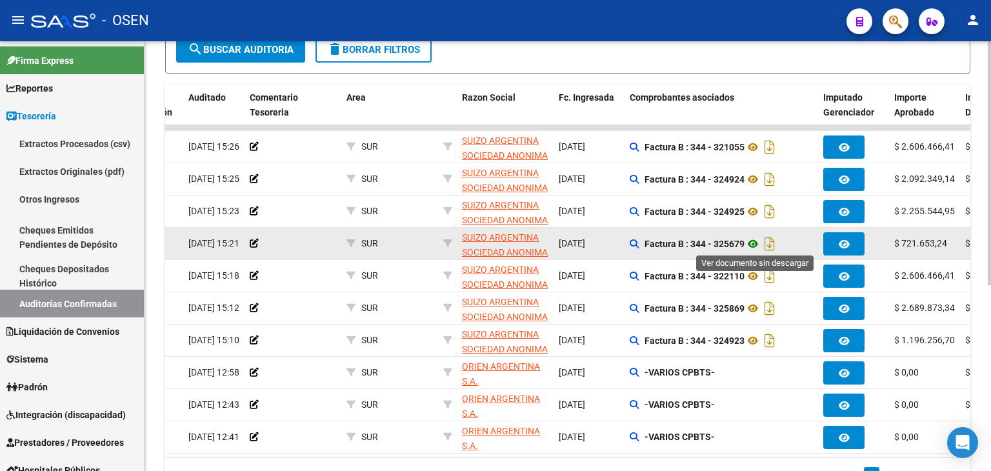
click at [753, 239] on icon at bounding box center [753, 243] width 17 height 15
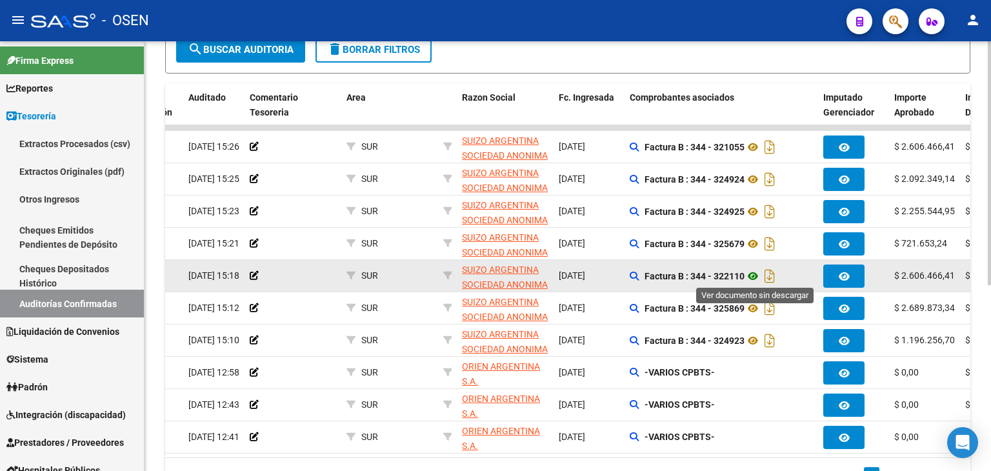
click at [754, 274] on icon at bounding box center [753, 275] width 17 height 15
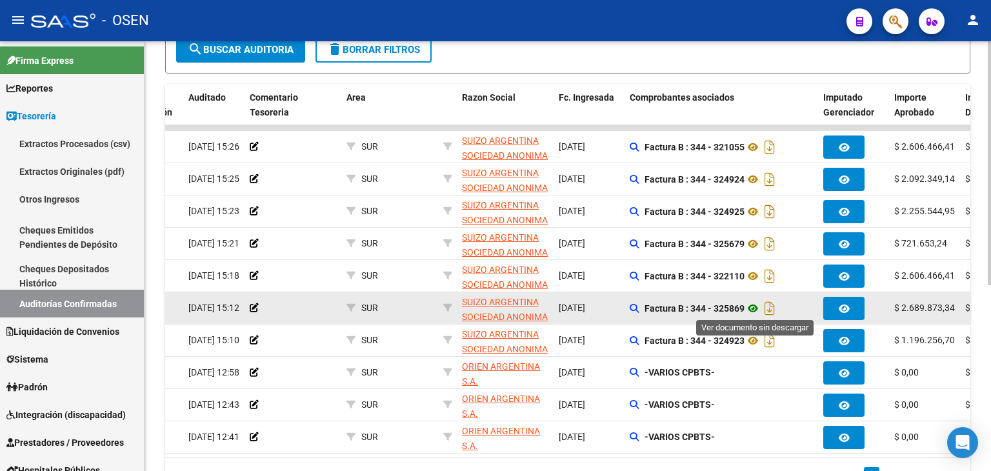
click at [751, 306] on icon at bounding box center [753, 308] width 17 height 15
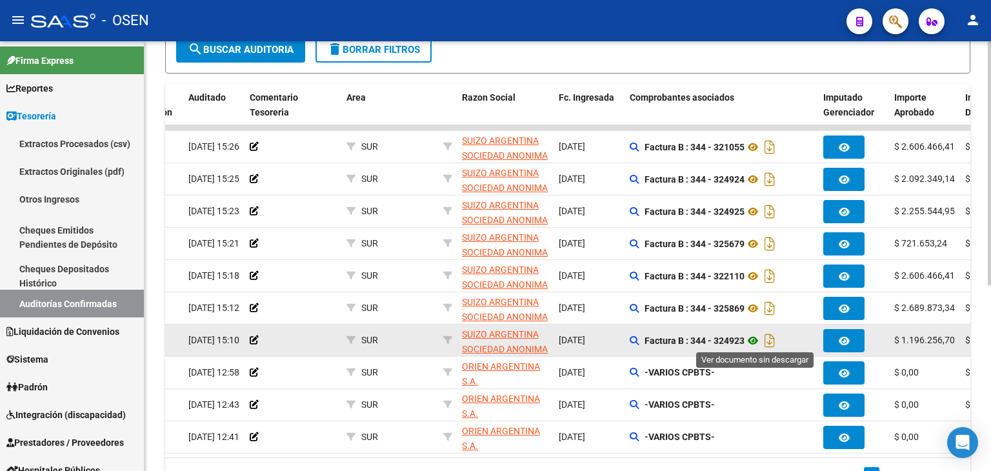
click at [753, 336] on icon at bounding box center [753, 340] width 17 height 15
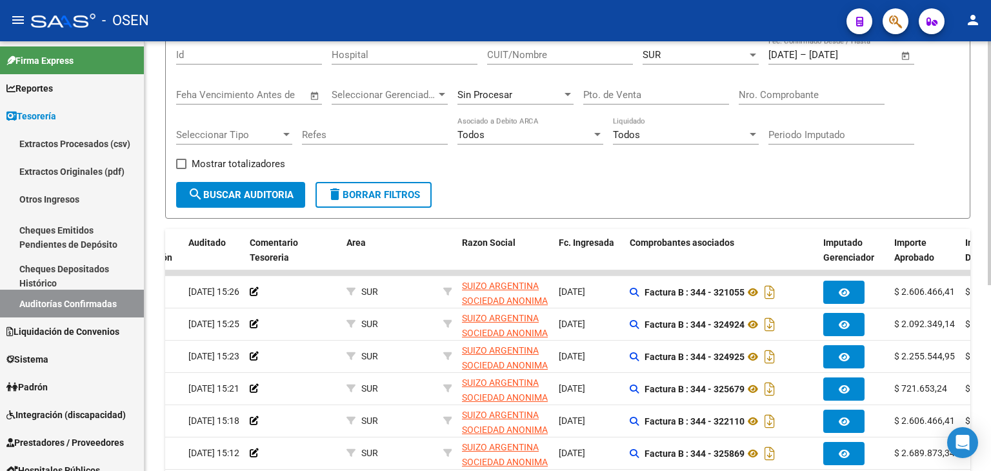
scroll to position [65, 0]
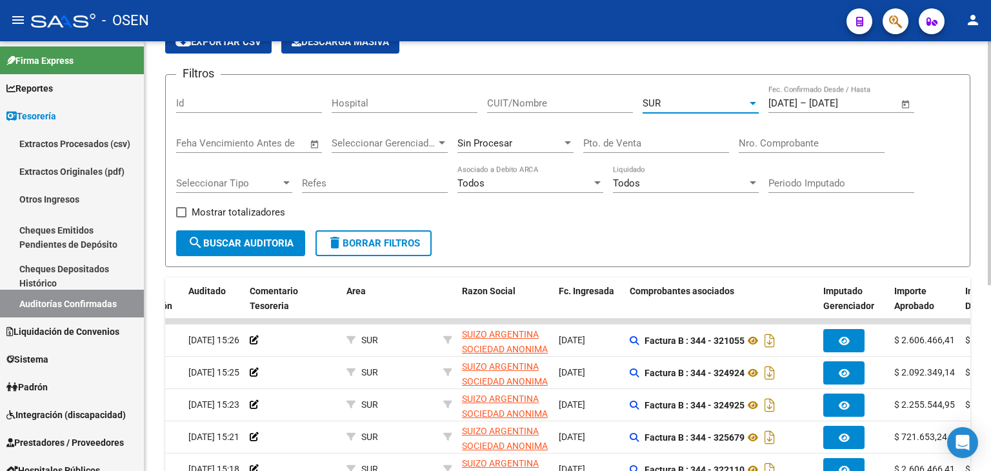
click at [719, 101] on div "SUR" at bounding box center [695, 103] width 105 height 12
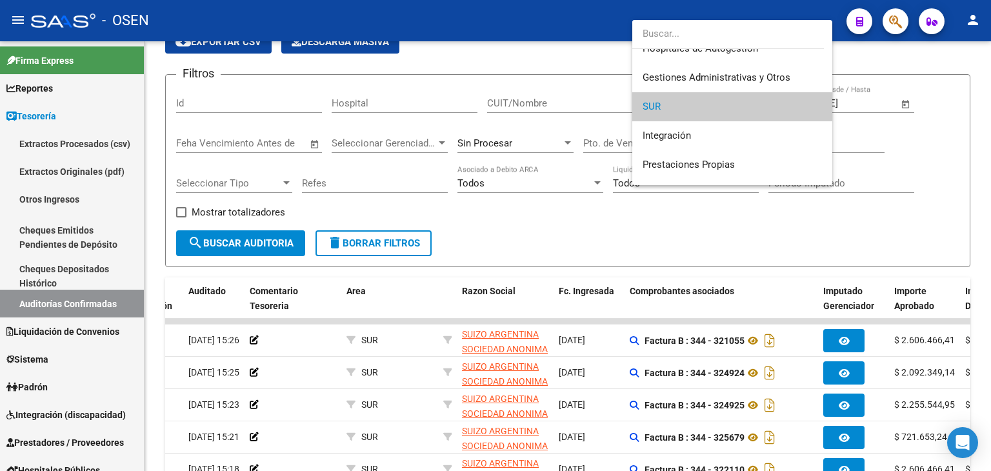
scroll to position [0, 0]
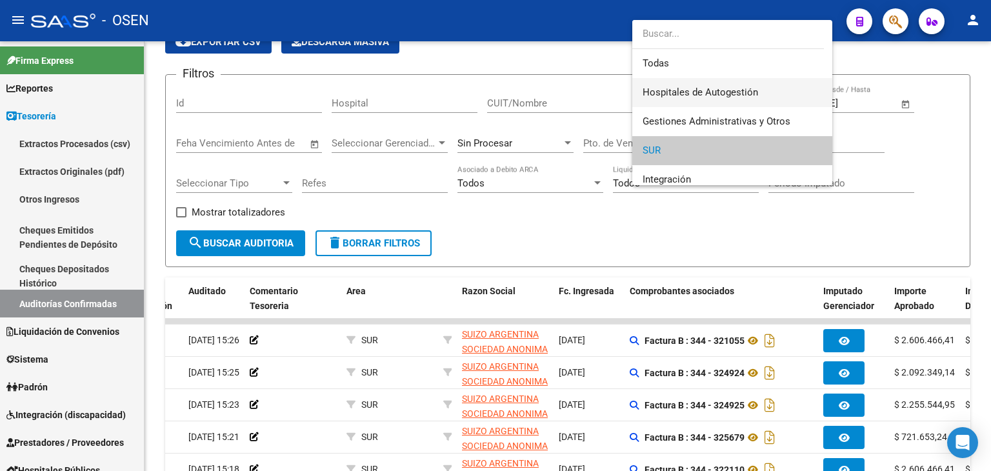
click at [643, 91] on span "Hospitales de Autogestión" at bounding box center [701, 92] width 116 height 12
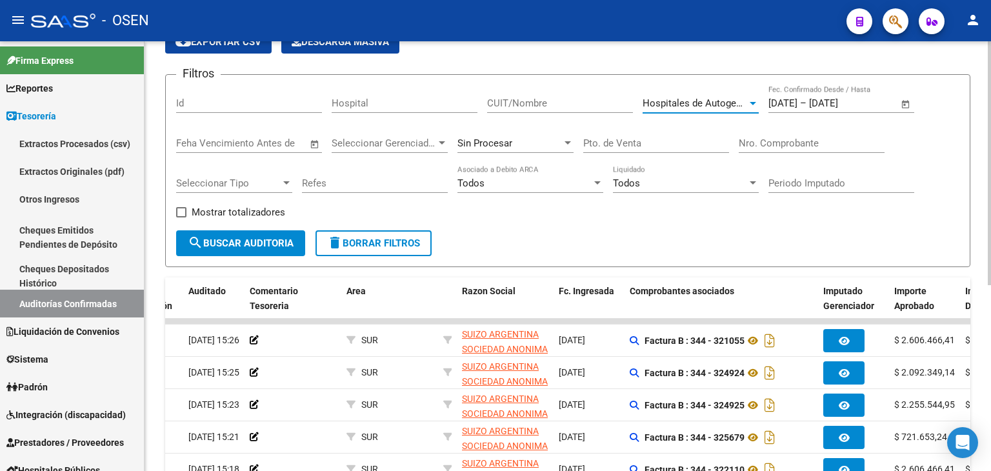
click at [250, 248] on span "search Buscar Auditoria" at bounding box center [241, 244] width 106 height 12
